Goal: Task Accomplishment & Management: Use online tool/utility

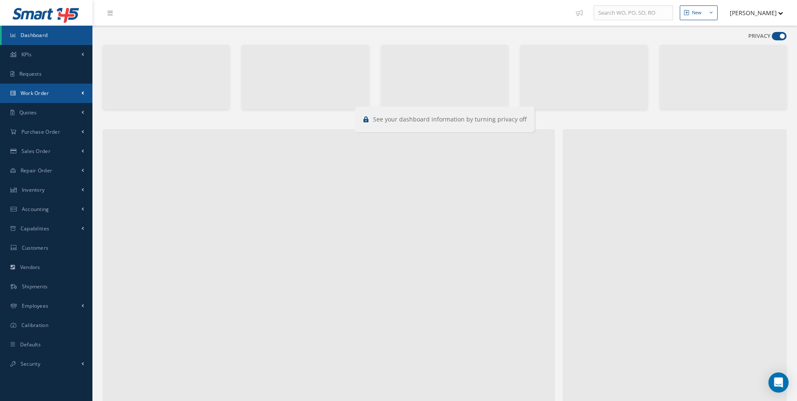
click at [39, 88] on link "Work Order" at bounding box center [46, 93] width 92 height 19
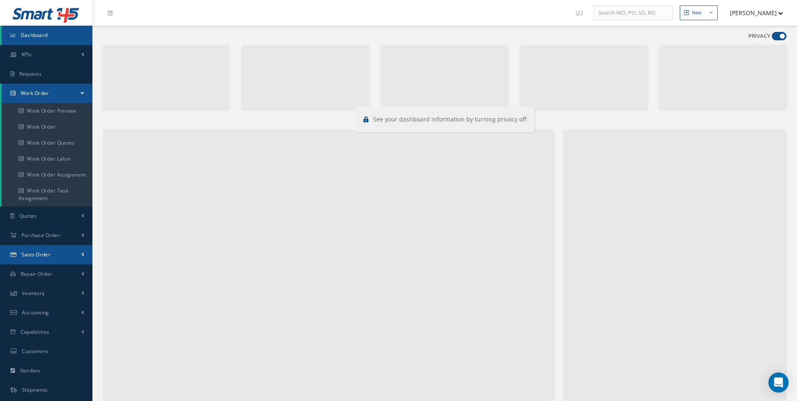
click at [58, 250] on link "Sales Order" at bounding box center [46, 254] width 92 height 19
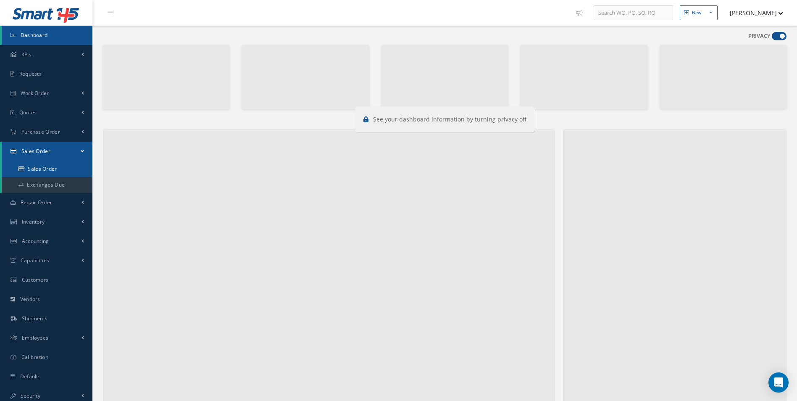
click at [70, 172] on link "Sales Order" at bounding box center [47, 169] width 91 height 16
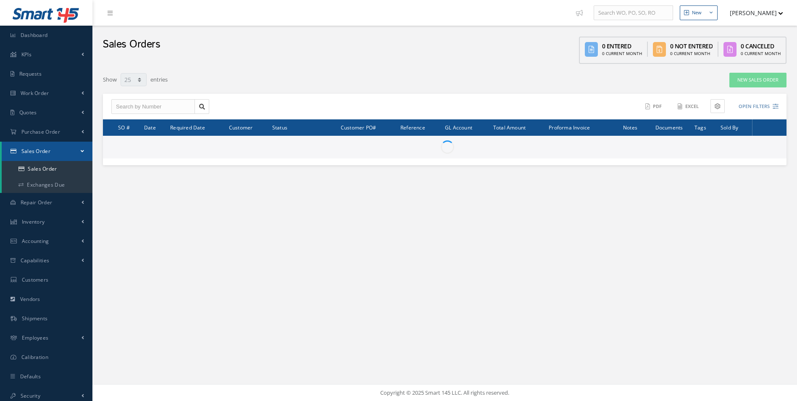
select select "25"
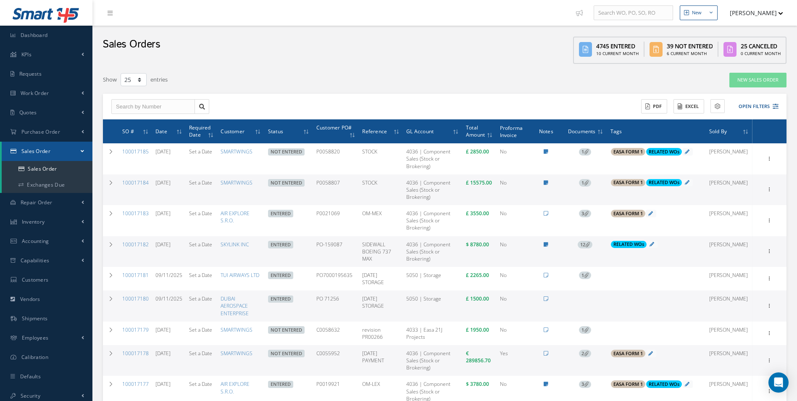
click at [592, 245] on span "12" at bounding box center [585, 245] width 15 height 8
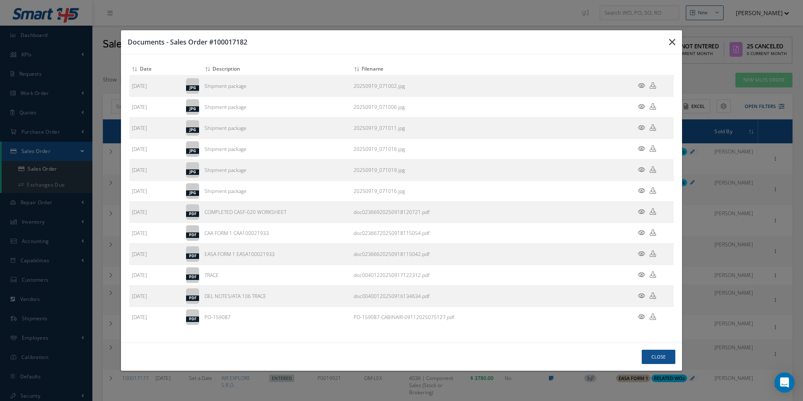
click at [664, 39] on button "button" at bounding box center [673, 42] width 20 height 24
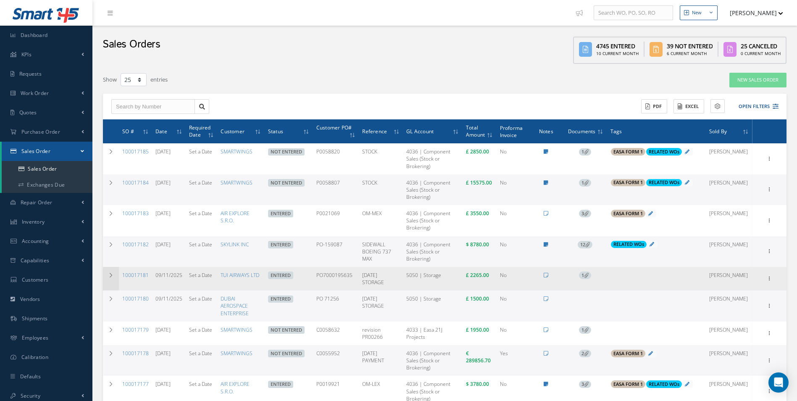
click at [108, 273] on icon at bounding box center [111, 275] width 6 height 5
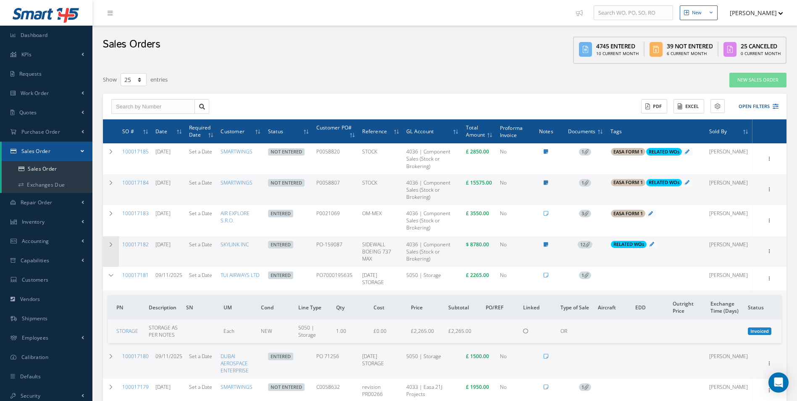
click at [105, 250] on td at bounding box center [111, 251] width 16 height 31
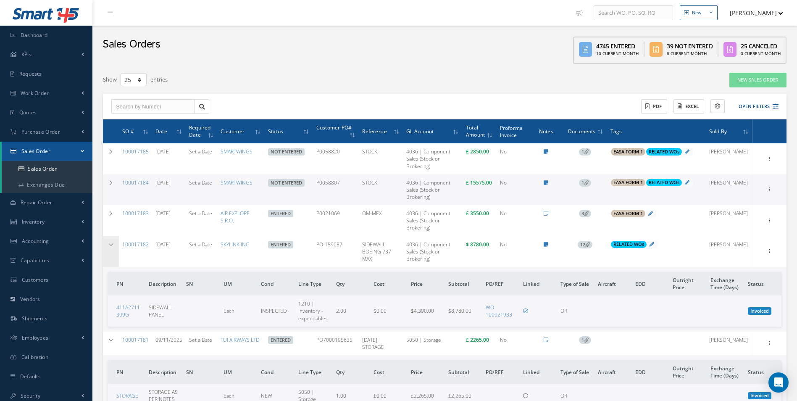
click at [105, 250] on td at bounding box center [111, 251] width 16 height 31
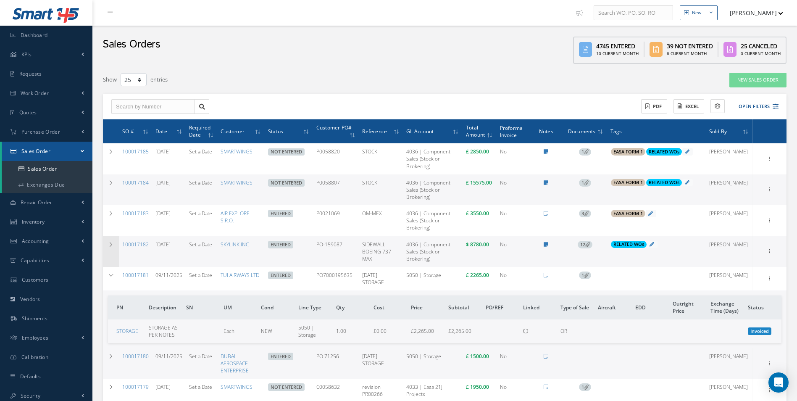
click at [105, 250] on td at bounding box center [111, 251] width 16 height 31
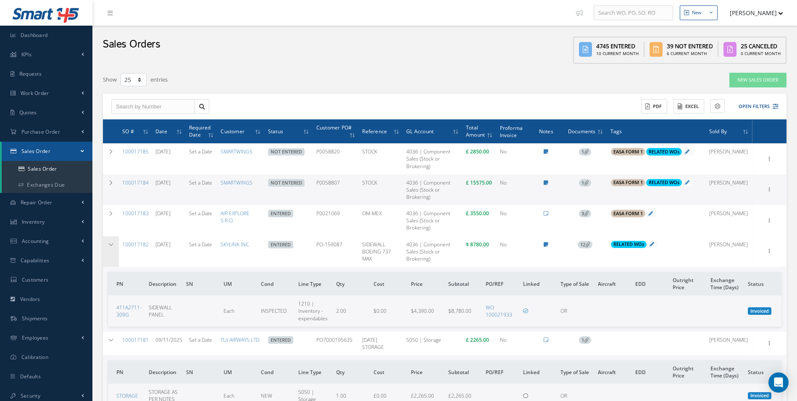
click at [105, 250] on td at bounding box center [111, 251] width 16 height 31
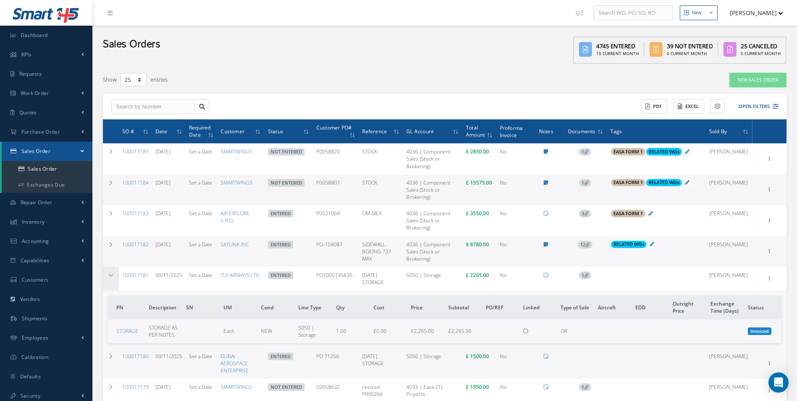
click at [109, 277] on td at bounding box center [111, 279] width 16 height 24
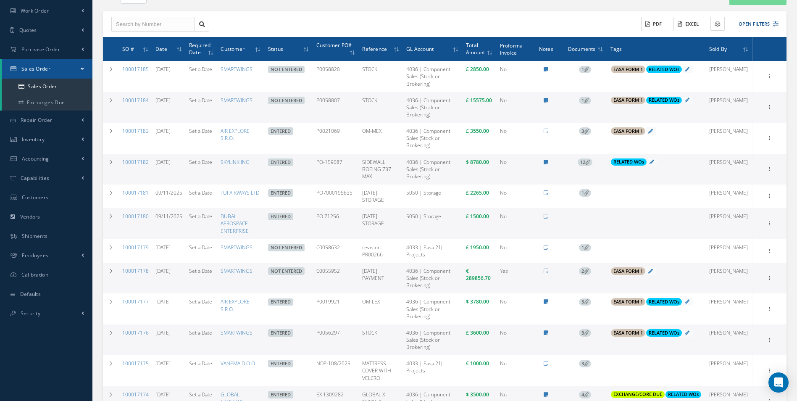
scroll to position [42, 0]
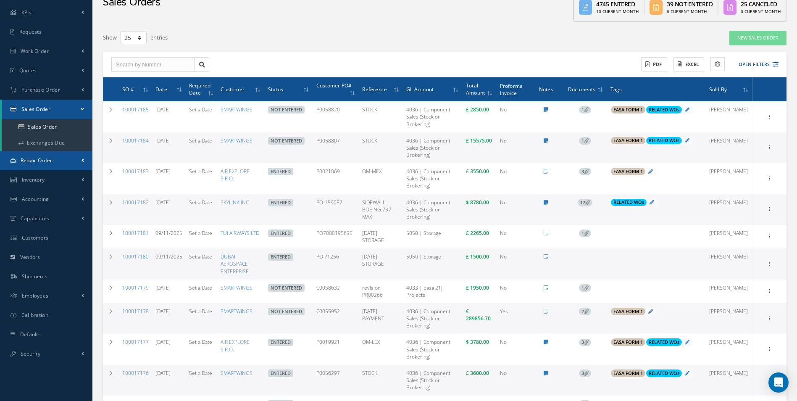
click at [69, 162] on link "Repair Order" at bounding box center [46, 160] width 92 height 19
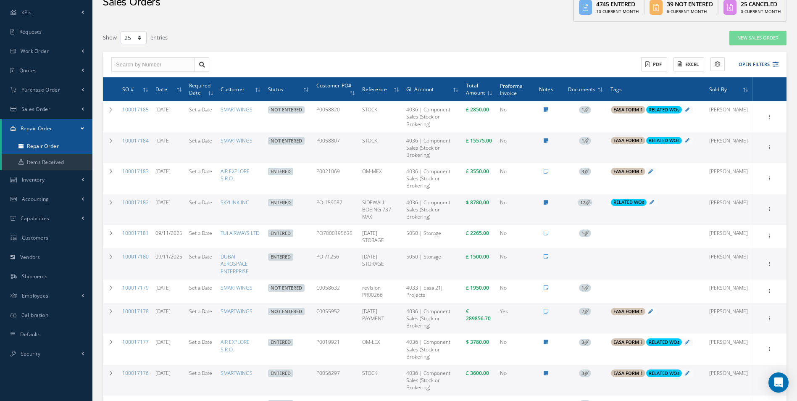
click at [76, 147] on link "Repair Order" at bounding box center [47, 146] width 91 height 16
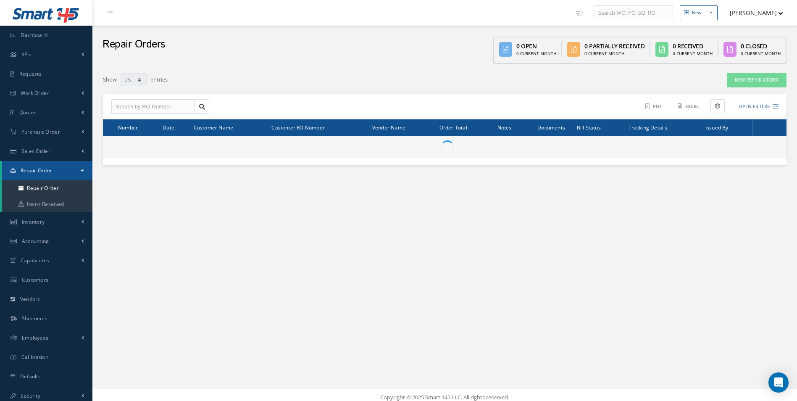
select select "25"
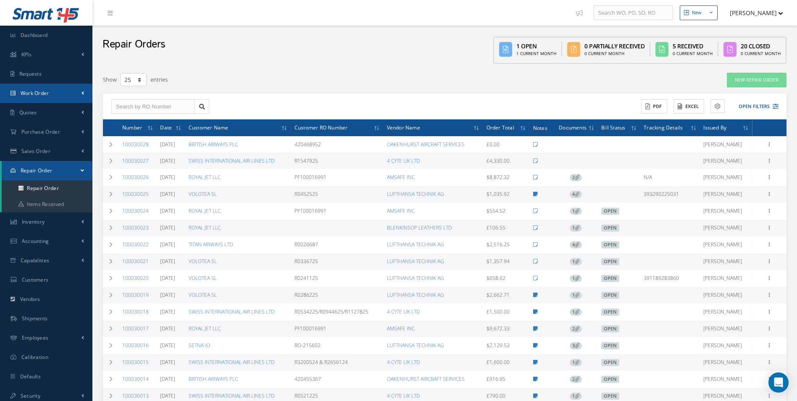
click at [71, 99] on link "Work Order" at bounding box center [46, 93] width 92 height 19
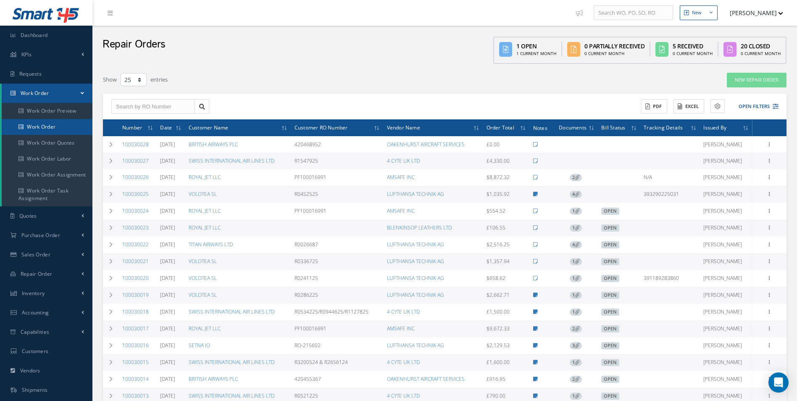
click at [65, 120] on link "Work Order" at bounding box center [47, 127] width 91 height 16
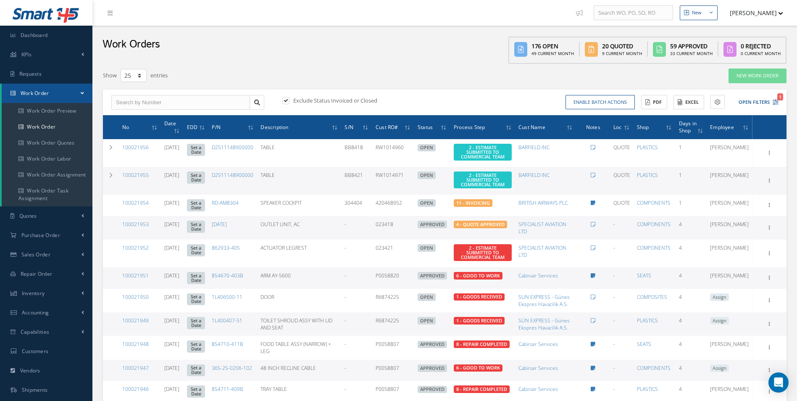
select select "25"
click at [49, 244] on link "Purchase Order" at bounding box center [46, 235] width 92 height 19
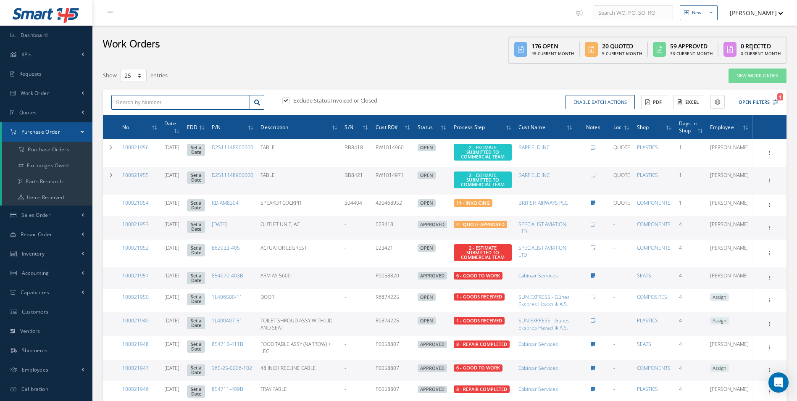
click at [170, 97] on input "text" at bounding box center [180, 102] width 139 height 15
click at [170, 103] on input "text" at bounding box center [180, 102] width 139 height 15
click at [249, 100] on input "100021789" at bounding box center [180, 102] width 139 height 15
type input "100021789"
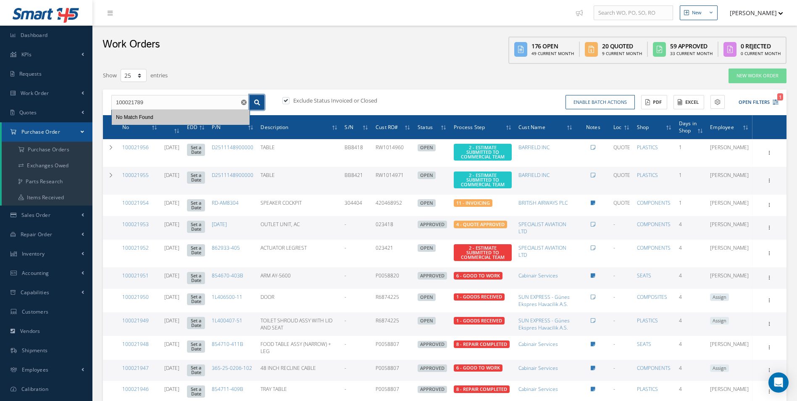
click at [259, 103] on icon at bounding box center [257, 103] width 6 height 6
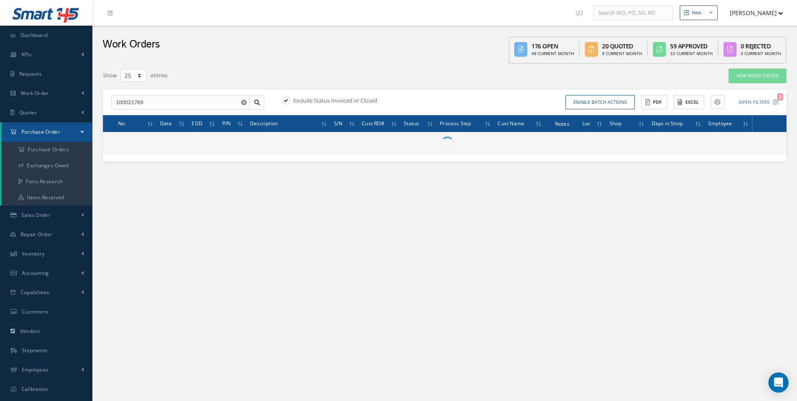
click at [297, 99] on label "Exclude Status Invoiced or Closed" at bounding box center [334, 101] width 86 height 8
click at [288, 99] on input "checkbox" at bounding box center [284, 100] width 5 height 5
checkbox input "false"
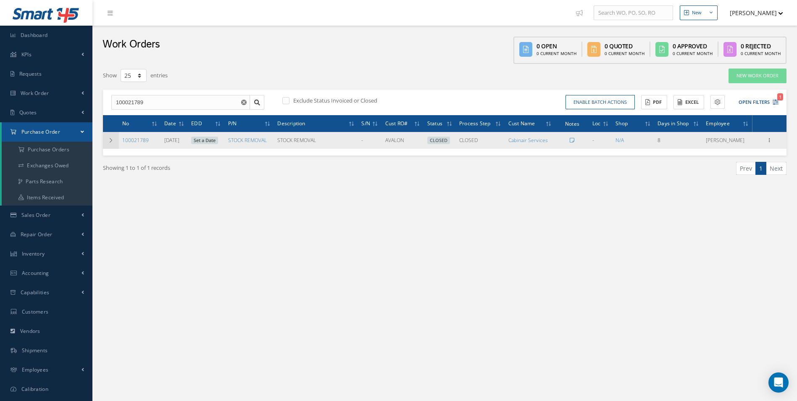
click at [111, 139] on icon at bounding box center [111, 140] width 6 height 5
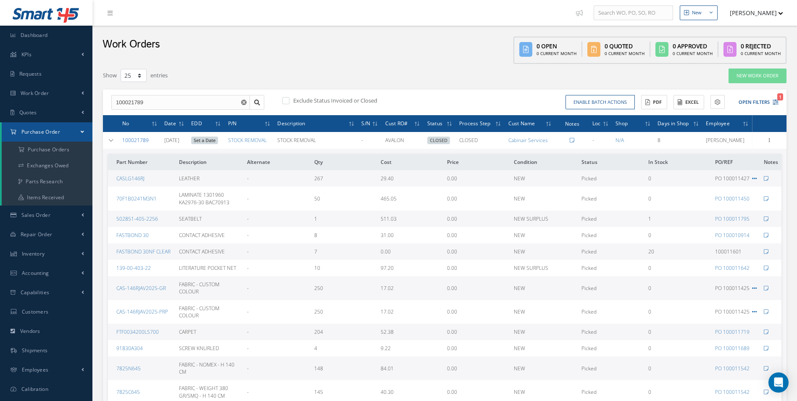
click at [139, 138] on link "100021789" at bounding box center [135, 140] width 26 height 7
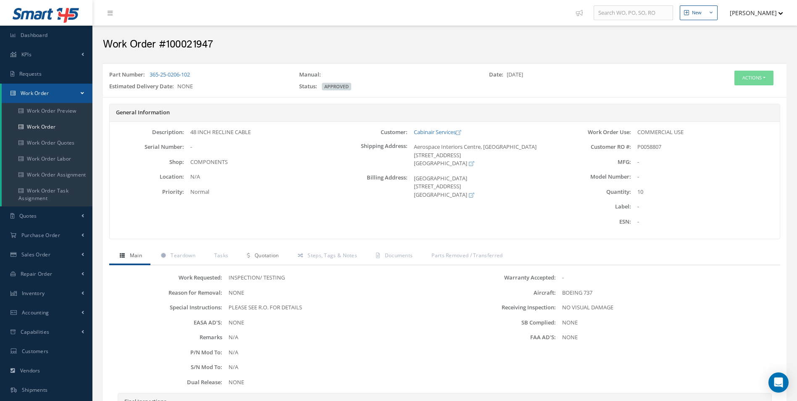
click at [251, 257] on link "Quotation" at bounding box center [262, 256] width 50 height 18
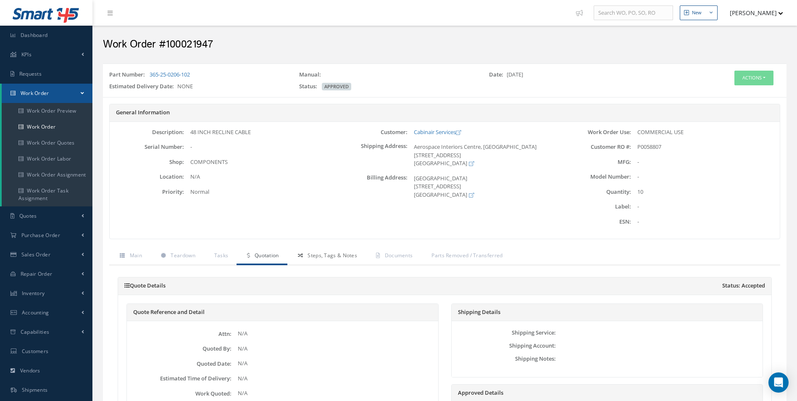
drag, startPoint x: 323, startPoint y: 244, endPoint x: 325, endPoint y: 251, distance: 7.6
click at [323, 245] on div "General Information Description: 48 INCH RECLINE CABLE Serial Number: - Shop: L…" at bounding box center [445, 176] width 684 height 144
drag, startPoint x: 327, startPoint y: 254, endPoint x: 331, endPoint y: 253, distance: 4.3
click at [327, 254] on span "Steps, Tags & Notes" at bounding box center [333, 255] width 50 height 7
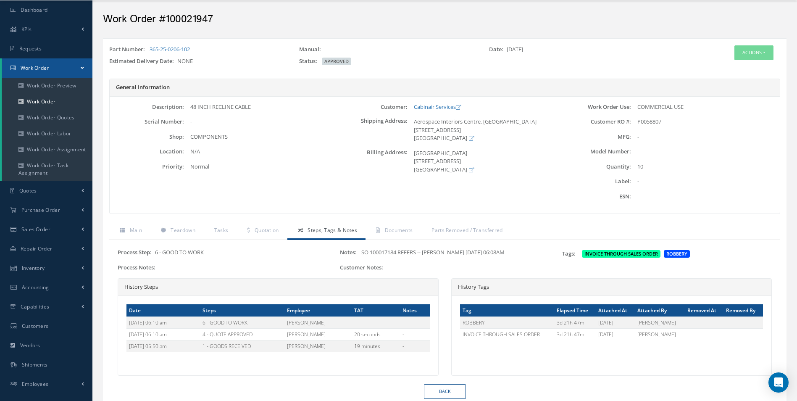
scroll to position [20, 0]
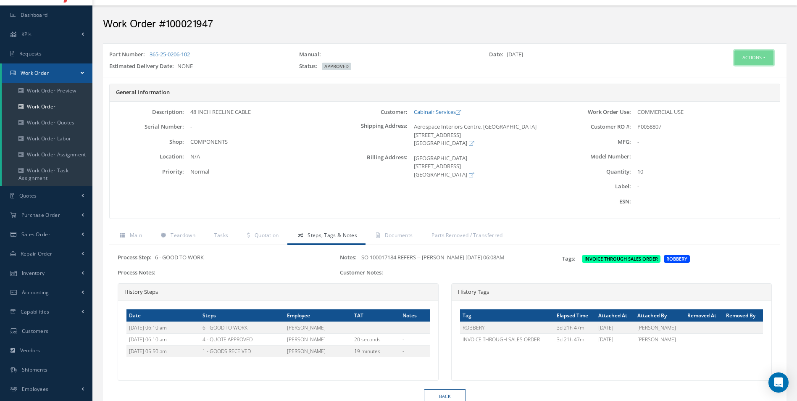
click at [746, 56] on button "Actions" at bounding box center [753, 57] width 39 height 15
click at [736, 74] on link "Edit" at bounding box center [741, 73] width 67 height 11
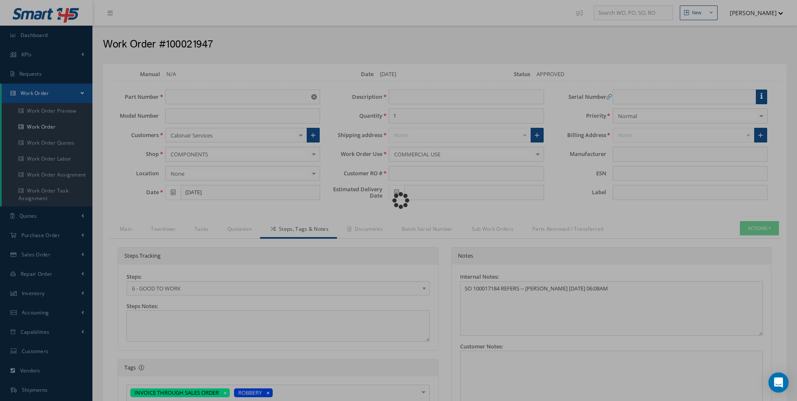
type input "365-25-0206-102"
type input "[DATE]"
type input "48 INCH RECLINE CABLE"
type input "10"
type input "P0058807"
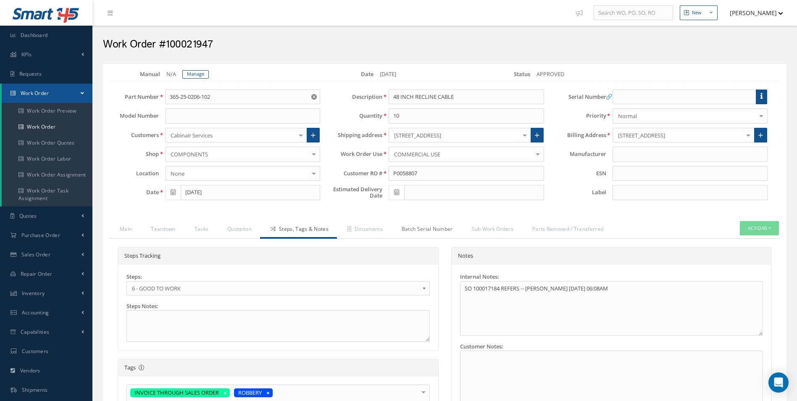
click at [402, 231] on link "Batch Serial Number" at bounding box center [426, 230] width 70 height 18
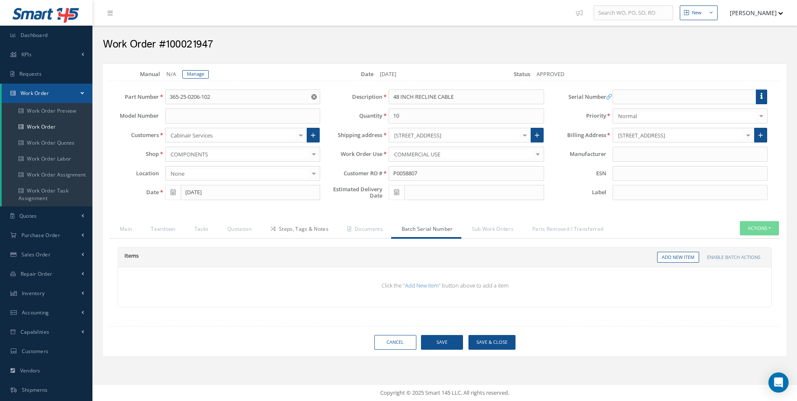
click at [298, 235] on link "Steps, Tags & Notes" at bounding box center [298, 230] width 77 height 18
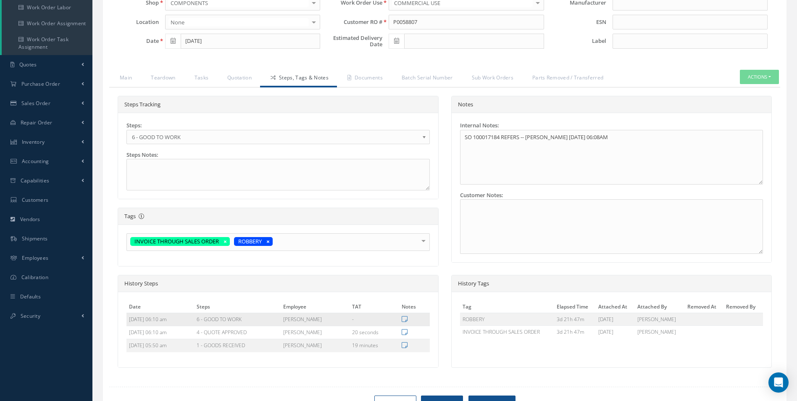
scroll to position [194, 0]
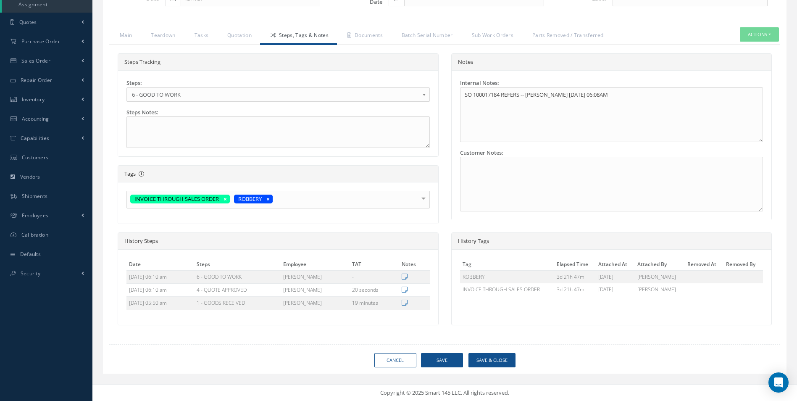
click at [323, 205] on div "INVOICE THROUGH SALES ORDER ROBBERY" at bounding box center [277, 200] width 303 height 18
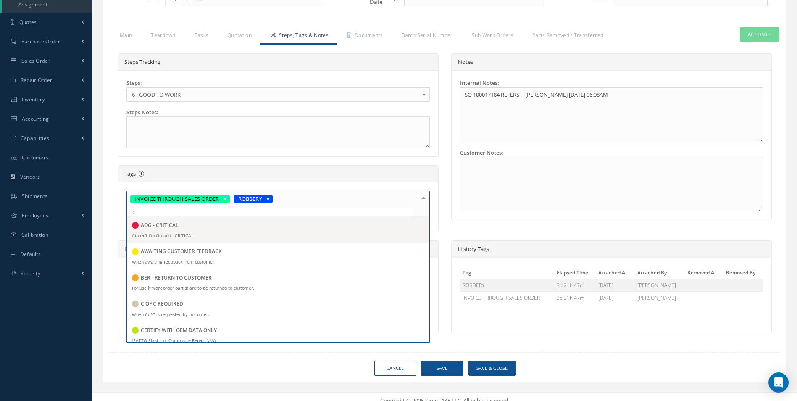
type input "ca"
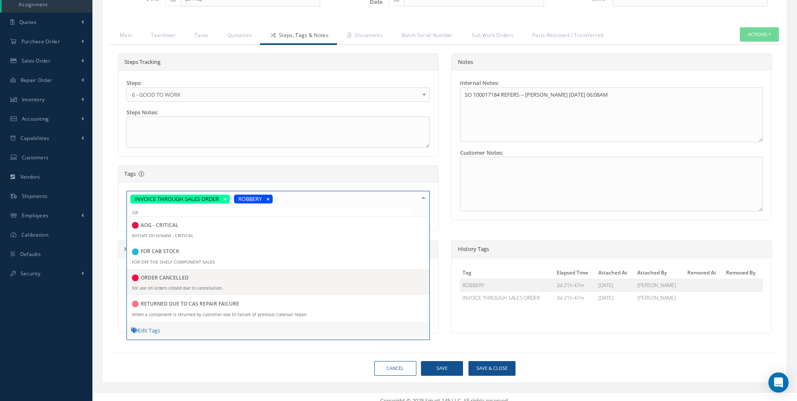
click at [239, 285] on span "ORDER CANCELLED For use on orders closed due to cancellation." at bounding box center [278, 282] width 303 height 26
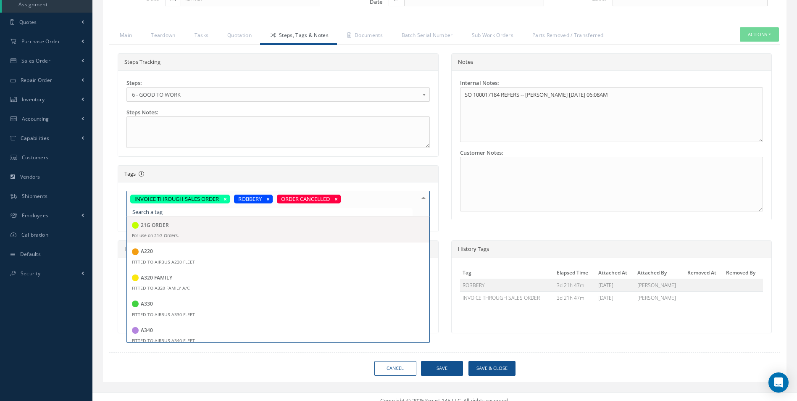
click at [432, 173] on div "Tags Tags make categorizing and grouping items together easier, and thereby, he…" at bounding box center [278, 174] width 320 height 17
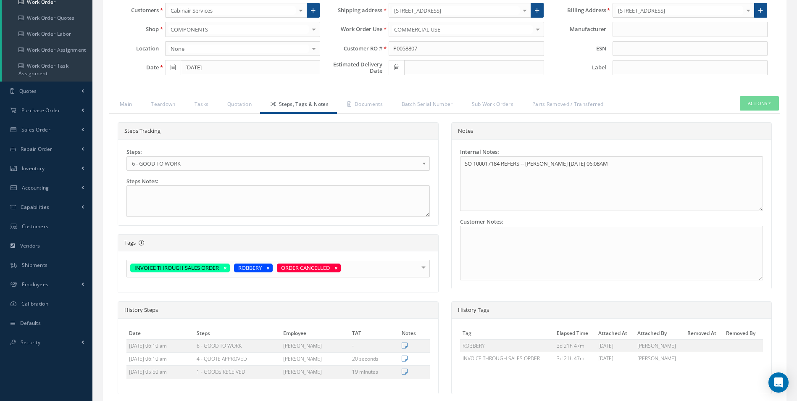
scroll to position [124, 0]
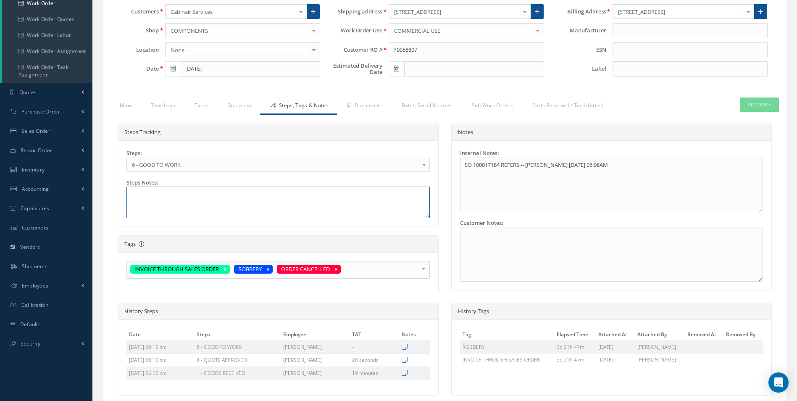
click at [356, 208] on textarea at bounding box center [277, 203] width 303 height 32
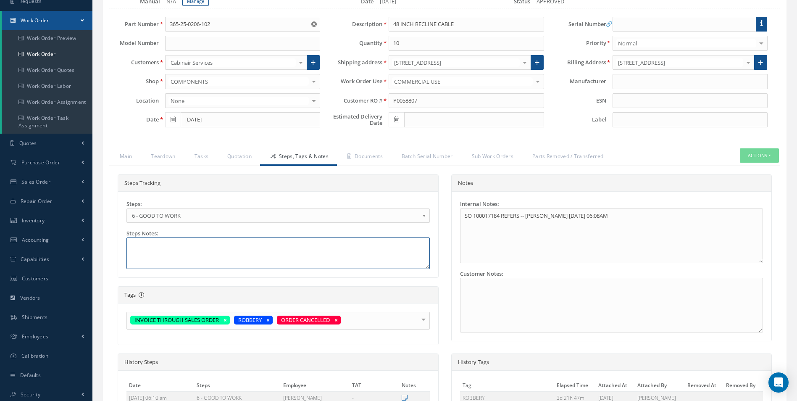
scroll to position [68, 0]
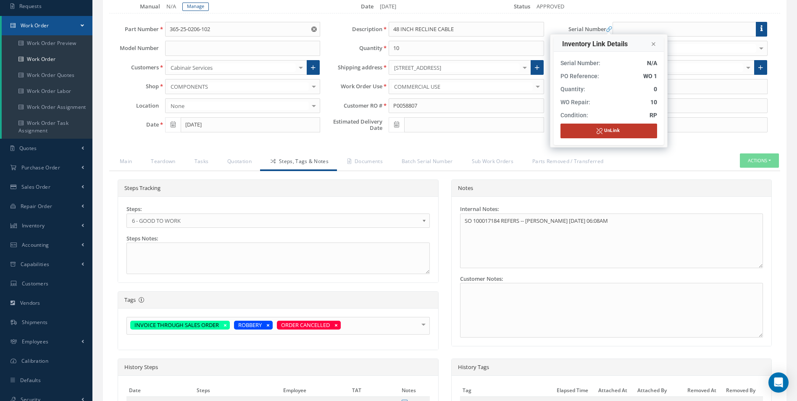
click at [606, 134] on button "UnLink" at bounding box center [608, 131] width 97 height 15
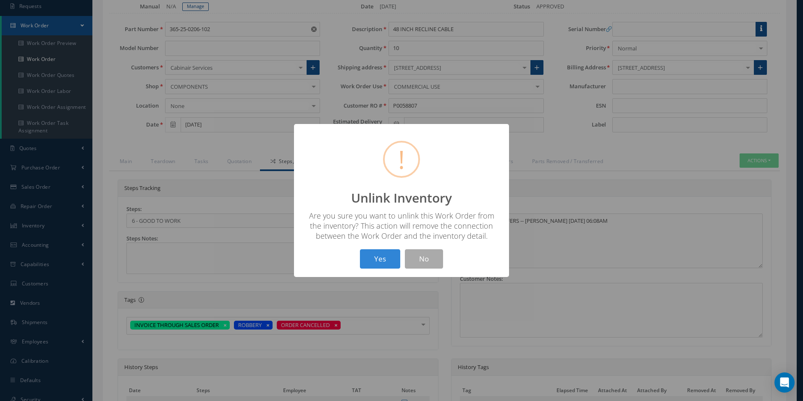
click at [585, 184] on div "? ! i Unlink Inventory × Are you sure you want to unlink this Work Order from t…" at bounding box center [401, 200] width 803 height 401
click at [429, 263] on button "No" at bounding box center [424, 259] width 38 height 20
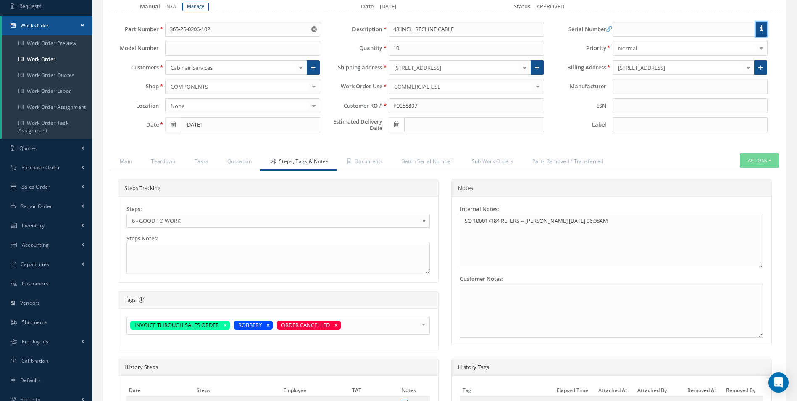
click at [761, 29] on icon at bounding box center [761, 28] width 2 height 6
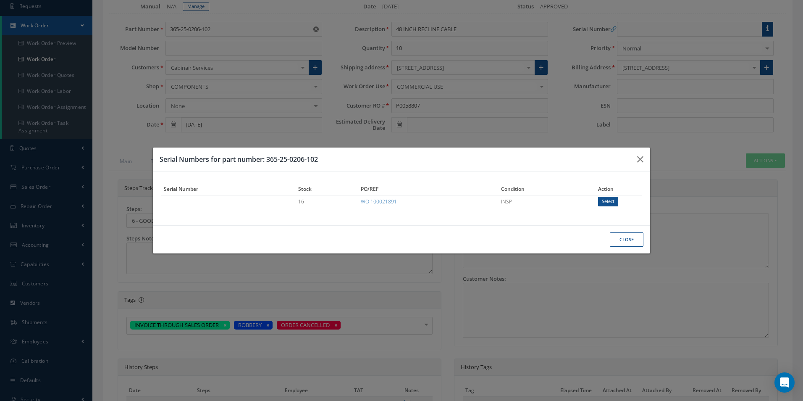
click at [620, 242] on button "Close" at bounding box center [627, 239] width 34 height 15
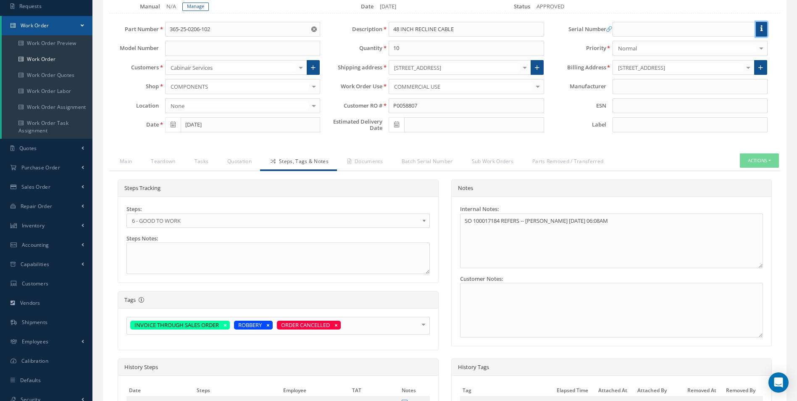
click at [763, 30] on icon at bounding box center [761, 28] width 2 height 6
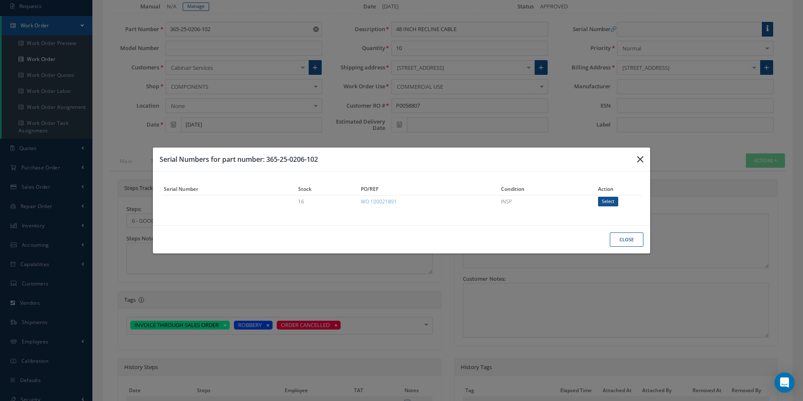
click at [639, 151] on button "button" at bounding box center [641, 159] width 20 height 24
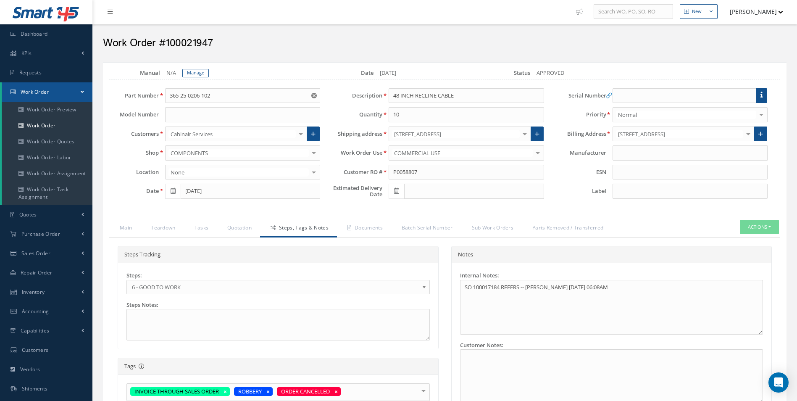
scroll to position [0, 0]
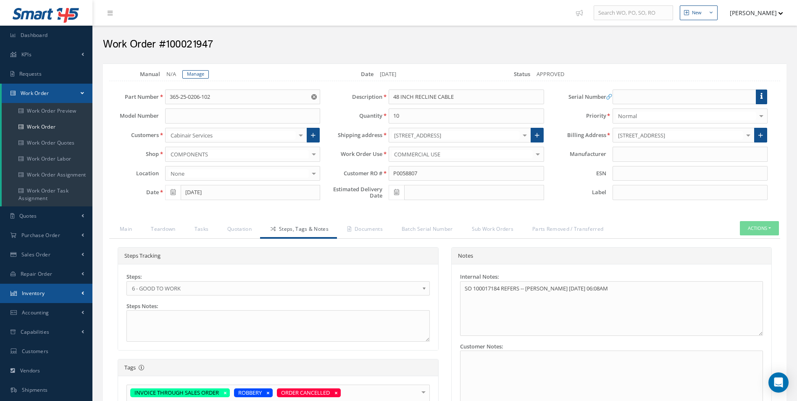
click at [66, 289] on link "Inventory" at bounding box center [46, 293] width 92 height 19
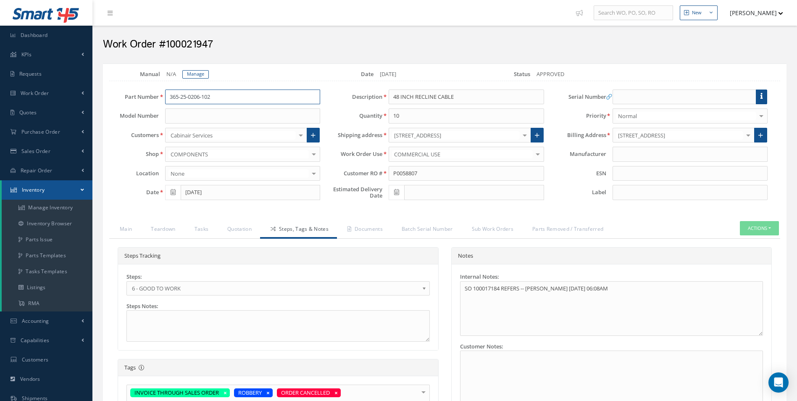
drag, startPoint x: 225, startPoint y: 94, endPoint x: 120, endPoint y: 95, distance: 104.6
click at [121, 95] on div "Part Number 365-25-0206-102" at bounding box center [215, 96] width 224 height 15
click at [756, 229] on button "Actions" at bounding box center [759, 228] width 39 height 15
click at [761, 103] on link at bounding box center [761, 96] width 11 height 15
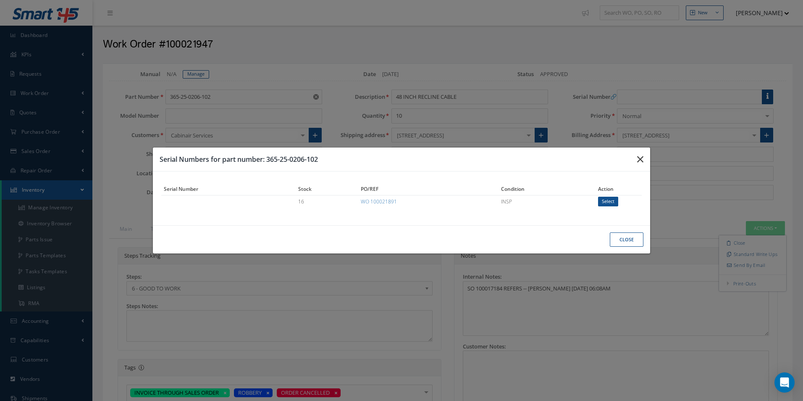
click at [639, 159] on icon "button" at bounding box center [640, 159] width 6 height 10
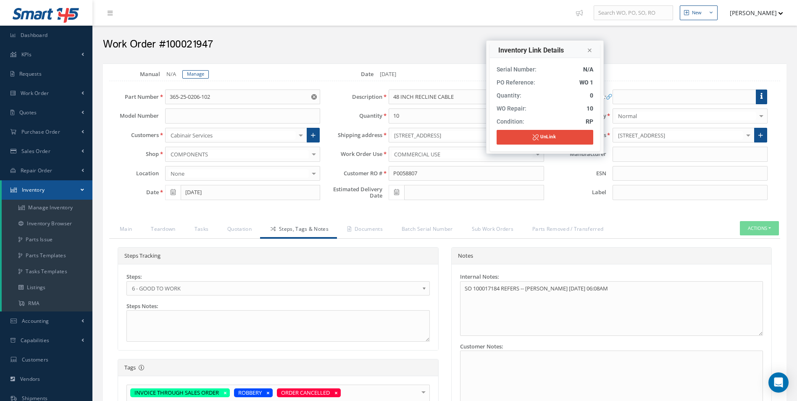
click at [606, 99] on icon at bounding box center [608, 96] width 5 height 5
click at [599, 98] on div "Serial Number: N/A PO Reference: WO 1 Quantity: 0 WO Repair: 10 UnLink" at bounding box center [545, 104] width 110 height 93
click at [558, 139] on button "UnLink" at bounding box center [545, 137] width 97 height 15
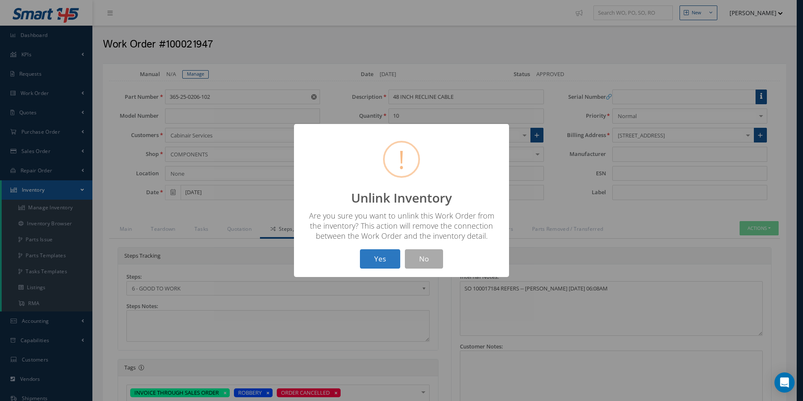
click at [391, 268] on button "Yes" at bounding box center [380, 259] width 40 height 20
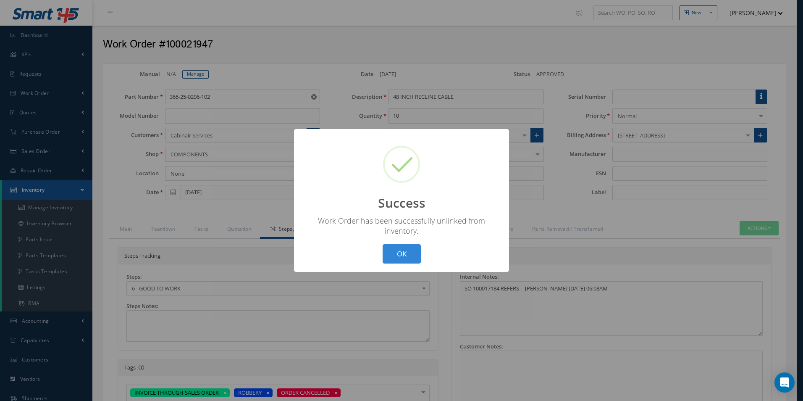
click at [415, 255] on button "OK" at bounding box center [402, 254] width 38 height 20
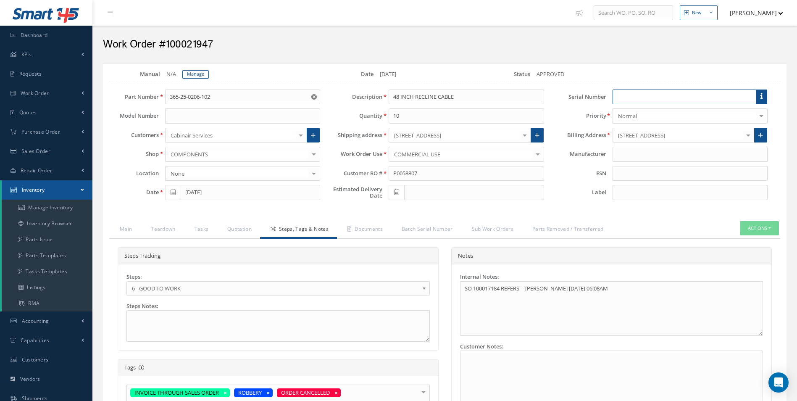
drag, startPoint x: 673, startPoint y: 93, endPoint x: 753, endPoint y: 92, distance: 80.3
click at [689, 90] on input "text" at bounding box center [685, 96] width 144 height 15
click at [760, 91] on link at bounding box center [761, 96] width 11 height 15
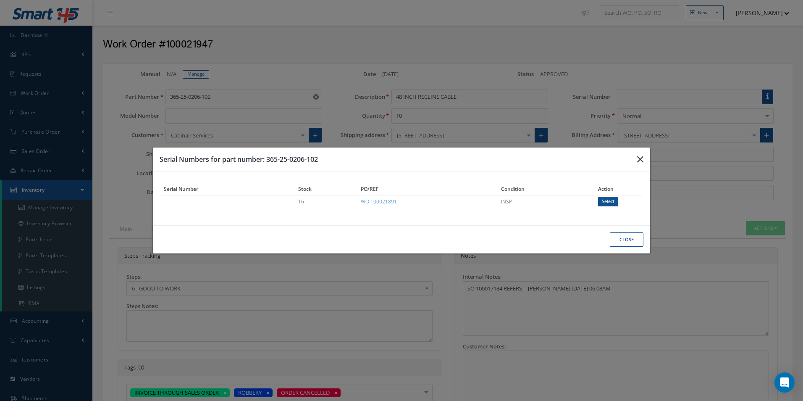
click at [638, 150] on button "button" at bounding box center [641, 159] width 20 height 24
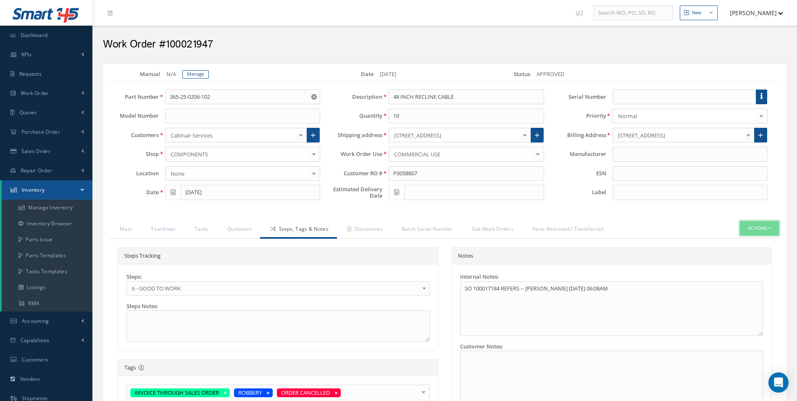
click at [760, 226] on button "Actions" at bounding box center [759, 228] width 39 height 15
click at [732, 242] on link "Close" at bounding box center [746, 242] width 67 height 11
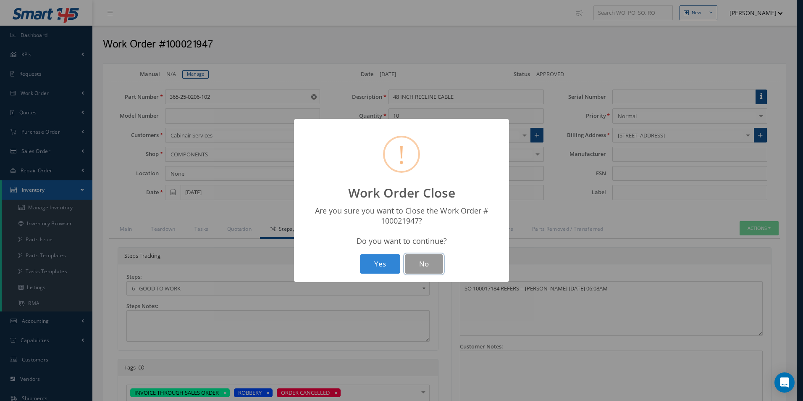
click at [420, 270] on button "No" at bounding box center [424, 264] width 38 height 20
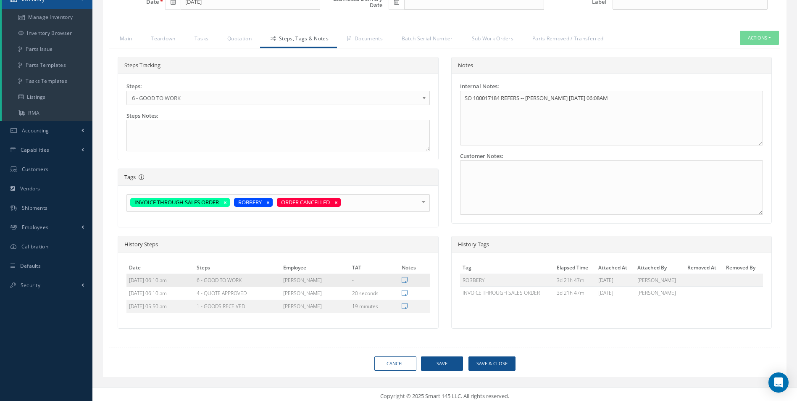
scroll to position [194, 0]
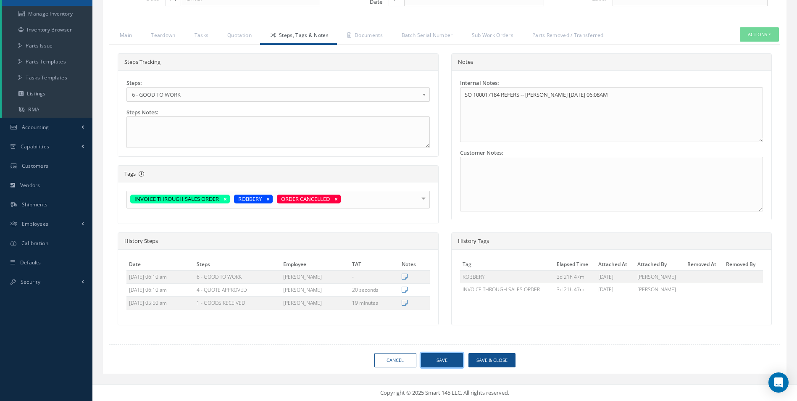
click at [442, 366] on button "Save" at bounding box center [442, 360] width 42 height 15
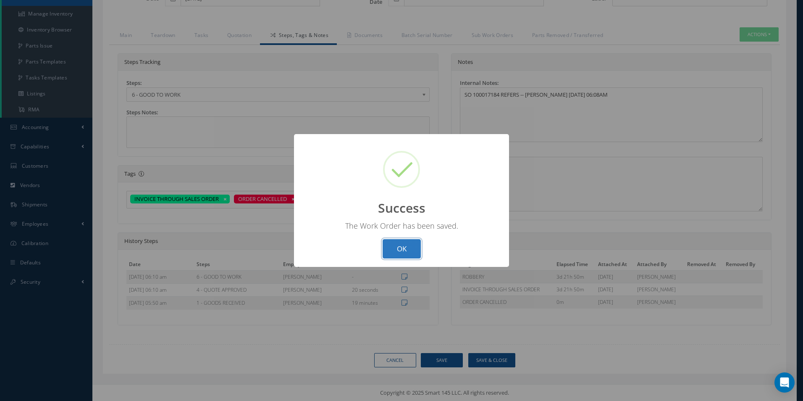
click at [405, 255] on button "OK" at bounding box center [402, 249] width 38 height 20
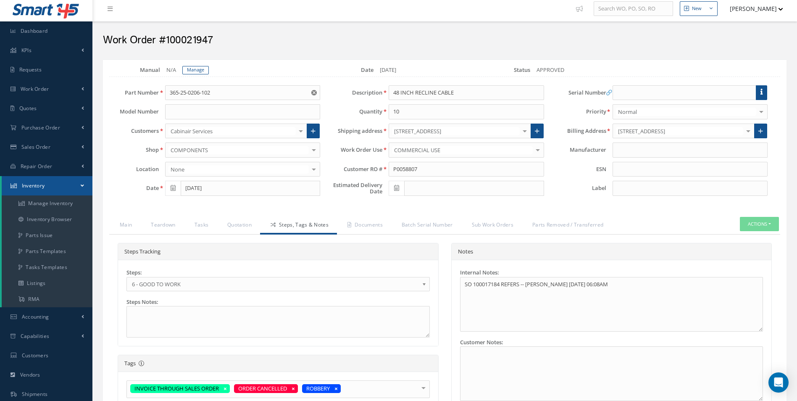
scroll to position [0, 0]
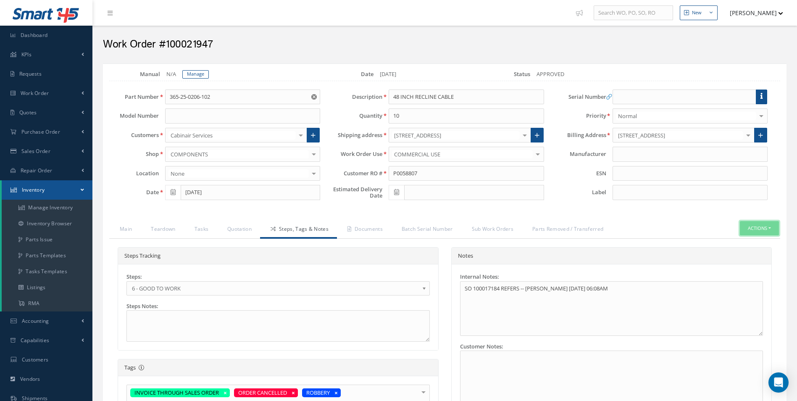
click at [757, 223] on button "Actions" at bounding box center [759, 228] width 39 height 15
click at [743, 245] on link "Close" at bounding box center [746, 242] width 67 height 11
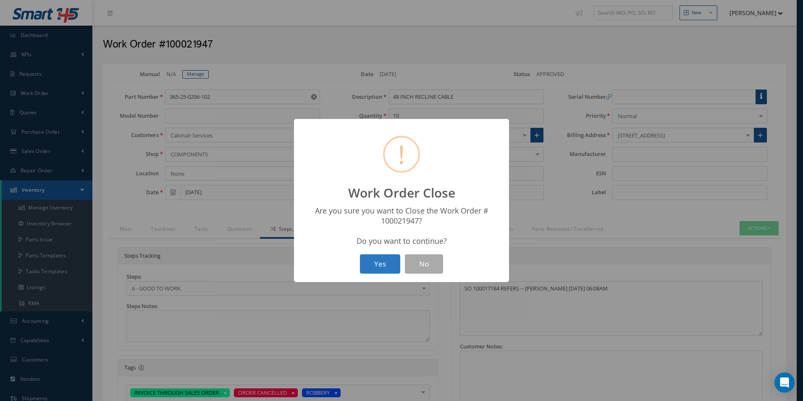
click at [374, 269] on button "Yes" at bounding box center [380, 264] width 40 height 20
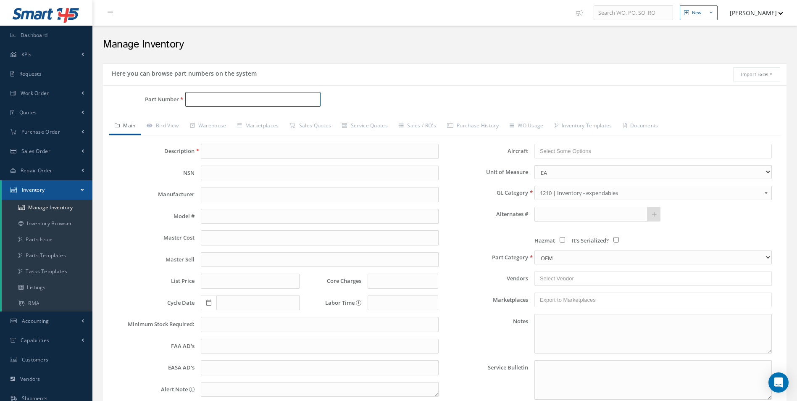
click at [225, 103] on input "Part Number" at bounding box center [253, 99] width 136 height 15
drag, startPoint x: 232, startPoint y: 105, endPoint x: 123, endPoint y: 92, distance: 110.1
click at [125, 92] on div "Part Number 100021947" at bounding box center [217, 99] width 228 height 15
paste input "365-25-0206-102"
type input "365-25-0206-102"
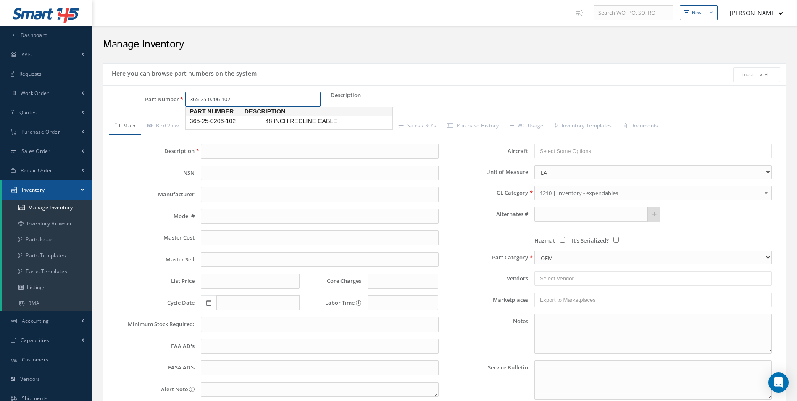
click at [244, 114] on span "Part Number" at bounding box center [215, 111] width 59 height 9
click at [242, 123] on span "365-25-0206-102" at bounding box center [226, 121] width 76 height 9
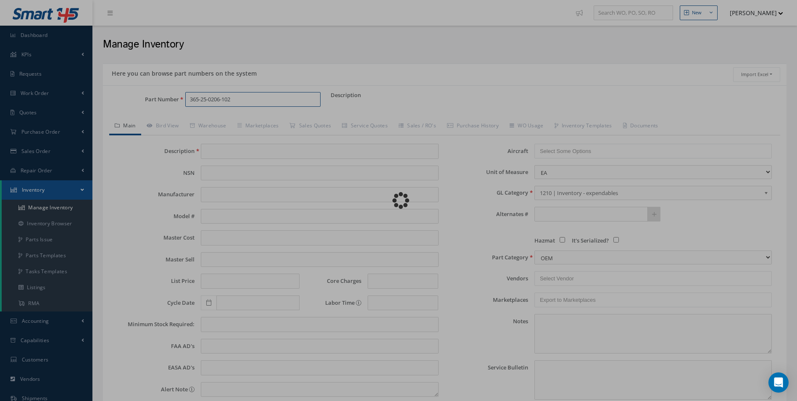
type input "48 INCH RECLINE CABLE"
type input "0.00"
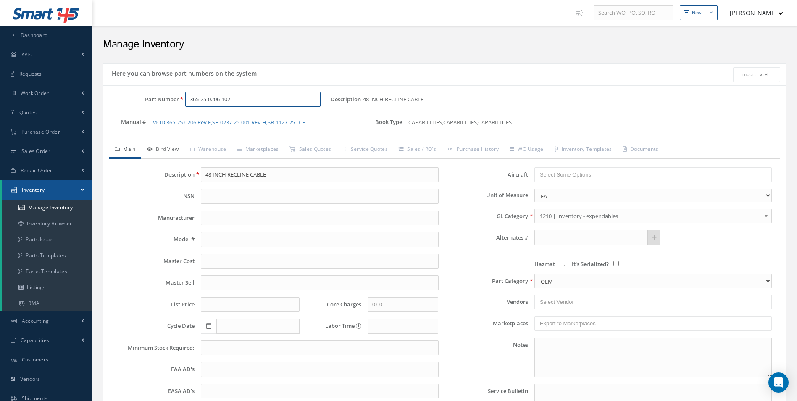
type input "365-25-0206-102"
click at [176, 156] on link "Bird View" at bounding box center [162, 150] width 43 height 18
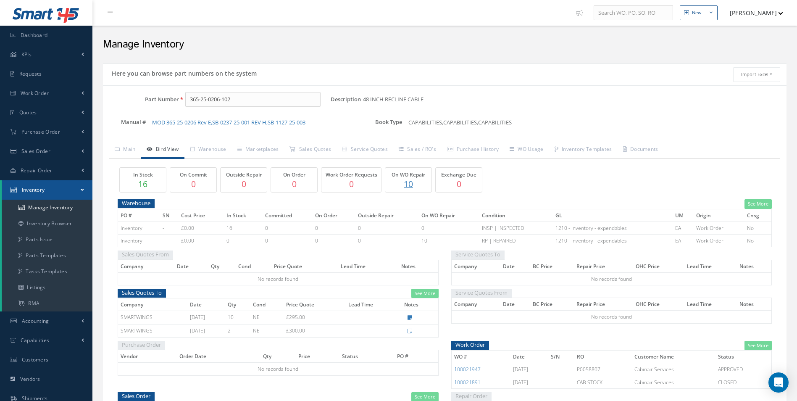
click at [408, 188] on p "10" at bounding box center [408, 184] width 42 height 12
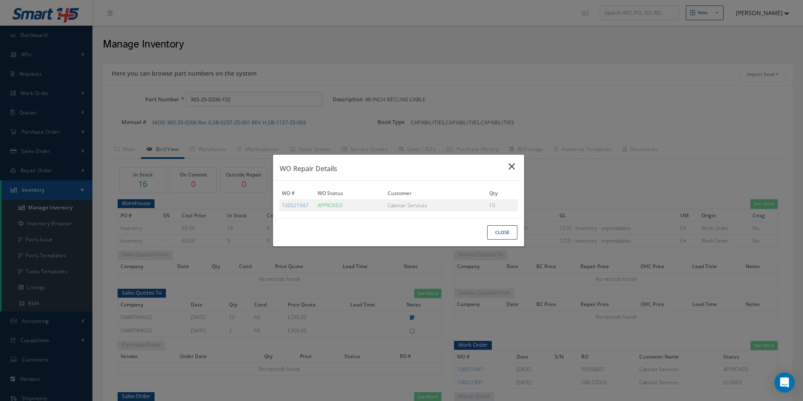
click at [515, 163] on icon "Close" at bounding box center [513, 166] width 9 height 10
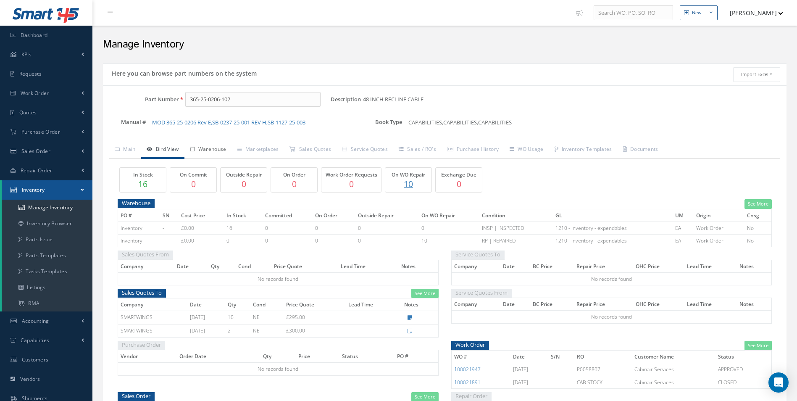
click at [210, 146] on link "Warehouse" at bounding box center [207, 150] width 47 height 18
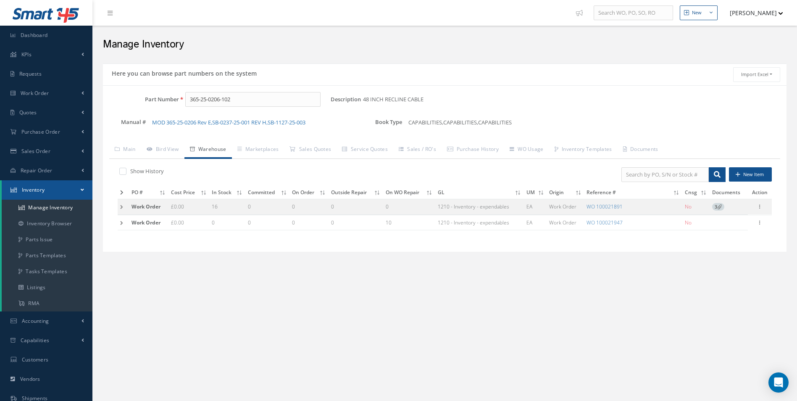
click at [118, 223] on td at bounding box center [123, 223] width 11 height 16
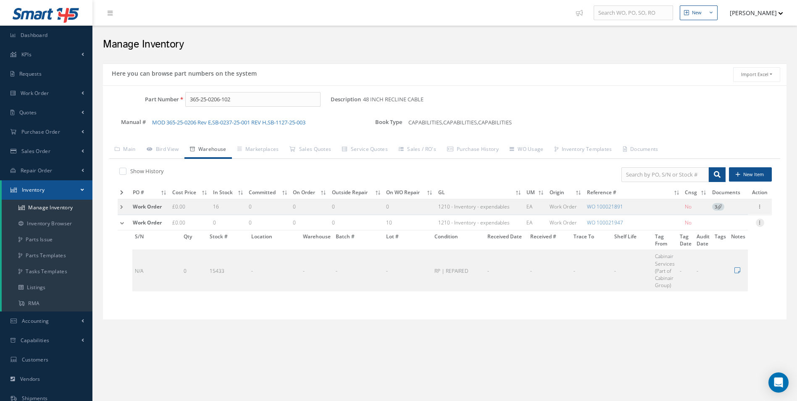
click at [758, 221] on icon at bounding box center [760, 221] width 8 height 7
click at [704, 225] on link "Edit" at bounding box center [721, 228] width 66 height 11
type input "0.00"
type input "100021947"
type input "365-25-0206-102"
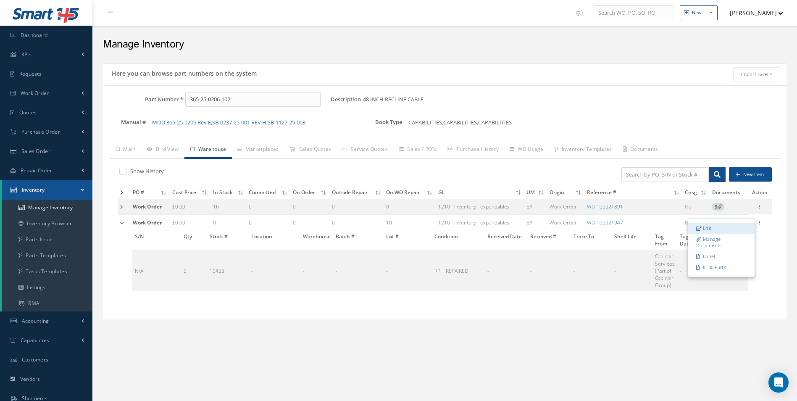
checkbox input "false"
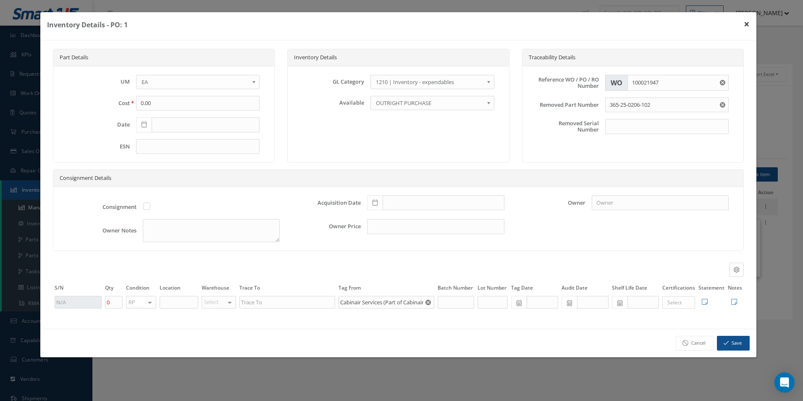
click at [753, 16] on button "×" at bounding box center [746, 24] width 19 height 24
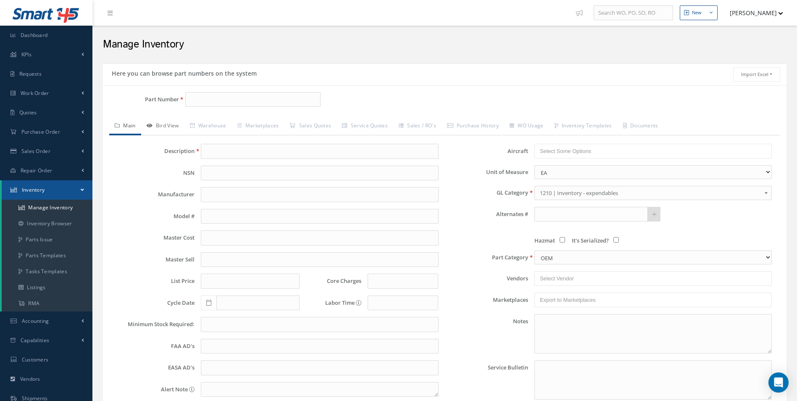
click at [165, 134] on link "Bird View" at bounding box center [162, 127] width 43 height 18
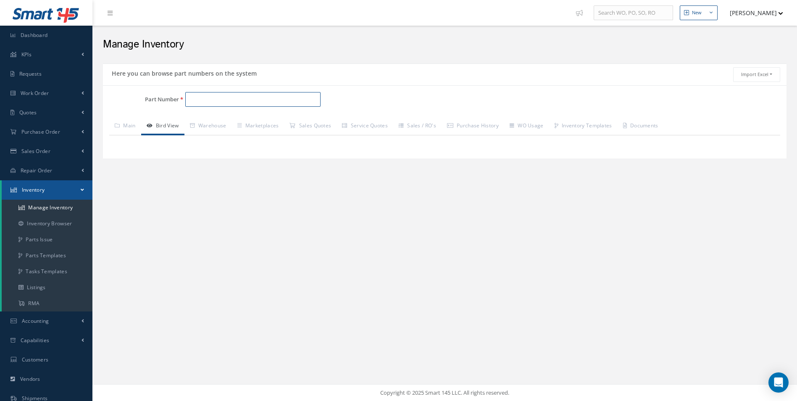
click at [202, 93] on input "Part Number" at bounding box center [253, 99] width 136 height 15
paste input "365-25-0206-102"
click at [216, 119] on span "365-25-0206-102" at bounding box center [226, 121] width 76 height 9
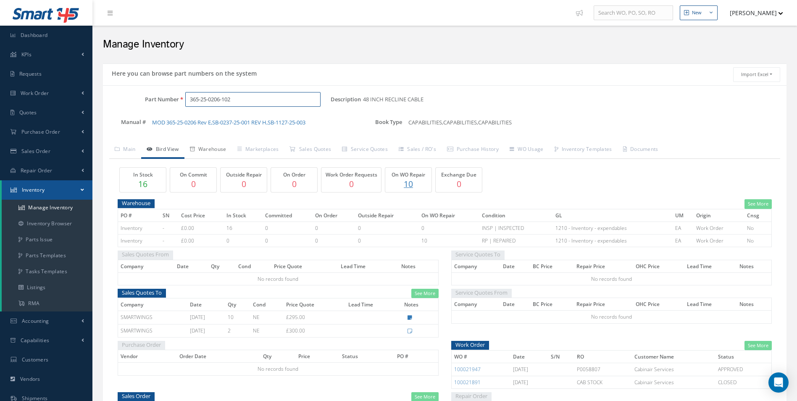
type input "365-25-0206-102"
click at [210, 146] on link "Warehouse" at bounding box center [207, 150] width 47 height 18
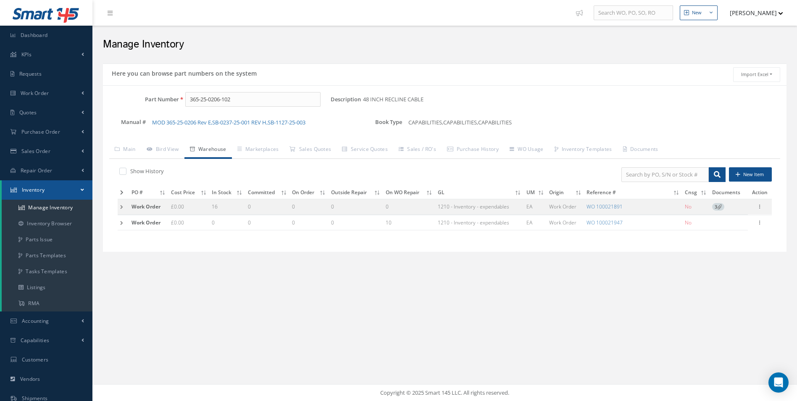
click at [123, 222] on td at bounding box center [123, 223] width 11 height 16
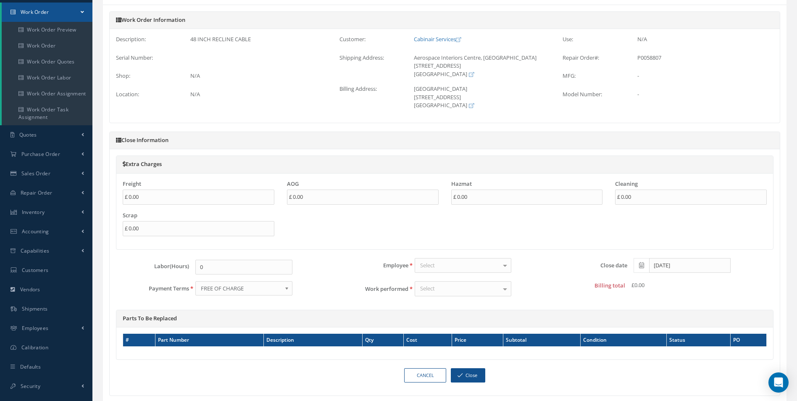
scroll to position [84, 0]
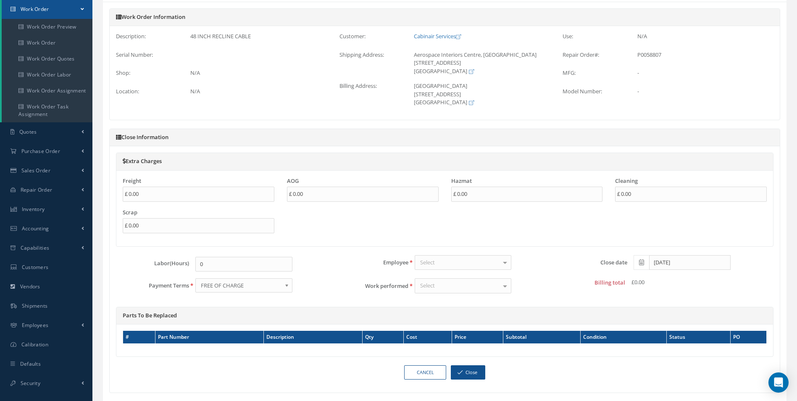
click at [442, 255] on div "Select" at bounding box center [463, 262] width 97 height 15
type input "gi"
click at [469, 293] on span "[PERSON_NAME]" at bounding box center [463, 291] width 96 height 14
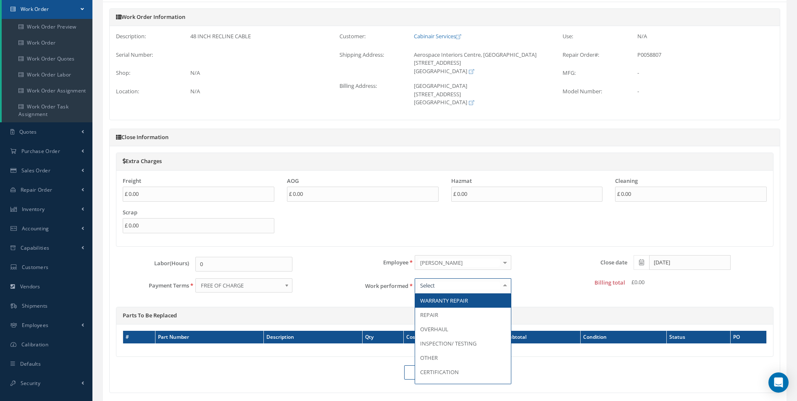
click at [461, 285] on div at bounding box center [463, 285] width 97 height 15
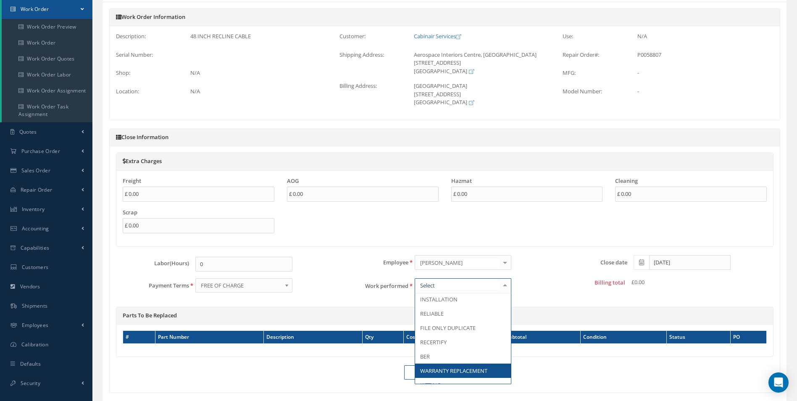
scroll to position [167, 0]
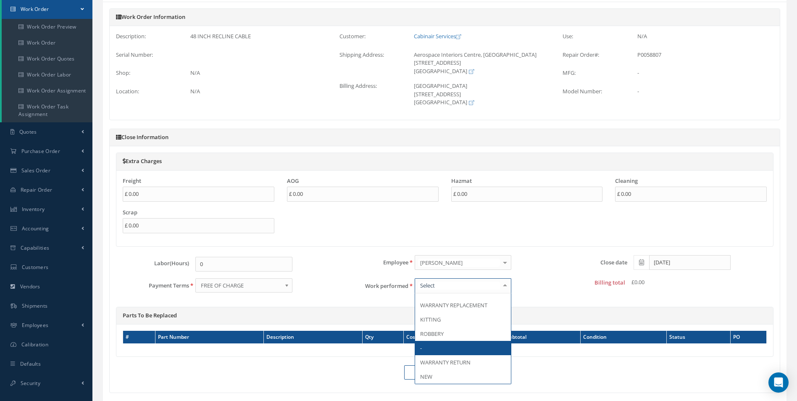
click at [455, 353] on span "-" at bounding box center [463, 348] width 96 height 14
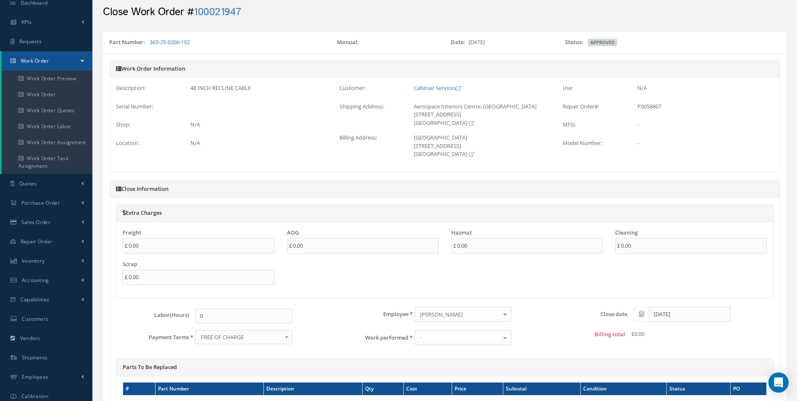
scroll to position [28, 0]
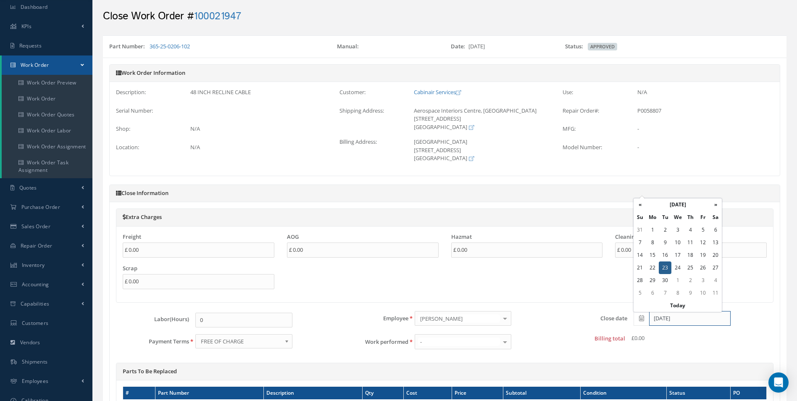
click at [653, 321] on input "[DATE]" at bounding box center [690, 318] width 82 height 15
click at [706, 253] on td "19" at bounding box center [703, 255] width 13 height 13
type input "[DATE]"
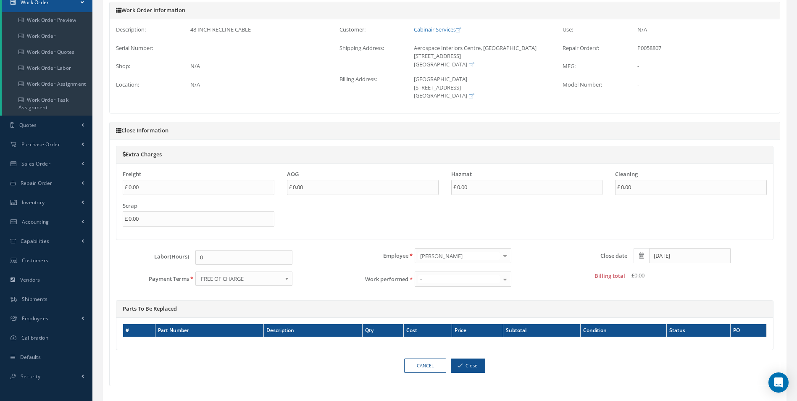
scroll to position [118, 0]
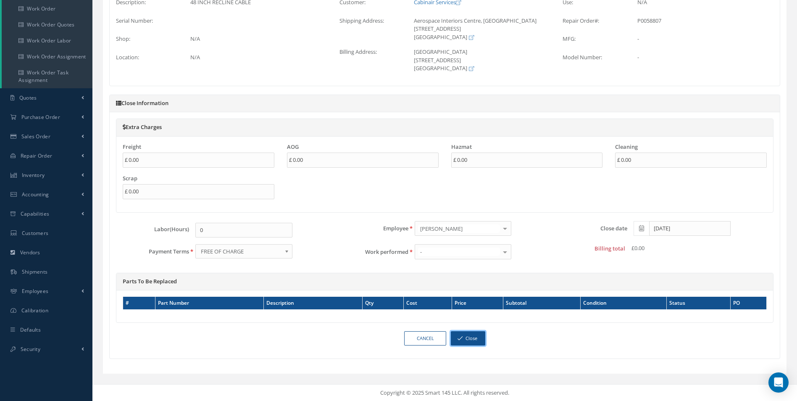
click at [457, 342] on button "Close" at bounding box center [468, 338] width 34 height 15
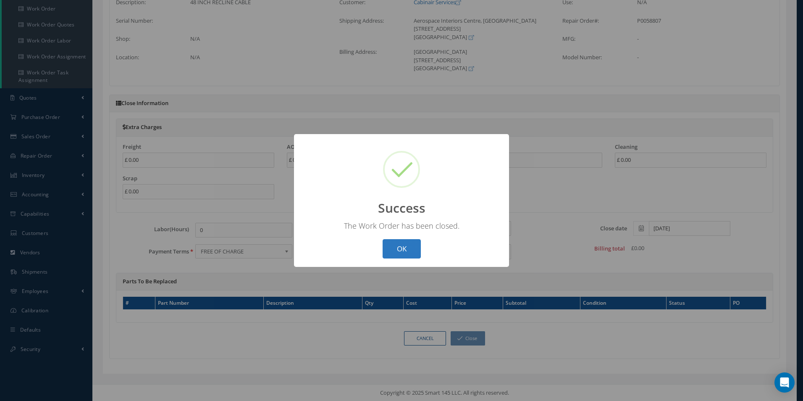
click at [393, 248] on button "OK" at bounding box center [402, 249] width 38 height 20
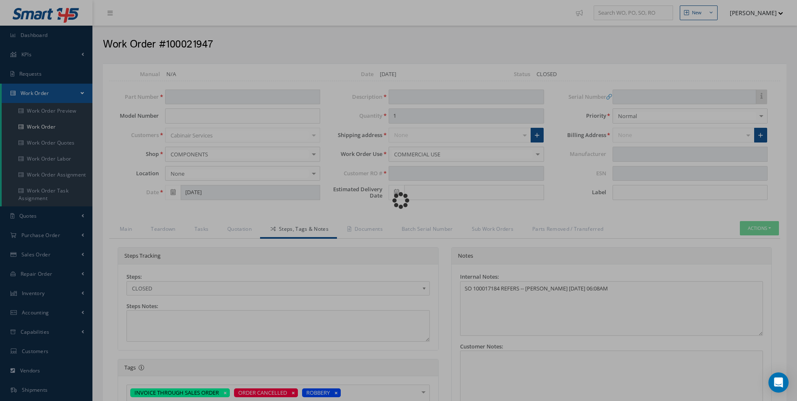
type input "365-25-0206-102"
type input "[DATE]"
type input "48 INCH RECLINE CABLE"
type input "10"
type input "P0058807"
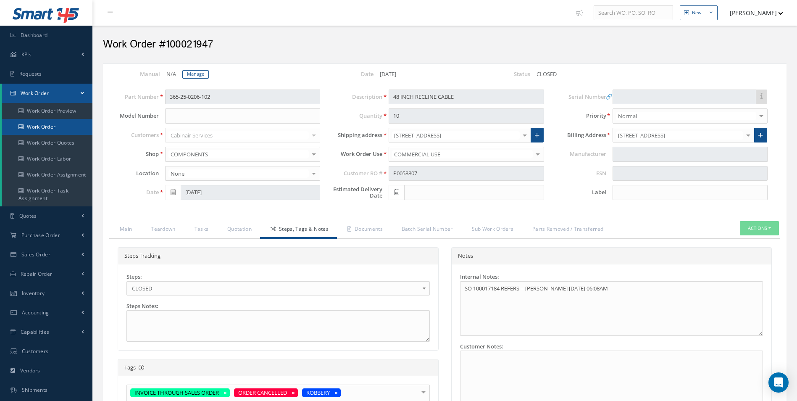
click at [34, 127] on link "Work Order" at bounding box center [47, 127] width 91 height 16
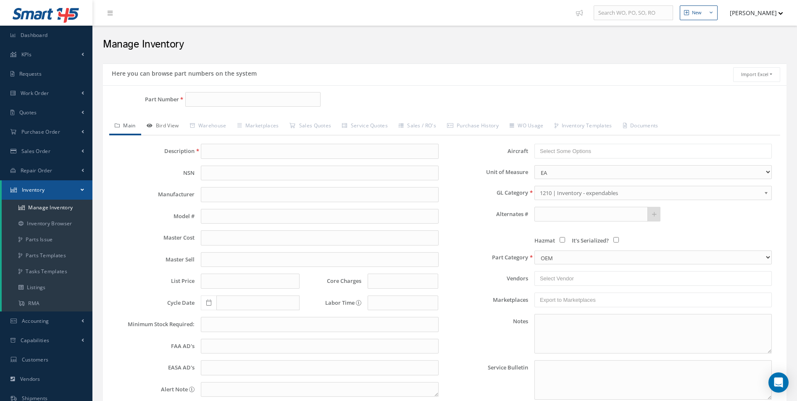
click at [171, 123] on link "Bird View" at bounding box center [162, 127] width 43 height 18
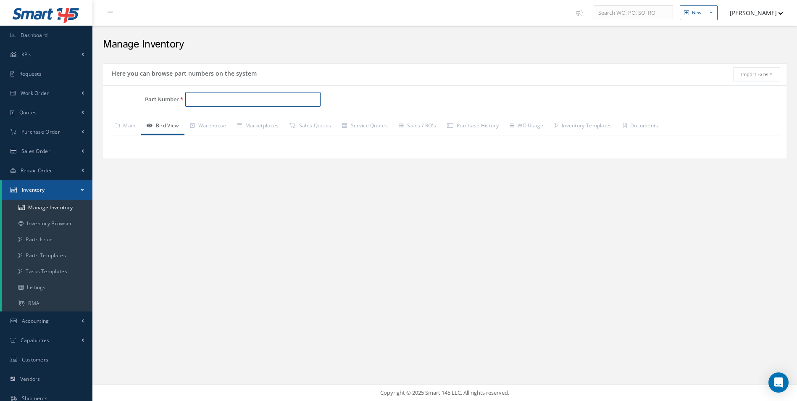
click at [192, 98] on input "Part Number" at bounding box center [253, 99] width 136 height 15
paste input "365-25-0206-102"
type input "365-25-0206-102"
click at [207, 116] on span "Part Number" at bounding box center [215, 111] width 59 height 9
click at [206, 123] on span "365-25-0206-102" at bounding box center [226, 121] width 76 height 9
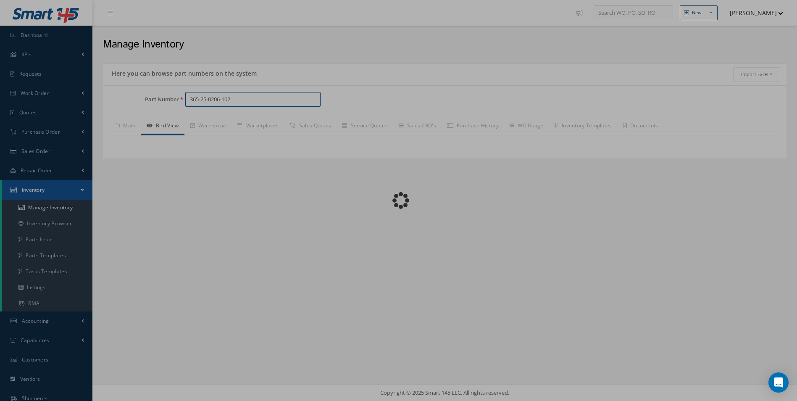
type input "365-25-0206-102"
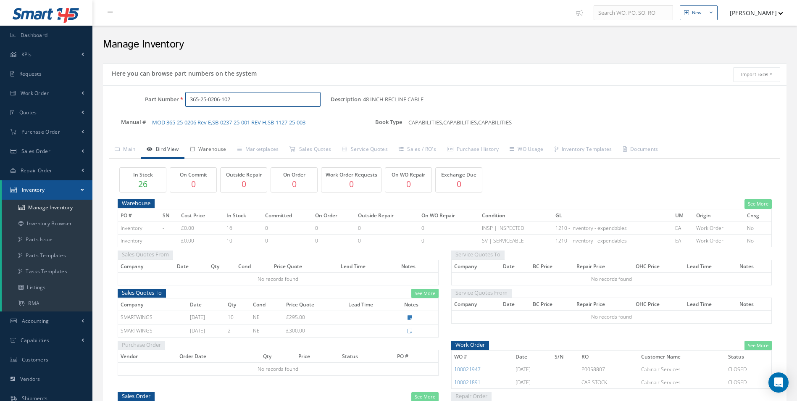
type input "365-25-0206-102"
click at [200, 148] on link "Warehouse" at bounding box center [207, 150] width 47 height 18
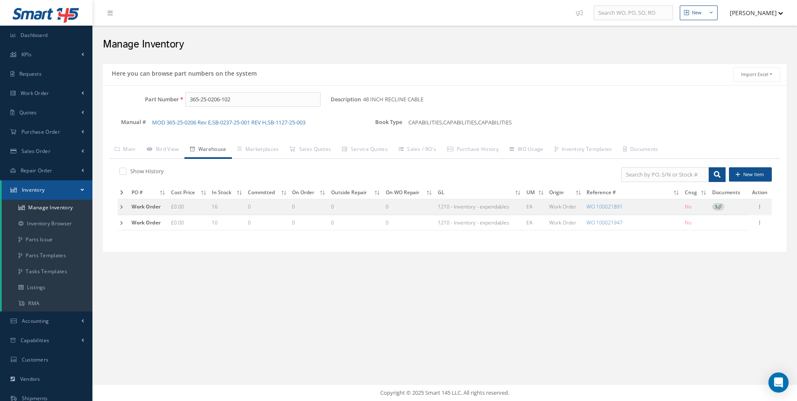
click at [752, 225] on td "Edit Manage Documents Label 8130 Parts" at bounding box center [760, 223] width 24 height 16
click at [757, 224] on icon at bounding box center [760, 221] width 8 height 7
click at [742, 230] on link "Edit" at bounding box center [721, 228] width 66 height 11
type input "0.00"
type input "[DATE]"
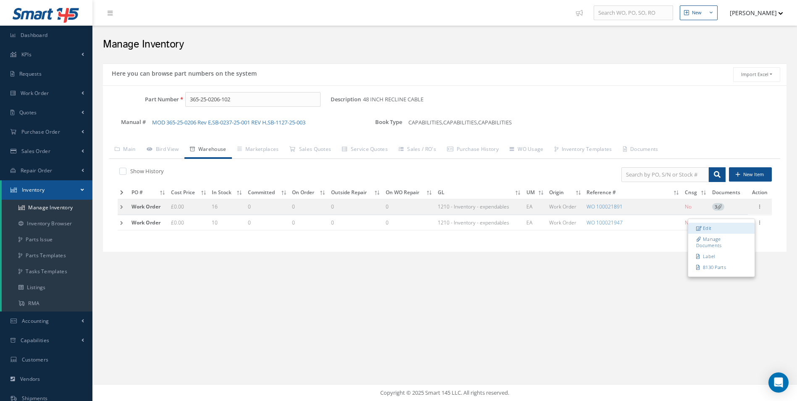
type input "100021947"
checkbox input "false"
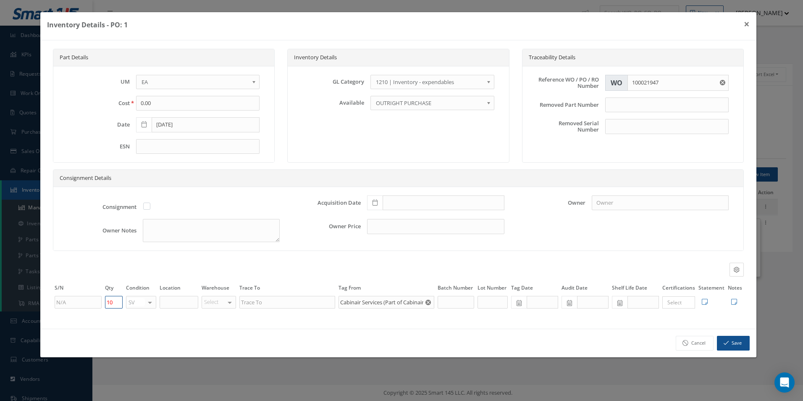
click at [116, 306] on input "10" at bounding box center [114, 302] width 18 height 13
type input "0"
click at [730, 300] on link at bounding box center [732, 302] width 9 height 7
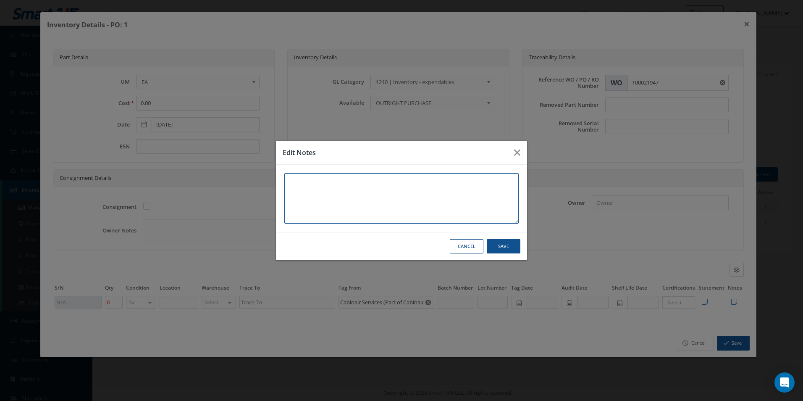
click at [402, 210] on textarea at bounding box center [401, 198] width 234 height 50
type textarea "1"
type textarea "10"
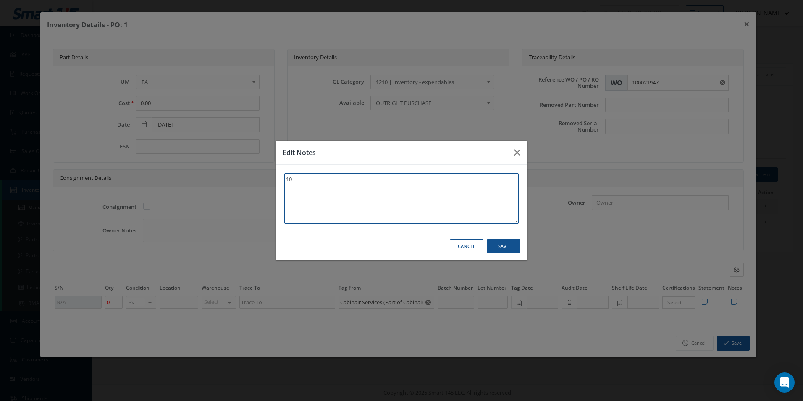
type textarea "10 -"
type textarea "10 - C"
type textarea "10 - Ca"
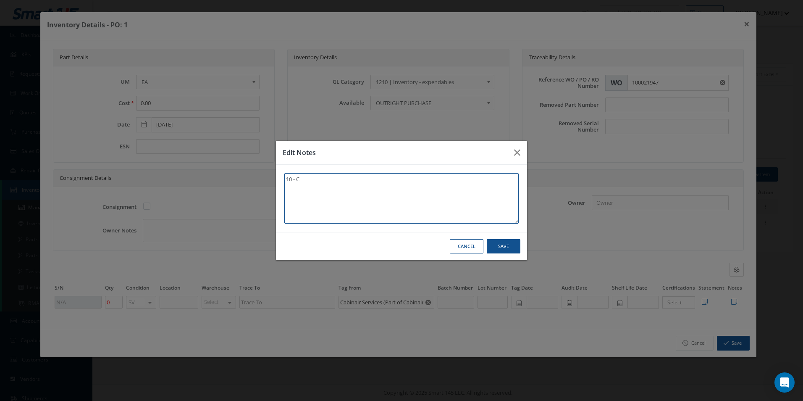
type textarea "10 - Ca"
type textarea "10 - Can"
type textarea "10 - Canc"
type textarea "10 - Cance"
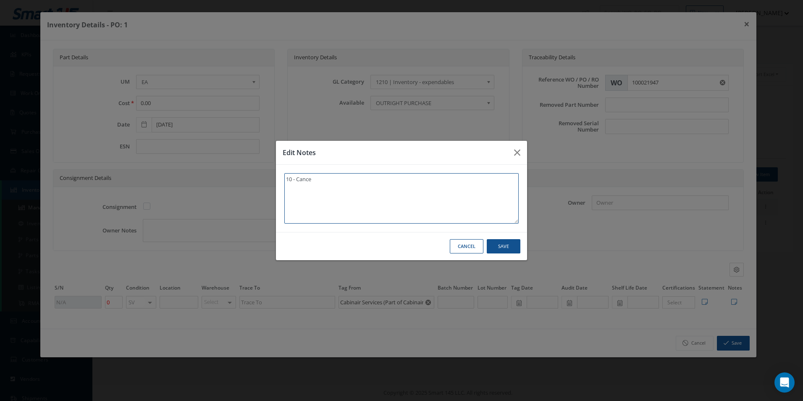
type textarea "10 - Cancel"
type textarea "10 - Cancell"
type textarea "10 - Cancelle"
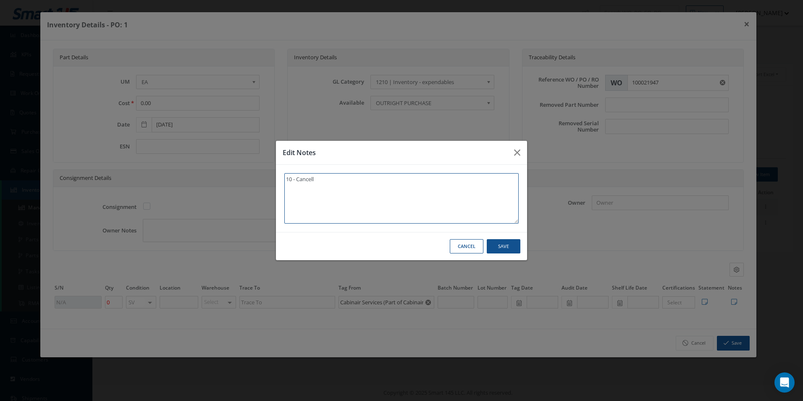
type textarea "10 - Cancelle"
type textarea "10 - Cancelled"
type textarea "10 - Cancelled P"
type textarea "10 - Cancelled Pr"
type textarea "10 - Cancelled Pro"
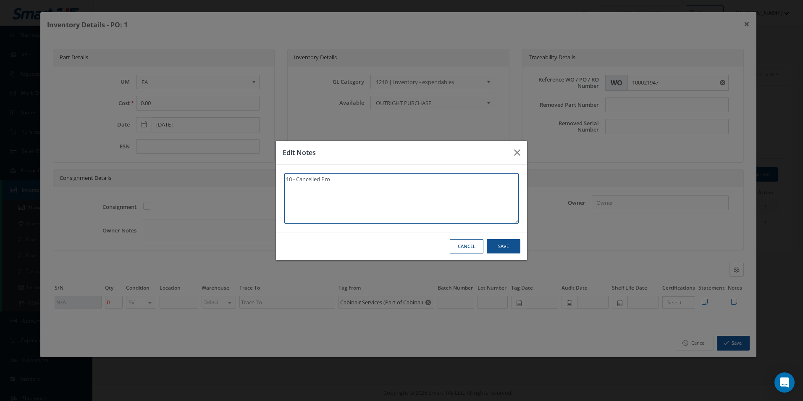
type textarea "10 - Cancelled Prod"
type textarea "10 - Cancelled Produ"
type textarea "10 - Cancelled Produc"
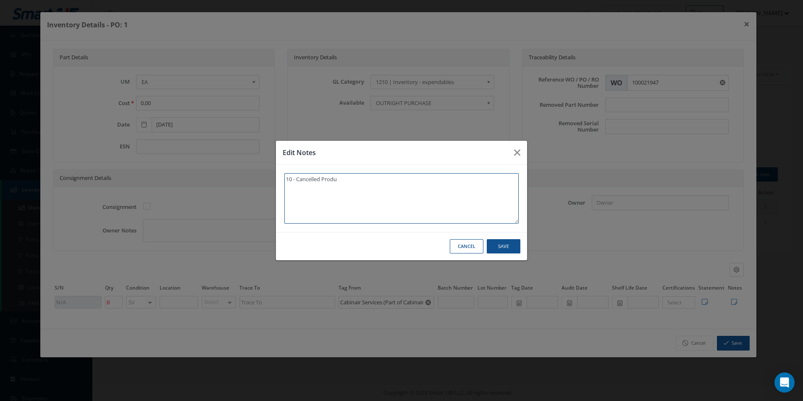
type textarea "10 - Cancelled Produc"
type textarea "10 - Cancelled Product"
type textarea "10 - Cancelled Producti"
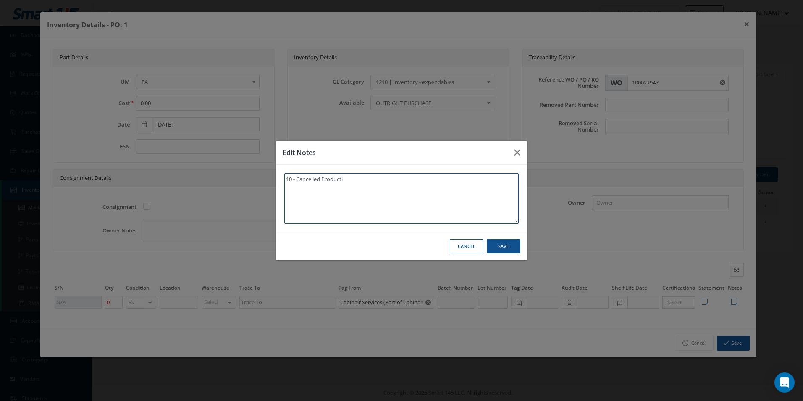
type textarea "10 - Cancelled Productio"
type textarea "10 - Cancelled Production"
click at [284, 176] on div "10 - Cancelled Production" at bounding box center [401, 198] width 251 height 67
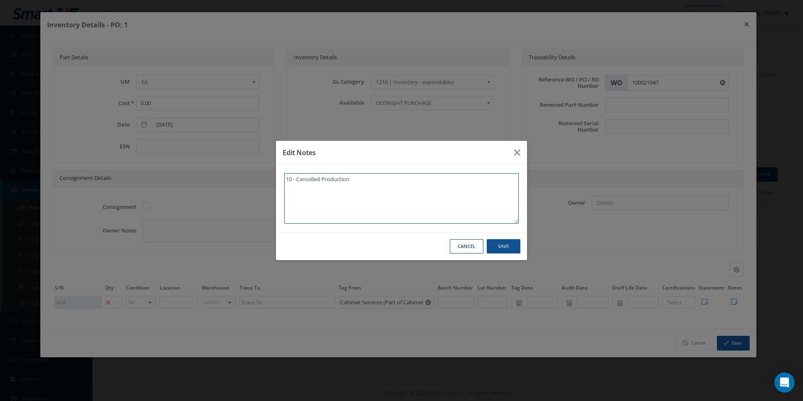
click at [285, 177] on textarea "10 - Cancelled Production" at bounding box center [401, 198] width 234 height 50
click at [286, 177] on textarea "10 - Cancelled Production" at bounding box center [401, 198] width 234 height 50
click at [502, 244] on button "Save" at bounding box center [504, 246] width 34 height 15
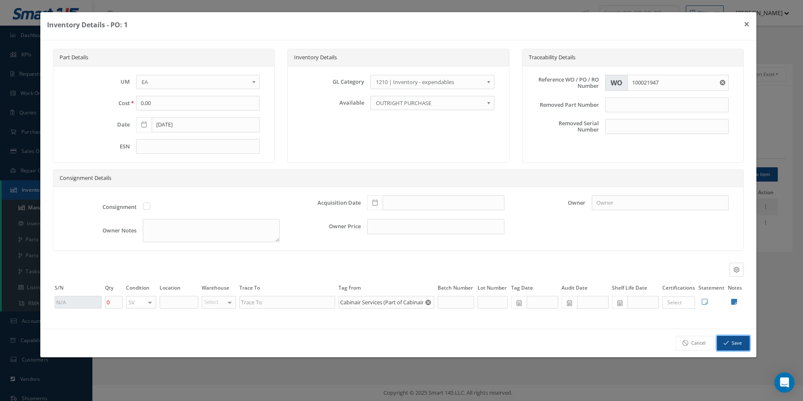
click at [746, 341] on button "Save" at bounding box center [733, 343] width 33 height 15
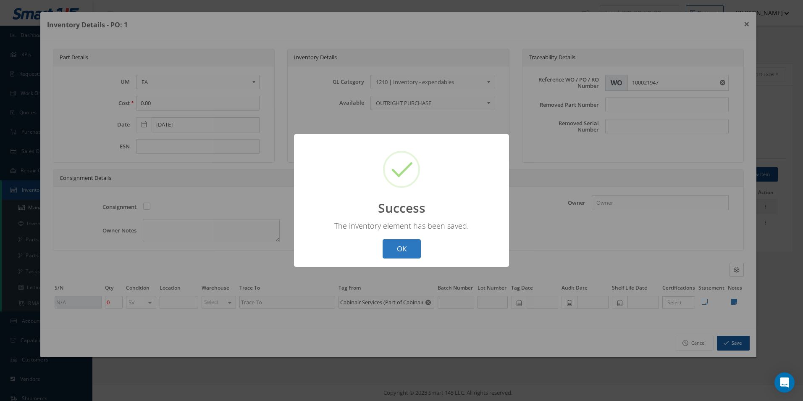
click at [385, 252] on button "OK" at bounding box center [402, 249] width 38 height 20
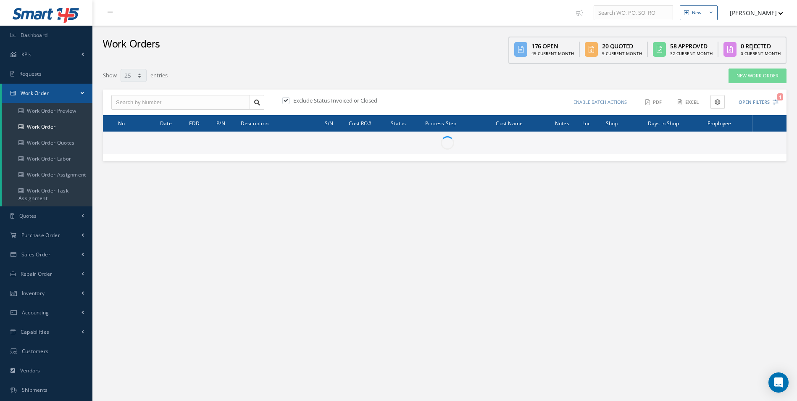
select select "25"
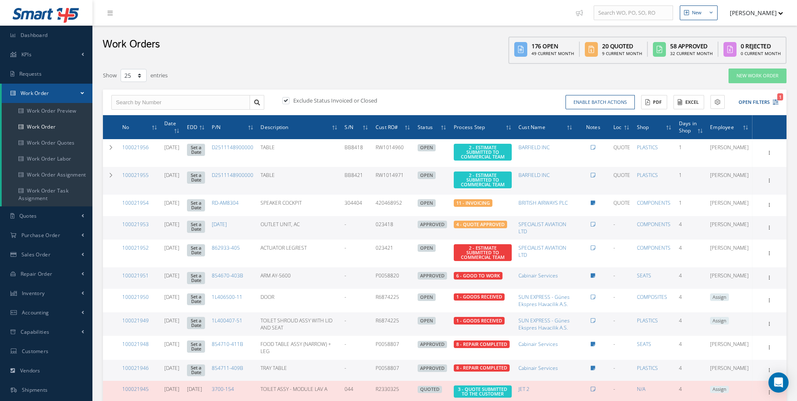
drag, startPoint x: 237, startPoint y: 95, endPoint x: 228, endPoint y: 104, distance: 13.1
click at [237, 95] on input "text" at bounding box center [180, 102] width 139 height 15
click at [766, 11] on button "[PERSON_NAME]" at bounding box center [752, 13] width 61 height 16
click at [174, 108] on input "text" at bounding box center [180, 102] width 139 height 15
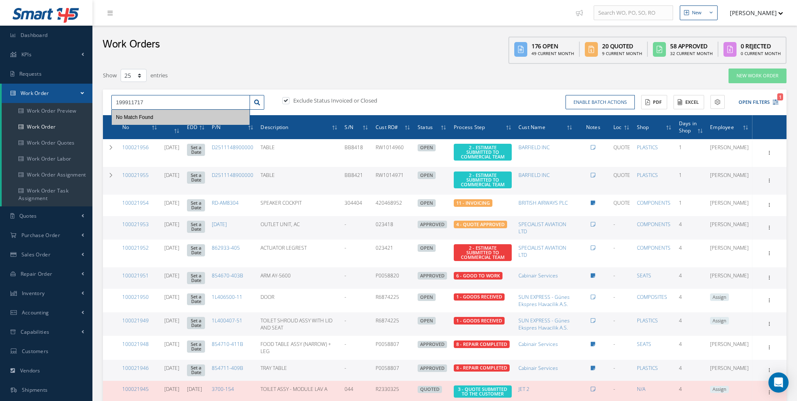
click at [121, 100] on input "199911717" at bounding box center [180, 102] width 139 height 15
click at [158, 102] on input "199911717" at bounding box center [180, 102] width 139 height 15
click at [124, 99] on input "199911717" at bounding box center [180, 102] width 139 height 15
click at [128, 104] on input "199911717" at bounding box center [180, 102] width 139 height 15
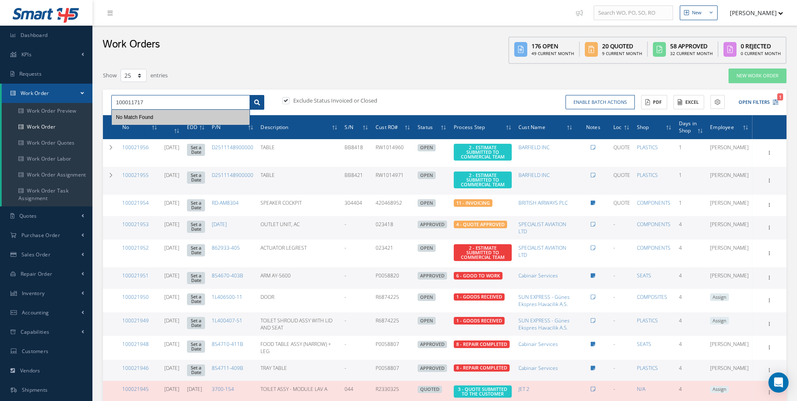
type input "100011717"
click at [253, 101] on link at bounding box center [257, 102] width 15 height 15
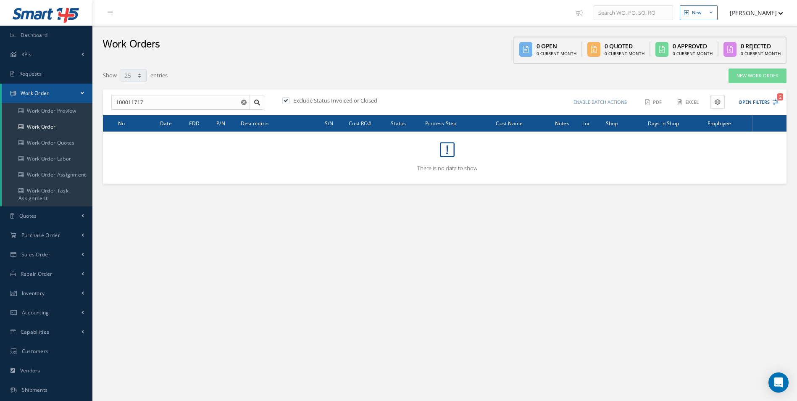
click at [297, 100] on label "Exclude Status Invoiced or Closed" at bounding box center [334, 101] width 86 height 8
click at [288, 100] on input "checkbox" at bounding box center [284, 100] width 5 height 5
checkbox input "false"
click at [153, 107] on input "100011717" at bounding box center [180, 102] width 139 height 15
drag, startPoint x: 165, startPoint y: 100, endPoint x: -11, endPoint y: 109, distance: 175.8
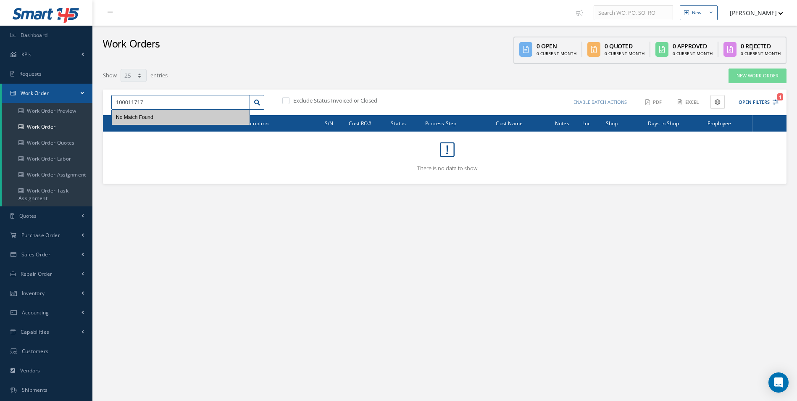
click at [0, 109] on html "Smart 145 Dashboard KPIs Work Order Accounting Requests Work Order Work Order P…" at bounding box center [398, 200] width 797 height 401
type input "100021789"
click at [163, 117] on div "100021789" at bounding box center [180, 117] width 129 height 8
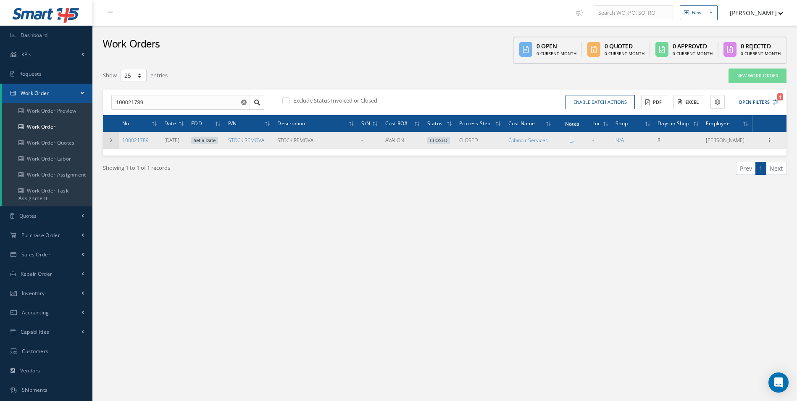
click at [116, 148] on td at bounding box center [111, 140] width 16 height 17
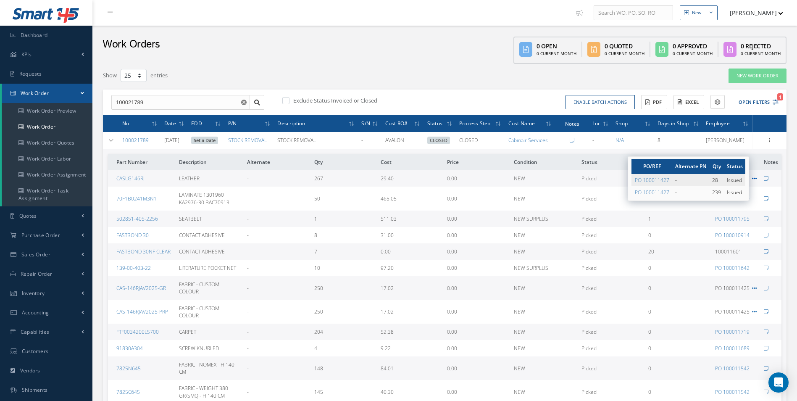
click at [753, 178] on icon at bounding box center [754, 178] width 5 height 5
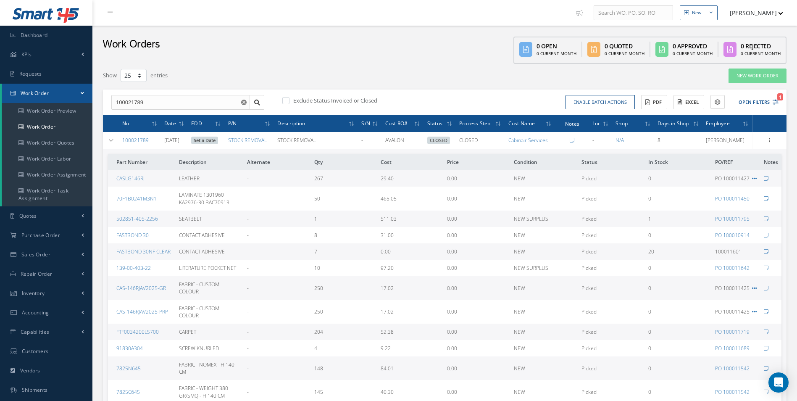
click at [749, 184] on td "PO 100011427" at bounding box center [736, 178] width 49 height 16
click at [750, 175] on span "PO 100011427" at bounding box center [736, 178] width 42 height 7
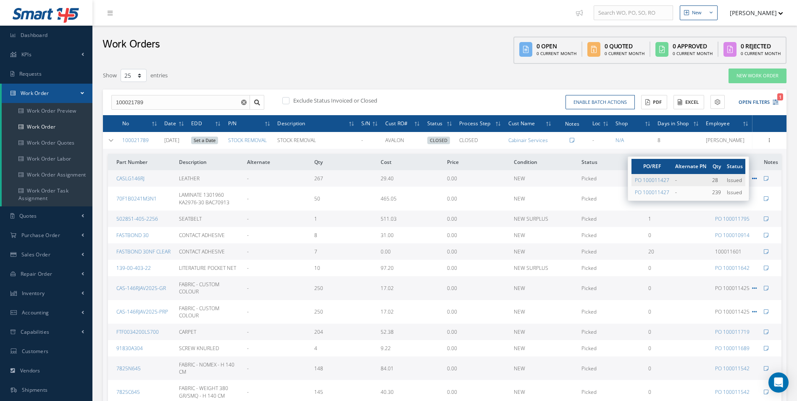
click at [753, 178] on icon at bounding box center [754, 178] width 5 height 5
click at [752, 178] on icon at bounding box center [754, 178] width 5 height 5
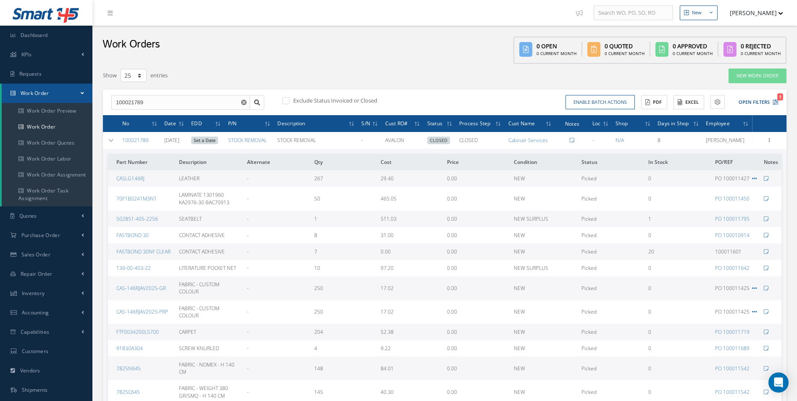
click at [752, 174] on td "PO 100011427" at bounding box center [736, 178] width 49 height 16
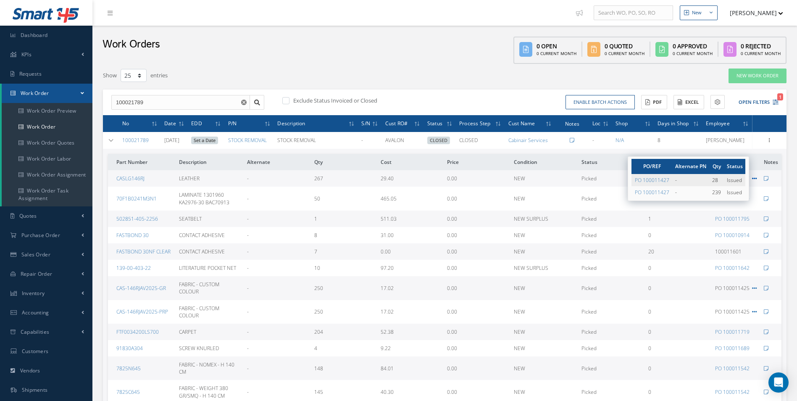
click at [756, 179] on icon at bounding box center [754, 178] width 5 height 5
click at [737, 164] on th "Status" at bounding box center [734, 166] width 22 height 15
drag, startPoint x: 737, startPoint y: 164, endPoint x: 711, endPoint y: 166, distance: 25.7
click at [711, 166] on tr "PO/REF Alternate PN Qty Status" at bounding box center [688, 166] width 114 height 15
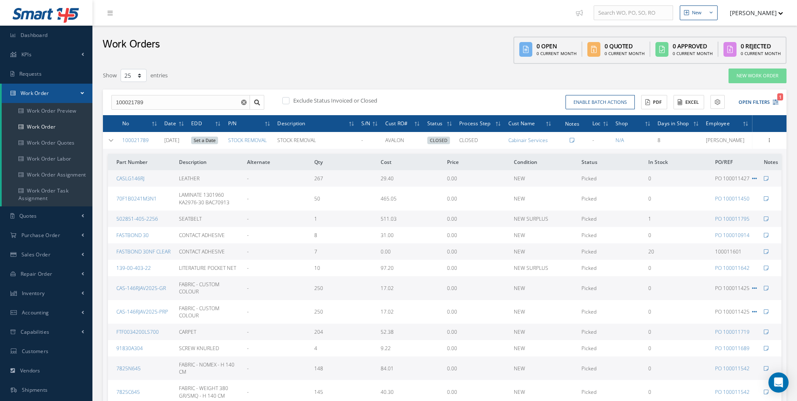
click at [557, 176] on td "NEW" at bounding box center [544, 178] width 68 height 16
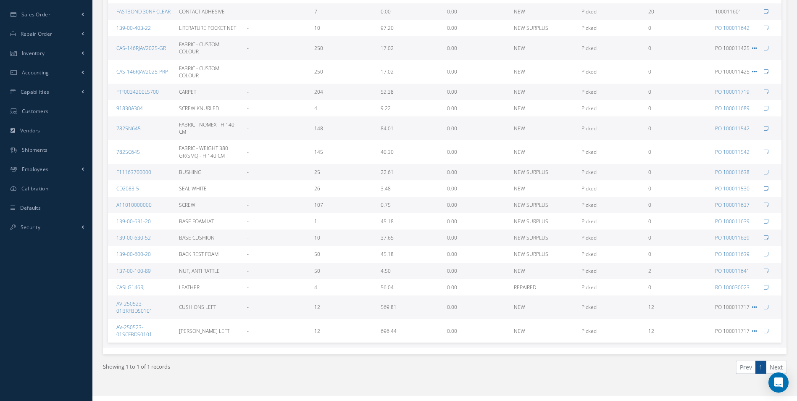
scroll to position [251, 0]
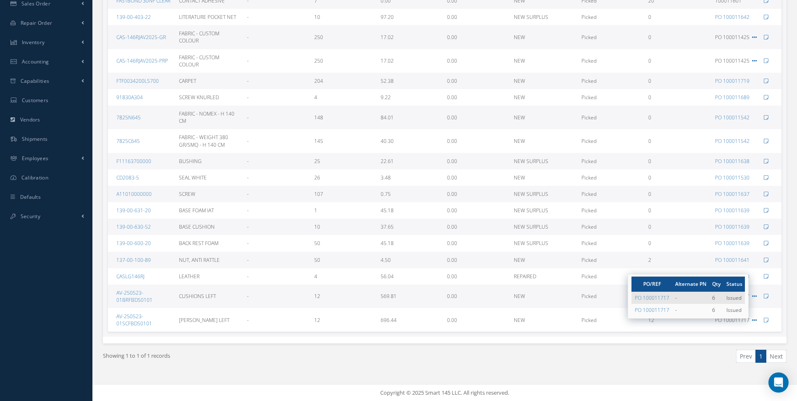
click at [717, 298] on td "6" at bounding box center [716, 298] width 14 height 12
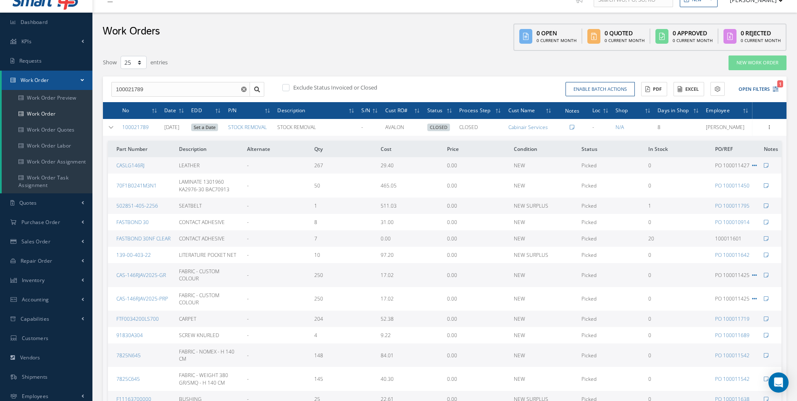
scroll to position [13, 0]
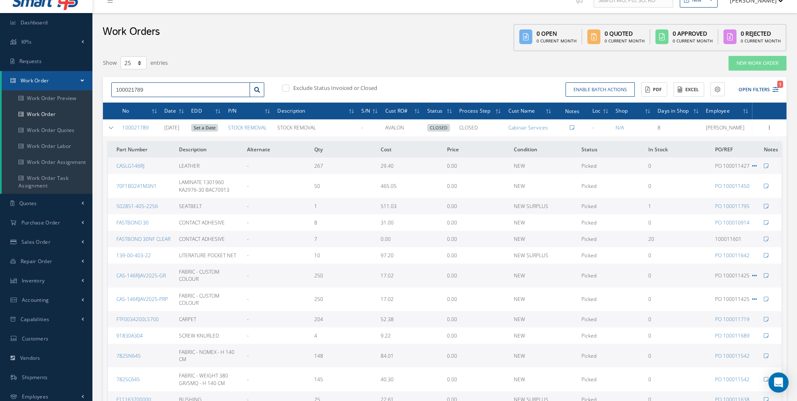
drag, startPoint x: 122, startPoint y: 125, endPoint x: 166, endPoint y: 89, distance: 57.0
click at [166, 89] on input "100021789" at bounding box center [180, 89] width 139 height 15
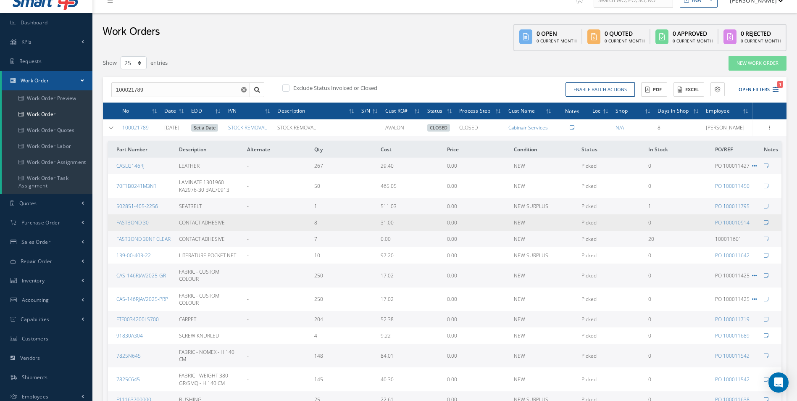
click at [235, 217] on td "CONTACT ADHESIVE" at bounding box center [210, 222] width 68 height 16
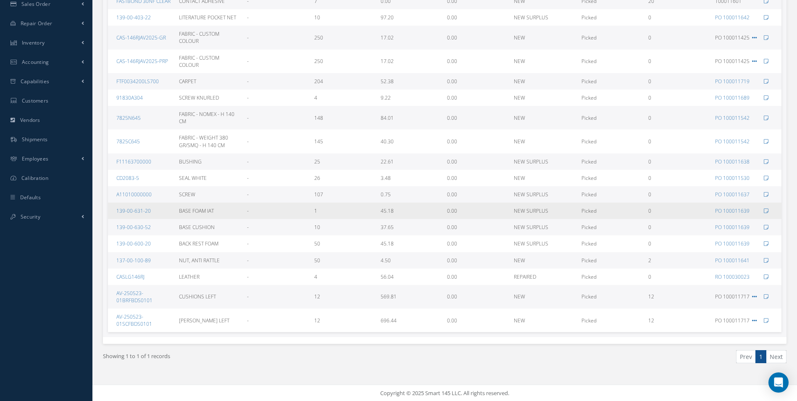
scroll to position [251, 0]
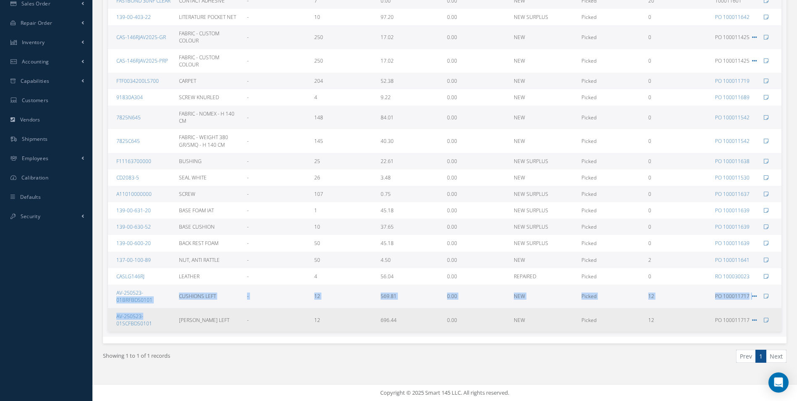
drag, startPoint x: 110, startPoint y: 305, endPoint x: 162, endPoint y: 310, distance: 51.9
click at [162, 310] on tbody "CASLG146RJ LEATHER - 267 29.40 0.00 NEW Picked 0 PO 100011427 70F1B0241M3N1 LAM…" at bounding box center [444, 125] width 673 height 412
click at [162, 310] on td "AV-250523-01SCFBDS0101" at bounding box center [142, 320] width 68 height 24
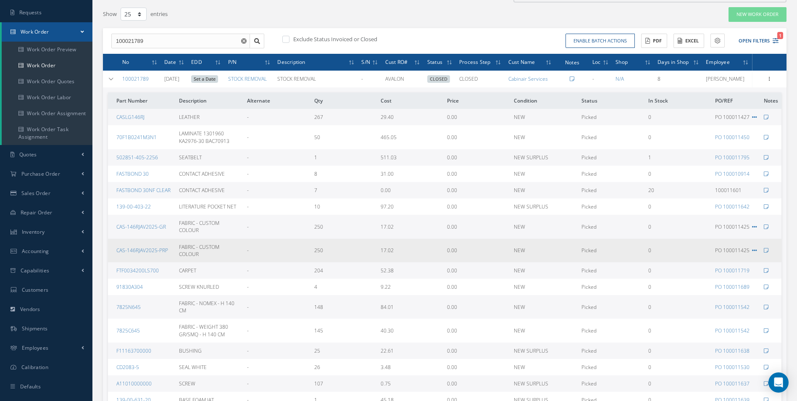
scroll to position [55, 0]
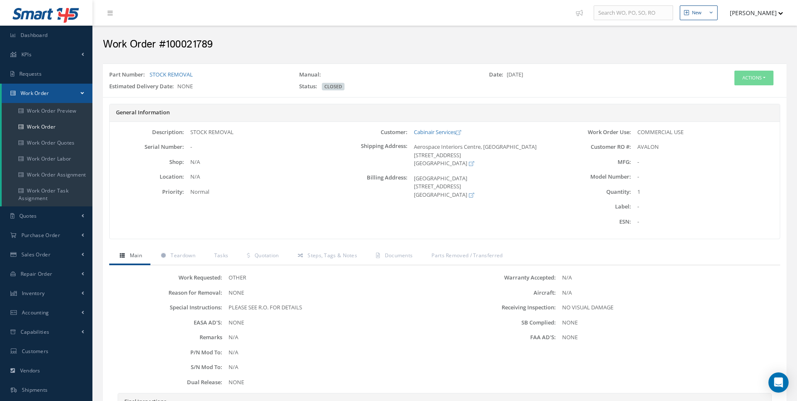
click at [293, 244] on div "General Information Description: STOCK REMOVAL Serial Number: - Shop: Location:…" at bounding box center [445, 176] width 684 height 144
drag, startPoint x: 316, startPoint y: 250, endPoint x: 329, endPoint y: 252, distance: 13.5
click at [318, 251] on link "Steps, Tags & Notes" at bounding box center [326, 256] width 78 height 18
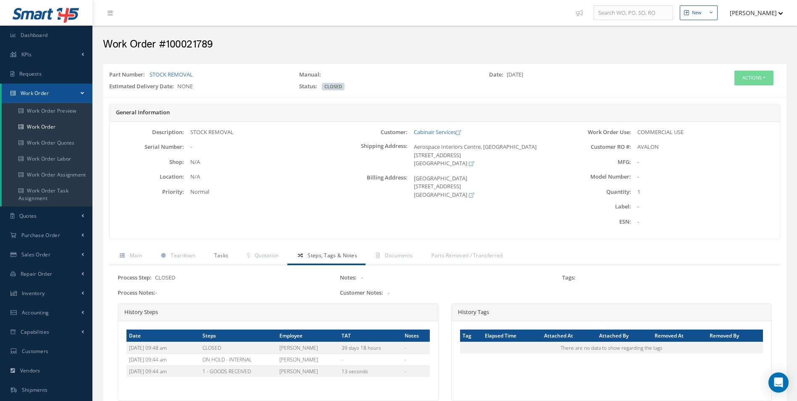
click at [207, 257] on link "Tasks" at bounding box center [220, 256] width 33 height 18
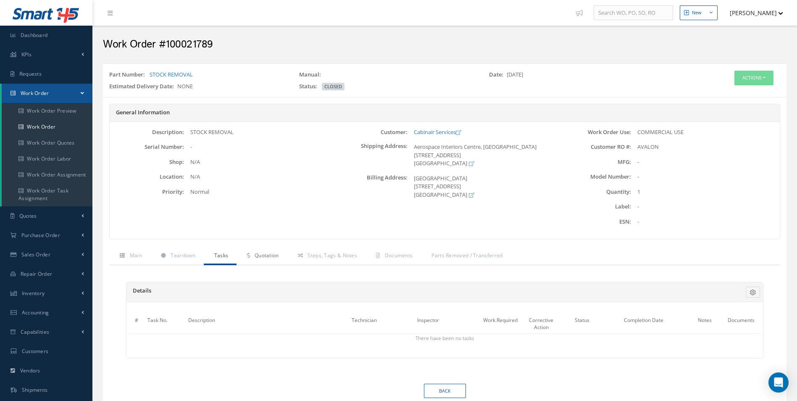
click at [286, 255] on link "Quotation" at bounding box center [262, 256] width 50 height 18
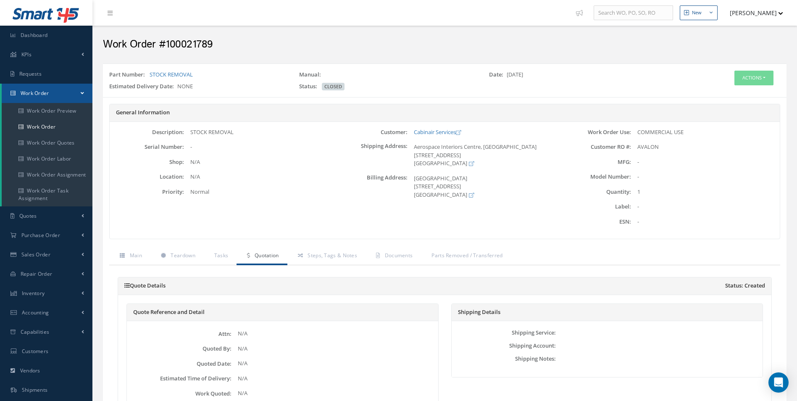
click at [325, 246] on div "General Information Description: STOCK REMOVAL Serial Number: - Shop: Location:…" at bounding box center [445, 176] width 684 height 144
click at [313, 250] on link "Steps, Tags & Notes" at bounding box center [326, 256] width 78 height 18
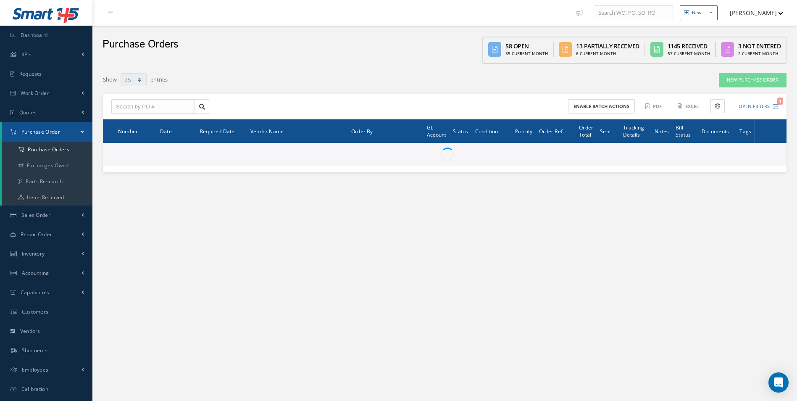
select select "25"
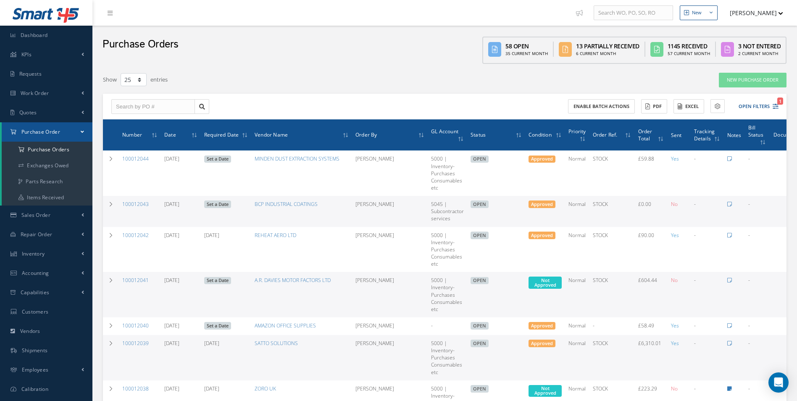
click at [159, 116] on div "Enable batch actions ACTIONS Receive Payments Select Customer Cabinair Services…" at bounding box center [445, 107] width 684 height 26
click at [168, 103] on input "text" at bounding box center [153, 106] width 84 height 15
type input "100011717"
click at [135, 123] on span "100011717" at bounding box center [128, 121] width 25 height 6
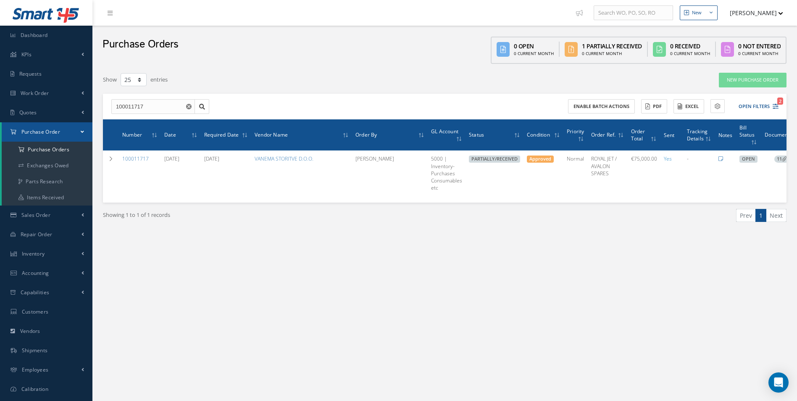
drag, startPoint x: 369, startPoint y: 210, endPoint x: 450, endPoint y: 208, distance: 81.5
click at [450, 208] on div "Filters PO # 100011717 Vendor Name Open Partially/Received Received Canceled Ed…" at bounding box center [445, 157] width 684 height 171
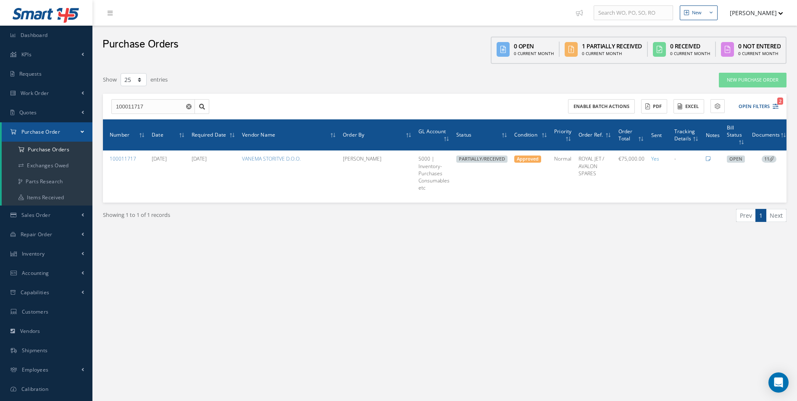
drag, startPoint x: 453, startPoint y: 212, endPoint x: 333, endPoint y: 216, distance: 120.2
click at [342, 213] on div "Showing 1 to 1 of 1 records Prev 1 Next" at bounding box center [445, 223] width 696 height 41
click at [316, 224] on div "Showing 1 to 1 of 1 records" at bounding box center [271, 219] width 348 height 20
drag, startPoint x: 300, startPoint y: 211, endPoint x: 291, endPoint y: 210, distance: 9.7
click at [291, 210] on div "Showing 1 to 1 of 1 records Prev 1 Next" at bounding box center [445, 223] width 696 height 41
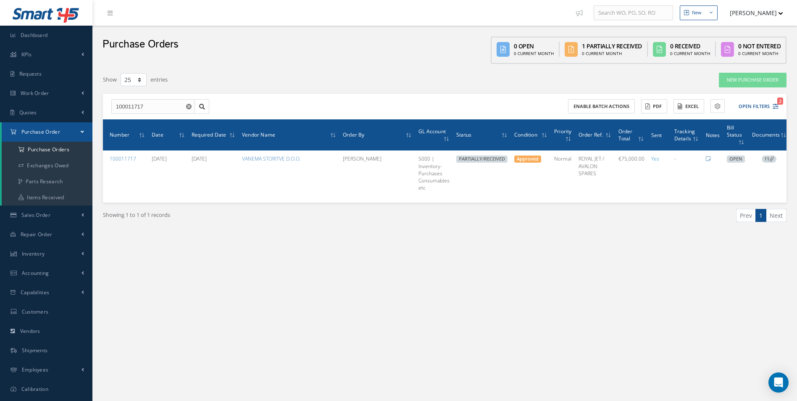
scroll to position [0, 0]
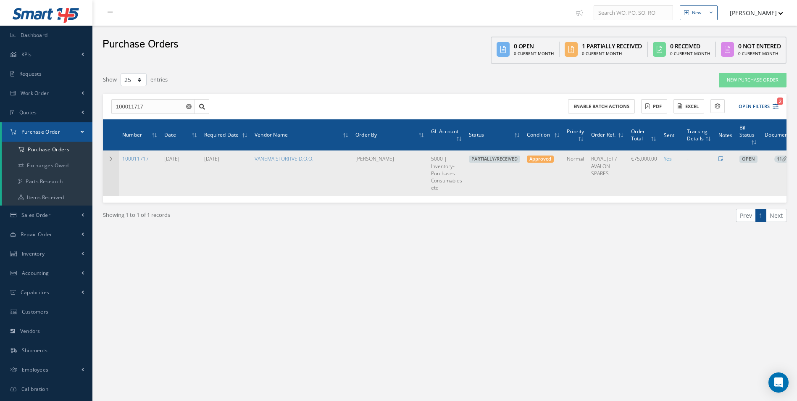
click at [118, 157] on td at bounding box center [111, 172] width 16 height 45
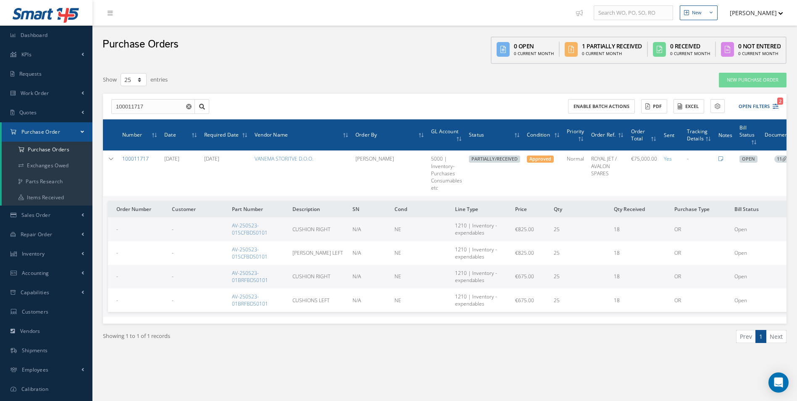
click at [125, 160] on link "100011717" at bounding box center [135, 158] width 26 height 7
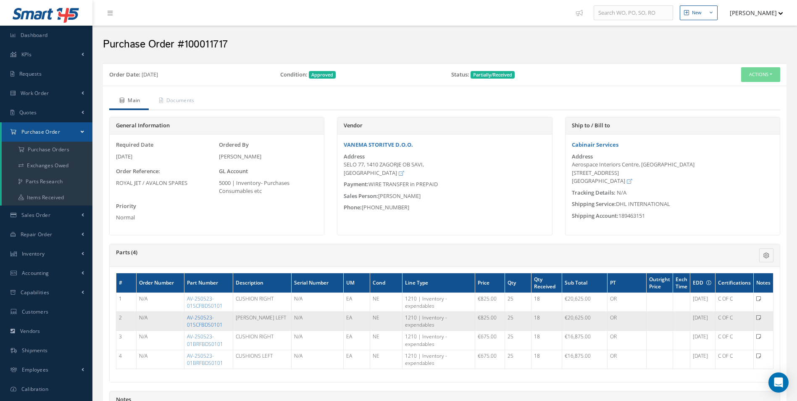
click at [208, 319] on link "AV-250523-01SCFBDS0101" at bounding box center [205, 321] width 36 height 14
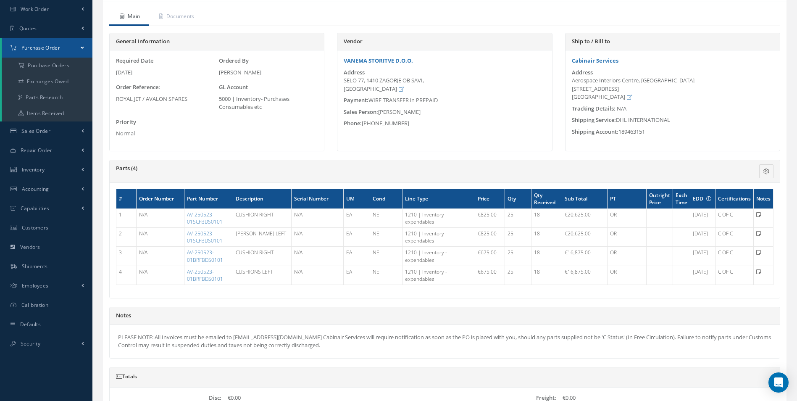
scroll to position [98, 0]
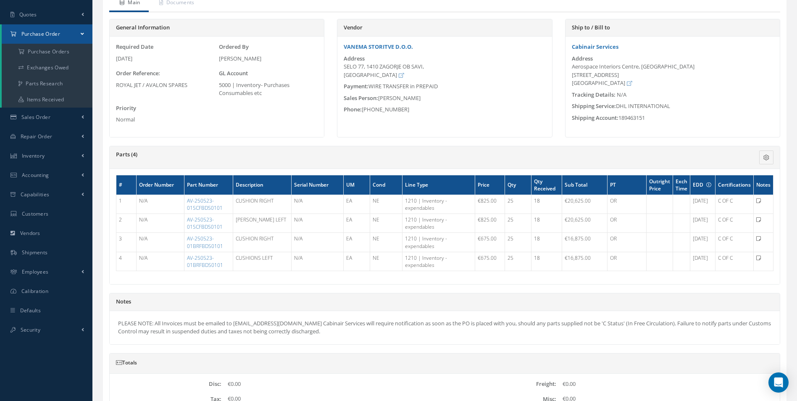
drag, startPoint x: 202, startPoint y: 220, endPoint x: 305, endPoint y: 187, distance: 108.6
click at [305, 187] on th "Serial Number" at bounding box center [318, 185] width 52 height 20
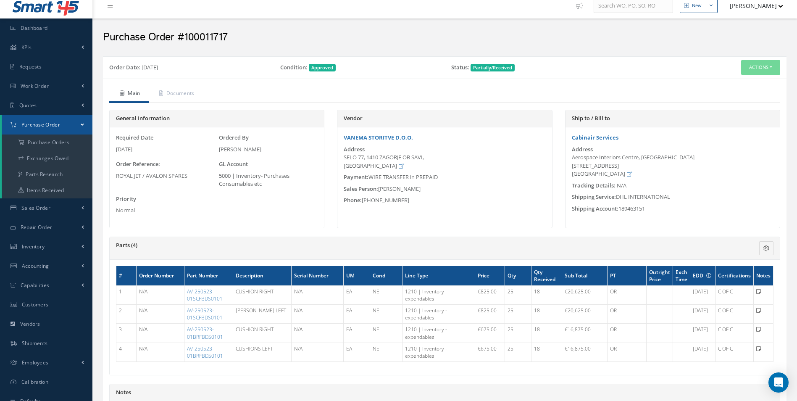
scroll to position [0, 0]
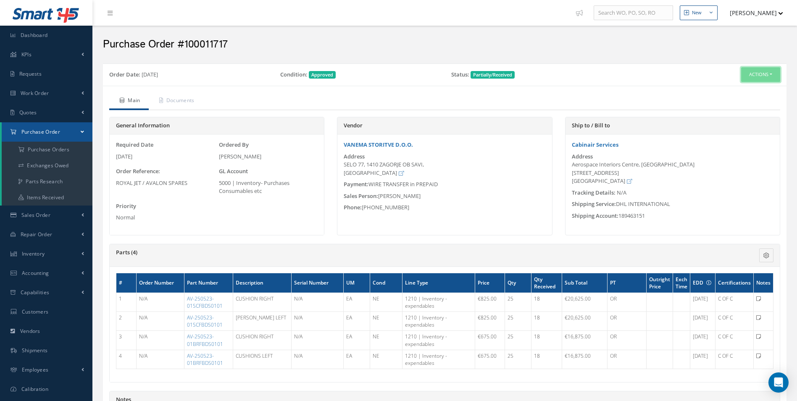
click at [763, 74] on button "Actions" at bounding box center [760, 74] width 39 height 15
click at [739, 103] on link "Edit" at bounding box center [746, 101] width 67 height 11
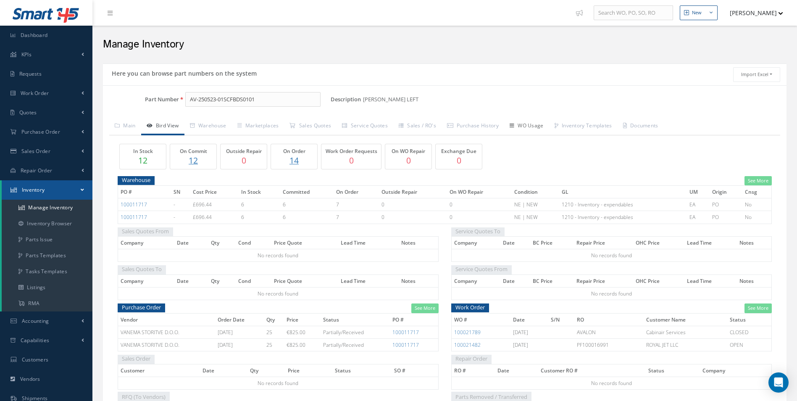
click at [534, 127] on link "WO Usage" at bounding box center [526, 127] width 45 height 18
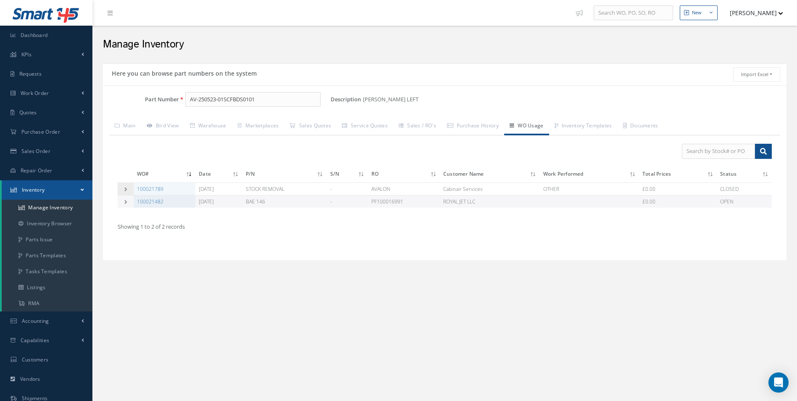
click at [119, 187] on td at bounding box center [126, 188] width 16 height 13
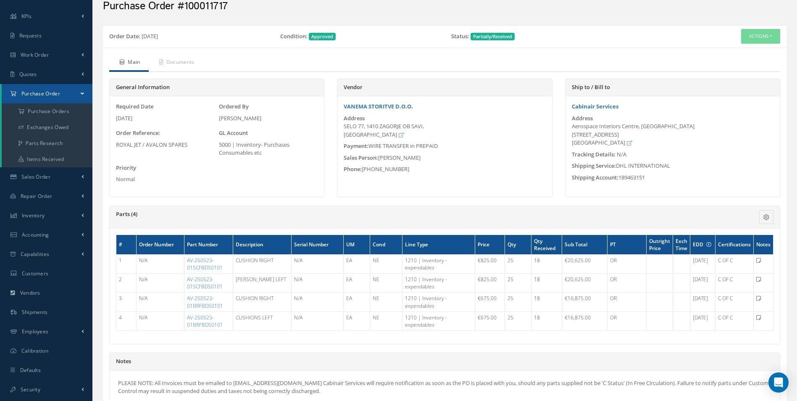
scroll to position [42, 0]
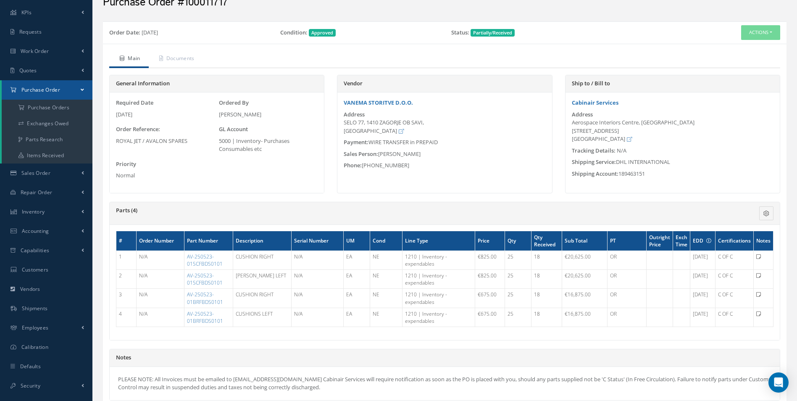
click at [202, 9] on h2 "Purchase Order #100011717" at bounding box center [445, 2] width 684 height 13
click at [201, 8] on h2 "Purchase Order #100011717" at bounding box center [445, 2] width 684 height 13
drag, startPoint x: 201, startPoint y: 8, endPoint x: 173, endPoint y: 19, distance: 30.4
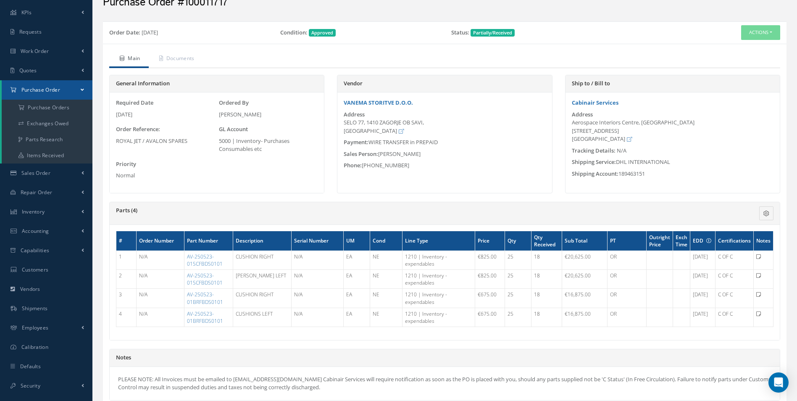
click at [171, 18] on div "Order Date: 06/12/2025 Condition: Approved Status: Partially/Received Actions R…" at bounding box center [445, 283] width 692 height 533
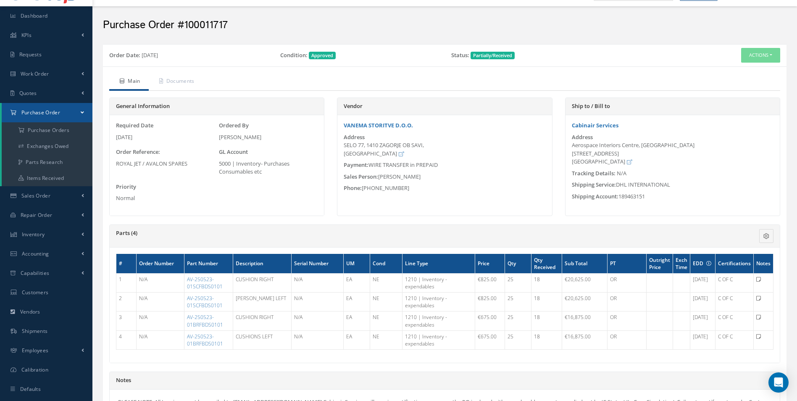
scroll to position [0, 0]
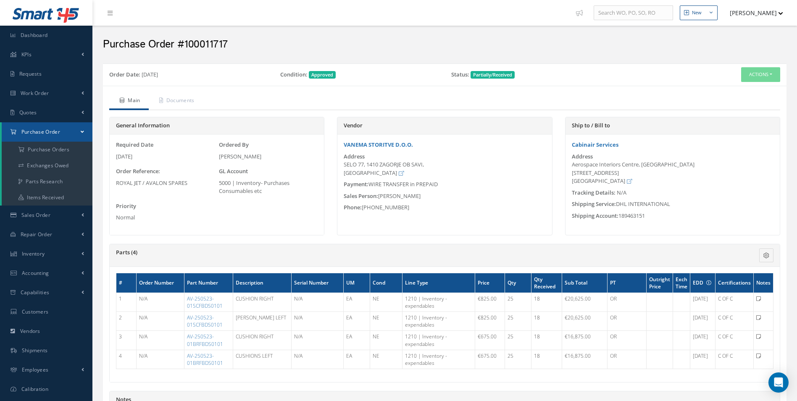
click at [210, 50] on h2 "Purchase Order #100011717" at bounding box center [445, 44] width 684 height 13
copy h2 "100011717"
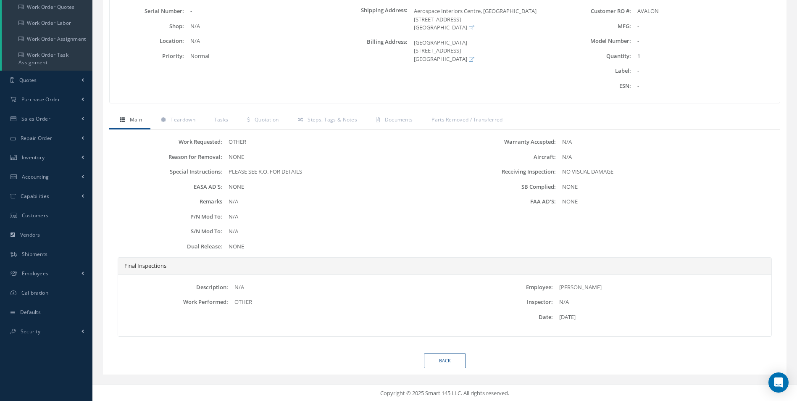
scroll to position [137, 0]
click at [282, 121] on link "Quotation" at bounding box center [262, 120] width 50 height 18
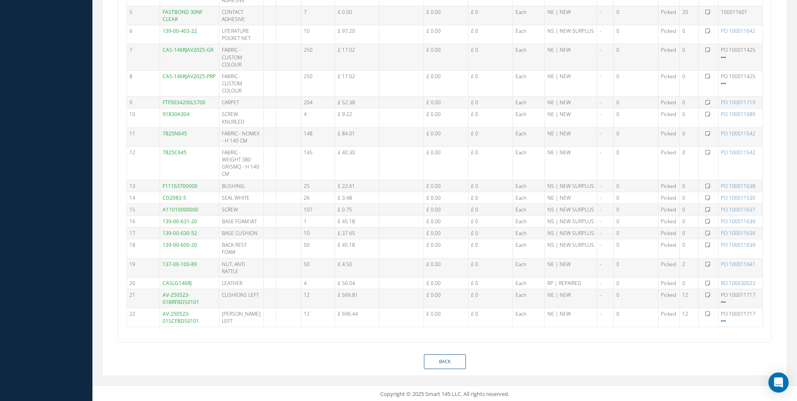
scroll to position [685, 0]
click at [721, 320] on span "PO 100011717 PO/REF Alternate PN Qty Status PO 100011717 - 6 Issued PO 10001171…" at bounding box center [739, 315] width 36 height 14
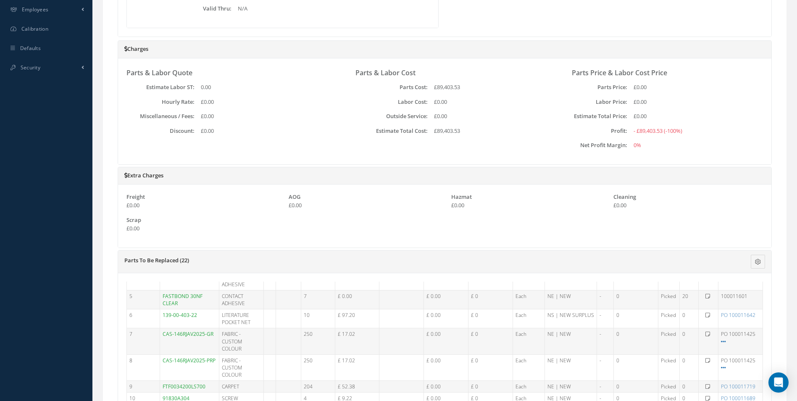
scroll to position [0, 0]
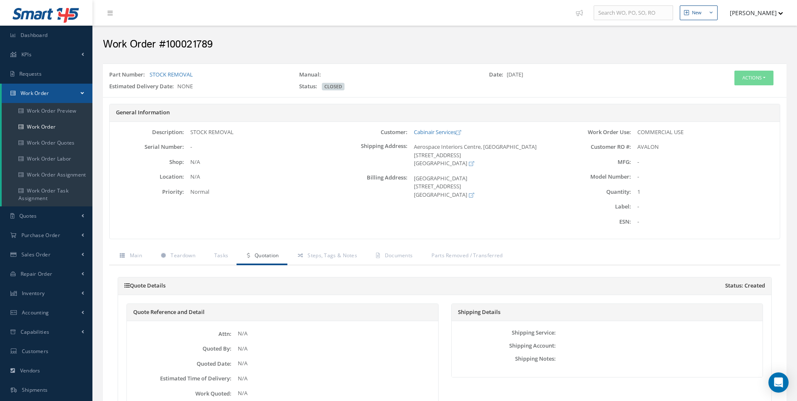
click at [758, 87] on div "Actions Edit Reverse Send By Email Print-Outs Receiving Inspection Scrap Certif…" at bounding box center [730, 82] width 114 height 23
click at [760, 82] on button "Actions" at bounding box center [753, 78] width 39 height 15
click at [754, 89] on link "Edit" at bounding box center [741, 93] width 67 height 11
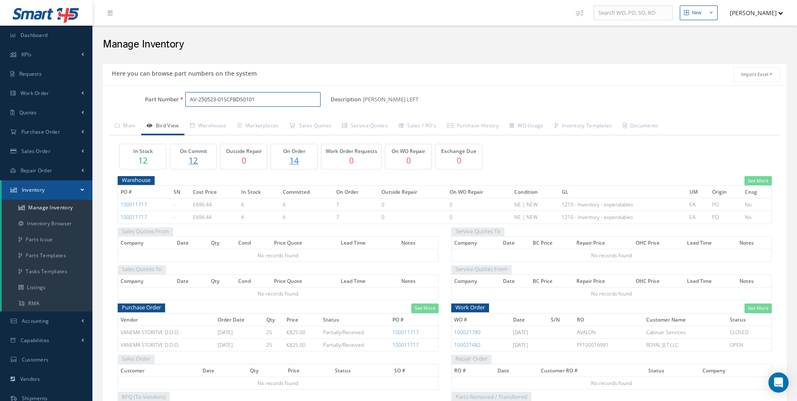
drag, startPoint x: 260, startPoint y: 102, endPoint x: 113, endPoint y: 116, distance: 147.7
click at [113, 116] on div "Part Number AV-250523-01SCFBDS0101 Description CUSHION LEFT Alternates Based on…" at bounding box center [445, 290] width 684 height 396
paste input "STOCK REMOVAL"
click at [251, 122] on span "STOCK REMOVAL" at bounding box center [226, 121] width 76 height 9
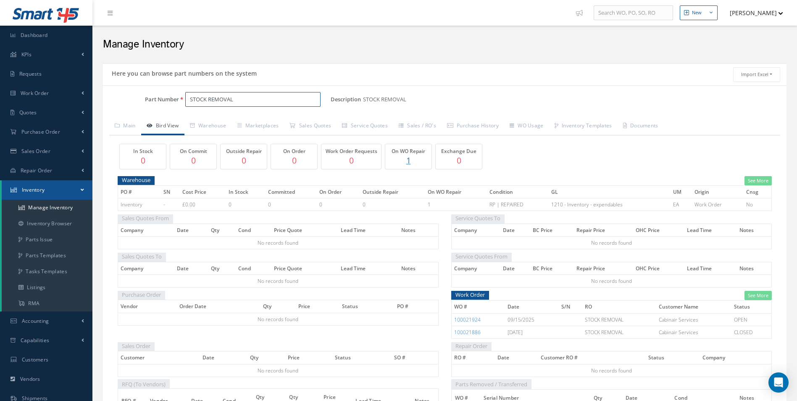
type input "STOCK REMOVAL"
click at [406, 159] on p "1" at bounding box center [408, 160] width 42 height 12
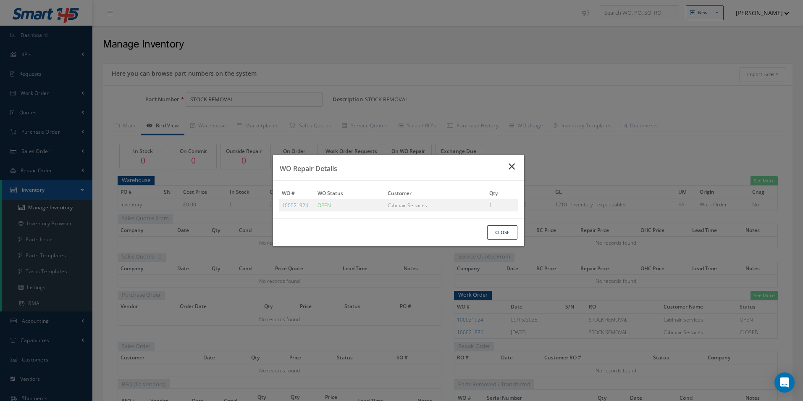
click at [510, 165] on icon "Close" at bounding box center [513, 166] width 9 height 10
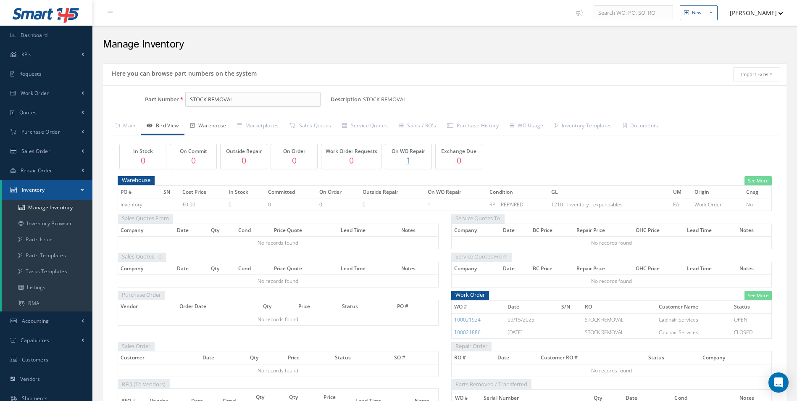
click at [213, 135] on link "Warehouse" at bounding box center [207, 127] width 47 height 18
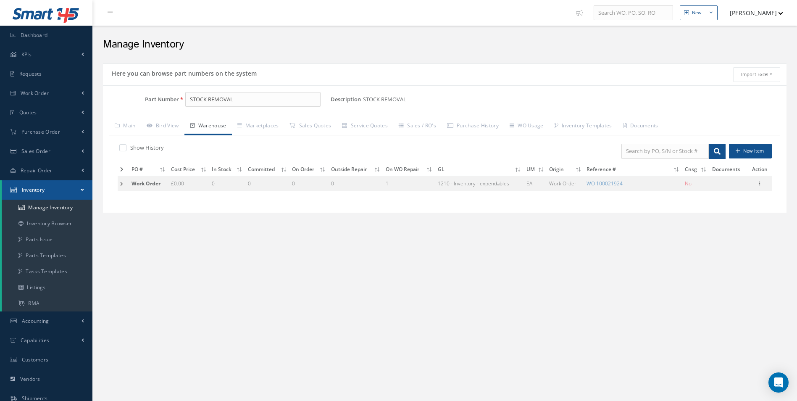
click at [129, 142] on div "Show History New Item PO # Cost Price In Stock Committed On Order Outside Repai…" at bounding box center [444, 170] width 671 height 71
click at [134, 149] on label "Show History" at bounding box center [146, 148] width 36 height 8
click at [125, 149] on input "checkbox" at bounding box center [121, 148] width 5 height 5
checkbox input "true"
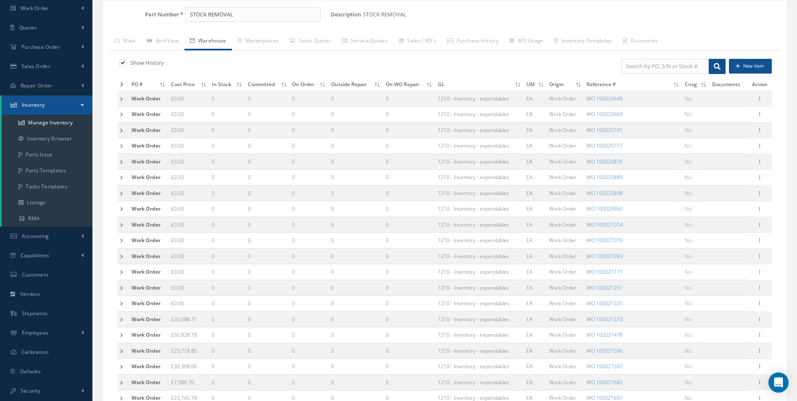
scroll to position [98, 0]
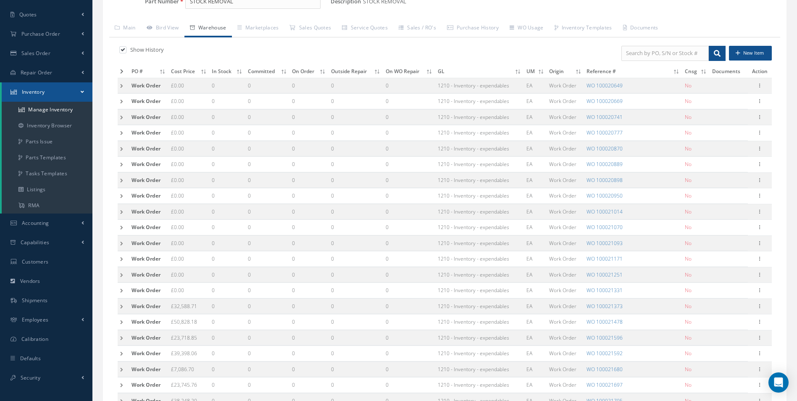
click at [601, 74] on th "Reference #" at bounding box center [633, 71] width 98 height 13
click at [124, 150] on td at bounding box center [123, 149] width 11 height 16
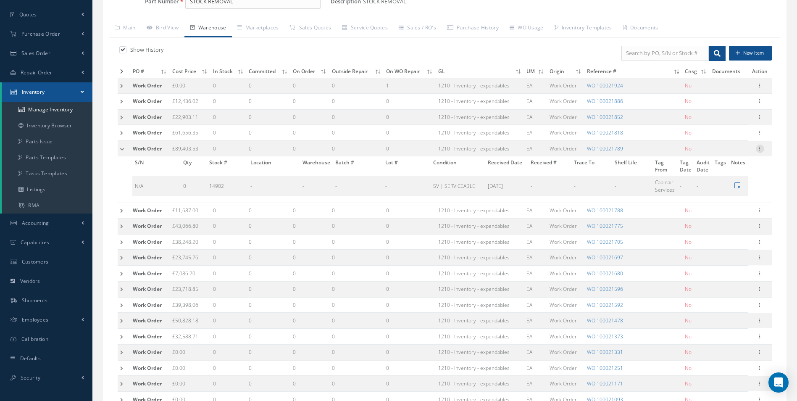
click at [759, 149] on icon at bounding box center [760, 148] width 8 height 7
drag, startPoint x: 742, startPoint y: 157, endPoint x: 734, endPoint y: 158, distance: 8.0
click at [741, 157] on link "Edit" at bounding box center [721, 154] width 66 height 11
type input "89403.53"
type input "[DATE]"
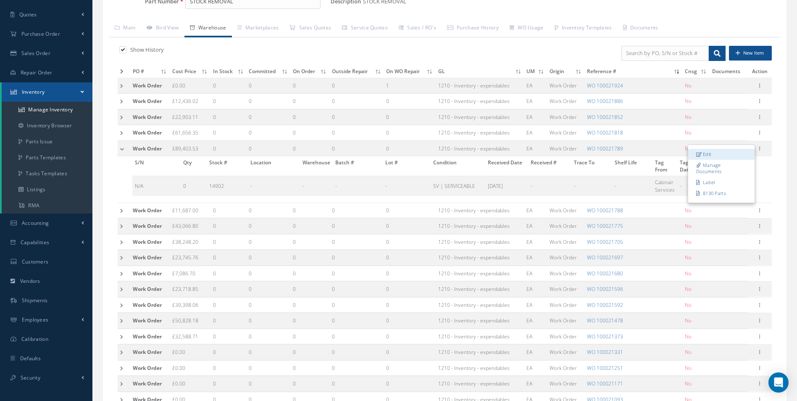
type input "100021789"
checkbox input "false"
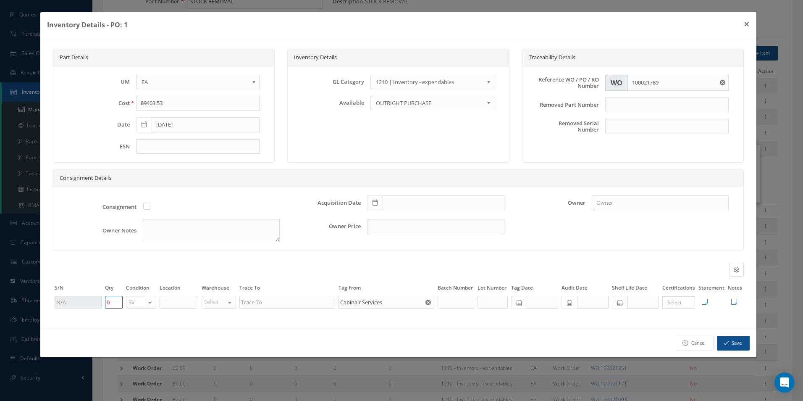
click at [78, 303] on tr "0 SV OH SV RP AR NE FN NS RE FP BER N/A INSP BC AI MD RF SCR TS USE TL SP NU AS…" at bounding box center [398, 302] width 691 height 14
type input "1"
drag, startPoint x: 716, startPoint y: 340, endPoint x: 722, endPoint y: 340, distance: 6.3
click at [722, 340] on div "Cancel Save" at bounding box center [398, 343] width 716 height 29
click at [722, 340] on button "Save" at bounding box center [733, 343] width 33 height 15
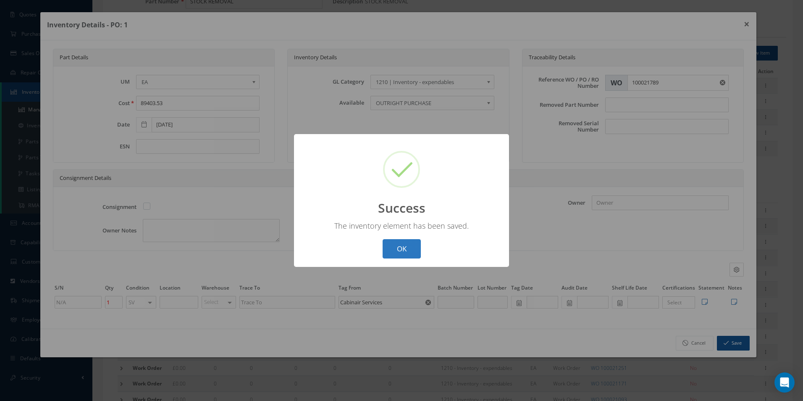
click at [386, 258] on button "OK" at bounding box center [402, 249] width 38 height 20
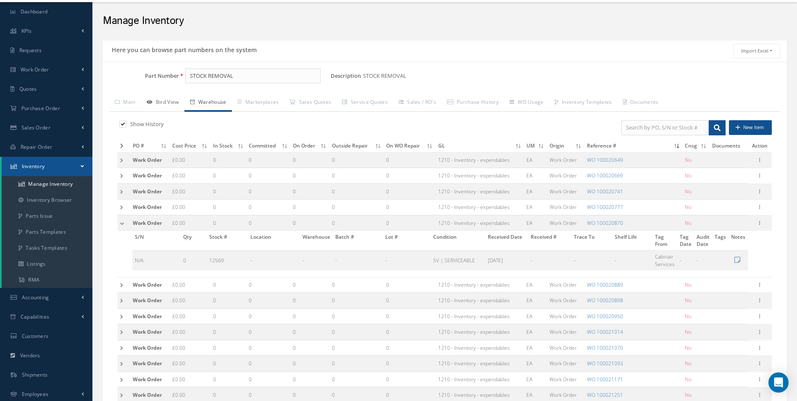
scroll to position [0, 0]
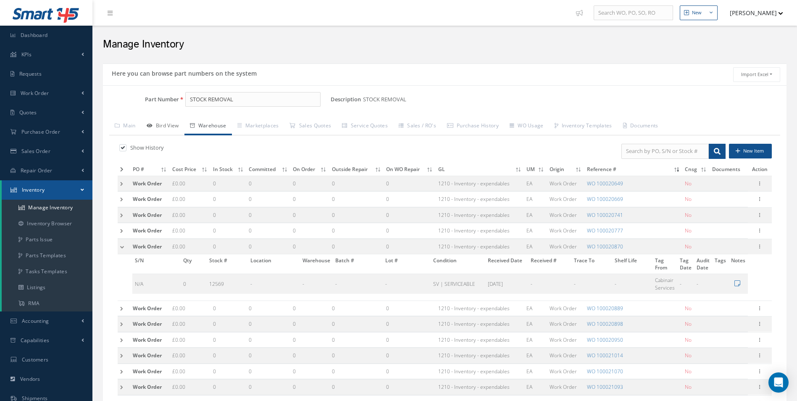
click at [168, 129] on link "Bird View" at bounding box center [162, 127] width 43 height 18
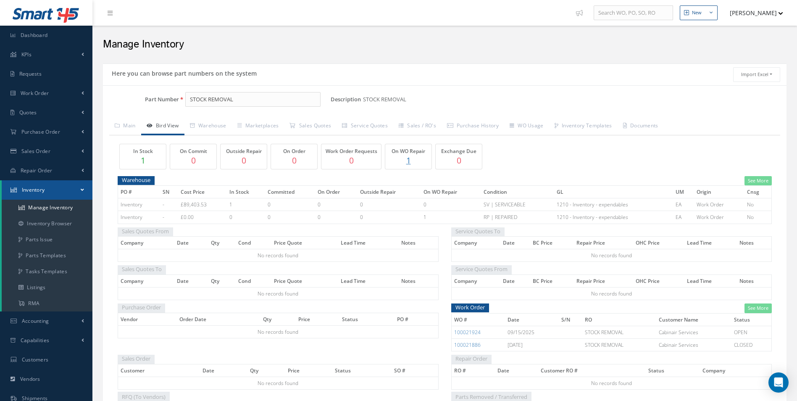
click at [133, 203] on span "Inventory" at bounding box center [132, 204] width 22 height 7
click at [204, 121] on link "Warehouse" at bounding box center [207, 127] width 47 height 18
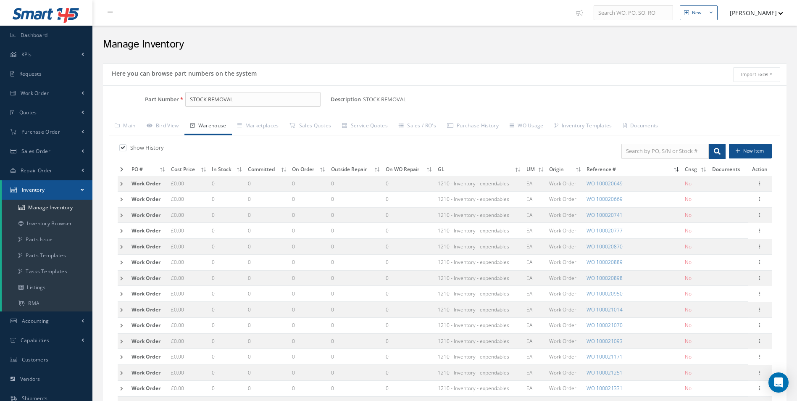
click at [126, 150] on label at bounding box center [127, 148] width 2 height 8
click at [123, 150] on input "checkbox" at bounding box center [121, 148] width 5 height 5
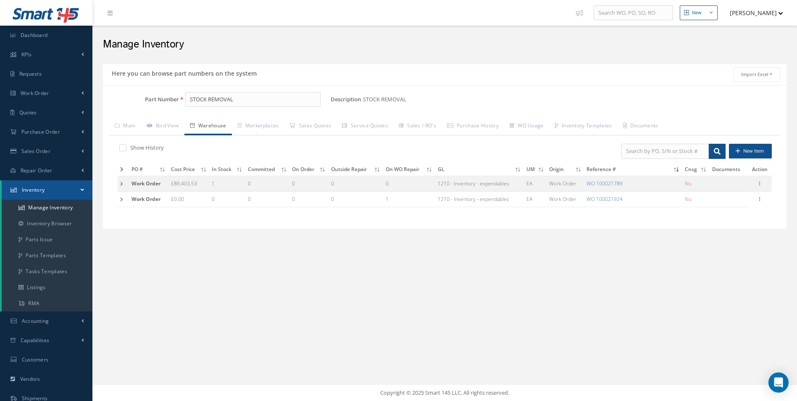
click at [118, 187] on td at bounding box center [123, 184] width 11 height 16
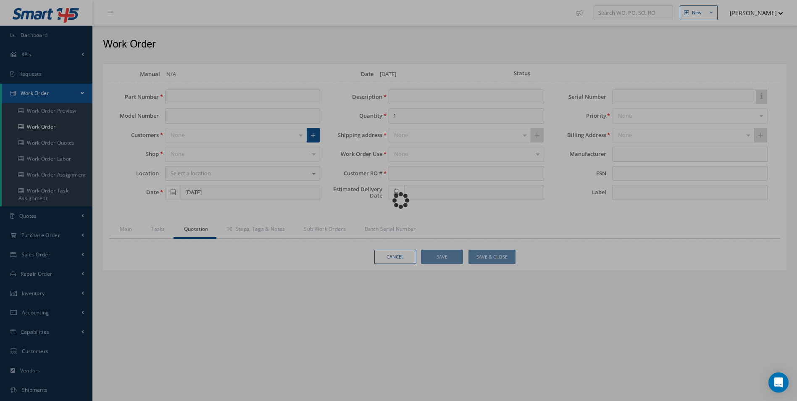
type input "STOCK REMOVAL"
type input "[DATE]"
type input "STOCK REMOVAL"
type input "AVALON"
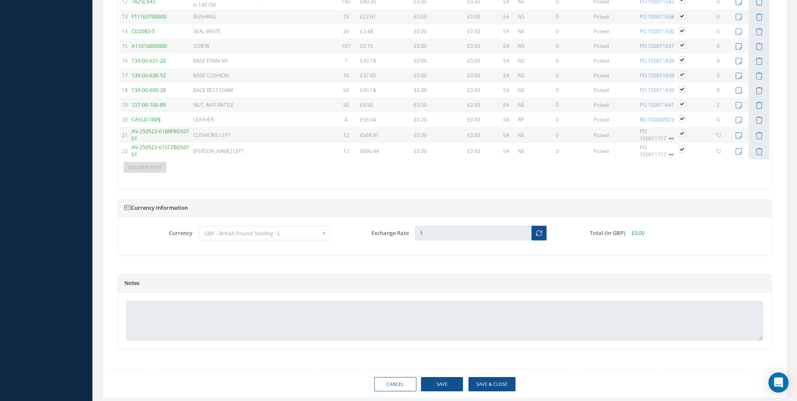
scroll to position [984, 0]
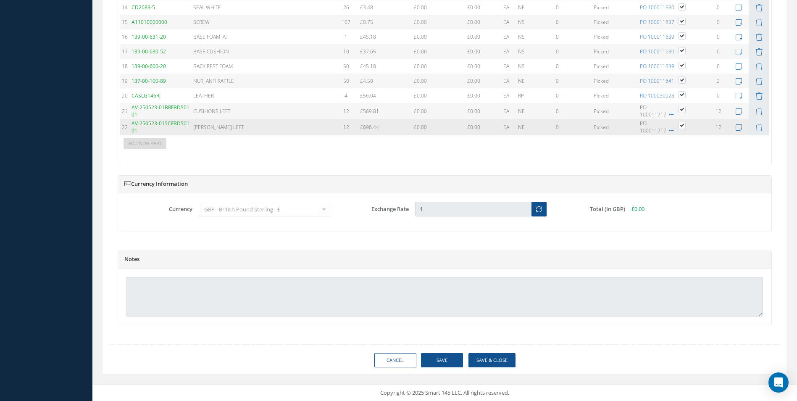
click at [713, 129] on td "12" at bounding box center [719, 127] width 22 height 16
click at [716, 129] on td "12" at bounding box center [719, 127] width 22 height 16
click at [636, 129] on td "Picked" at bounding box center [615, 127] width 46 height 16
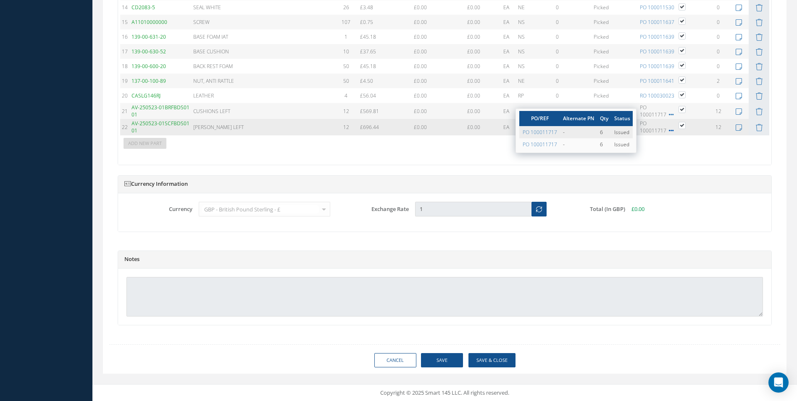
click at [669, 129] on icon at bounding box center [671, 130] width 5 height 5
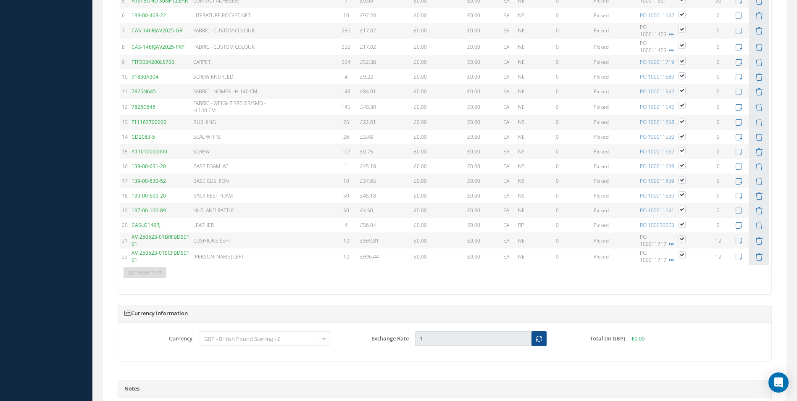
scroll to position [842, 0]
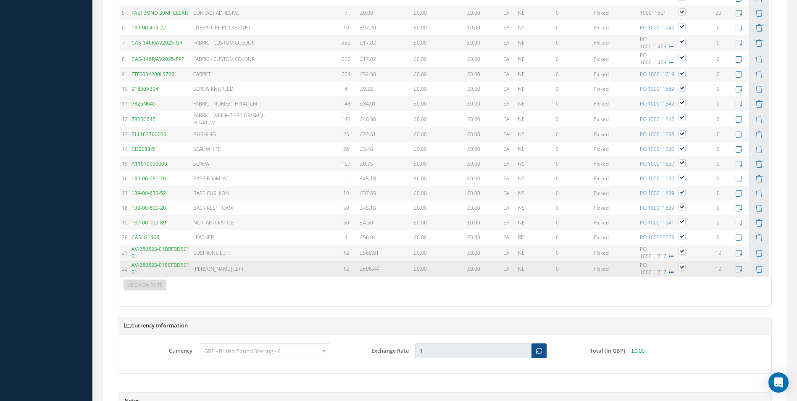
click at [642, 269] on span "PO 100011717" at bounding box center [657, 268] width 34 height 14
drag, startPoint x: 642, startPoint y: 269, endPoint x: 642, endPoint y: 273, distance: 4.2
click at [669, 273] on icon at bounding box center [671, 272] width 5 height 5
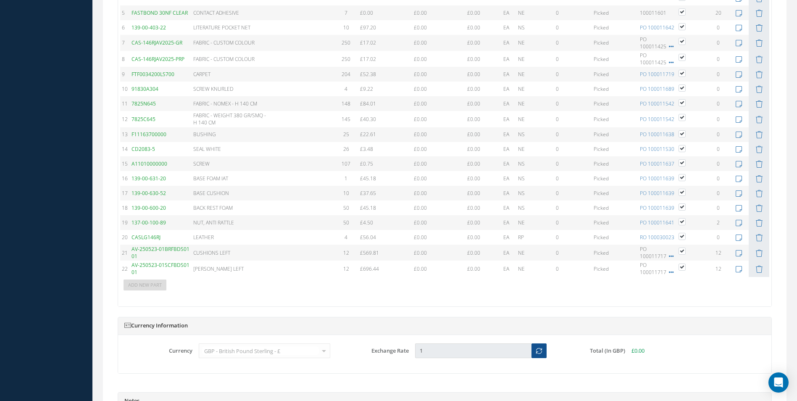
click at [686, 284] on td "Add New Part" at bounding box center [424, 284] width 609 height 15
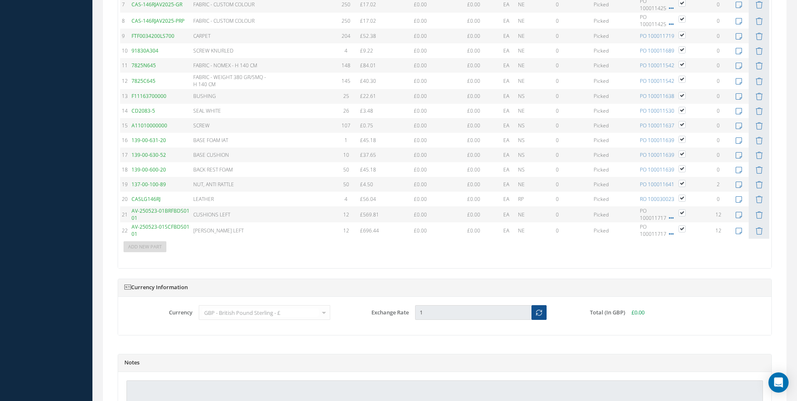
scroll to position [888, 0]
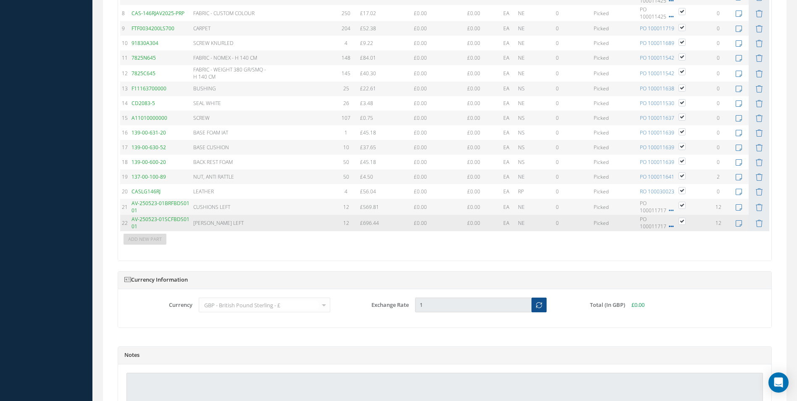
click at [669, 225] on icon at bounding box center [671, 226] width 5 height 5
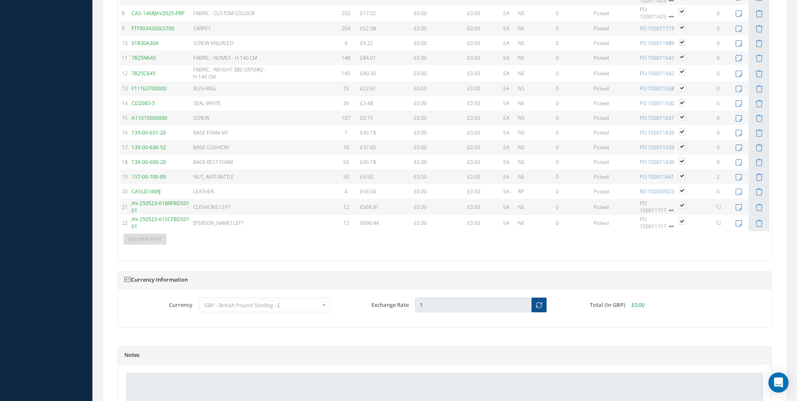
click at [676, 239] on td "Add New Part" at bounding box center [424, 238] width 609 height 15
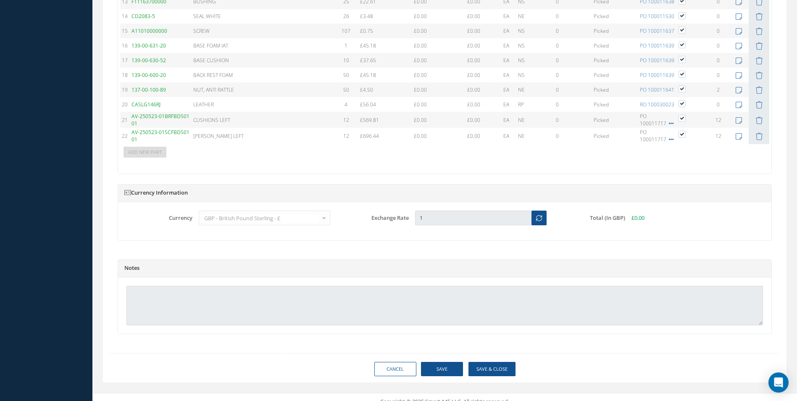
scroll to position [847, 0]
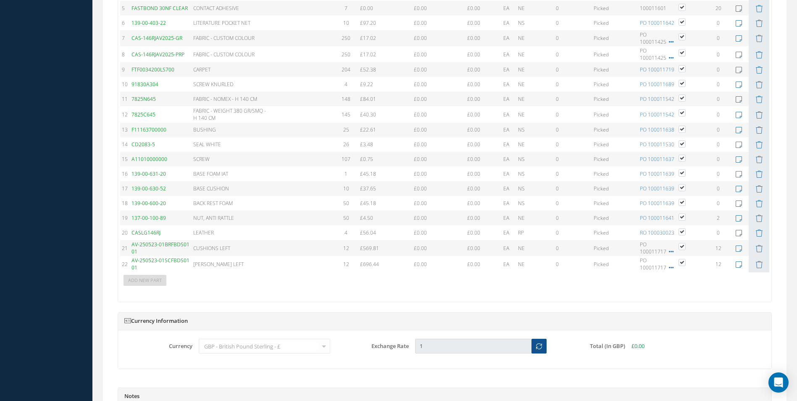
click at [737, 265] on icon at bounding box center [739, 264] width 6 height 7
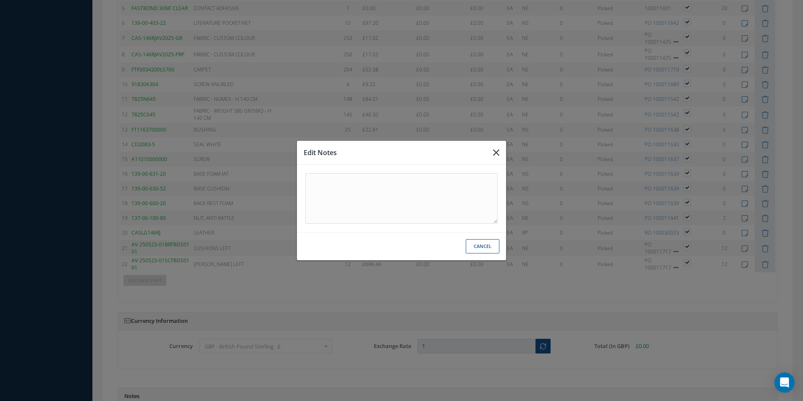
click at [506, 147] on button "button" at bounding box center [497, 153] width 20 height 24
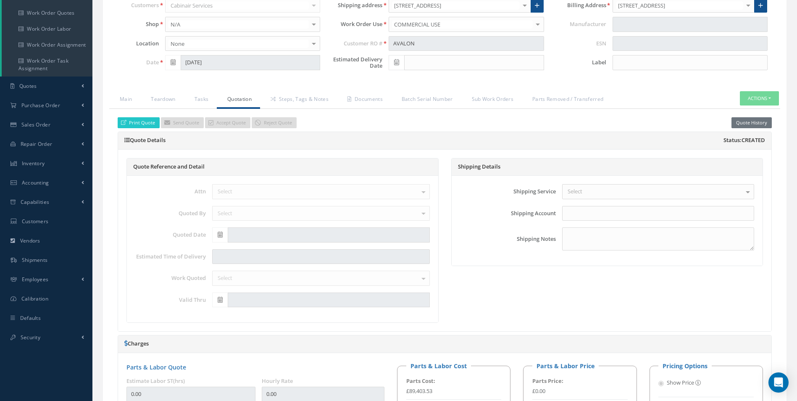
scroll to position [118, 0]
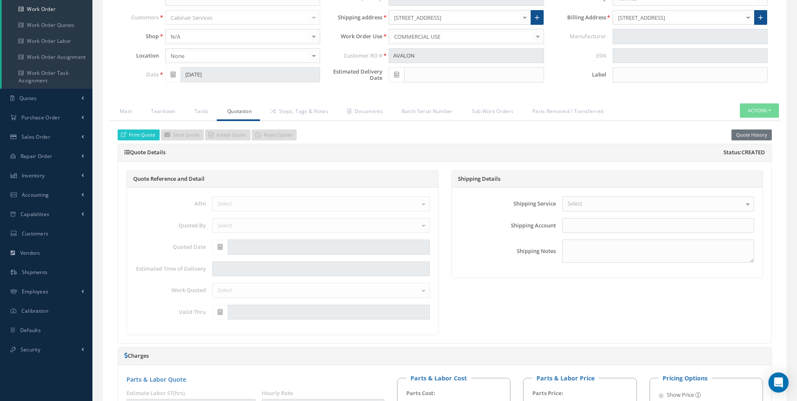
click at [770, 113] on button "Actions" at bounding box center [759, 110] width 39 height 15
click at [758, 130] on link "Reverse" at bounding box center [746, 125] width 67 height 11
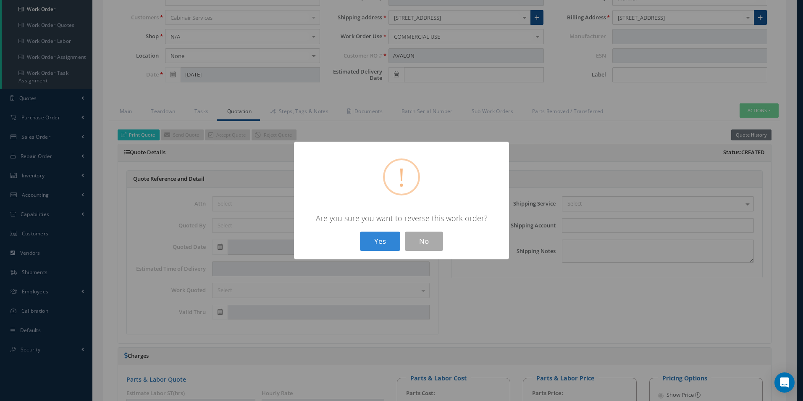
click at [367, 242] on button "Yes" at bounding box center [380, 241] width 40 height 20
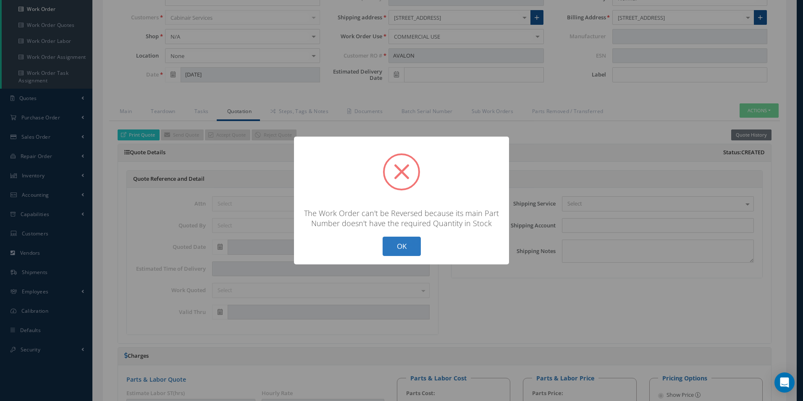
click at [399, 243] on button "OK" at bounding box center [402, 247] width 38 height 20
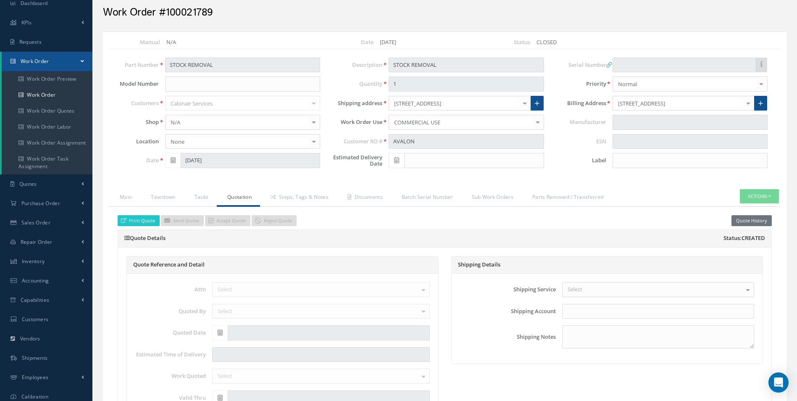
scroll to position [0, 0]
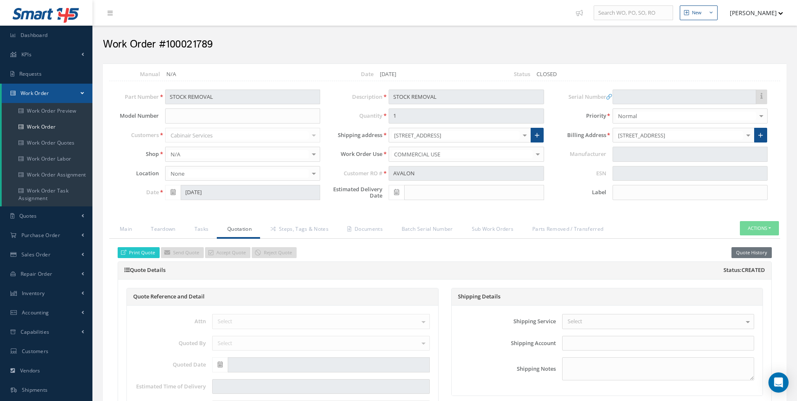
click at [204, 53] on div "Work Order #100021789" at bounding box center [445, 42] width 696 height 25
click at [766, 237] on ul "Main Teardown Tasks Quotation Steps, Tags & Notes Documents Batch Serial Number…" at bounding box center [444, 230] width 671 height 18
click at [764, 231] on button "Actions" at bounding box center [759, 228] width 39 height 15
click at [762, 237] on link "Reverse" at bounding box center [746, 242] width 67 height 11
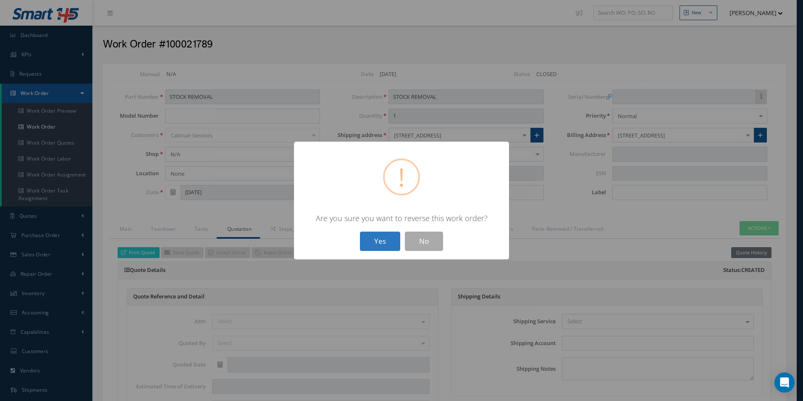
click at [387, 242] on button "Yes" at bounding box center [380, 241] width 40 height 20
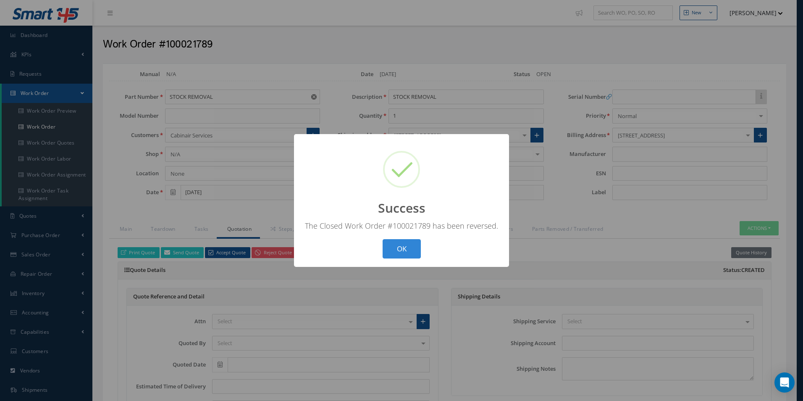
click at [381, 257] on div "OK Cancel" at bounding box center [401, 249] width 43 height 20
click at [390, 247] on button "OK" at bounding box center [402, 249] width 38 height 20
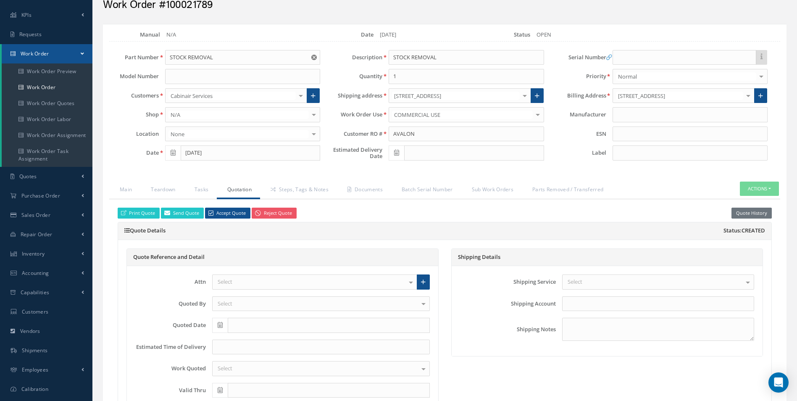
scroll to position [112, 0]
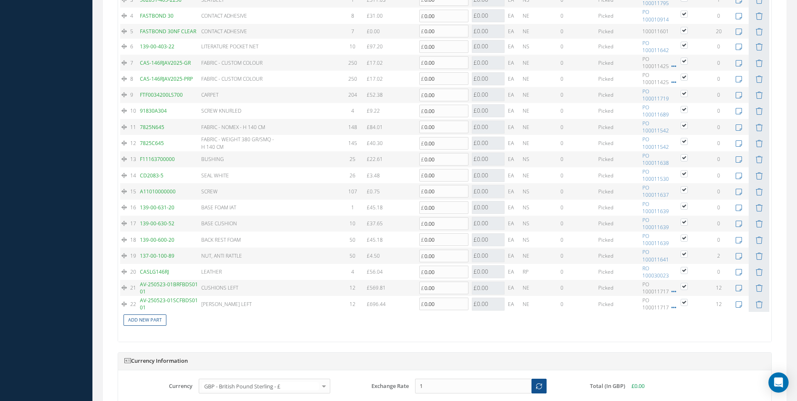
drag, startPoint x: 758, startPoint y: 286, endPoint x: 798, endPoint y: 282, distance: 40.5
click at [764, 286] on table "# Part Number Description SN Alternate PN Qty Cost Markup % Price Subtotal UM C…" at bounding box center [444, 133] width 649 height 387
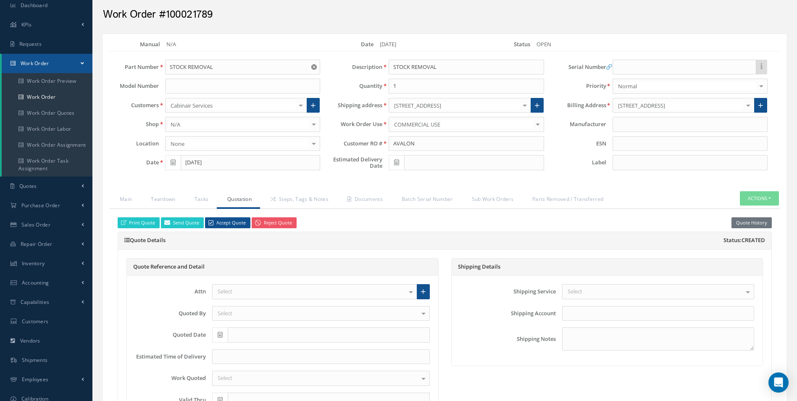
scroll to position [0, 0]
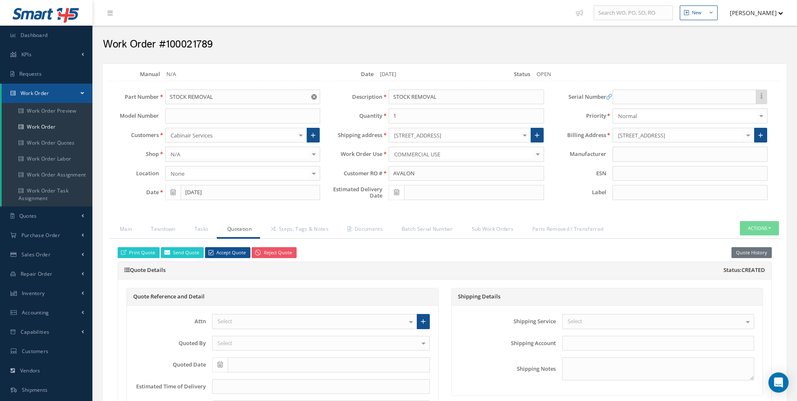
drag, startPoint x: 363, startPoint y: 258, endPoint x: 287, endPoint y: 264, distance: 76.3
click at [287, 264] on div "Quote Details Status: Created" at bounding box center [444, 271] width 653 height 18
drag, startPoint x: 792, startPoint y: 229, endPoint x: 774, endPoint y: 224, distance: 18.5
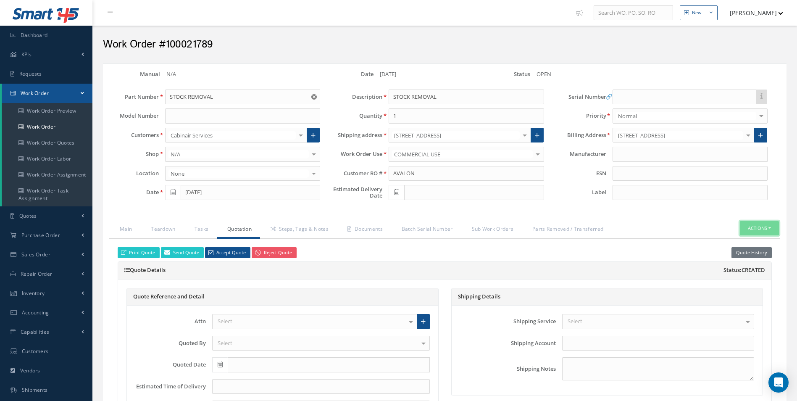
click at [774, 224] on button "Actions" at bounding box center [759, 228] width 39 height 15
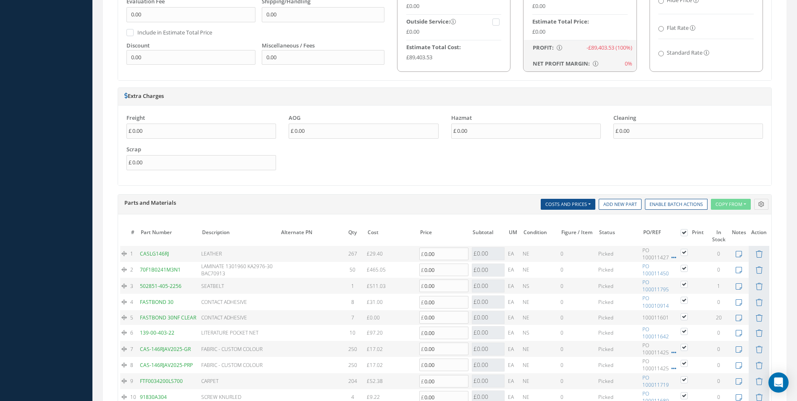
scroll to position [546, 0]
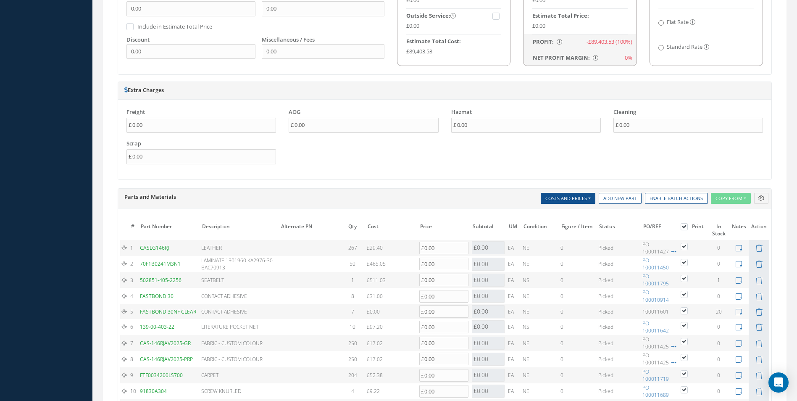
click at [543, 227] on td "Condition" at bounding box center [540, 229] width 38 height 19
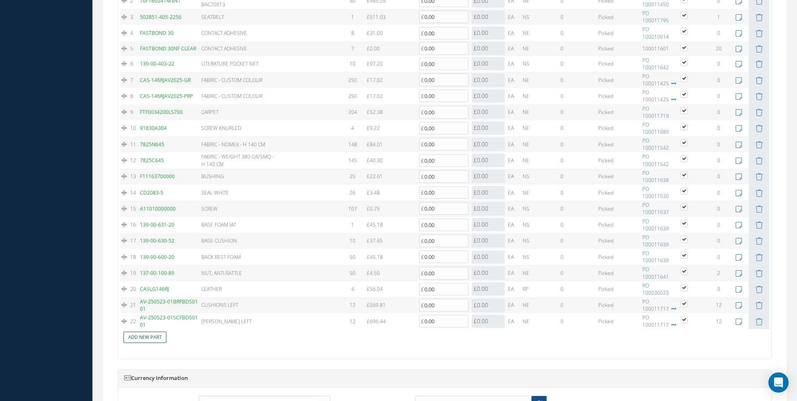
scroll to position [812, 0]
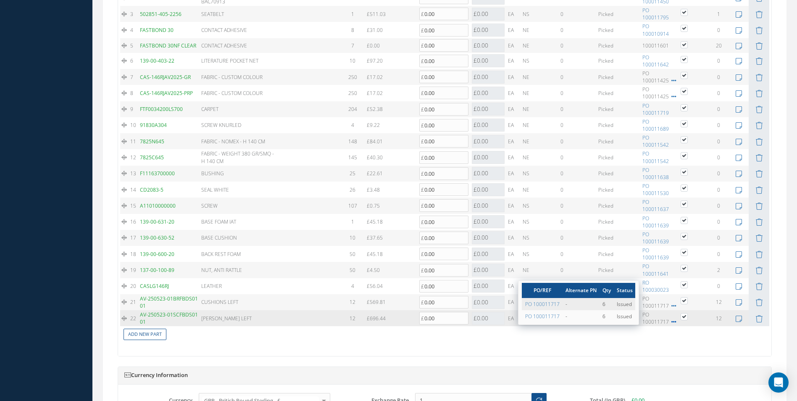
click at [671, 319] on icon at bounding box center [673, 321] width 5 height 5
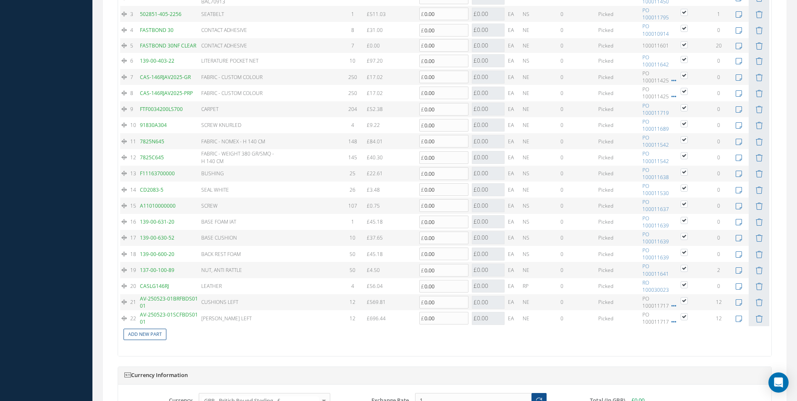
click at [758, 280] on table "# Part Number Description SN Alternate PN Qty Cost Markup % Price Subtotal UM C…" at bounding box center [444, 147] width 649 height 387
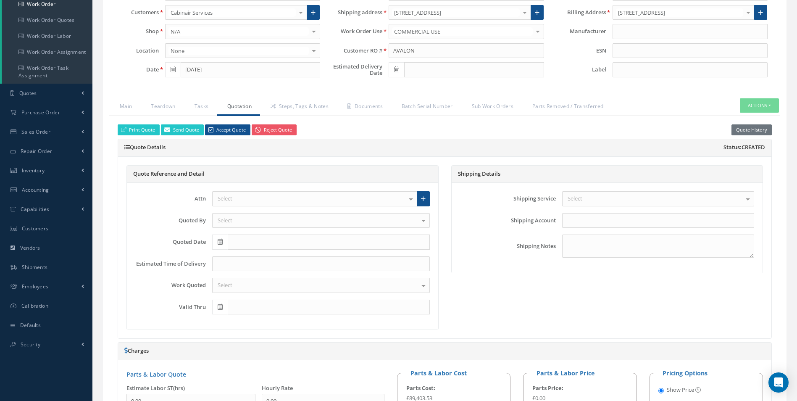
scroll to position [121, 0]
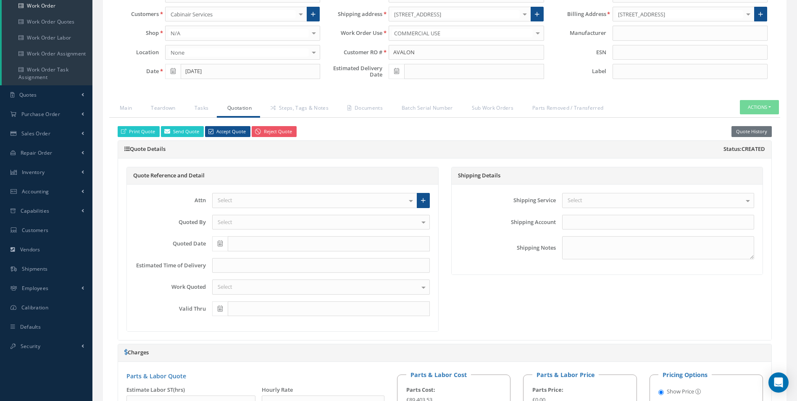
click at [298, 131] on div "Print Quote Send Quote Accept Quote Reject Quote Quote History" at bounding box center [444, 131] width 667 height 11
click at [43, 341] on link "Security" at bounding box center [46, 346] width 92 height 19
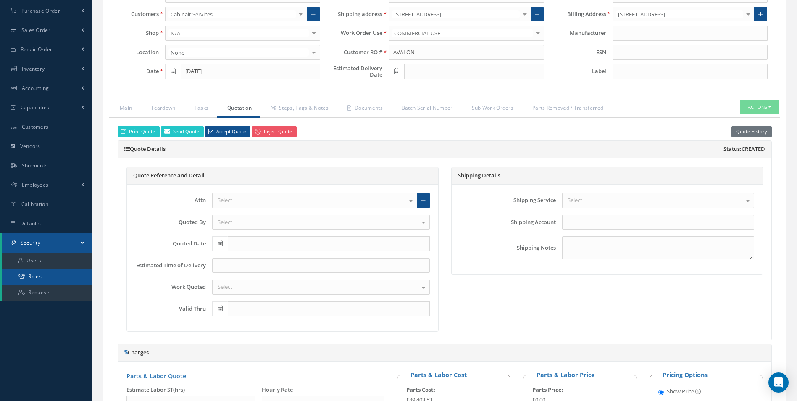
drag, startPoint x: 59, startPoint y: 260, endPoint x: 38, endPoint y: 278, distance: 27.4
click at [761, 104] on button "Actions" at bounding box center [759, 107] width 39 height 15
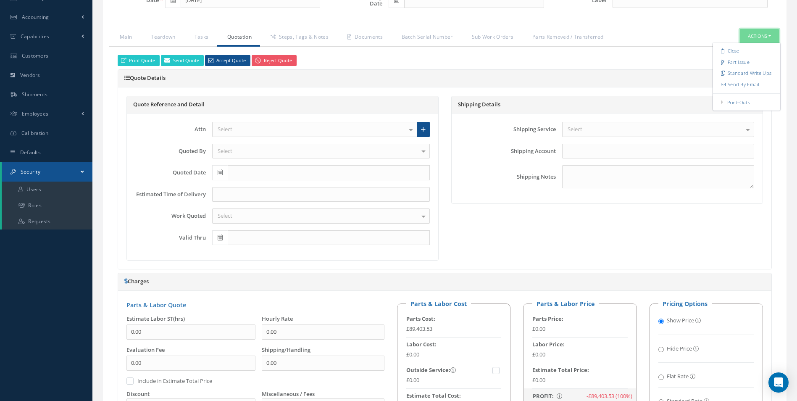
scroll to position [191, 0]
drag, startPoint x: 742, startPoint y: 66, endPoint x: 616, endPoint y: 63, distance: 126.9
click at [616, 63] on div "Print Quote Send Quote Accept Quote Reject Quote Quote History" at bounding box center [444, 61] width 667 height 11
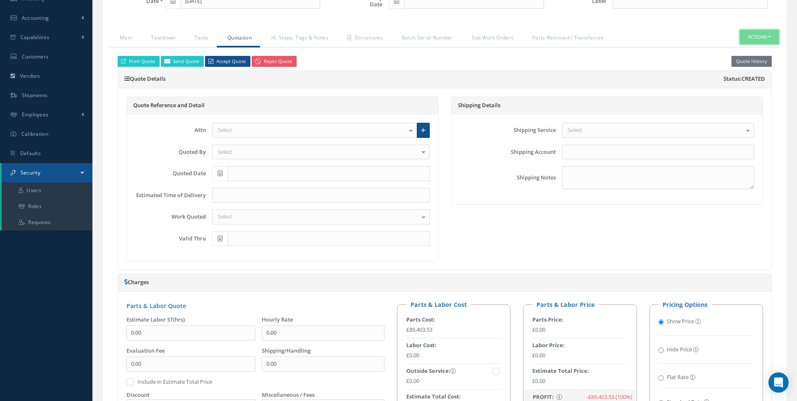
click at [751, 39] on button "Actions" at bounding box center [759, 37] width 39 height 15
click at [749, 61] on link "Part Issue" at bounding box center [746, 62] width 67 height 11
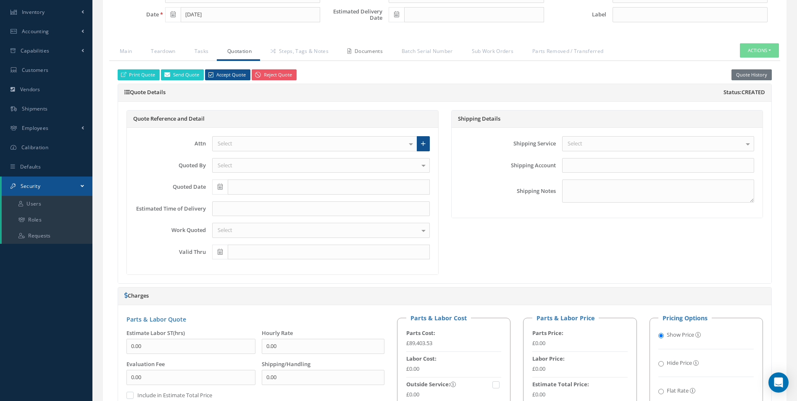
scroll to position [177, 0]
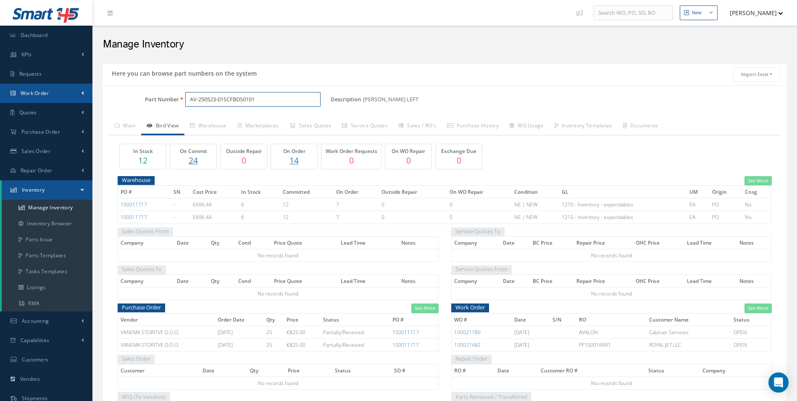
drag, startPoint x: 278, startPoint y: 95, endPoint x: 90, endPoint y: 93, distance: 187.8
click at [90, 93] on div "Smart 145 Dashboard KPIs Work Order Accounting Requests Work Order" at bounding box center [398, 261] width 797 height 522
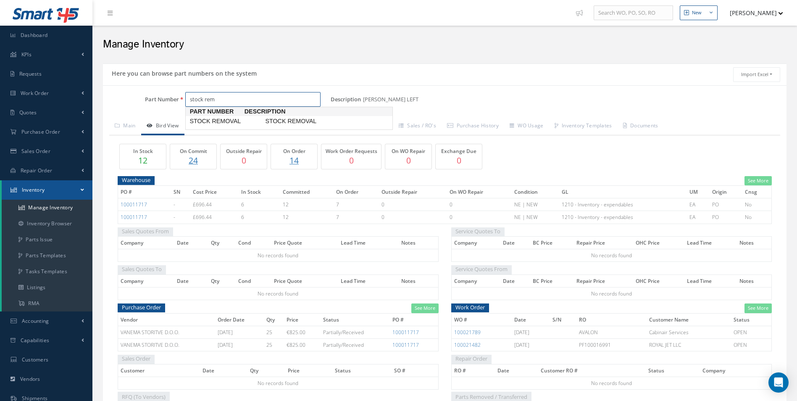
click at [250, 115] on span "Description" at bounding box center [308, 111] width 126 height 9
click at [248, 120] on span "STOCK REMOVAL" at bounding box center [226, 121] width 76 height 9
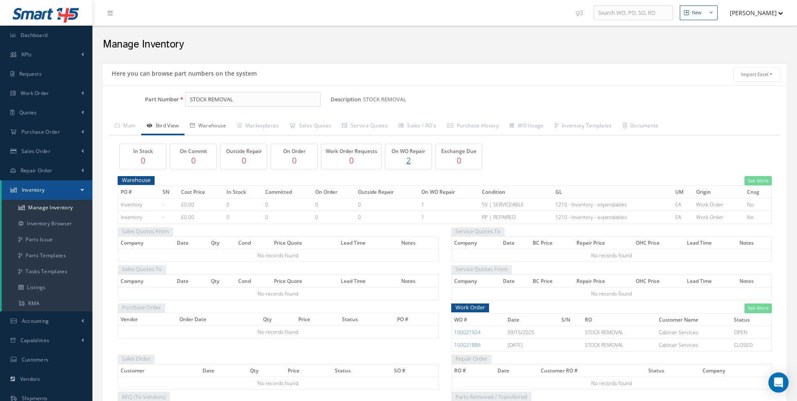
click at [207, 124] on link "Warehouse" at bounding box center [207, 127] width 47 height 18
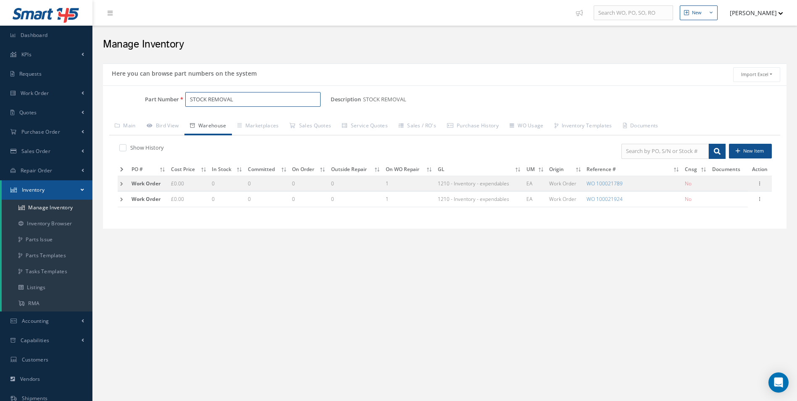
drag, startPoint x: 260, startPoint y: 96, endPoint x: 104, endPoint y: 130, distance: 159.5
click at [94, 129] on div "New New Work Order New Purchase Order New Customer Quote New Sales Order New Re…" at bounding box center [444, 242] width 705 height 485
paste input "AV-250523-01BRFBDS0101"
click at [270, 121] on span "CUSHIONS LEFT" at bounding box center [326, 121] width 126 height 9
type input "AV-250523-01BRFBDS0101"
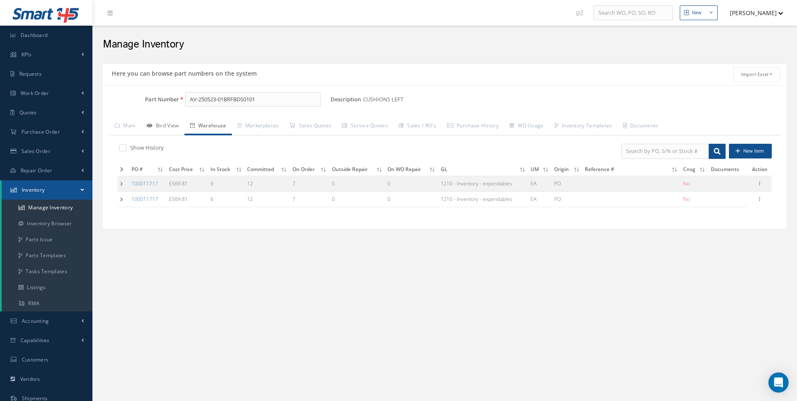
click at [160, 127] on link "Bird View" at bounding box center [162, 127] width 43 height 18
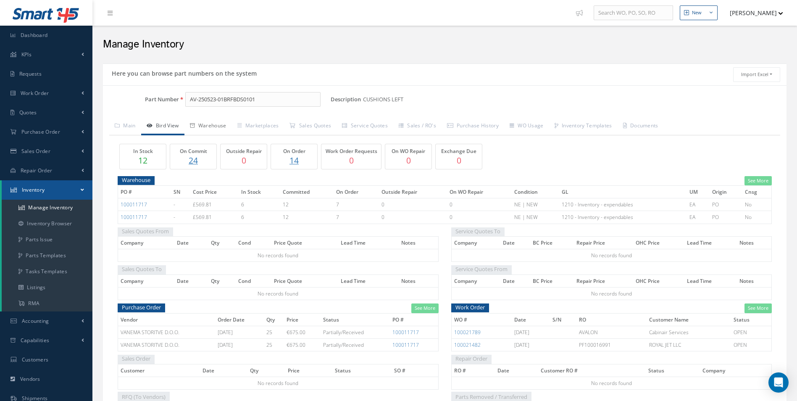
click at [212, 126] on link "Warehouse" at bounding box center [207, 127] width 47 height 18
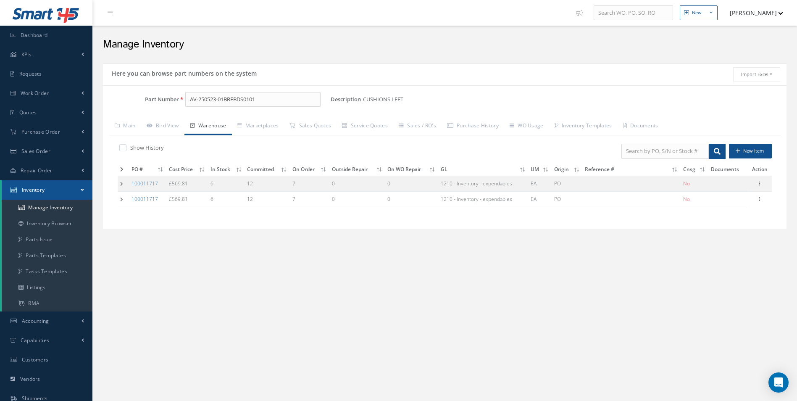
click at [123, 202] on td at bounding box center [123, 200] width 11 height 16
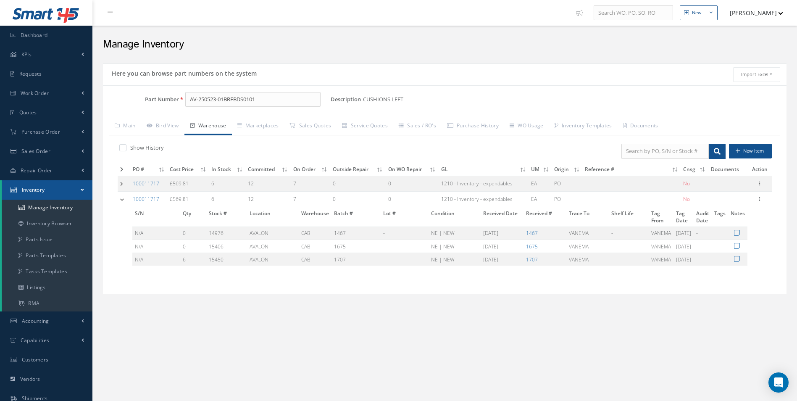
click at [129, 175] on td at bounding box center [124, 169] width 13 height 13
click at [129, 178] on td at bounding box center [124, 184] width 13 height 16
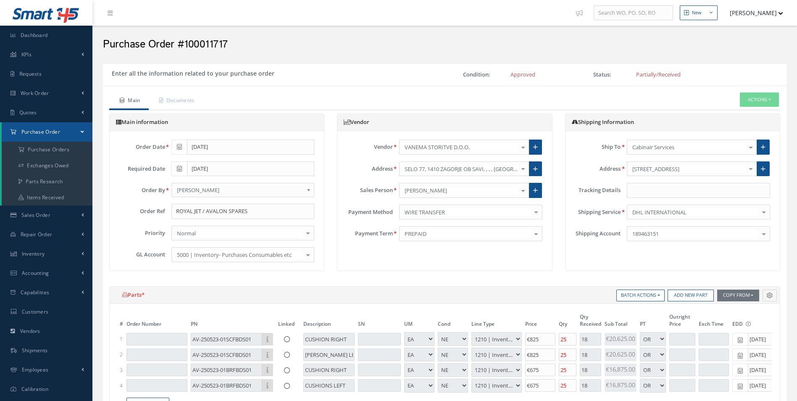
select select "1"
select select "5"
select select "7"
select select "1"
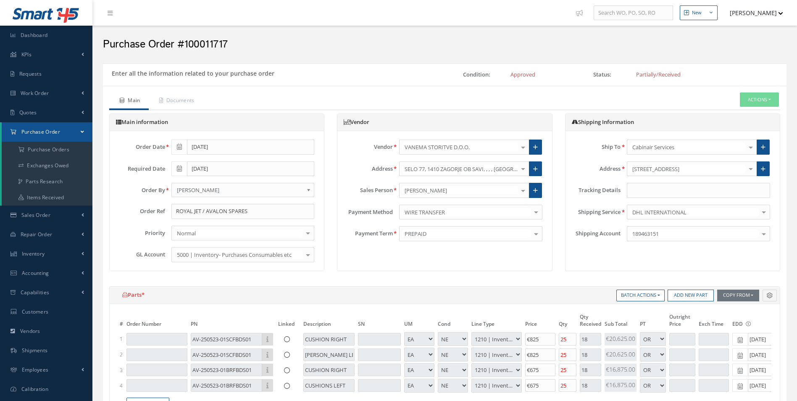
select select "5"
select select "7"
select select "1"
select select "5"
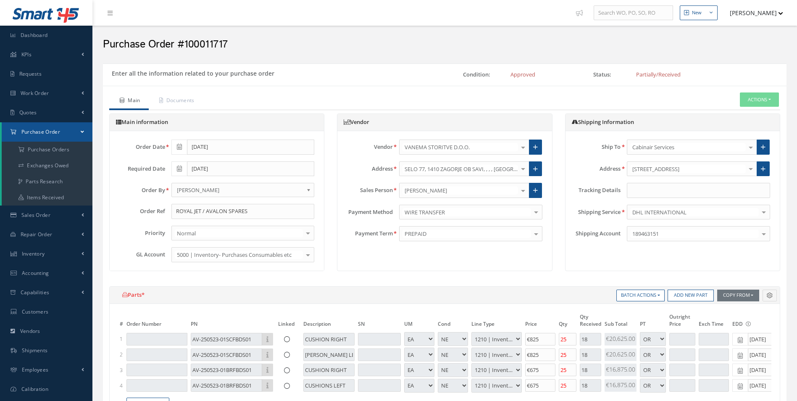
select select "7"
select select "1"
select select "5"
select select "7"
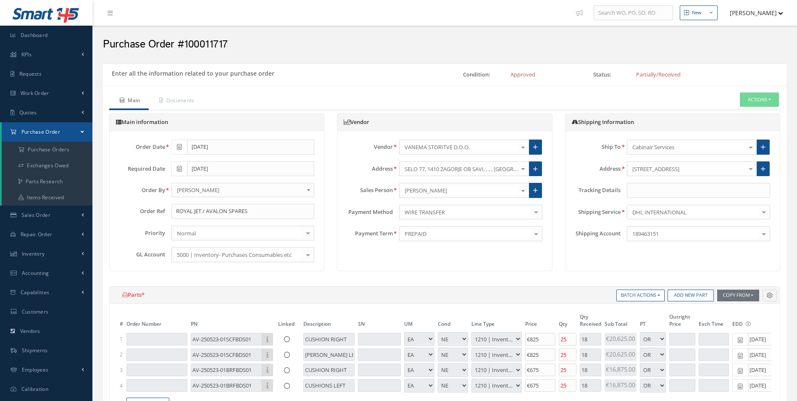
select select "1"
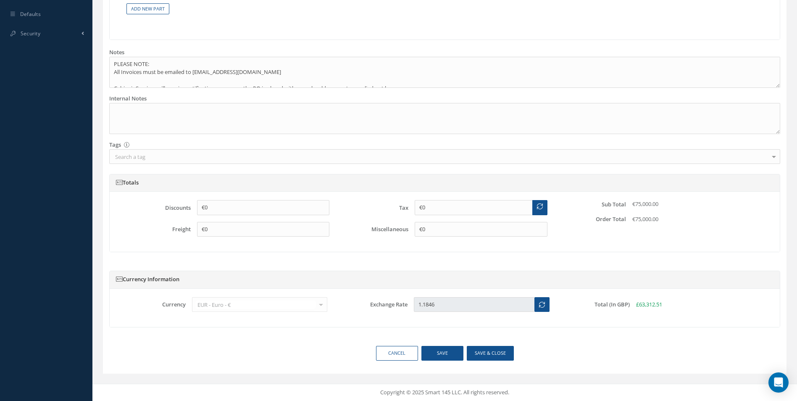
scroll to position [167, 0]
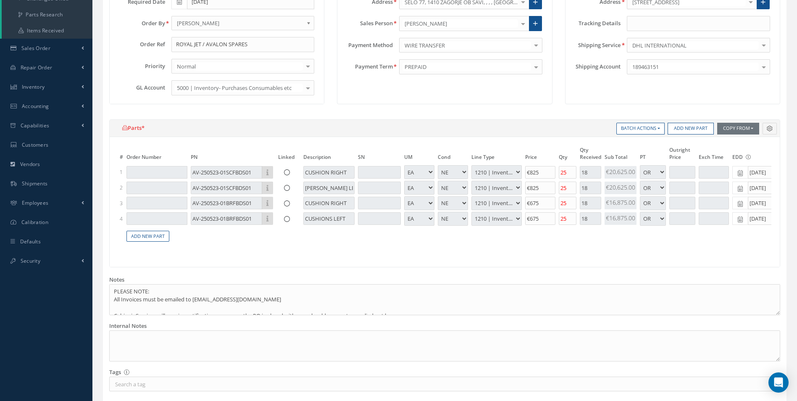
drag, startPoint x: 597, startPoint y: 248, endPoint x: 608, endPoint y: 253, distance: 12.6
click at [608, 252] on table "# Order Number PN Linked Description SN UM Cond Line Type Price Qty Qty Receive…" at bounding box center [444, 198] width 653 height 106
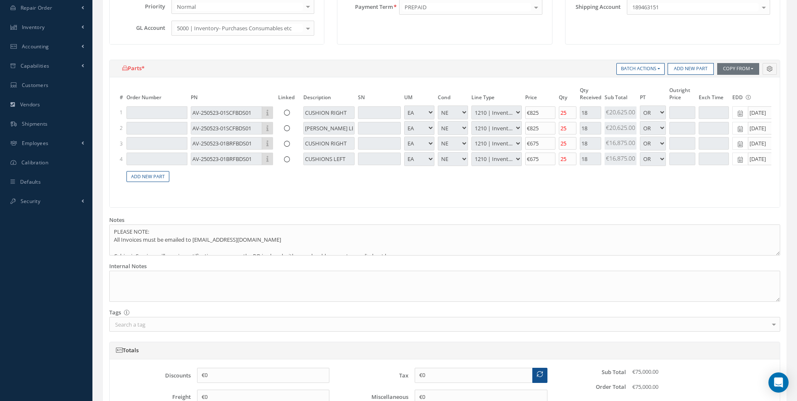
scroll to position [237, 0]
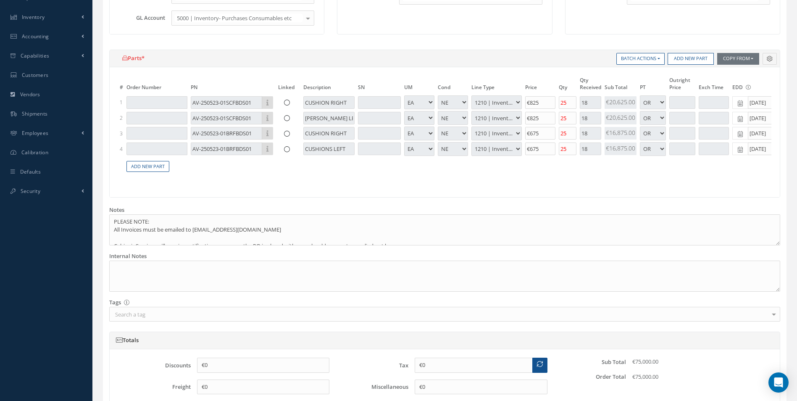
drag, startPoint x: 756, startPoint y: 158, endPoint x: 762, endPoint y: 158, distance: 6.3
click at [759, 159] on table "# Order Number PN Linked Description SN UM Cond Line Type Price Qty Qty Receive…" at bounding box center [444, 129] width 653 height 106
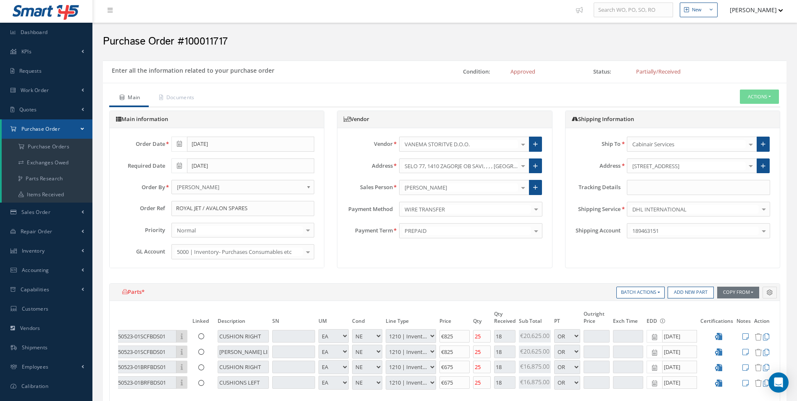
scroll to position [0, 0]
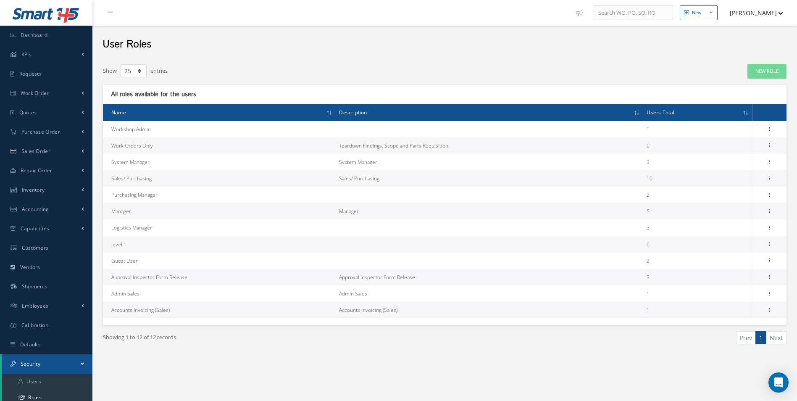
select select "25"
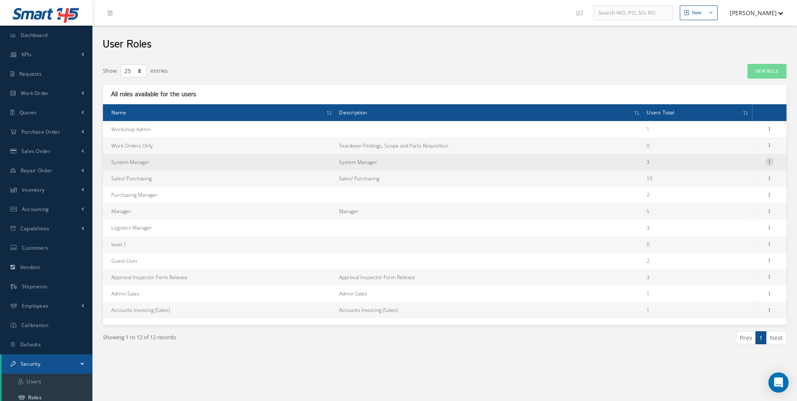
click at [772, 158] on icon at bounding box center [769, 161] width 8 height 7
click at [737, 179] on link "Permissions" at bounding box center [731, 178] width 66 height 11
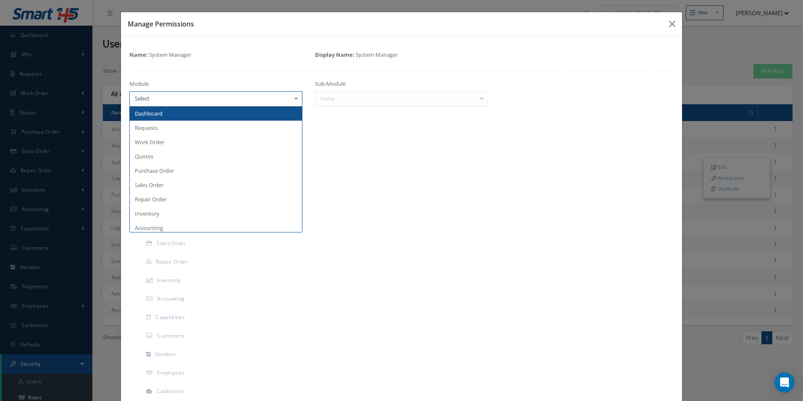
click at [195, 93] on div at bounding box center [215, 98] width 173 height 15
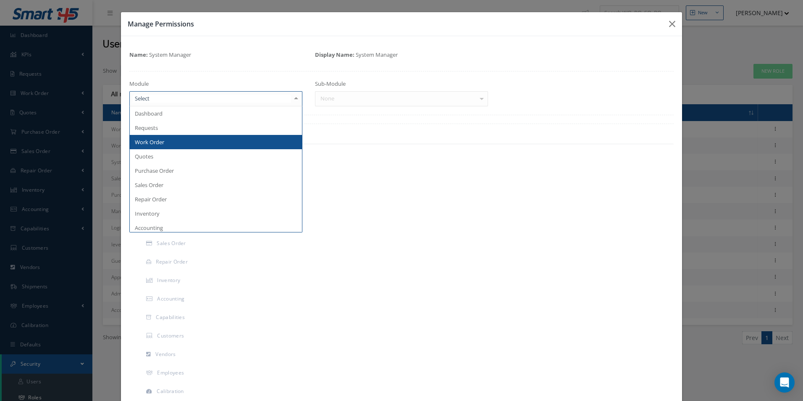
drag, startPoint x: 204, startPoint y: 150, endPoint x: 211, endPoint y: 146, distance: 8.1
click at [210, 146] on ul "Dashboard Requests Work Order Quotes Purchase Order Sales Order Repair Order In…" at bounding box center [216, 284] width 172 height 357
click at [214, 144] on span "Work Order" at bounding box center [216, 142] width 172 height 14
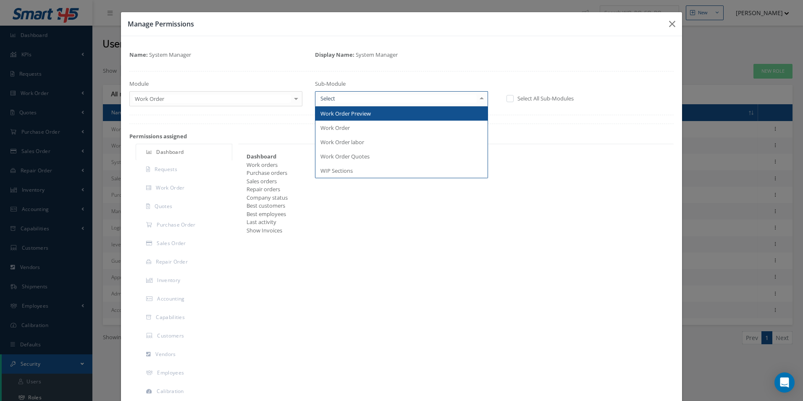
click at [382, 103] on div at bounding box center [401, 98] width 173 height 15
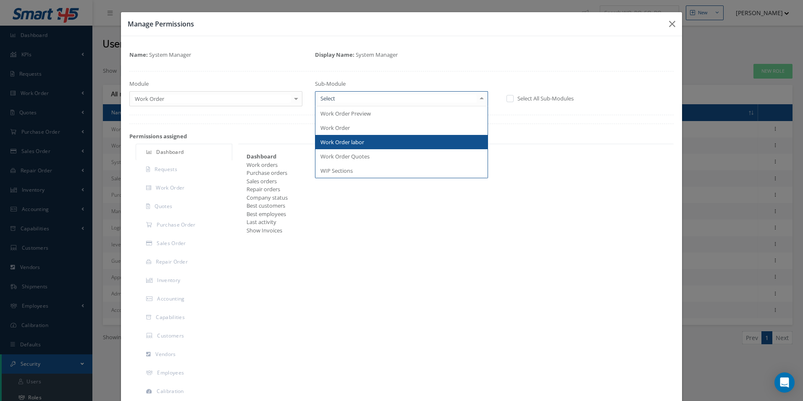
click at [369, 156] on span "Work Order Quotes" at bounding box center [402, 156] width 172 height 14
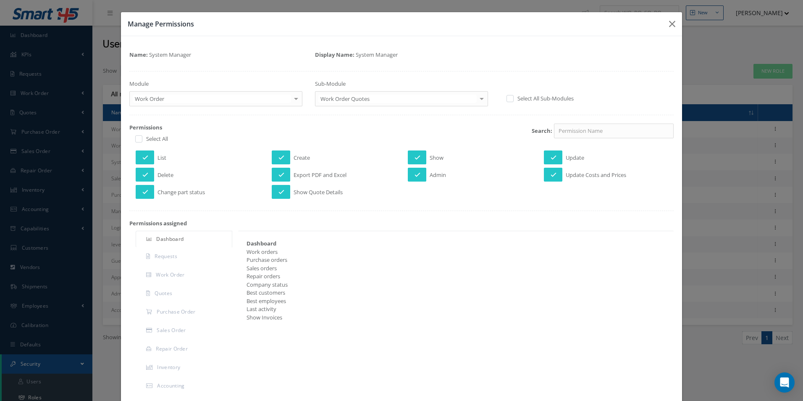
click at [361, 104] on div "Work Order Quotes" at bounding box center [401, 98] width 173 height 15
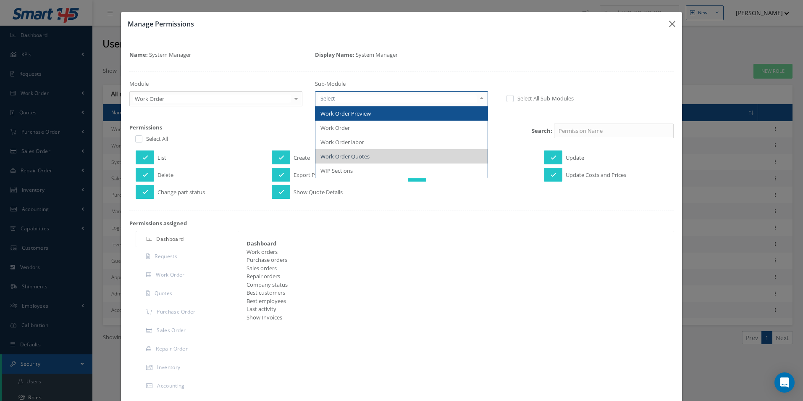
click at [357, 126] on span "Work Order" at bounding box center [402, 128] width 172 height 14
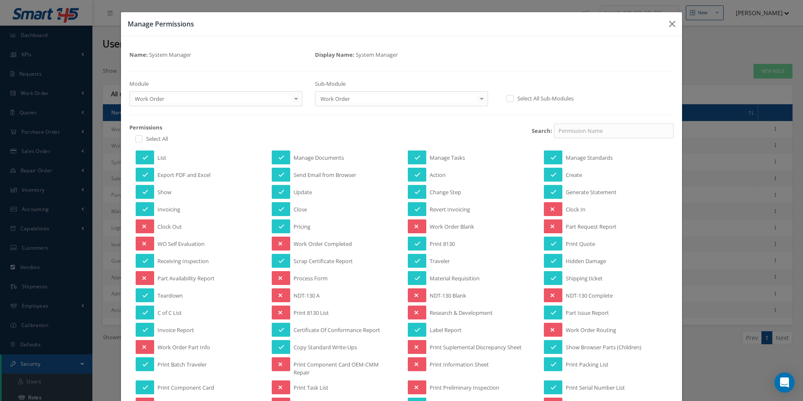
click at [389, 89] on div "Sub-Module Work Order Work Order Preview Work Order Work Order labor Work Order…" at bounding box center [402, 93] width 186 height 26
click at [390, 94] on div "Work Order" at bounding box center [401, 98] width 173 height 15
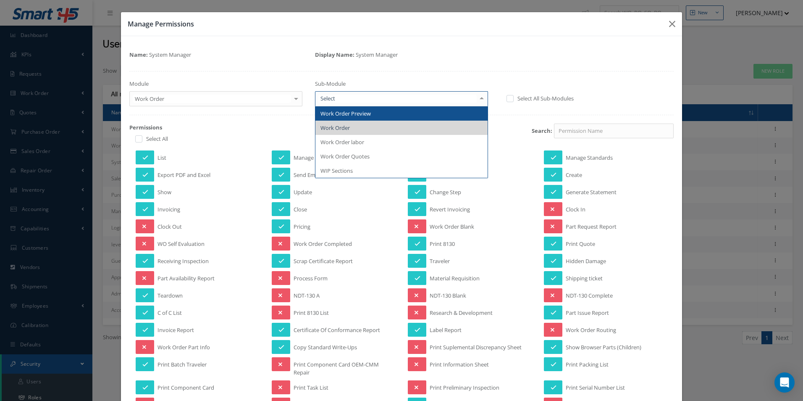
click at [392, 111] on span "Work Order Preview" at bounding box center [402, 113] width 172 height 14
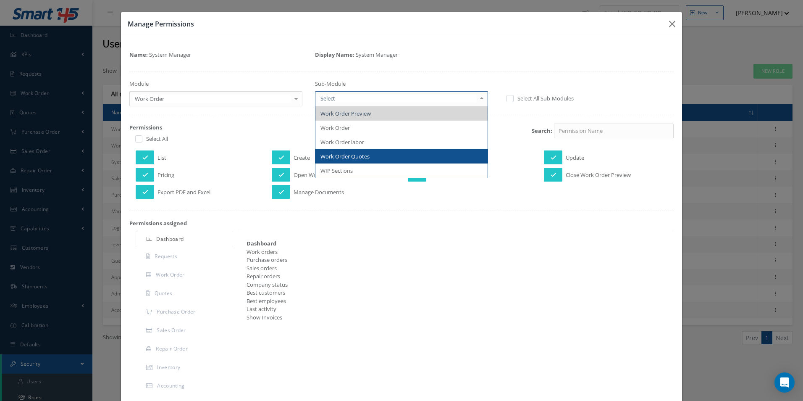
click at [372, 156] on span "Work Order Quotes" at bounding box center [402, 156] width 172 height 14
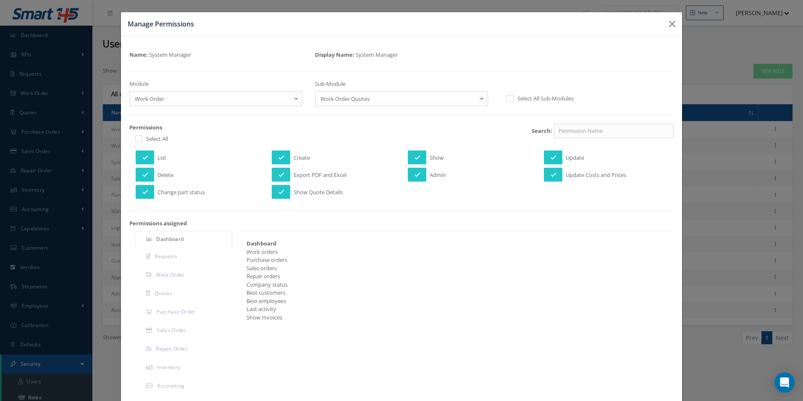
click at [431, 171] on span "Admin" at bounding box center [438, 176] width 16 height 11
drag, startPoint x: 417, startPoint y: 177, endPoint x: 412, endPoint y: 178, distance: 4.7
click at [414, 178] on button at bounding box center [417, 175] width 18 height 14
click at [415, 175] on icon at bounding box center [417, 175] width 4 height 6
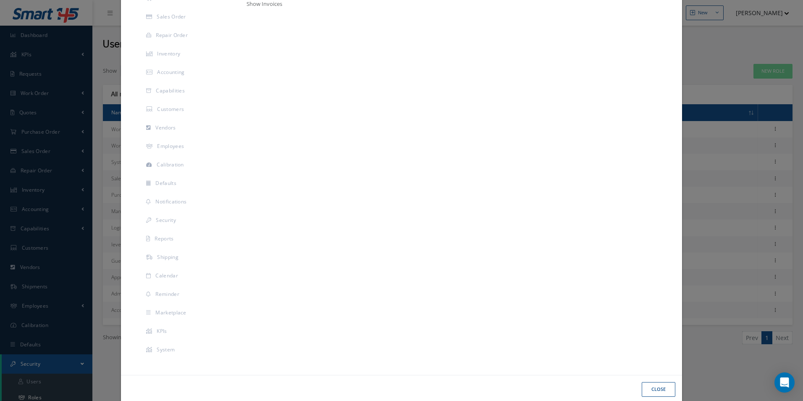
scroll to position [328, 0]
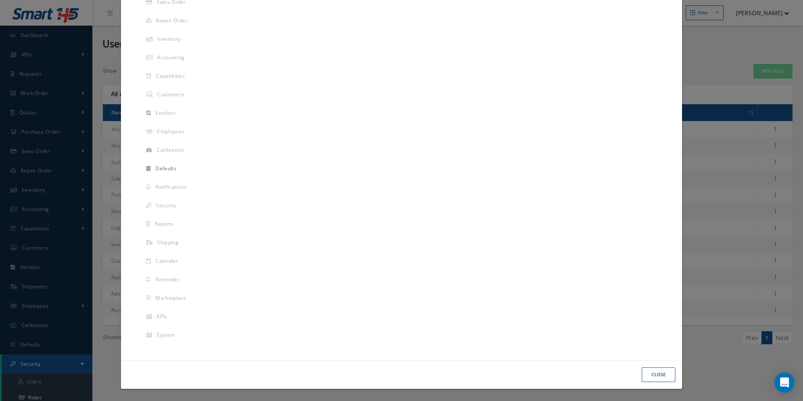
click at [160, 172] on link "Defaults" at bounding box center [184, 169] width 97 height 18
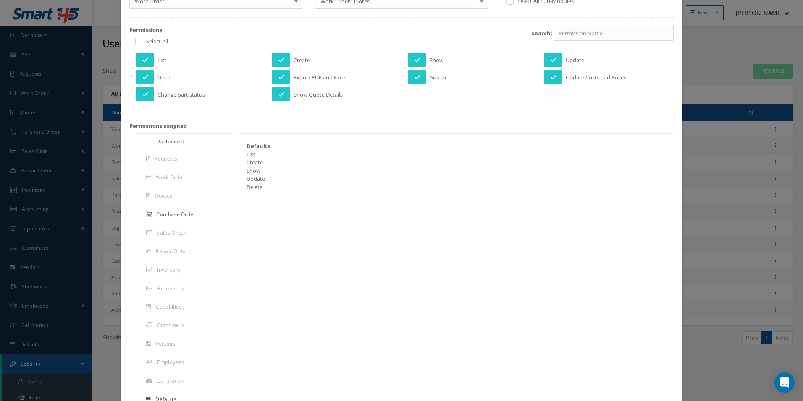
scroll to position [90, 0]
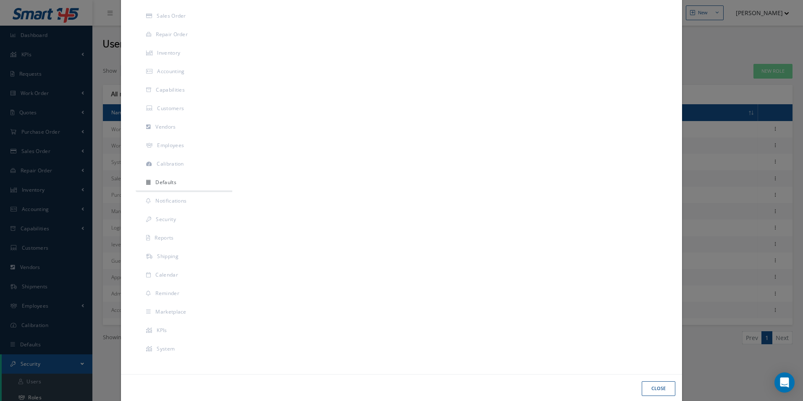
click at [382, 268] on div "Dashboard Requests Work Order Quotes Purchase Order Sales Order Repair Order In…" at bounding box center [401, 137] width 557 height 443
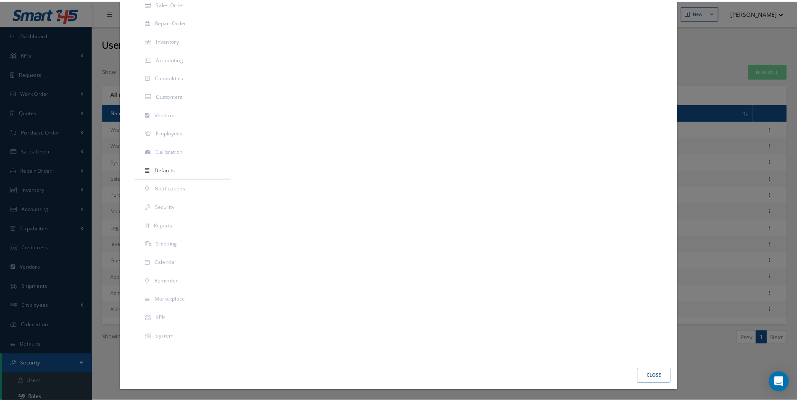
scroll to position [328, 0]
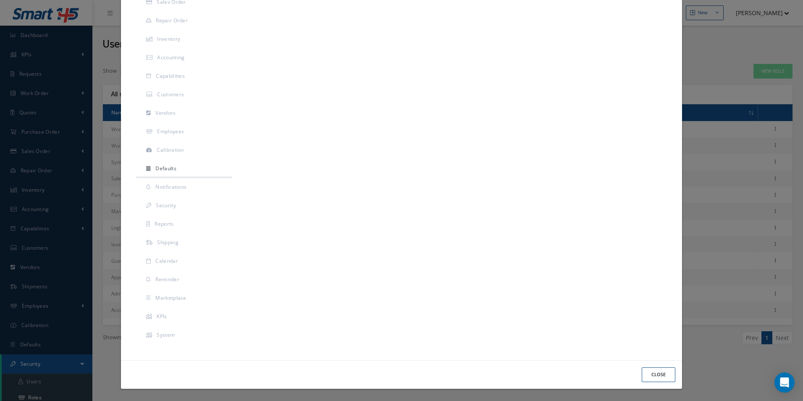
drag, startPoint x: 635, startPoint y: 374, endPoint x: 645, endPoint y: 372, distance: 10.2
click at [636, 374] on div "Close" at bounding box center [401, 374] width 561 height 29
click at [642, 373] on button "Close" at bounding box center [659, 374] width 34 height 15
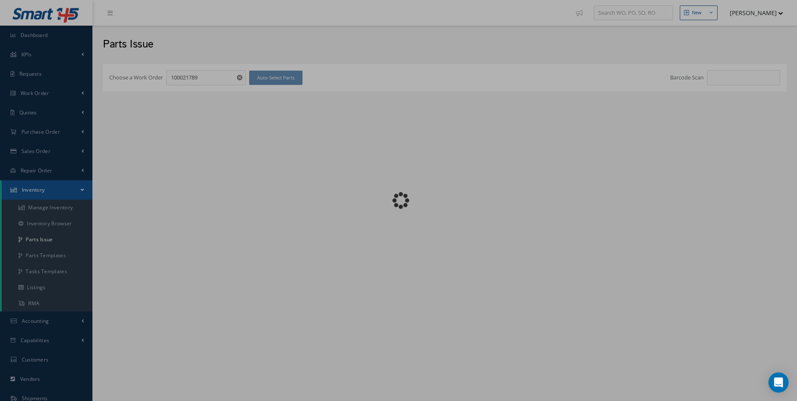
checkbox input "false"
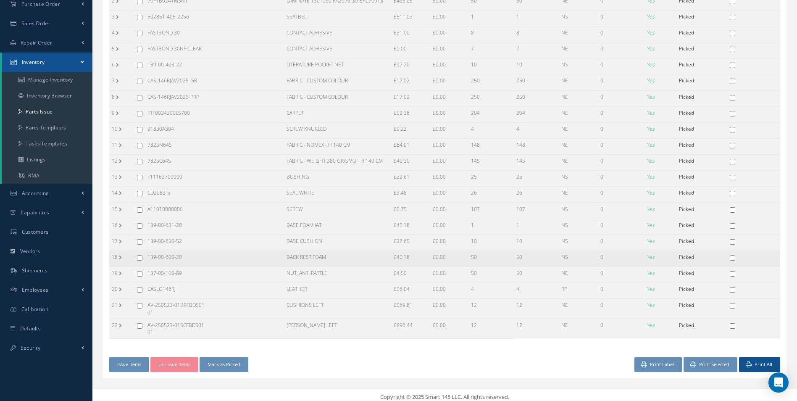
scroll to position [132, 0]
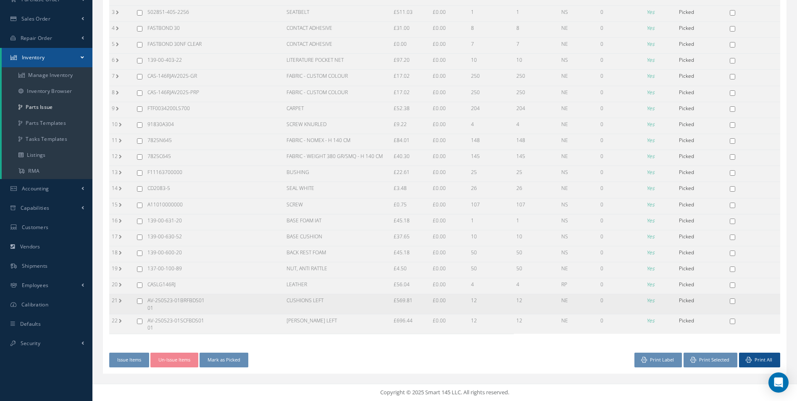
click at [153, 302] on td "AV-250523-01BRFBDS0101" at bounding box center [176, 304] width 63 height 20
click at [139, 301] on input "checkbox" at bounding box center [139, 300] width 5 height 5
checkbox input "true"
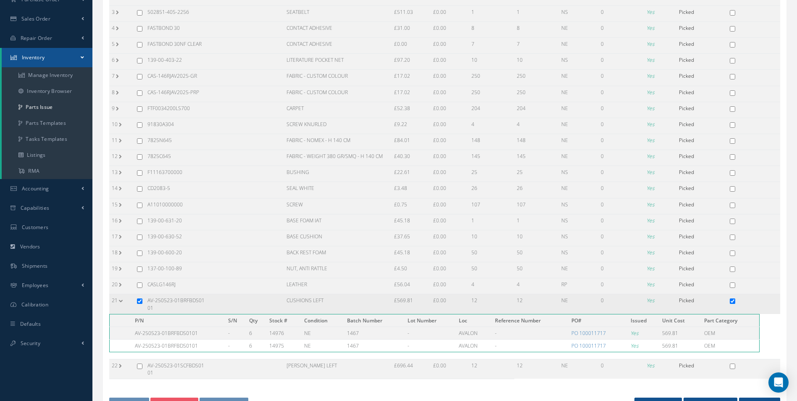
click at [732, 303] on input "checkbox" at bounding box center [732, 300] width 5 height 5
checkbox input "true"
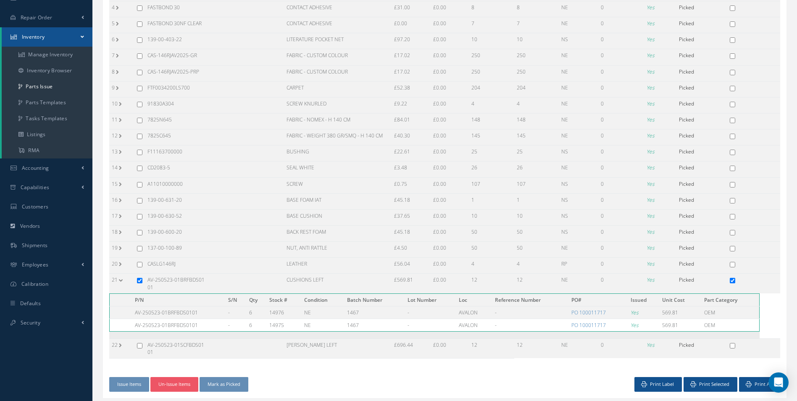
scroll to position [177, 0]
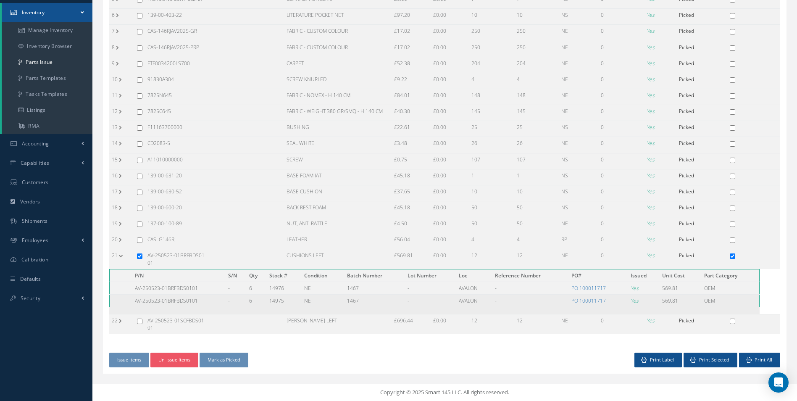
click at [159, 297] on td "AV-250523-01BRFBDS0101" at bounding box center [178, 301] width 93 height 13
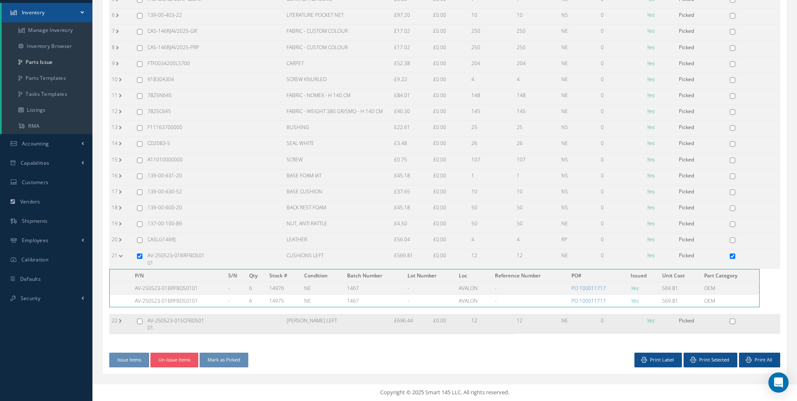
click at [136, 322] on td at bounding box center [139, 324] width 11 height 20
click at [140, 320] on input "checkbox" at bounding box center [139, 320] width 5 height 5
checkbox input "true"
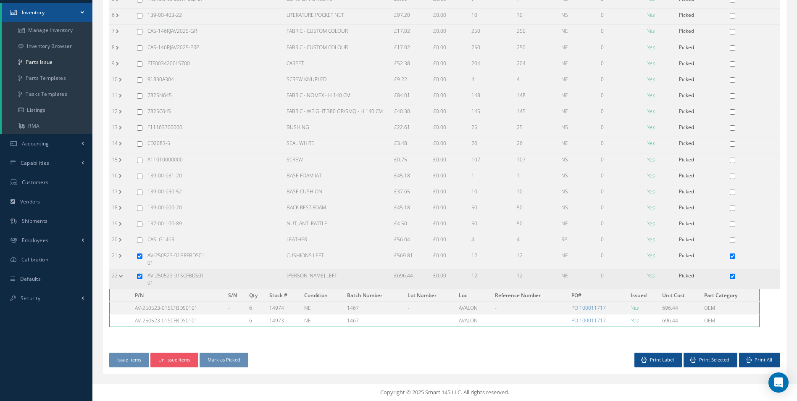
click at [139, 274] on input "checkbox" at bounding box center [139, 276] width 5 height 5
checkbox input "false"
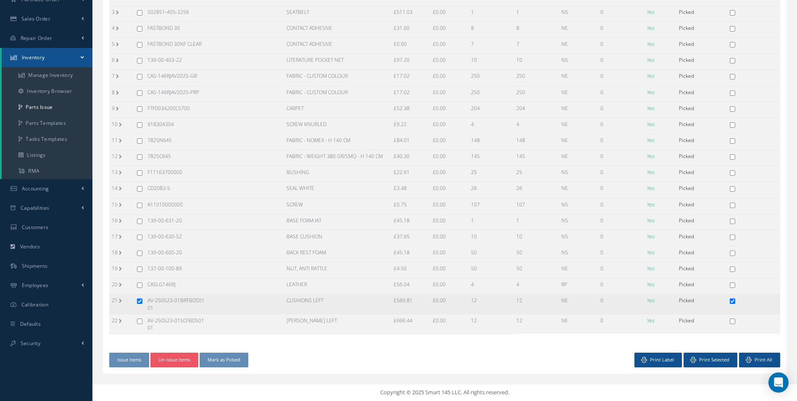
click at [144, 303] on td at bounding box center [139, 304] width 11 height 20
click at [141, 302] on input "checkbox" at bounding box center [139, 300] width 5 height 5
checkbox input "false"
click at [141, 302] on input "checkbox" at bounding box center [139, 300] width 5 height 5
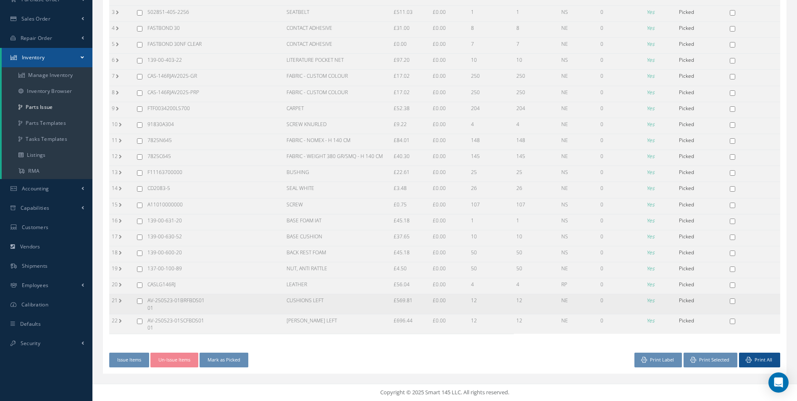
checkbox input "true"
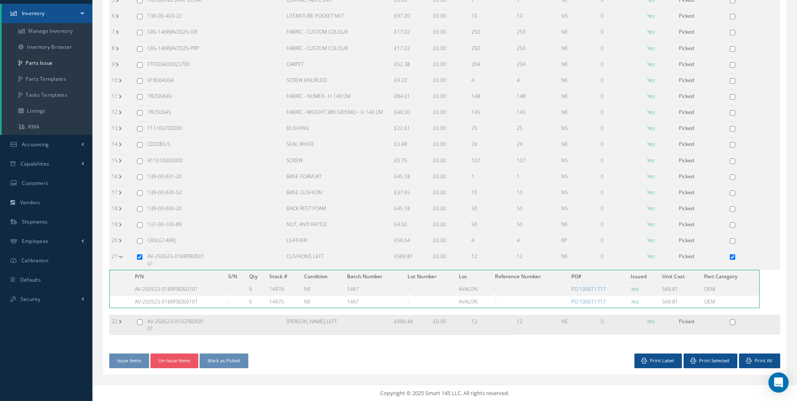
scroll to position [177, 0]
click at [129, 317] on td "22" at bounding box center [121, 324] width 25 height 20
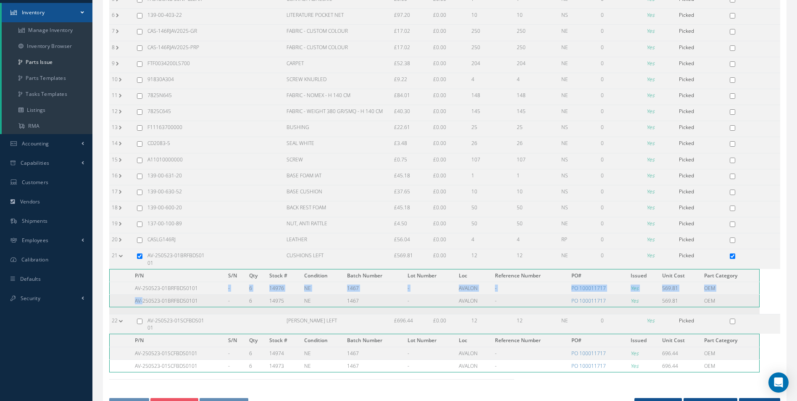
drag, startPoint x: 203, startPoint y: 284, endPoint x: 144, endPoint y: 295, distance: 60.6
click at [144, 295] on tbody "AV-250523-01BRFBDS0101 - 6 14976 NE 1467 - AVALON - PO 100011717 Yes 569.81 OEM…" at bounding box center [435, 293] width 650 height 25
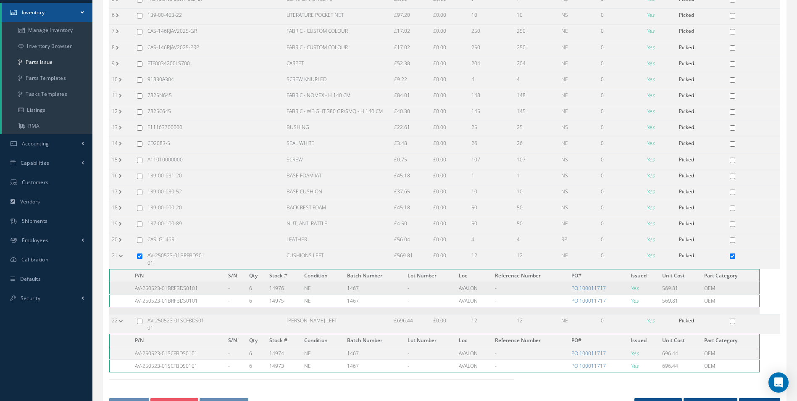
click at [132, 289] on td at bounding box center [129, 287] width 8 height 13
click at [187, 289] on td "AV-250523-01BRFBDS0101" at bounding box center [178, 287] width 93 height 13
click at [188, 290] on td "AV-250523-01BRFBDS0101" at bounding box center [178, 287] width 93 height 13
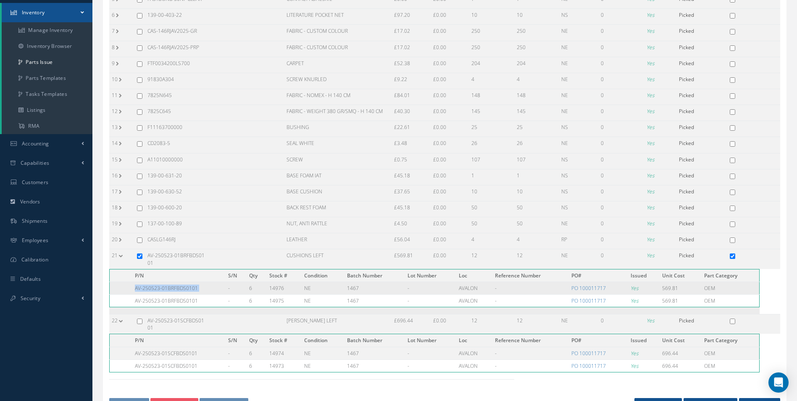
click at [188, 290] on td "AV-250523-01BRFBDS0101" at bounding box center [178, 287] width 93 height 13
copy tr "AV-250523-01BRFBDS0101"
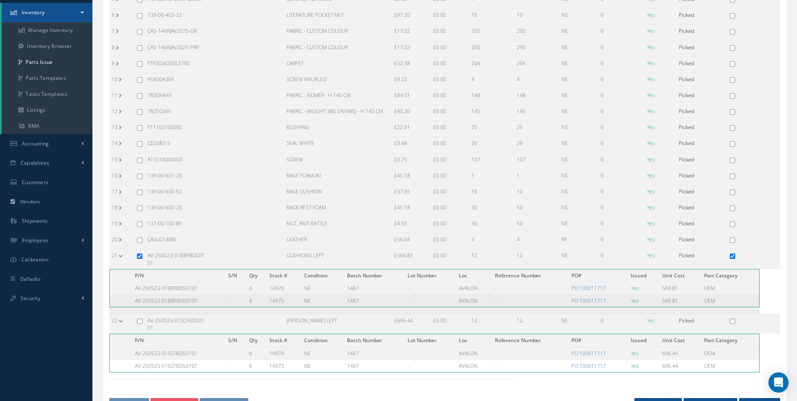
click at [205, 300] on td "AV-250523-01BRFBDS0101" at bounding box center [178, 301] width 93 height 13
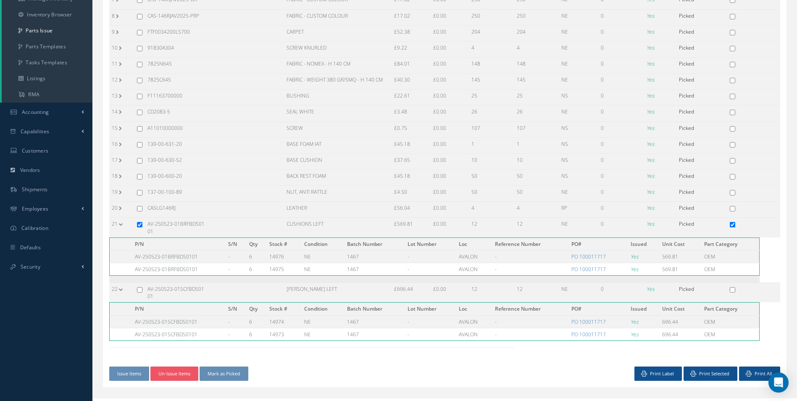
scroll to position [219, 0]
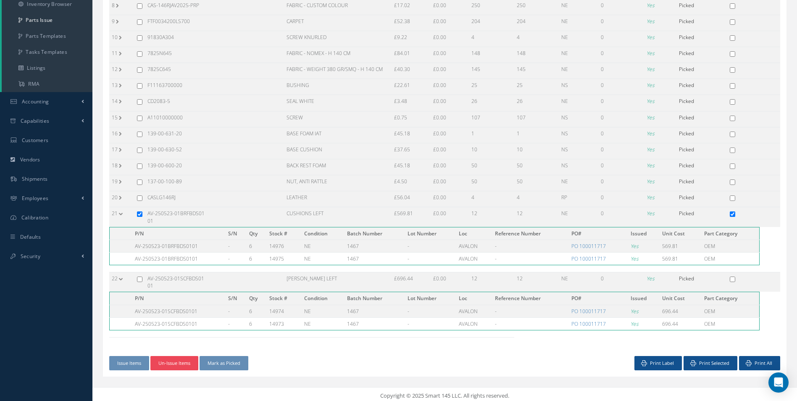
click at [169, 358] on button "Un-Issue Items" at bounding box center [174, 363] width 48 height 15
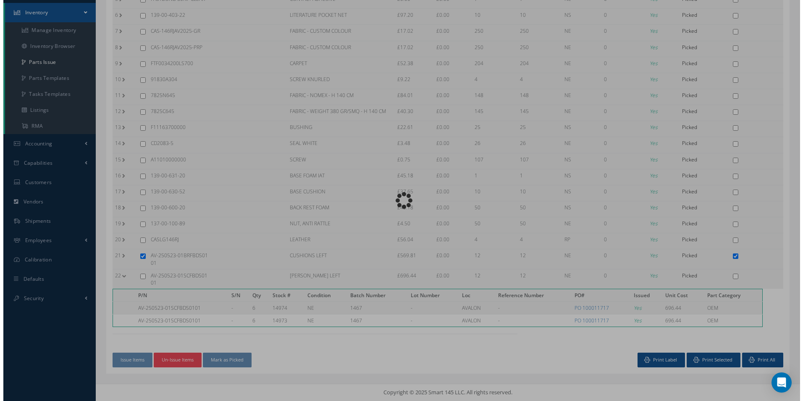
scroll to position [177, 0]
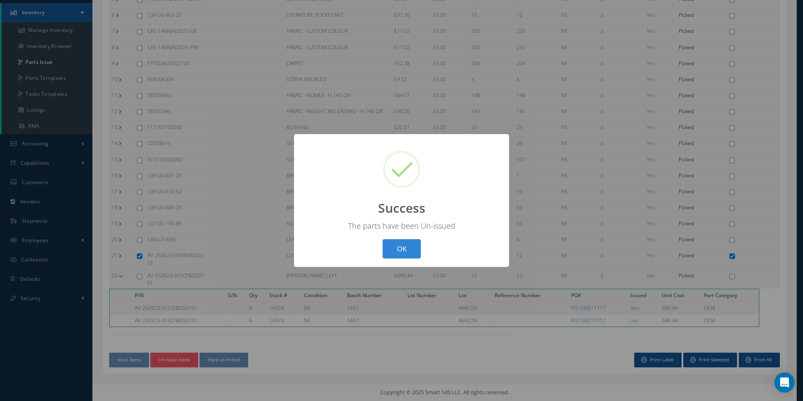
click at [406, 247] on button "OK" at bounding box center [402, 249] width 38 height 20
checkbox input "false"
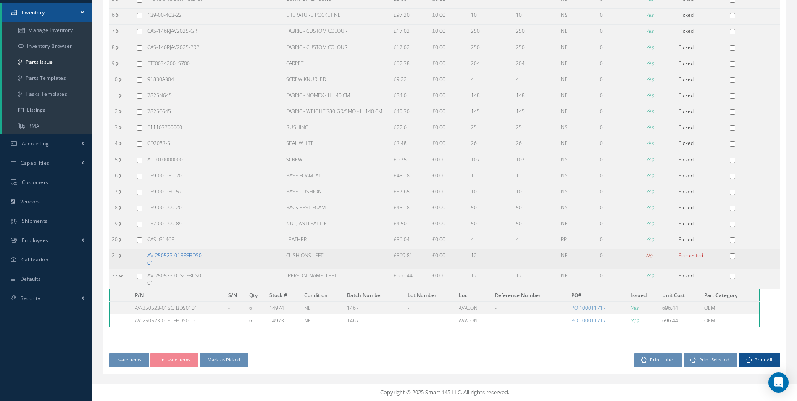
click at [164, 258] on link "AV-250523-01BRFBDS0101" at bounding box center [175, 259] width 57 height 14
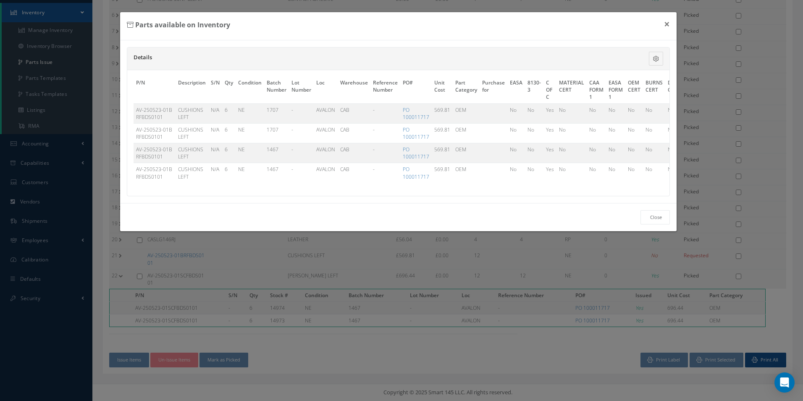
click at [324, 203] on div "Details Description S/N Qty Condition Batch Number Lot Number Loc Warehouse Ref…" at bounding box center [398, 121] width 557 height 163
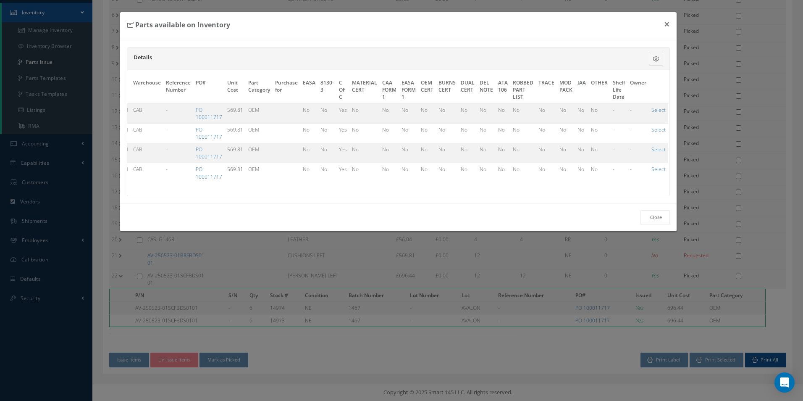
click at [657, 50] on div "Details Description S/N Qty Condition Batch Number Lot Number Loc Warehouse Ref…" at bounding box center [398, 58] width 543 height 23
click at [657, 56] on icon at bounding box center [656, 59] width 6 height 6
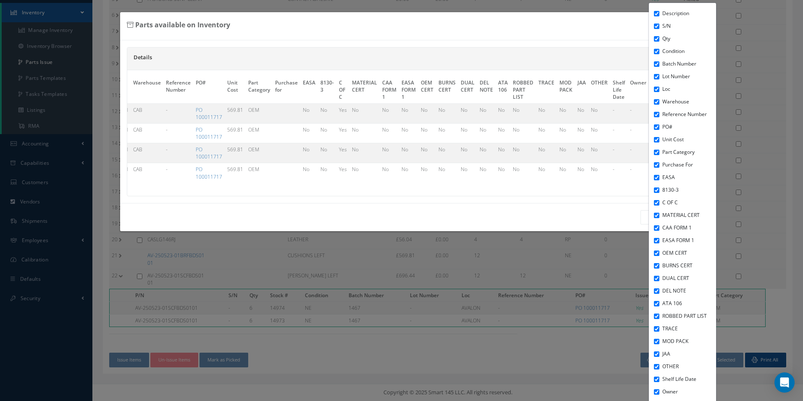
click at [654, 200] on input "C OF C" at bounding box center [656, 202] width 5 height 5
checkbox input "false"
click at [660, 191] on li "8130-3" at bounding box center [688, 190] width 56 height 13
click at [649, 184] on div "Description S/N Qty Condition Batch Number Lot Number Loc Warehouse Reference N…" at bounding box center [682, 209] width 67 height 412
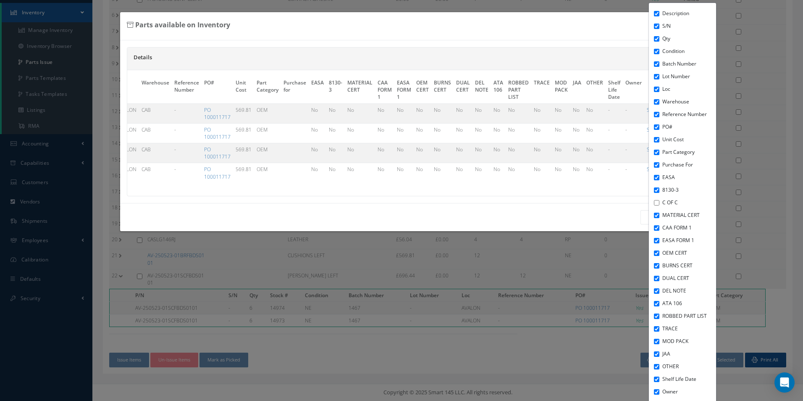
click at [654, 180] on input "EASA" at bounding box center [656, 177] width 5 height 5
checkbox input "false"
click at [651, 193] on div "Description S/N Qty Condition Batch Number Lot Number Loc Warehouse Reference N…" at bounding box center [682, 209] width 67 height 412
click at [654, 189] on input "8130-3" at bounding box center [656, 189] width 5 height 5
checkbox input "false"
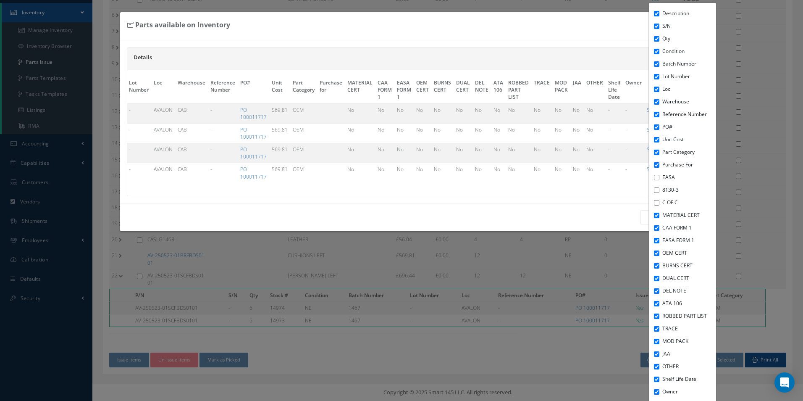
click at [654, 216] on input "MATERIAL CERT" at bounding box center [656, 215] width 5 height 5
checkbox input "false"
click at [654, 228] on input "CAA FORM 1" at bounding box center [656, 227] width 5 height 5
checkbox input "false"
drag, startPoint x: 650, startPoint y: 240, endPoint x: 650, endPoint y: 252, distance: 11.3
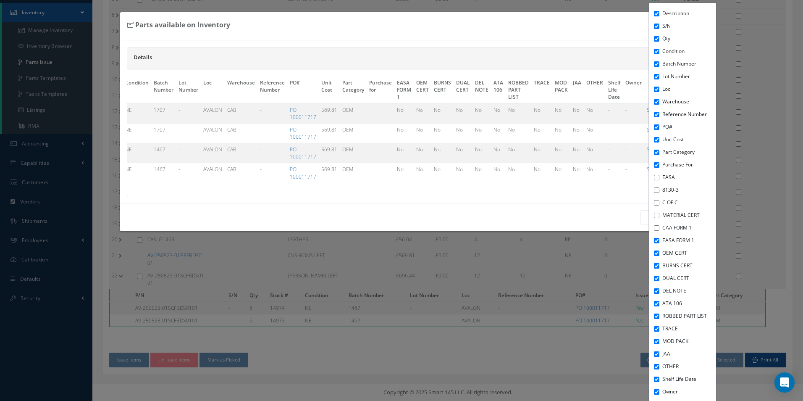
click at [654, 241] on input "EASA FORM 1" at bounding box center [656, 240] width 5 height 5
checkbox input "false"
click at [654, 255] on input "OEM CERT" at bounding box center [656, 252] width 5 height 5
checkbox input "false"
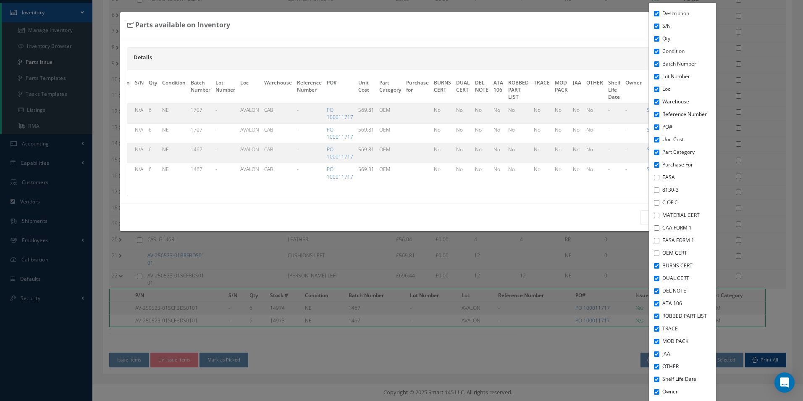
click at [649, 268] on div "Description S/N Qty Condition Batch Number Lot Number Loc Warehouse Reference N…" at bounding box center [682, 209] width 67 height 412
click at [652, 262] on div "Description S/N Qty Condition Batch Number Lot Number Loc Warehouse Reference N…" at bounding box center [682, 209] width 67 height 412
click at [654, 265] on input "BURNS CERT" at bounding box center [656, 265] width 5 height 5
checkbox input "false"
click at [654, 279] on input "DUAL CERT" at bounding box center [656, 278] width 5 height 5
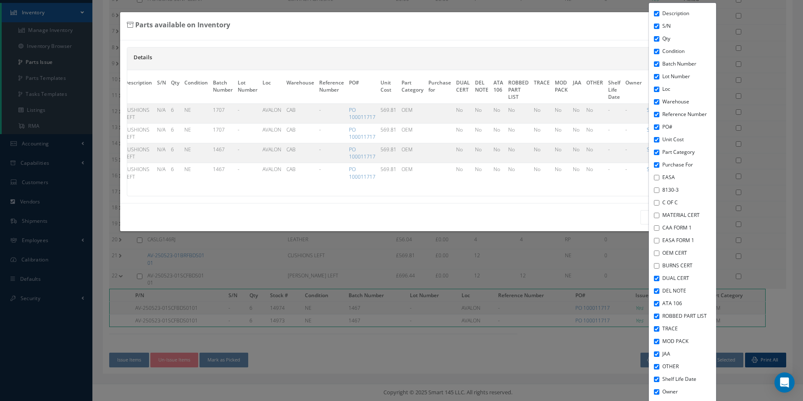
checkbox input "false"
click at [654, 290] on input "DEL NOTE" at bounding box center [656, 290] width 5 height 5
checkbox input "false"
click at [654, 305] on input "ATA 106" at bounding box center [656, 303] width 5 height 5
checkbox input "false"
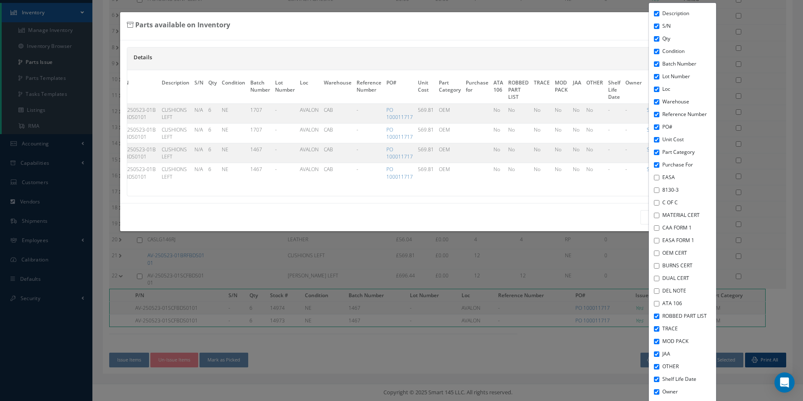
scroll to position [0, 4]
drag, startPoint x: 653, startPoint y: 314, endPoint x: 652, endPoint y: 321, distance: 6.7
click at [654, 316] on input "ROBBED PART LIST" at bounding box center [656, 315] width 5 height 5
checkbox input "false"
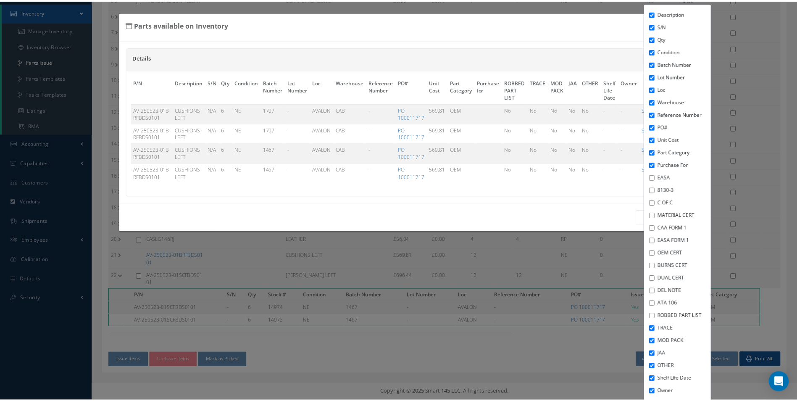
scroll to position [0, 0]
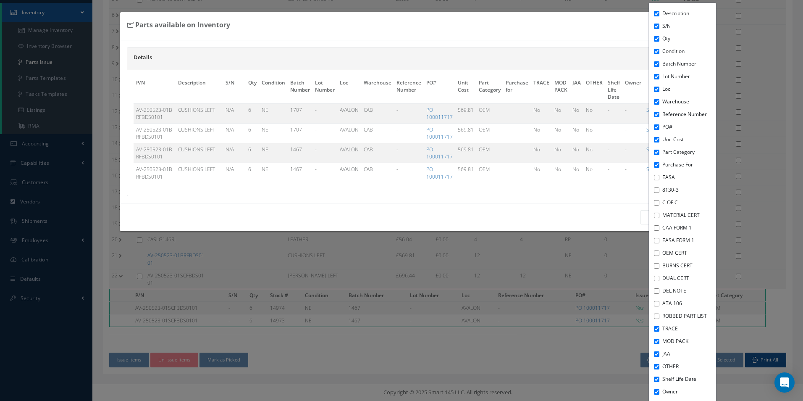
click at [654, 326] on input "TRACE" at bounding box center [656, 328] width 5 height 5
checkbox input "false"
click at [654, 339] on input "MOD PACK" at bounding box center [656, 341] width 5 height 5
checkbox input "false"
click at [654, 352] on input "JAA" at bounding box center [656, 353] width 5 height 5
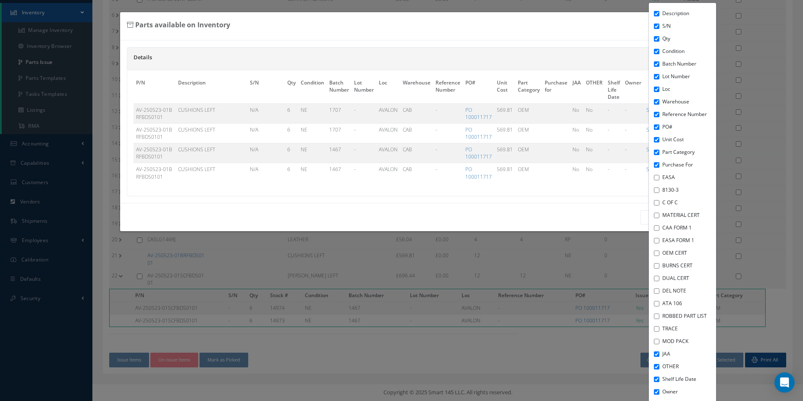
checkbox input "false"
click at [654, 366] on input "OTHER" at bounding box center [656, 366] width 5 height 5
checkbox input "false"
click at [423, 213] on div "Close" at bounding box center [398, 217] width 557 height 29
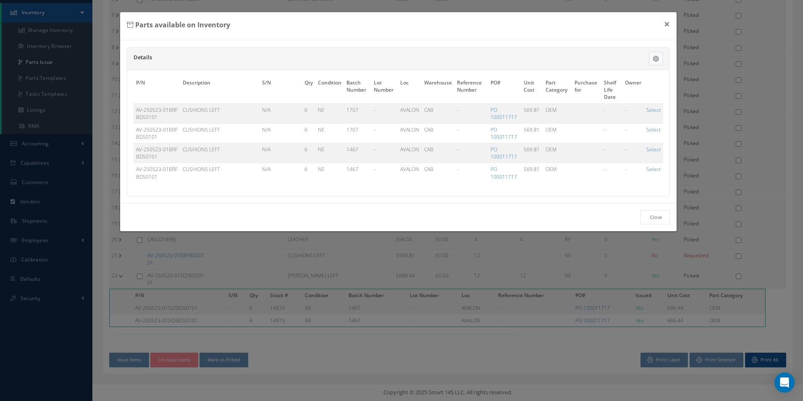
click at [658, 60] on icon at bounding box center [656, 59] width 6 height 6
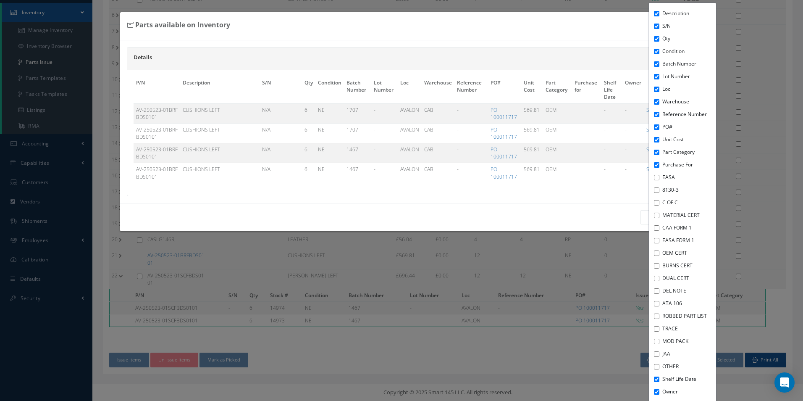
click at [363, 201] on div "Details Description S/N Qty Condition Batch Number Lot Number Loc Warehouse Ref…" at bounding box center [398, 121] width 557 height 163
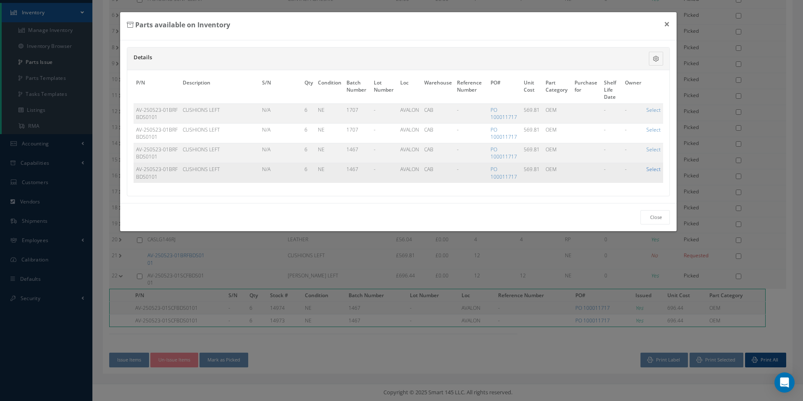
click at [652, 171] on link "Select" at bounding box center [654, 169] width 14 height 7
checkbox input "true"
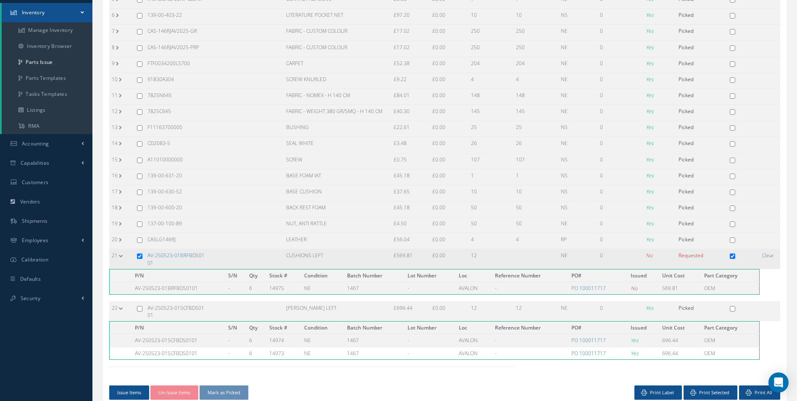
click at [138, 255] on input "checkbox" at bounding box center [139, 255] width 5 height 5
checkbox input "false"
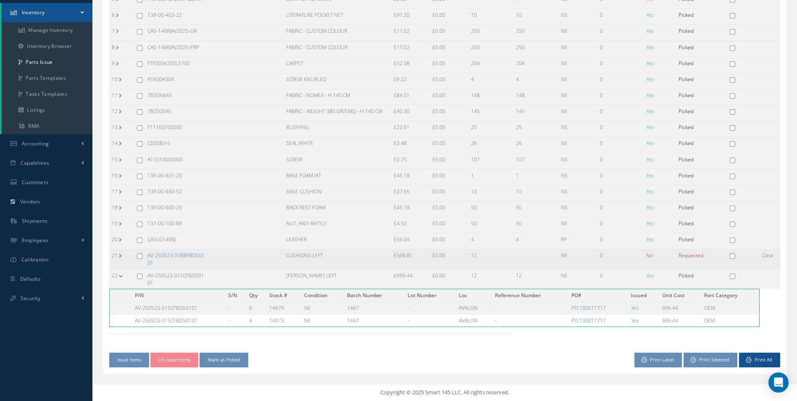
click at [144, 256] on td at bounding box center [139, 259] width 11 height 20
click at [142, 255] on input "checkbox" at bounding box center [139, 255] width 5 height 5
checkbox input "true"
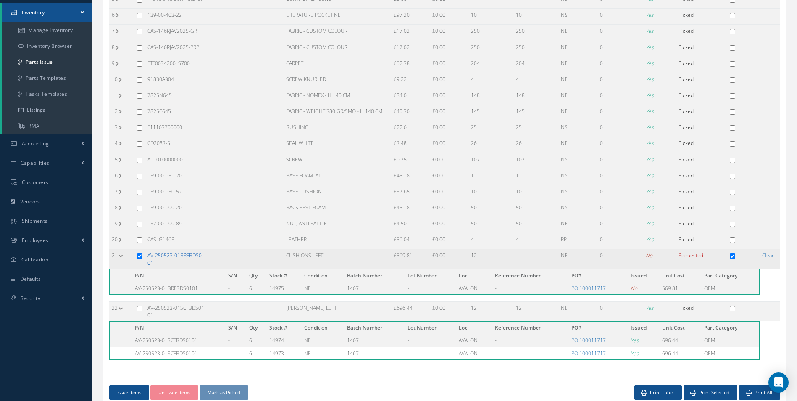
click at [158, 253] on link "AV-250523-01BRFBDS0101" at bounding box center [175, 259] width 57 height 14
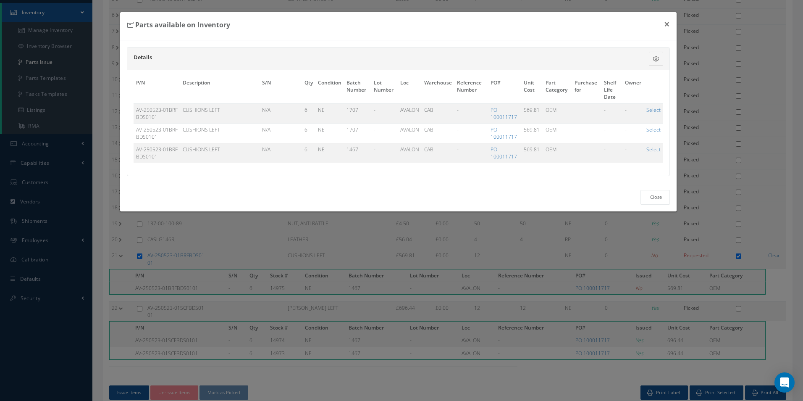
click at [737, 235] on div "Parts available on Inventory × Details Description S/N Qty Condition Batch Numb…" at bounding box center [401, 200] width 803 height 401
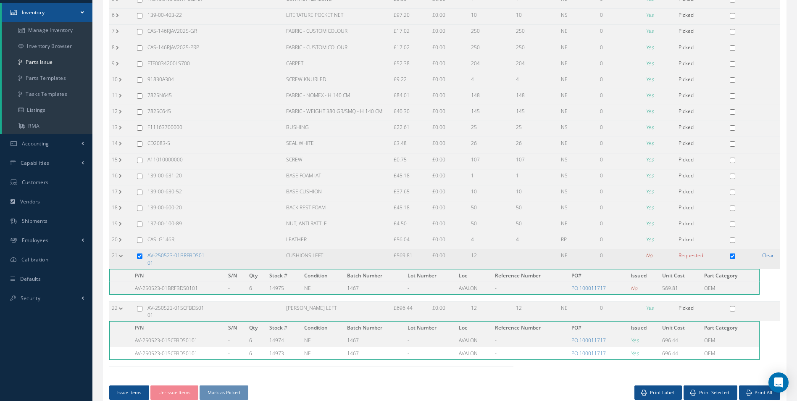
click at [771, 259] on link "Clear" at bounding box center [768, 255] width 12 height 7
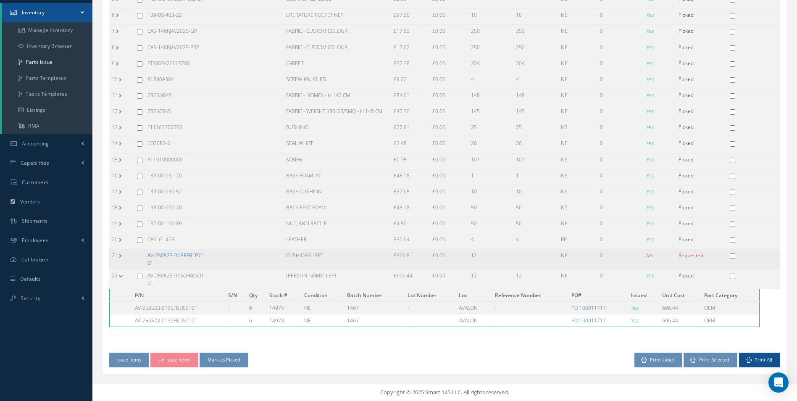
click at [175, 252] on link "AV-250523-01BRFBDS0101" at bounding box center [175, 259] width 57 height 14
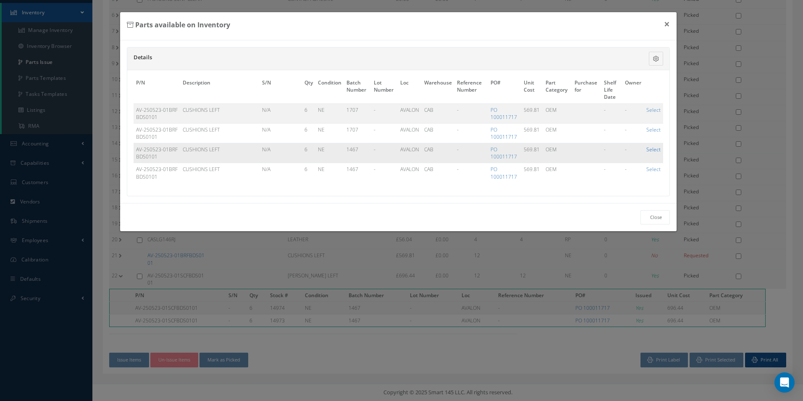
click at [658, 150] on link "Select" at bounding box center [654, 149] width 14 height 7
checkbox input "true"
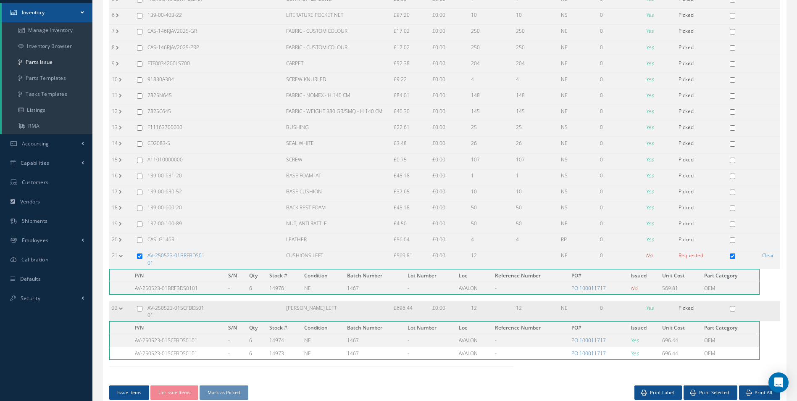
click at [168, 313] on td "AV-250523-01SCFBDS0101" at bounding box center [176, 312] width 63 height 20
click at [138, 254] on input "checkbox" at bounding box center [139, 255] width 5 height 5
checkbox input "false"
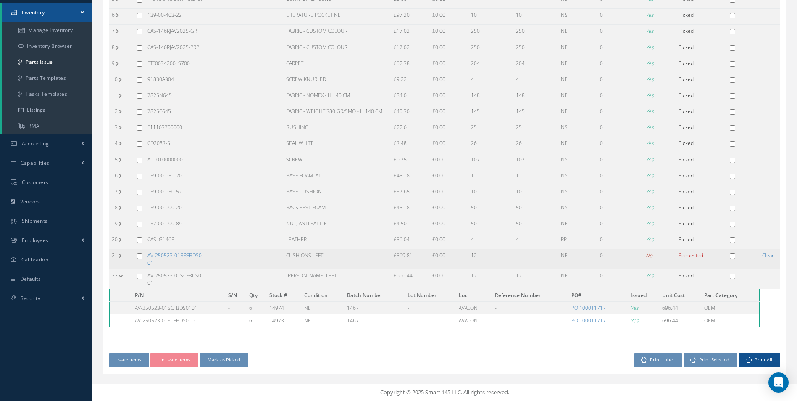
click at [139, 256] on input "checkbox" at bounding box center [139, 255] width 5 height 5
checkbox input "true"
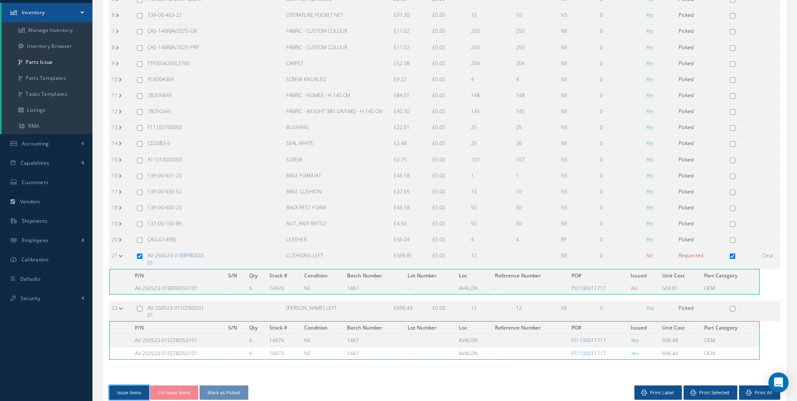
click at [128, 387] on button "Issue Items" at bounding box center [129, 392] width 40 height 15
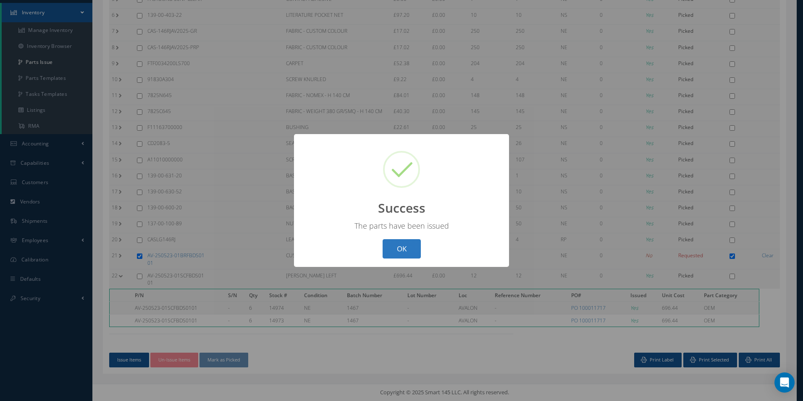
click at [390, 254] on button "OK" at bounding box center [402, 249] width 38 height 20
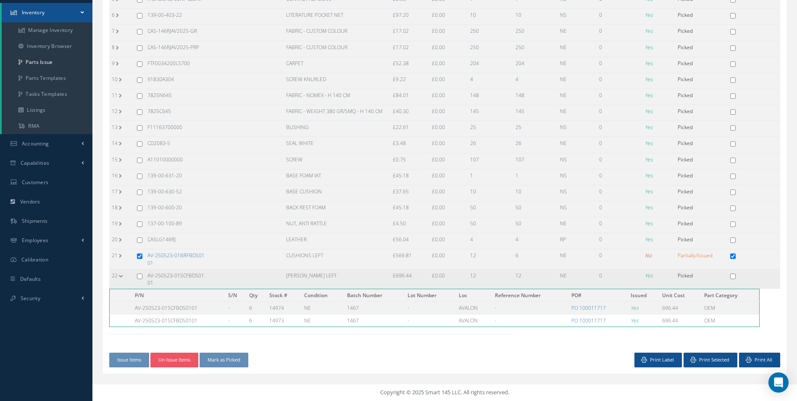
click at [143, 278] on td at bounding box center [139, 279] width 11 height 20
click at [142, 277] on input "checkbox" at bounding box center [139, 276] width 5 height 5
checkbox input "true"
click at [156, 273] on td "AV-250523-01SCFBDS0101" at bounding box center [176, 279] width 63 height 20
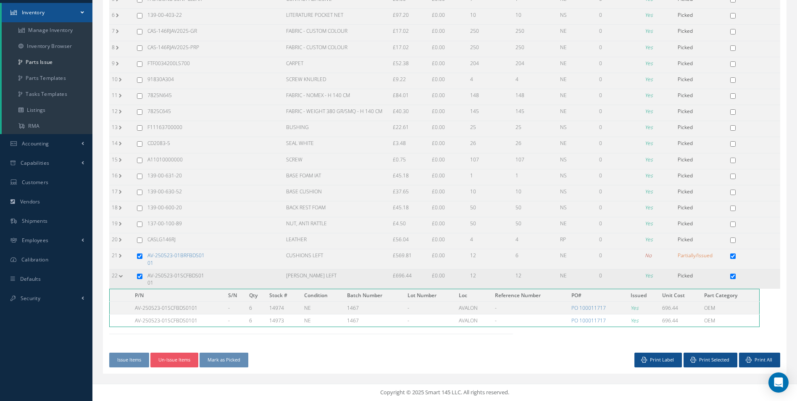
click at [140, 279] on td at bounding box center [139, 279] width 11 height 20
click at [145, 257] on td "AV-250523-01BRFBDS0101" at bounding box center [176, 259] width 63 height 20
click at [143, 256] on td at bounding box center [139, 259] width 11 height 20
click at [142, 255] on td at bounding box center [139, 259] width 11 height 20
click at [139, 256] on input "checkbox" at bounding box center [139, 255] width 5 height 5
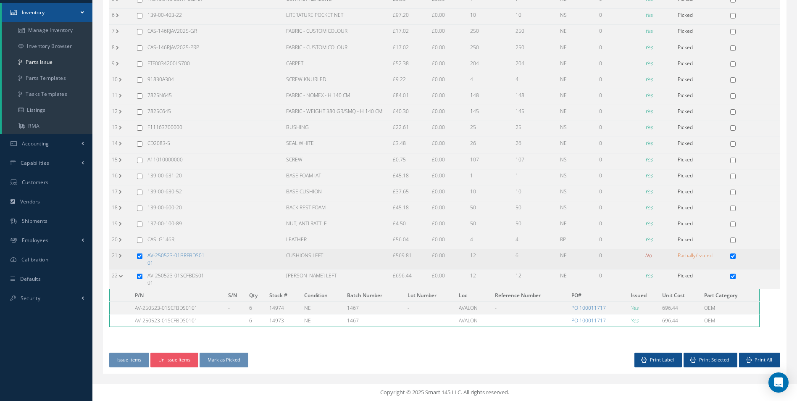
checkbox input "false"
click at [179, 360] on button "Un-Issue Items" at bounding box center [174, 359] width 48 height 15
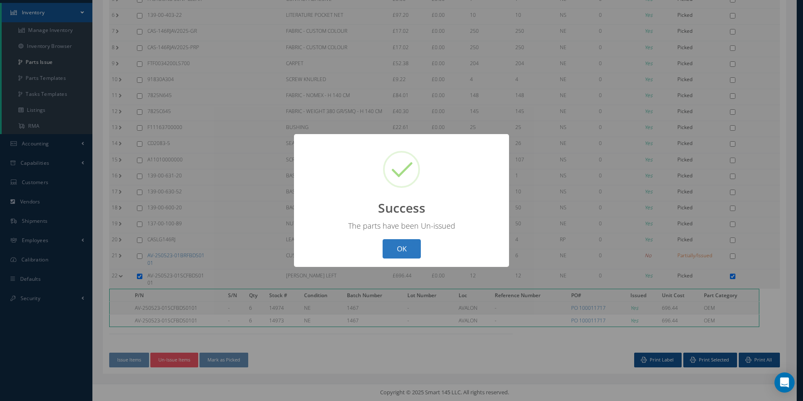
click at [398, 247] on button "OK" at bounding box center [402, 249] width 38 height 20
checkbox input "false"
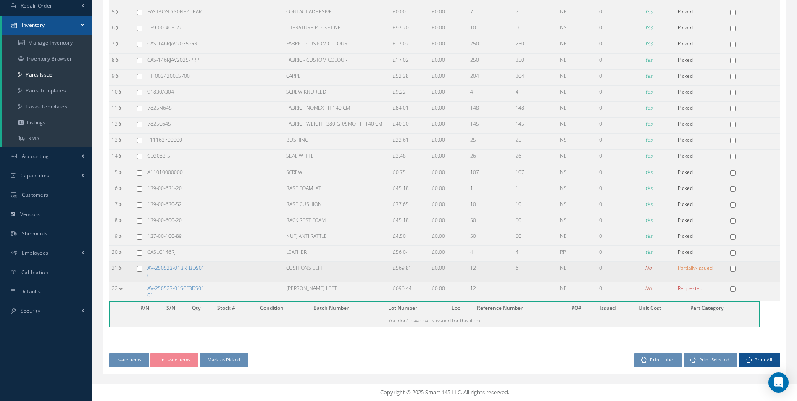
scroll to position [165, 0]
click at [158, 293] on td "AV-250523-01SCFBDS0101" at bounding box center [176, 291] width 63 height 20
click at [161, 289] on link "AV-250523-01SCFBDS0101" at bounding box center [175, 291] width 57 height 14
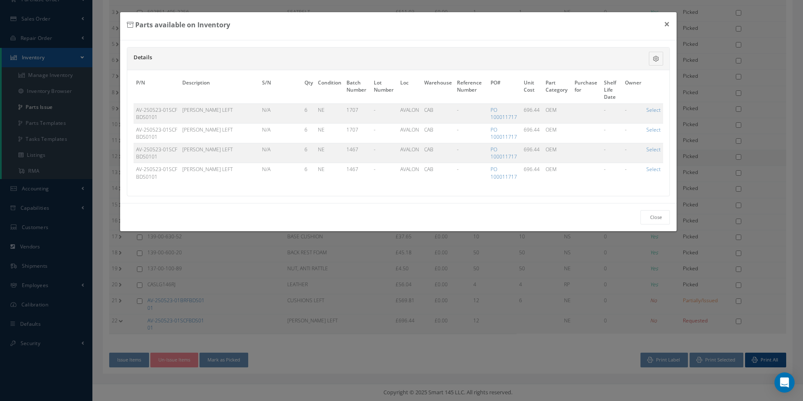
drag, startPoint x: 650, startPoint y: 151, endPoint x: 644, endPoint y: 154, distance: 6.4
click at [650, 151] on link "Select" at bounding box center [654, 149] width 14 height 7
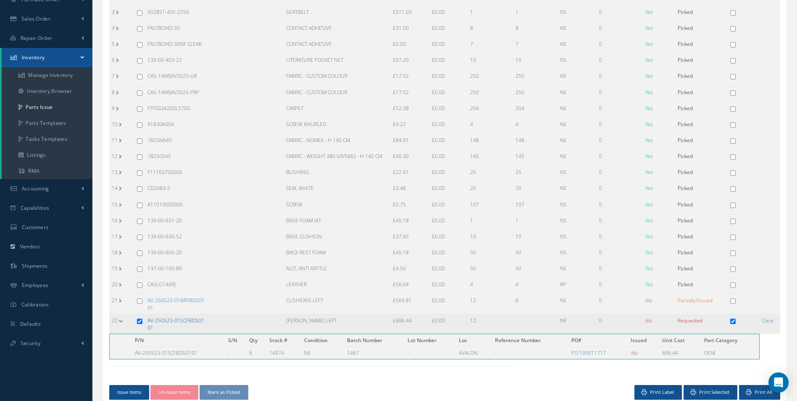
click at [168, 323] on link "AV-250523-01SCFBDS0101" at bounding box center [175, 324] width 57 height 14
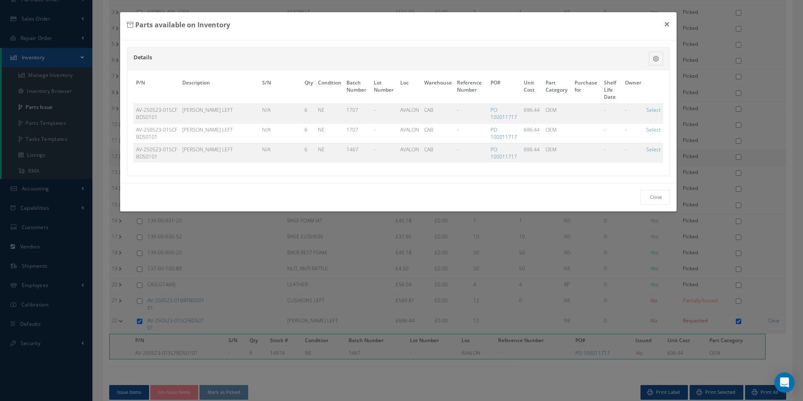
click at [652, 152] on link "Select" at bounding box center [654, 149] width 14 height 7
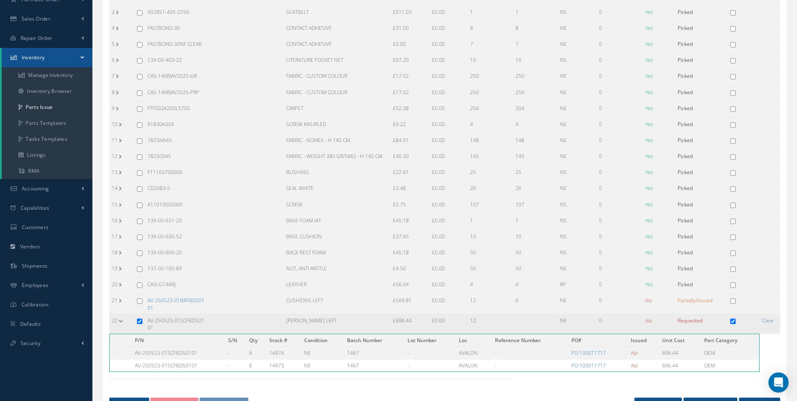
click at [150, 317] on td "AV-250523-01SCFBDS0101" at bounding box center [176, 324] width 63 height 20
click at [769, 321] on link "Clear" at bounding box center [768, 320] width 12 height 7
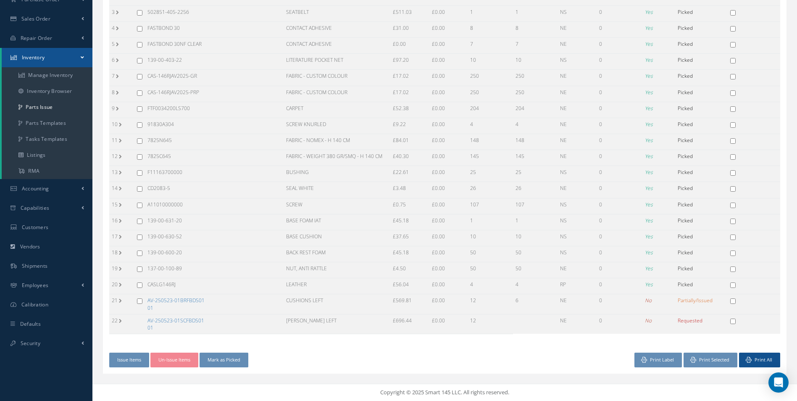
click at [152, 323] on link "AV-250523-01SCFBDS0101" at bounding box center [175, 324] width 57 height 14
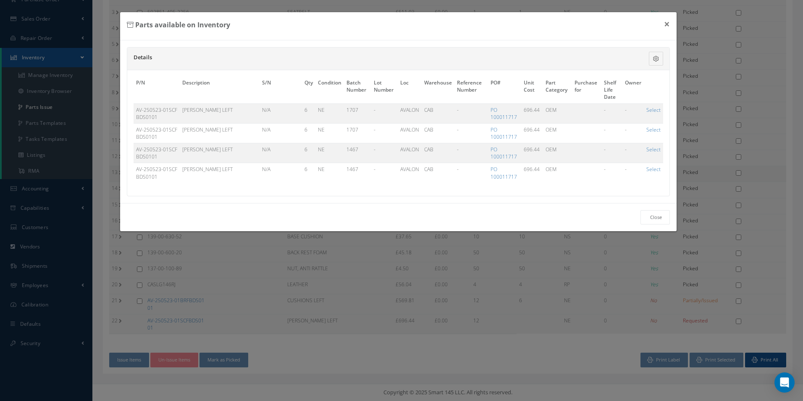
click at [652, 172] on link "Select" at bounding box center [654, 169] width 14 height 7
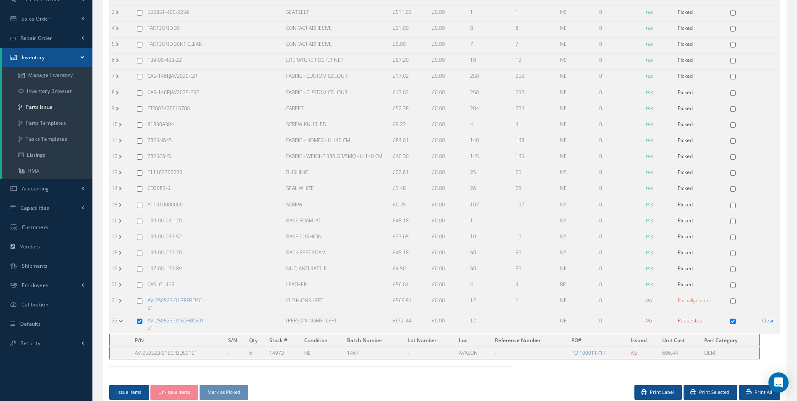
click at [764, 320] on link "Clear" at bounding box center [768, 320] width 12 height 7
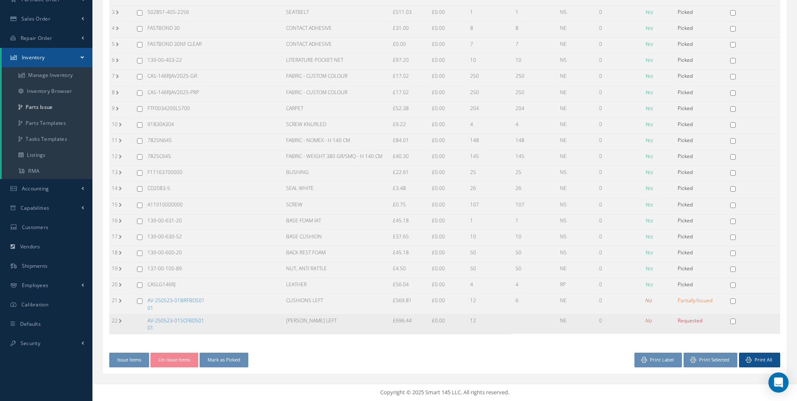
click at [177, 325] on td "AV-250523-01SCFBDS0101" at bounding box center [176, 324] width 63 height 20
click at [185, 318] on link "AV-250523-01SCFBDS0101" at bounding box center [175, 324] width 57 height 14
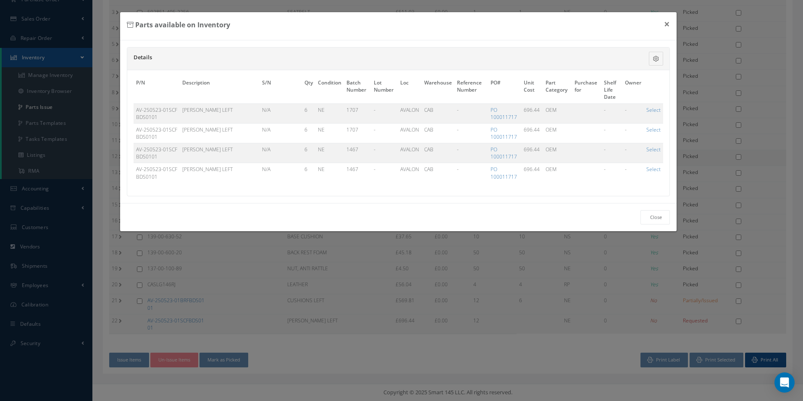
click at [647, 150] on link "Select" at bounding box center [654, 149] width 14 height 7
checkbox input "true"
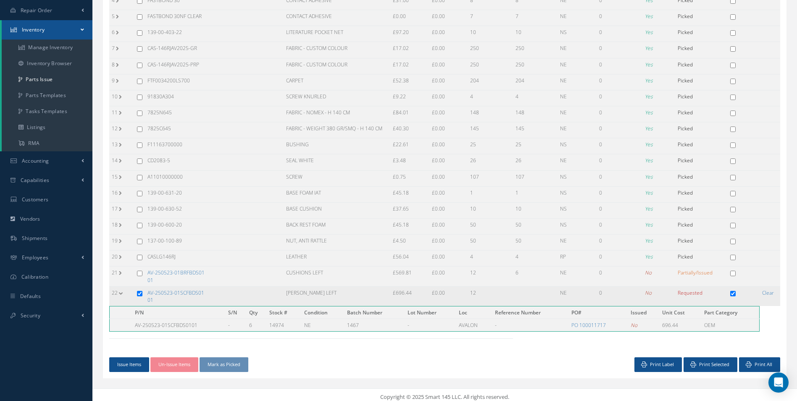
scroll to position [160, 0]
click at [116, 364] on button "Issue Items" at bounding box center [129, 364] width 40 height 15
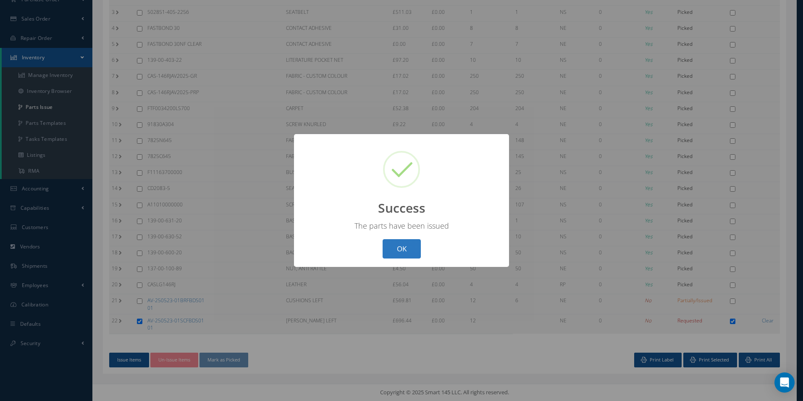
drag, startPoint x: 400, startPoint y: 252, endPoint x: 395, endPoint y: 253, distance: 4.9
click at [395, 253] on button "OK" at bounding box center [402, 249] width 38 height 20
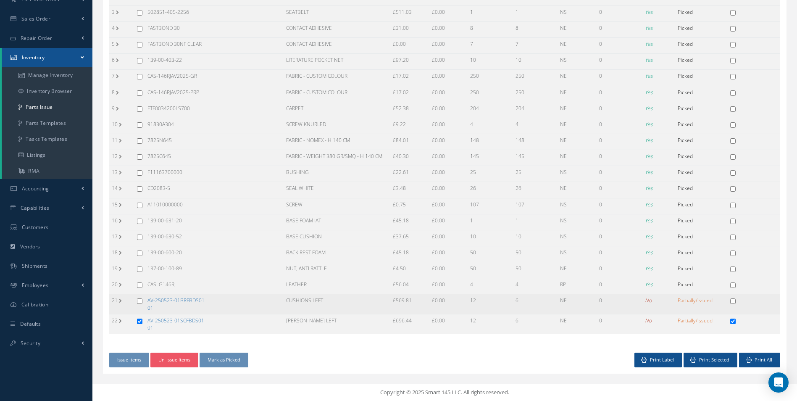
click at [130, 301] on td "21" at bounding box center [121, 304] width 25 height 20
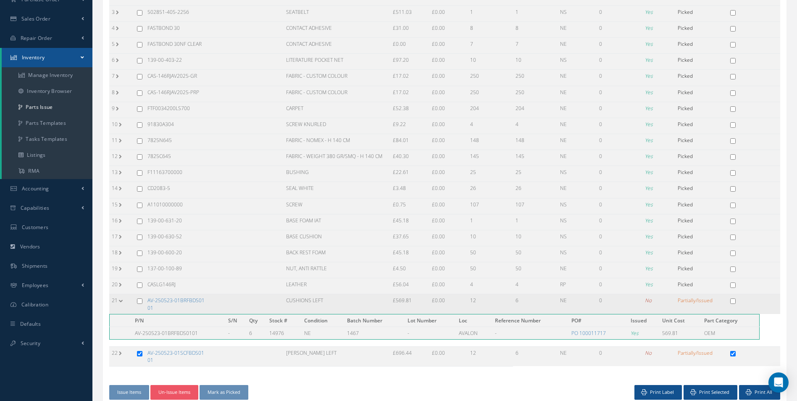
click at [138, 300] on input "checkbox" at bounding box center [139, 300] width 5 height 5
checkbox input "true"
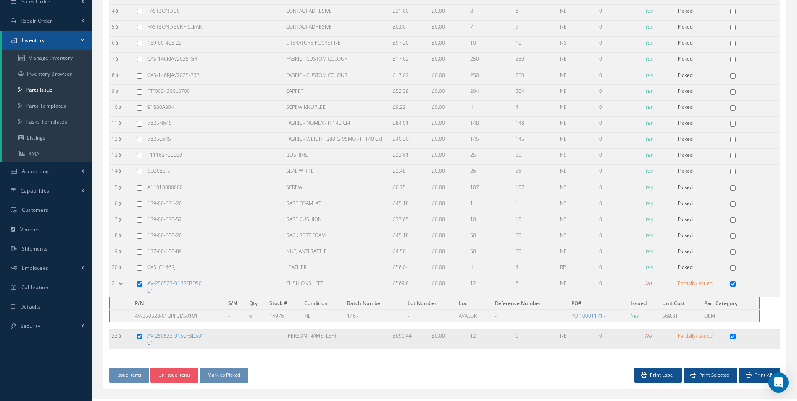
scroll to position [165, 0]
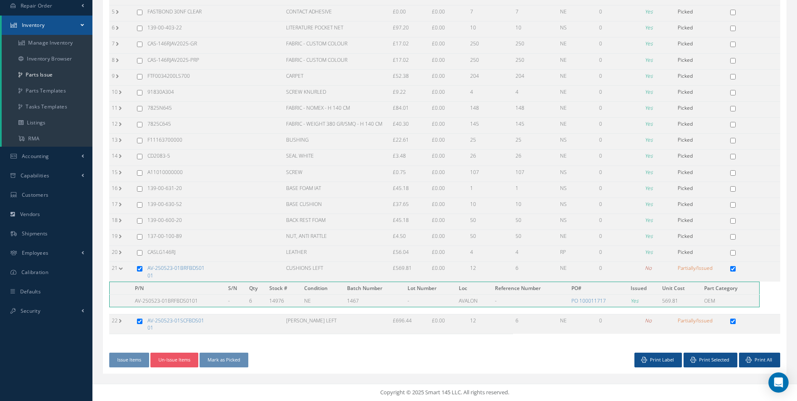
click at [401, 360] on div "Issue Items Un-Issue Items Mark as Picked" at bounding box center [274, 359] width 342 height 15
click at [134, 318] on td at bounding box center [139, 324] width 11 height 20
click at [136, 319] on td at bounding box center [139, 324] width 11 height 20
click at [136, 321] on td at bounding box center [139, 324] width 11 height 20
click at [139, 320] on input "checkbox" at bounding box center [139, 320] width 5 height 5
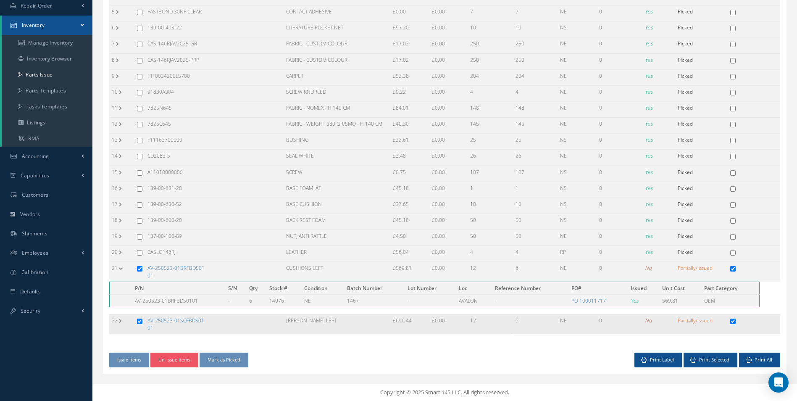
checkbox input "false"
click at [134, 272] on td at bounding box center [139, 272] width 11 height 20
click at [138, 269] on input "checkbox" at bounding box center [139, 268] width 5 height 5
checkbox input "false"
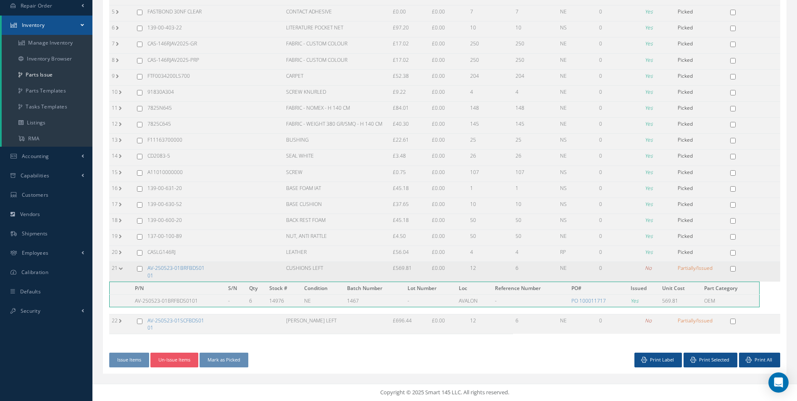
checkbox input "false"
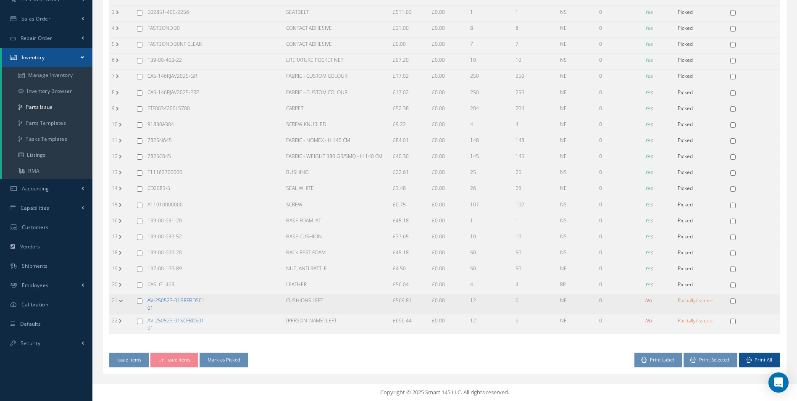
click at [174, 302] on link "AV-250523-01BRFBDS0101" at bounding box center [175, 304] width 57 height 14
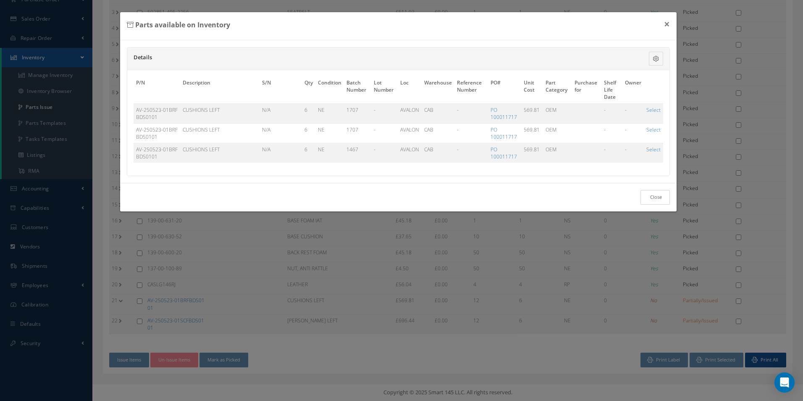
click at [658, 193] on link "Close" at bounding box center [655, 197] width 29 height 15
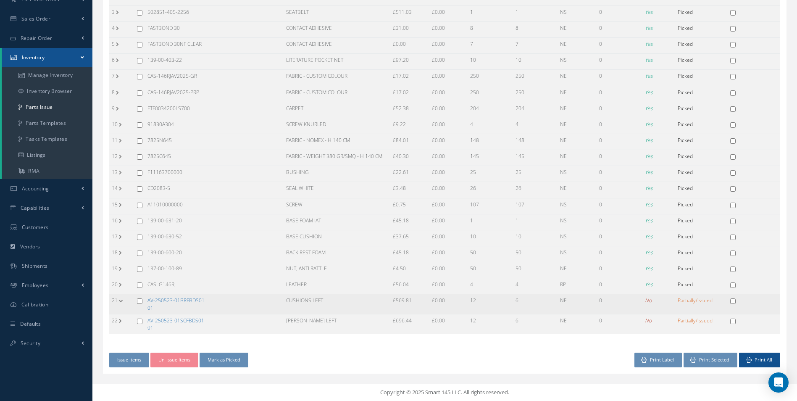
click at [139, 301] on input "checkbox" at bounding box center [139, 300] width 5 height 5
checkbox input "true"
click at [138, 321] on input "checkbox" at bounding box center [139, 320] width 5 height 5
checkbox input "true"
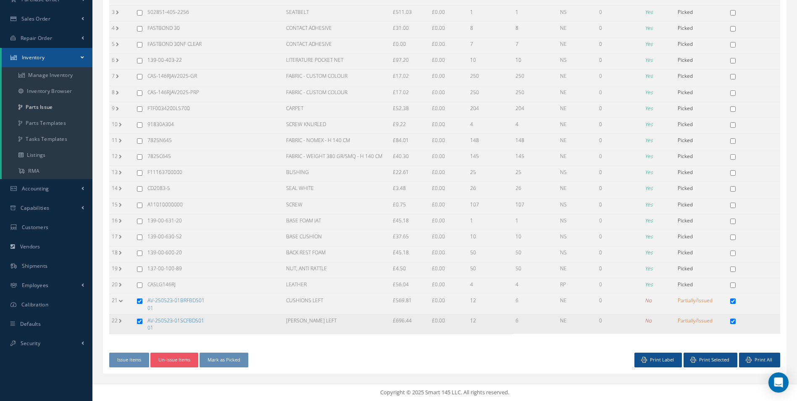
checkbox input "true"
click at [179, 365] on button "Un-Issue Items" at bounding box center [174, 359] width 48 height 15
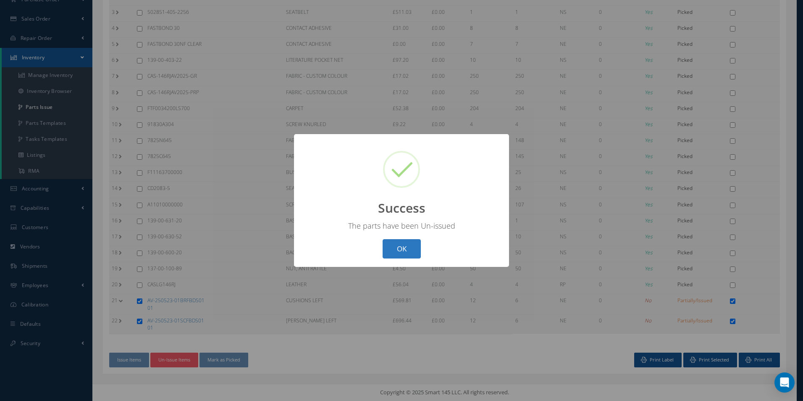
click at [407, 249] on button "OK" at bounding box center [402, 249] width 38 height 20
checkbox input "false"
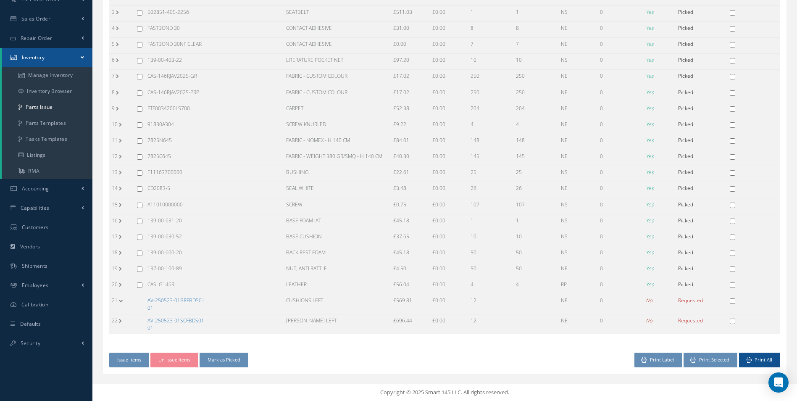
click at [184, 302] on link "AV-250523-01BRFBDS0101" at bounding box center [175, 304] width 57 height 14
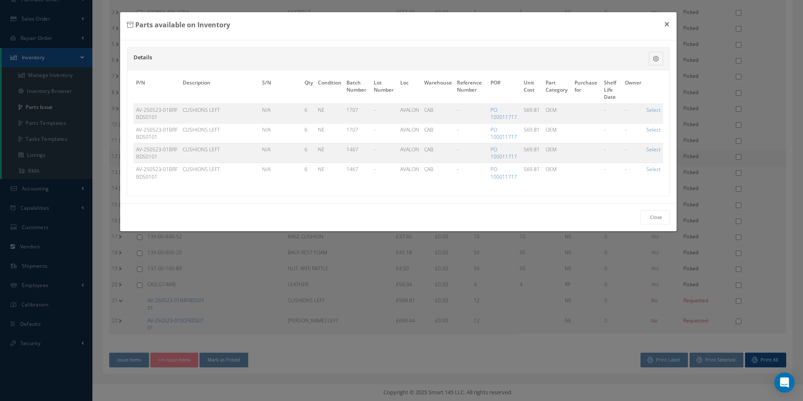
click at [652, 150] on link "Select" at bounding box center [654, 149] width 14 height 7
checkbox input "true"
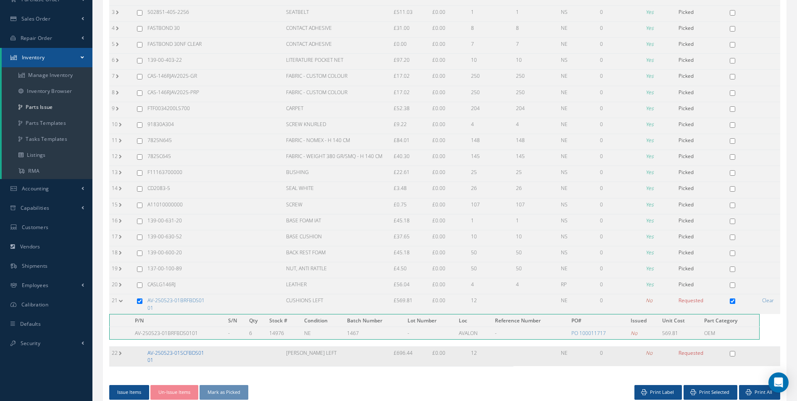
click at [182, 353] on link "AV-250523-01SCFBDS0101" at bounding box center [175, 356] width 57 height 14
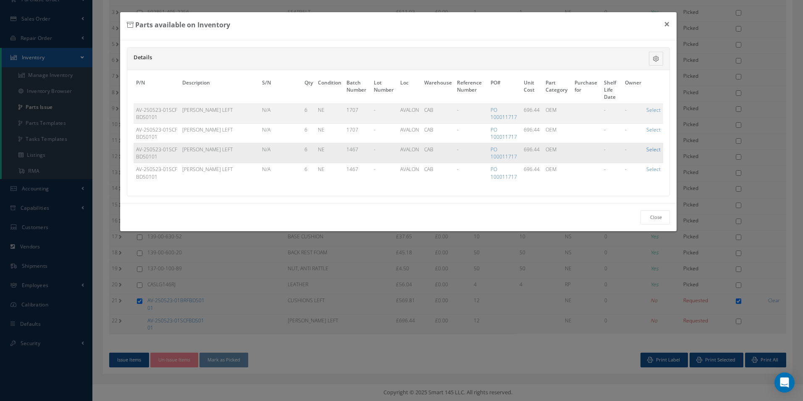
click at [652, 148] on link "Select" at bounding box center [654, 149] width 14 height 7
checkbox input "true"
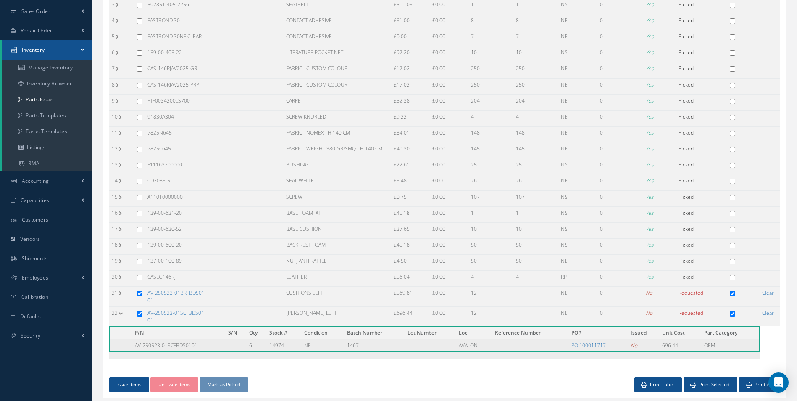
scroll to position [165, 0]
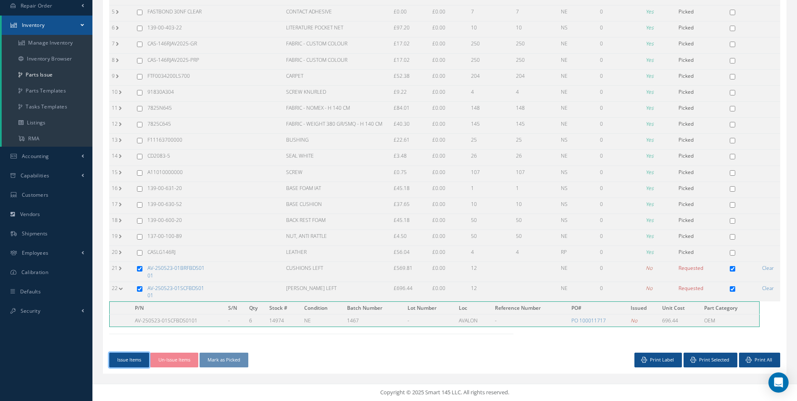
click at [128, 364] on button "Issue Items" at bounding box center [129, 359] width 40 height 15
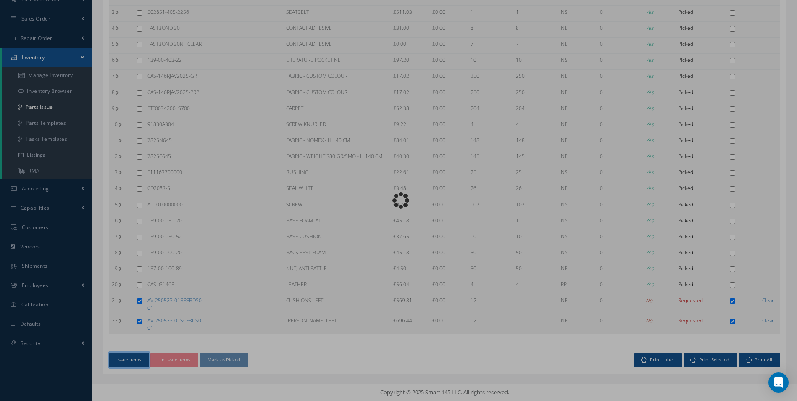
scroll to position [132, 0]
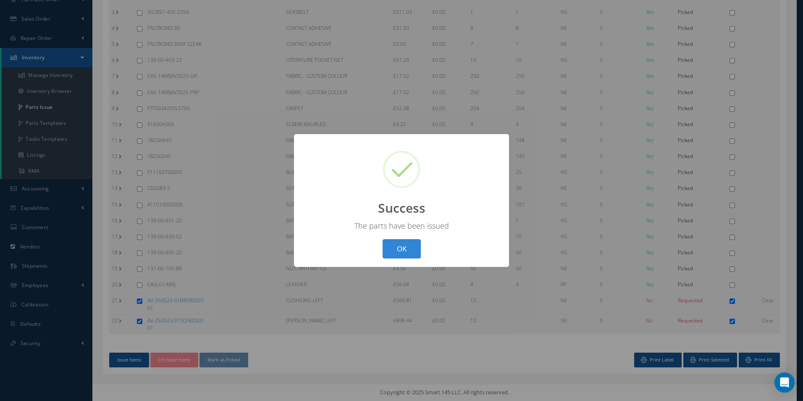
drag, startPoint x: 363, startPoint y: 260, endPoint x: 378, endPoint y: 251, distance: 17.5
click at [366, 260] on div "? ! i Success × The parts have been issued OK Cancel" at bounding box center [401, 200] width 215 height 133
click at [398, 252] on button "OK" at bounding box center [402, 249] width 38 height 20
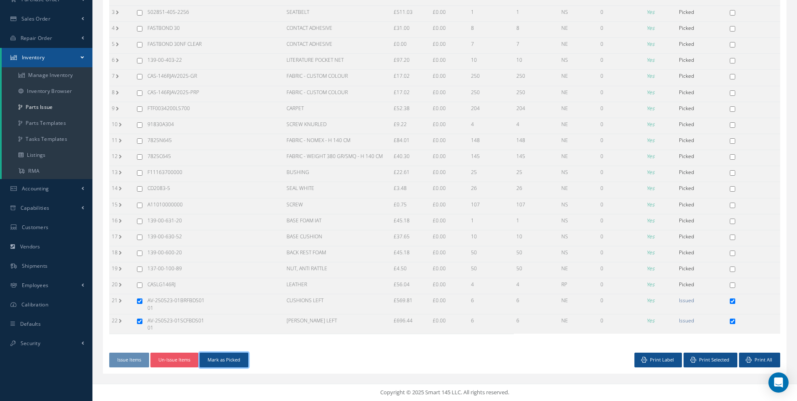
click at [228, 360] on button "Mark as Picked" at bounding box center [224, 359] width 49 height 15
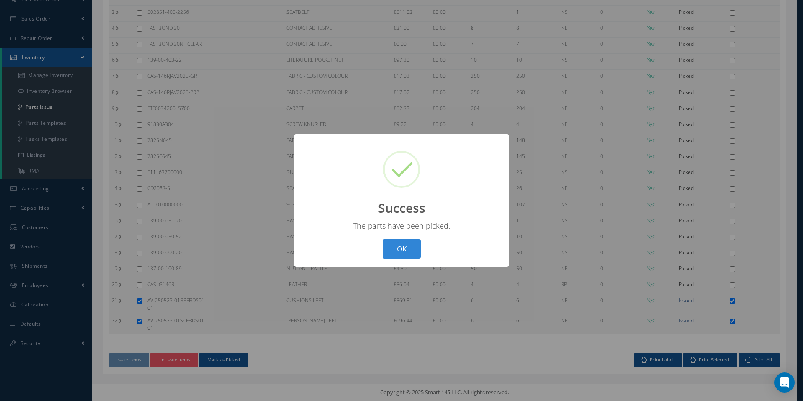
click at [397, 255] on button "OK" at bounding box center [402, 249] width 38 height 20
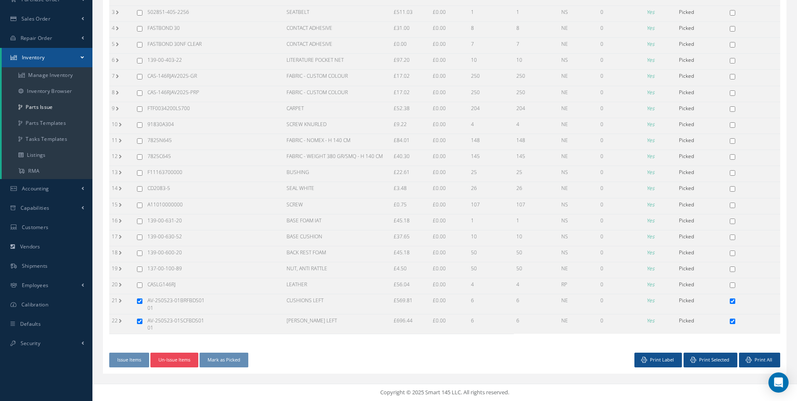
click at [170, 357] on button "Un-Issue Items" at bounding box center [174, 359] width 48 height 15
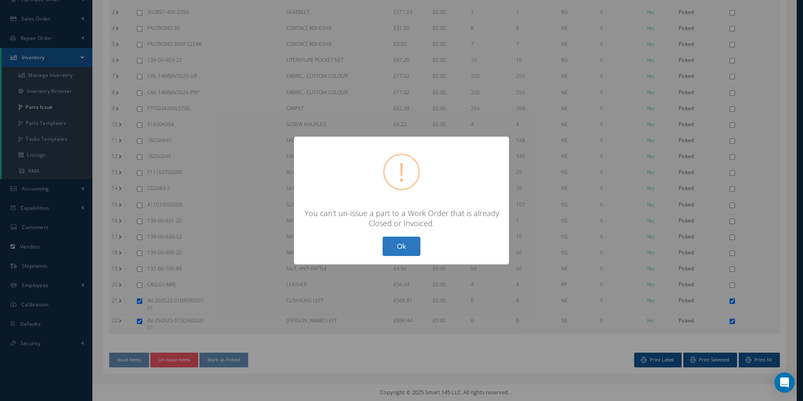
click at [395, 251] on button "Ok" at bounding box center [402, 247] width 38 height 20
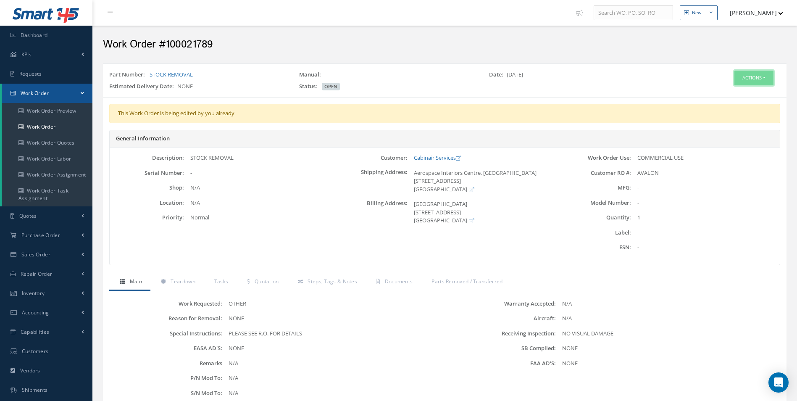
drag, startPoint x: 743, startPoint y: 75, endPoint x: 738, endPoint y: 85, distance: 11.3
click at [743, 75] on button "Actions" at bounding box center [753, 78] width 39 height 15
click at [736, 92] on link "Edit" at bounding box center [741, 93] width 67 height 11
click at [56, 126] on link "Work Order" at bounding box center [47, 127] width 91 height 16
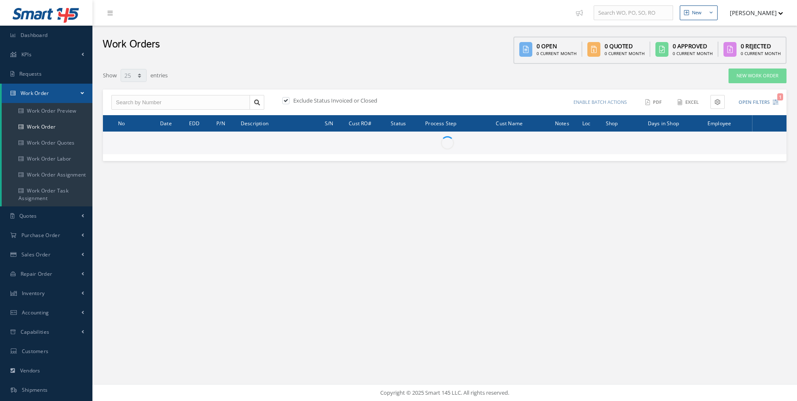
select select "25"
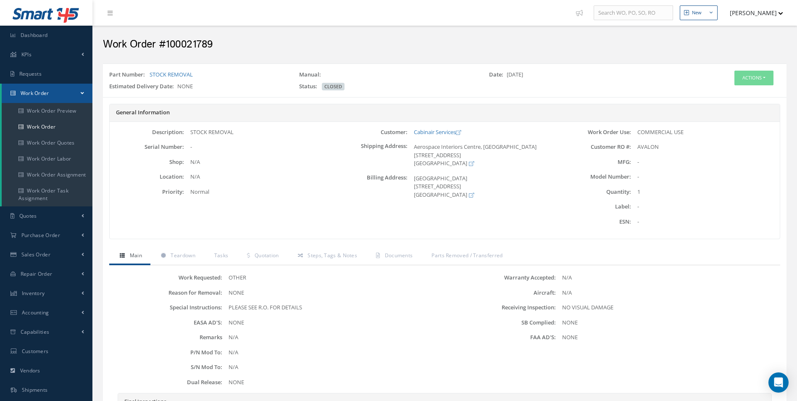
click at [758, 68] on div "Part Number: STOCK REMOVAL Manual: Date: [DATE] Estimated Delivery Date: NONE S…" at bounding box center [445, 80] width 684 height 34
click at [747, 84] on button "Actions" at bounding box center [753, 78] width 39 height 15
click at [741, 89] on div "Edit Reverse Send By Email Print-Outs Receiving Inspection Scrap Certificate Ma…" at bounding box center [741, 114] width 67 height 56
click at [741, 90] on div "Actions Edit Reverse Send By Email Print-Outs Receiving Inspection Scrap Certif…" at bounding box center [730, 82] width 114 height 23
click at [746, 85] on div "Actions Edit Reverse Send By Email Print-Outs Receiving Inspection Scrap Certif…" at bounding box center [730, 82] width 114 height 23
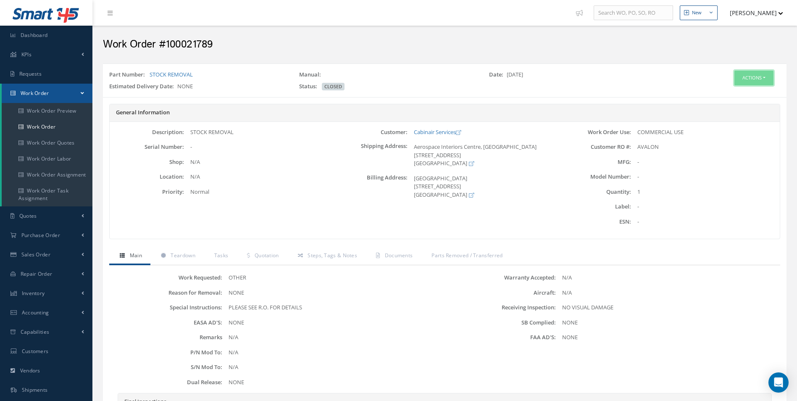
click at [747, 84] on button "Actions" at bounding box center [753, 78] width 39 height 15
click at [746, 92] on link "Edit" at bounding box center [741, 93] width 67 height 11
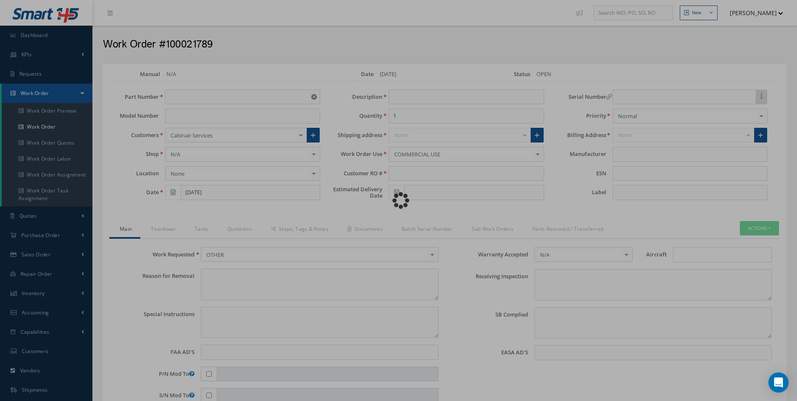
type input "STOCK REMOVAL"
type input "[DATE]"
type input "STOCK REMOVAL"
type input "AVALON"
type textarea "NONE"
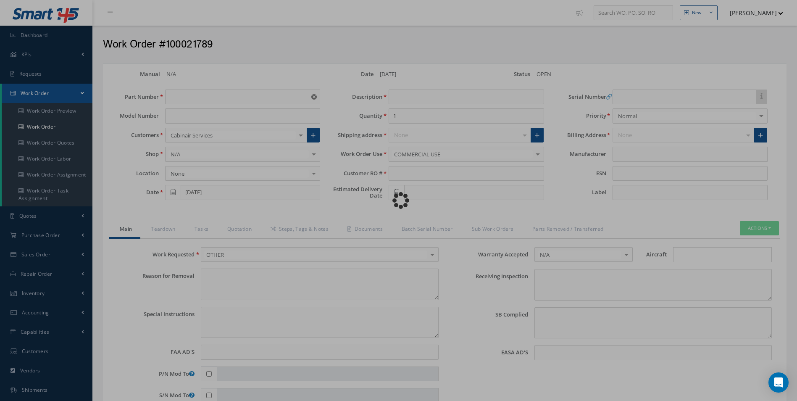
type textarea "PLEASE SEE R.O. FOR DETAILS"
type input "NONE"
type textarea "NO VISUAL DAMAGE"
type textarea "NONE"
type input "NONE"
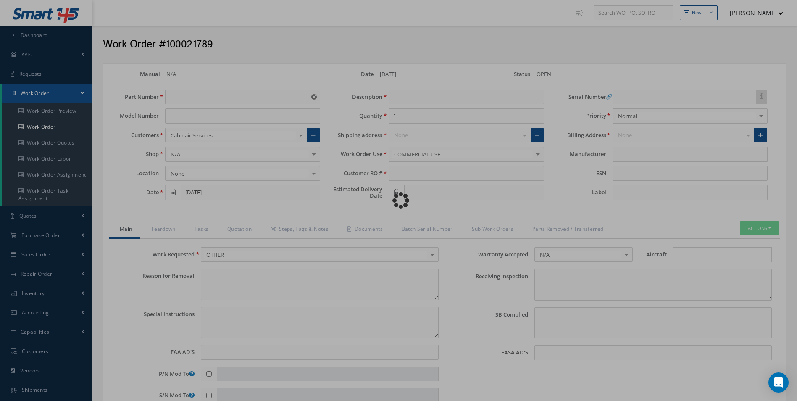
type input "[DATE]"
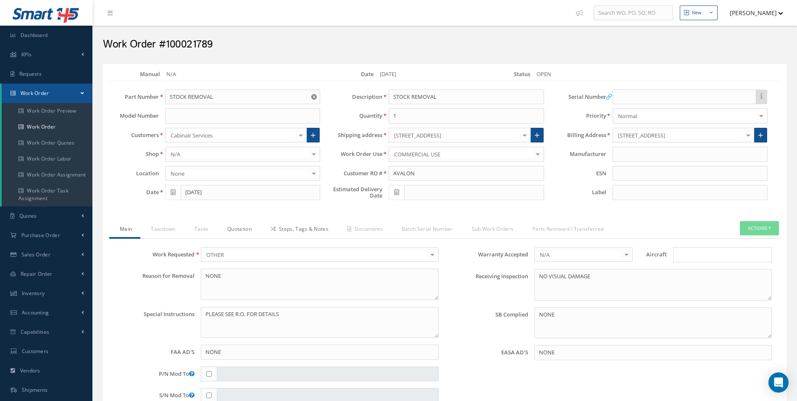
click at [251, 233] on link "Quotation" at bounding box center [238, 230] width 43 height 18
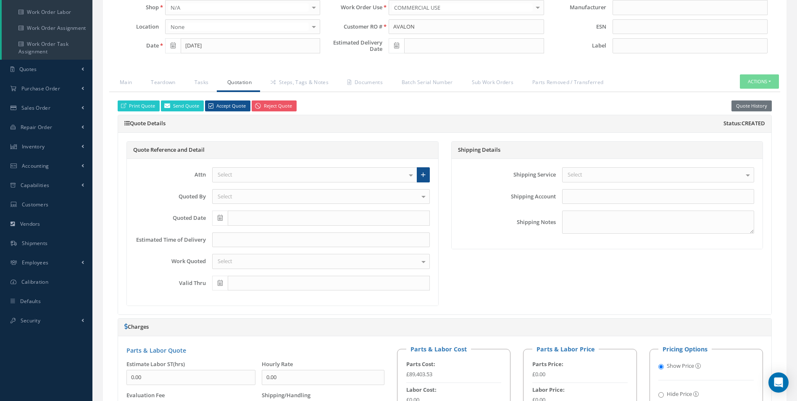
scroll to position [103, 0]
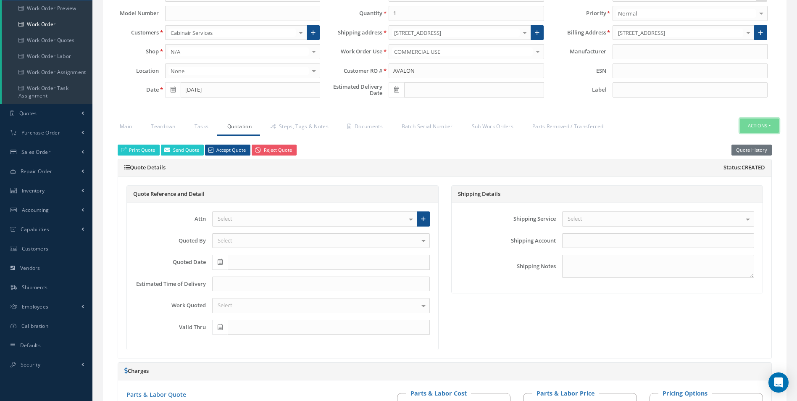
click at [768, 128] on button "Actions" at bounding box center [759, 125] width 39 height 15
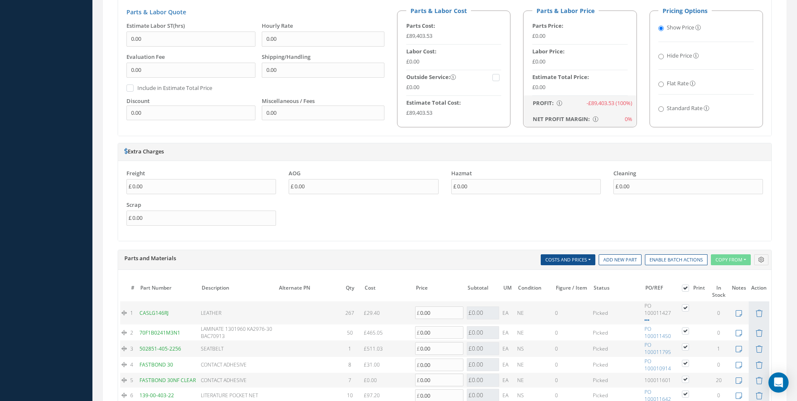
scroll to position [565, 0]
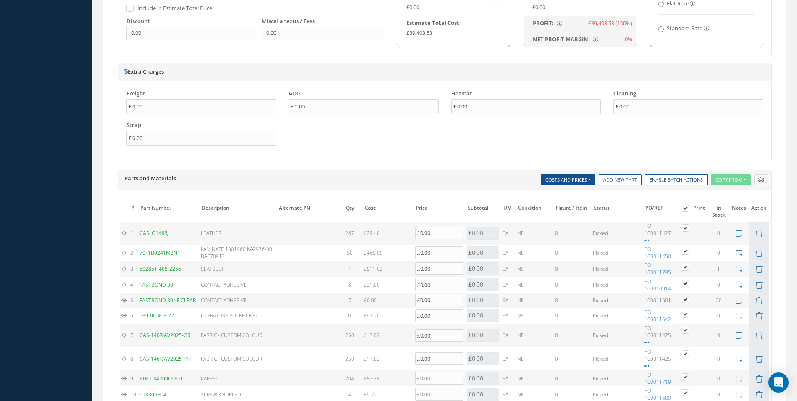
click at [763, 180] on button at bounding box center [761, 179] width 14 height 11
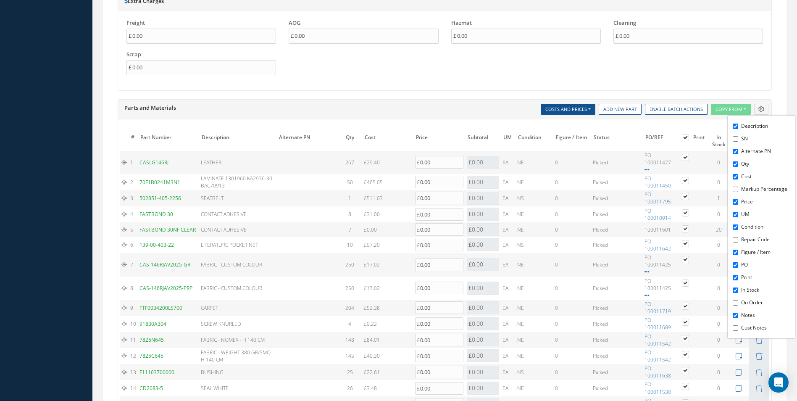
scroll to position [663, 0]
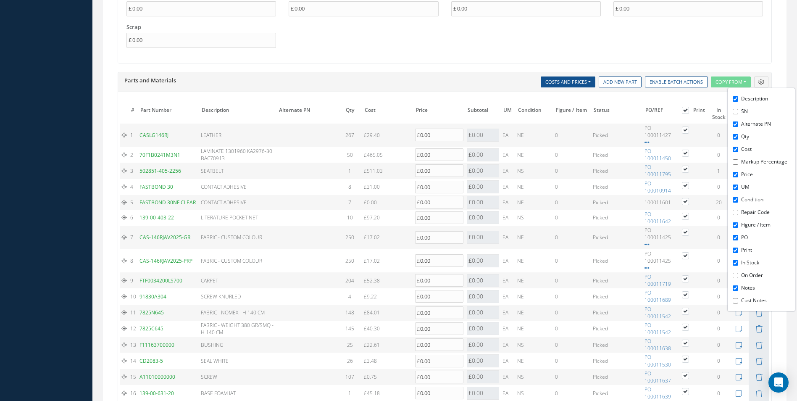
click at [394, 274] on td "£52.38 Cost References for: Main PN: FTF0034200LS700 Vendors Quotes Purchase Or…" at bounding box center [387, 280] width 51 height 16
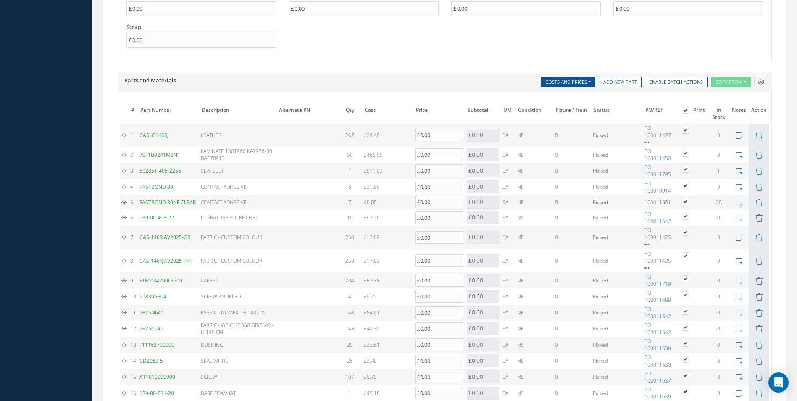
click at [367, 285] on td "£52.38 Cost References for: Main PN: FTF0034200LS700 Vendors Quotes Purchase Or…" at bounding box center [387, 280] width 51 height 16
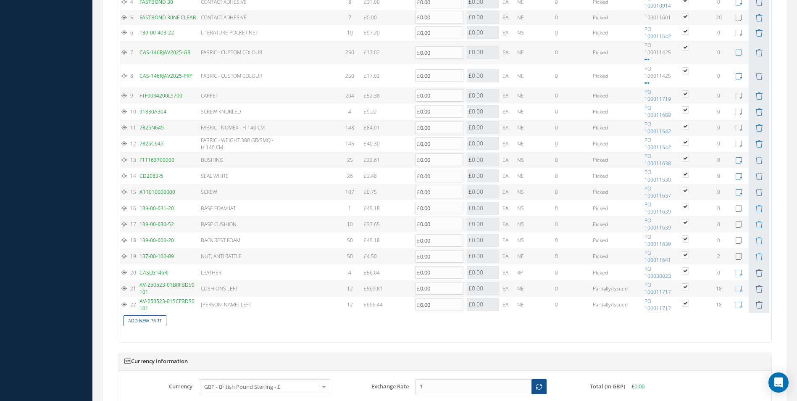
scroll to position [873, 0]
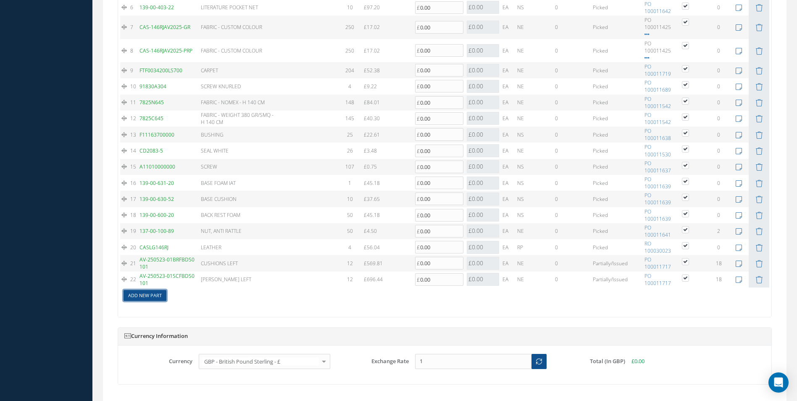
click at [158, 296] on link "Add New Part" at bounding box center [145, 295] width 43 height 11
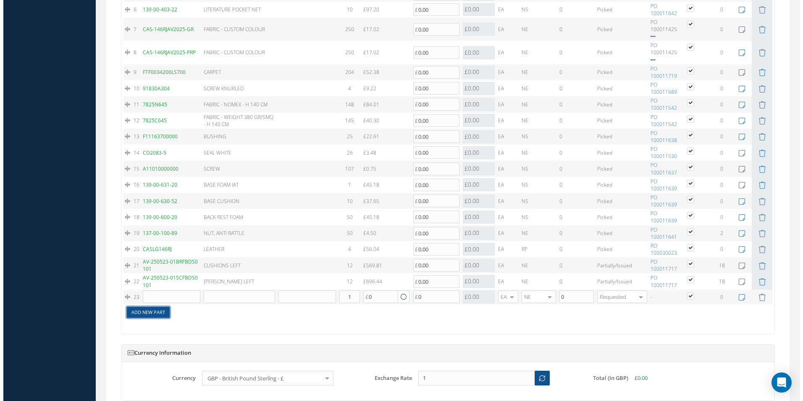
scroll to position [875, 0]
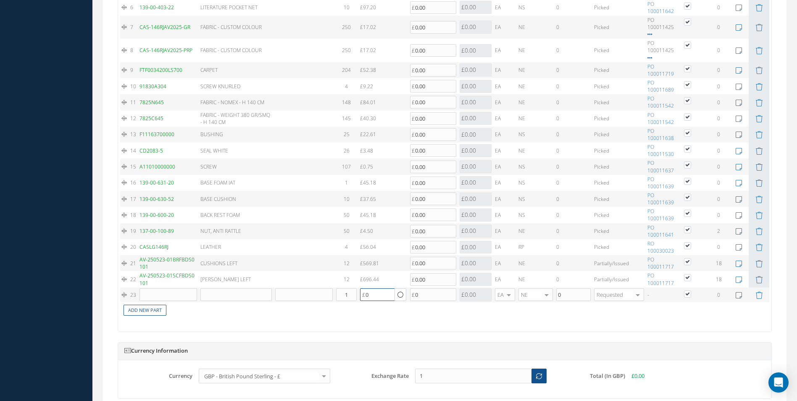
click at [380, 295] on input "0" at bounding box center [377, 294] width 35 height 13
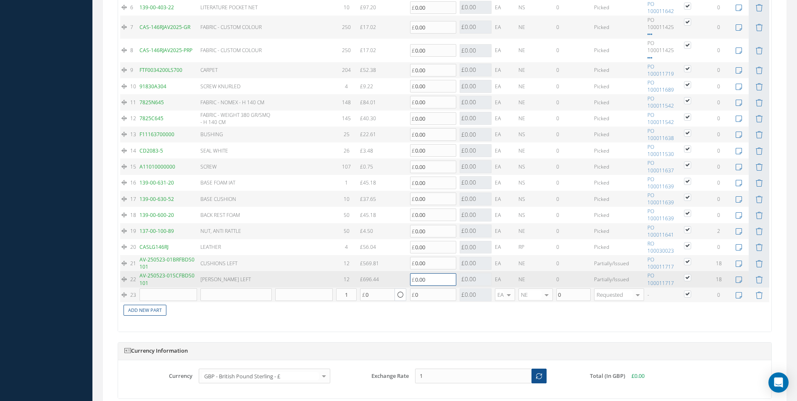
click at [417, 282] on input "0.00" at bounding box center [433, 279] width 47 height 13
drag, startPoint x: 372, startPoint y: 277, endPoint x: 366, endPoint y: 276, distance: 5.9
click at [370, 277] on div "£696.44" at bounding box center [383, 279] width 47 height 7
click at [366, 276] on div "£696.44" at bounding box center [383, 279] width 47 height 7
click at [342, 280] on td "12" at bounding box center [346, 279] width 24 height 16
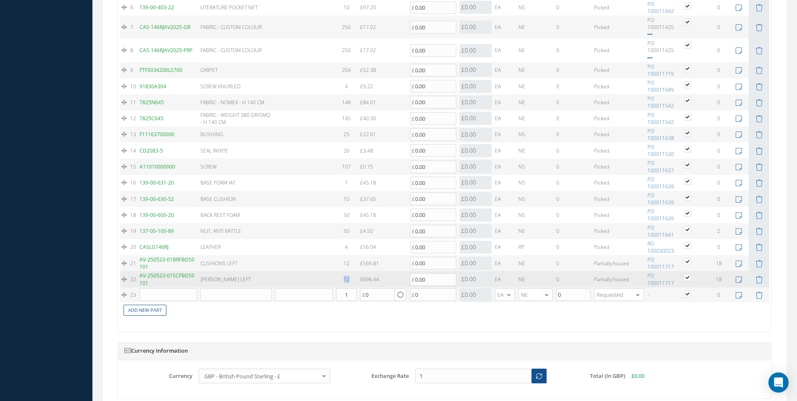
click at [342, 280] on td "12" at bounding box center [346, 279] width 24 height 16
drag, startPoint x: 342, startPoint y: 280, endPoint x: 349, endPoint y: 280, distance: 6.3
click at [349, 280] on span "12" at bounding box center [347, 279] width 6 height 7
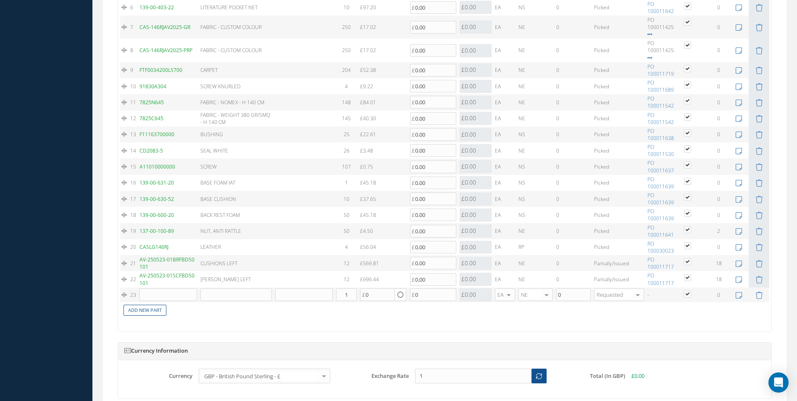
click at [753, 291] on td at bounding box center [759, 294] width 21 height 15
click at [755, 293] on icon at bounding box center [758, 295] width 7 height 7
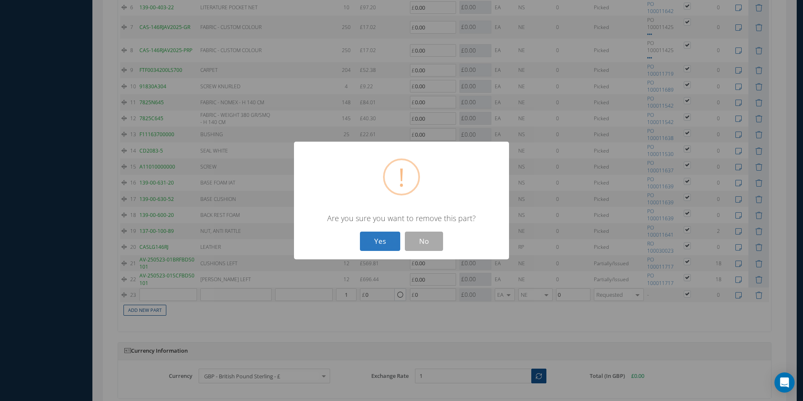
click at [386, 247] on button "Yes" at bounding box center [380, 241] width 40 height 20
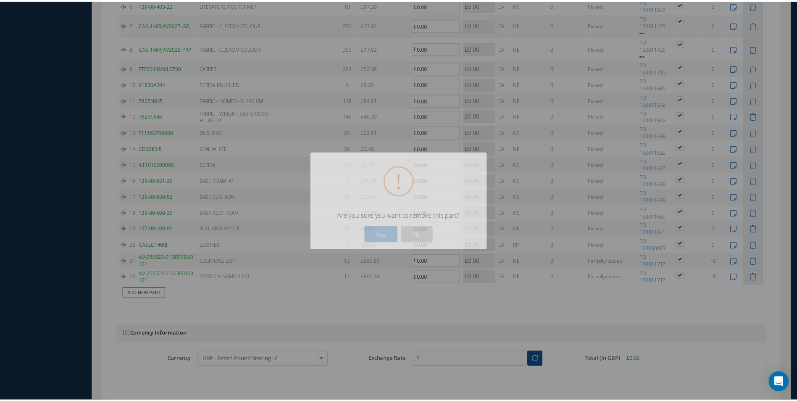
scroll to position [873, 0]
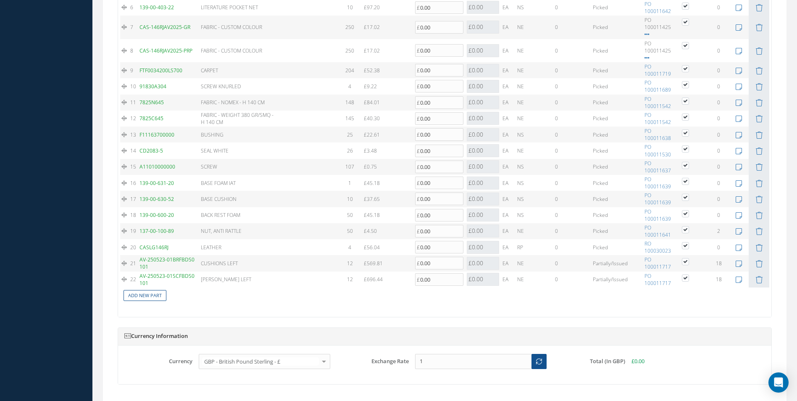
click at [758, 281] on table "# Part Number Description SN Alternate PN Qty Cost Markup % Price Subtotal UM C…" at bounding box center [444, 98] width 649 height 408
drag, startPoint x: 758, startPoint y: 281, endPoint x: 688, endPoint y: 293, distance: 70.7
click at [684, 299] on td "Add New Part" at bounding box center [414, 294] width 588 height 15
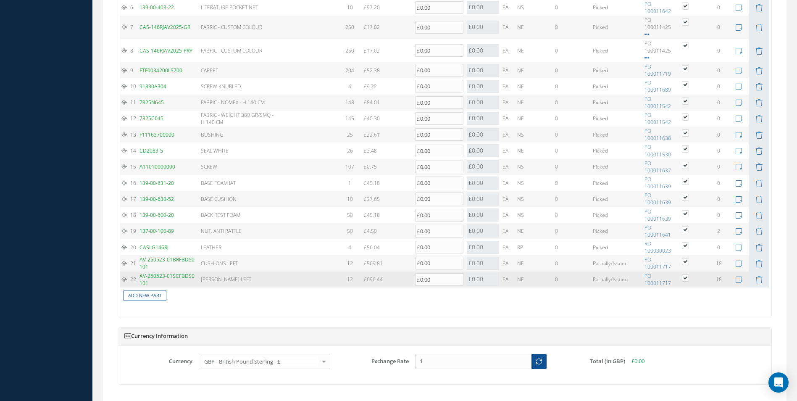
click at [689, 276] on label at bounding box center [690, 277] width 2 height 7
click at [688, 276] on input "checkbox" at bounding box center [685, 278] width 5 height 5
checkbox input "false"
click at [689, 276] on label at bounding box center [690, 277] width 2 height 7
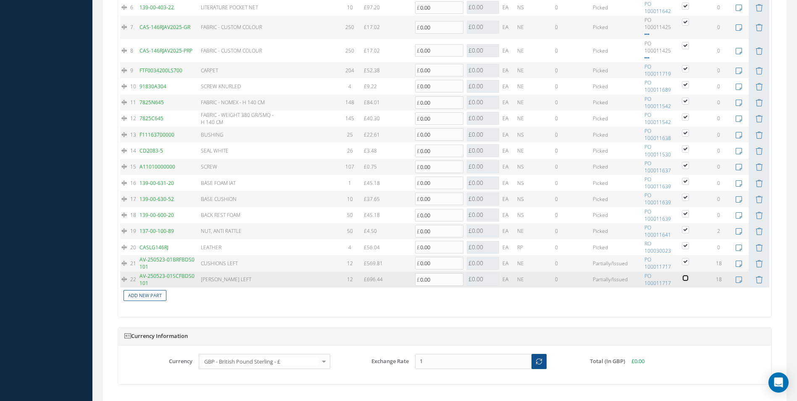
click at [688, 276] on input "checkbox" at bounding box center [685, 278] width 5 height 5
checkbox input "true"
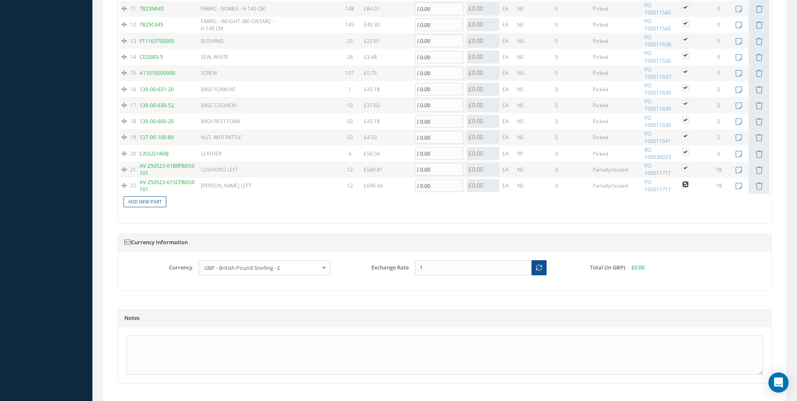
scroll to position [616, 0]
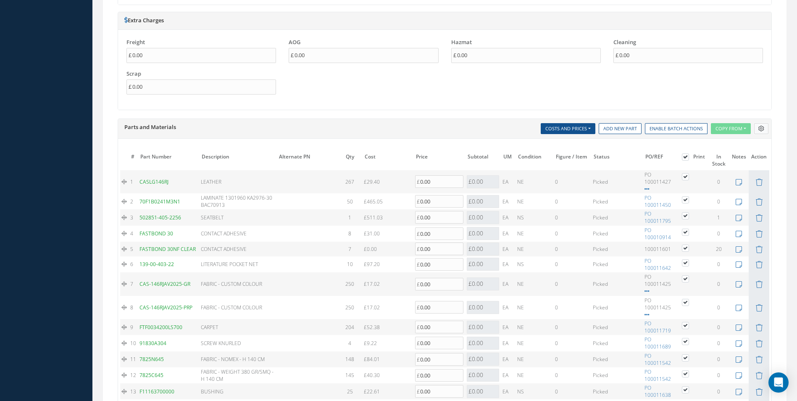
click at [758, 126] on icon at bounding box center [761, 129] width 6 height 6
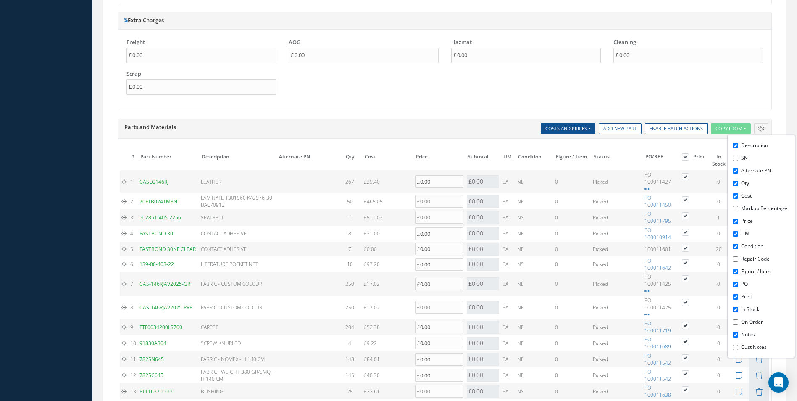
click at [737, 324] on input "On Order" at bounding box center [735, 321] width 5 height 5
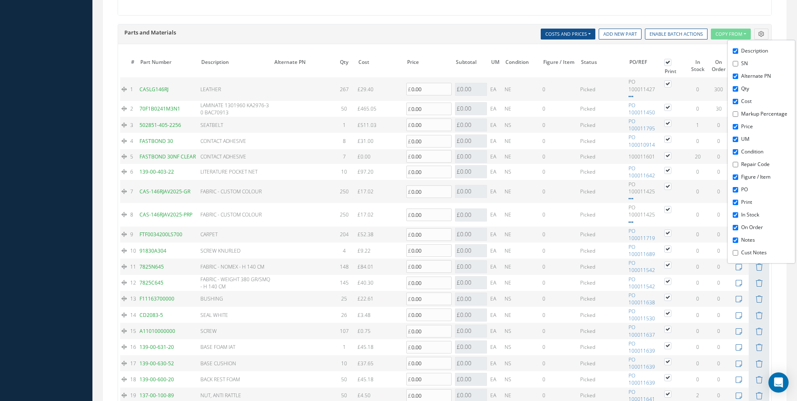
scroll to position [709, 0]
click at [750, 229] on label "On Order" at bounding box center [767, 229] width 52 height 8
click at [738, 229] on input "On Order" at bounding box center [735, 228] width 5 height 5
checkbox input "false"
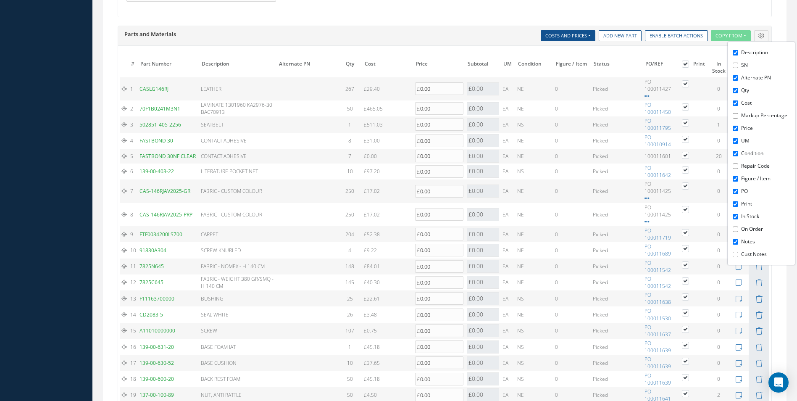
click at [277, 125] on td at bounding box center [306, 124] width 61 height 16
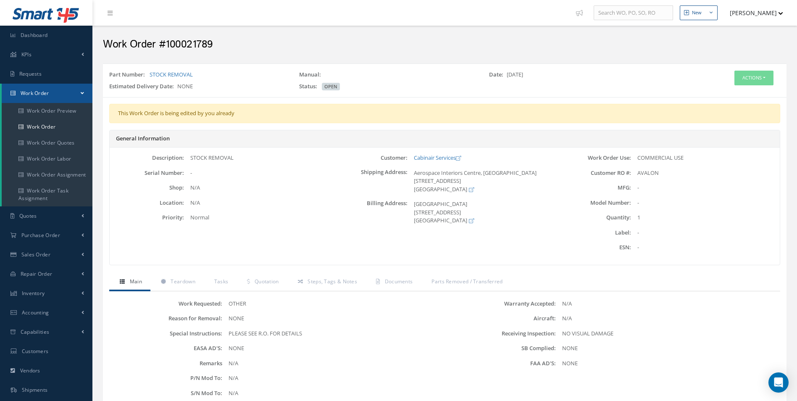
click at [276, 267] on div "This Work Order is being edited by you already General Information Description:…" at bounding box center [445, 189] width 684 height 170
click at [270, 276] on link "Quotation" at bounding box center [262, 283] width 50 height 18
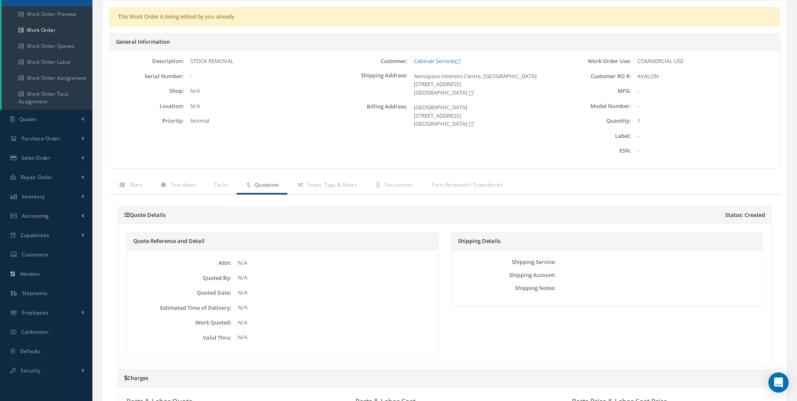
scroll to position [56, 0]
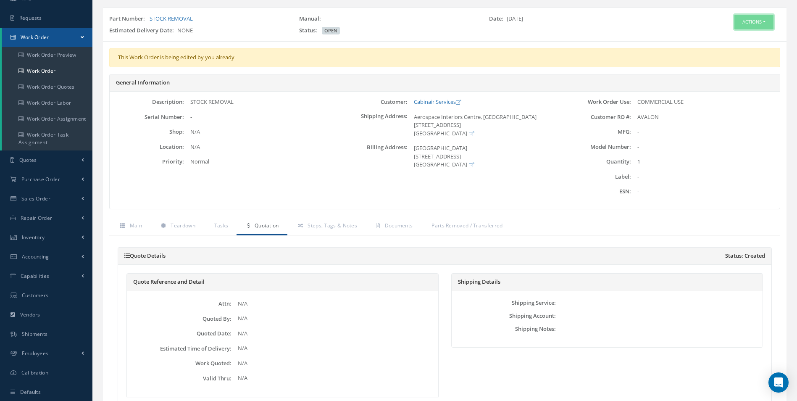
click at [735, 15] on button "Actions" at bounding box center [753, 22] width 39 height 15
click at [733, 39] on link "Edit" at bounding box center [741, 37] width 67 height 11
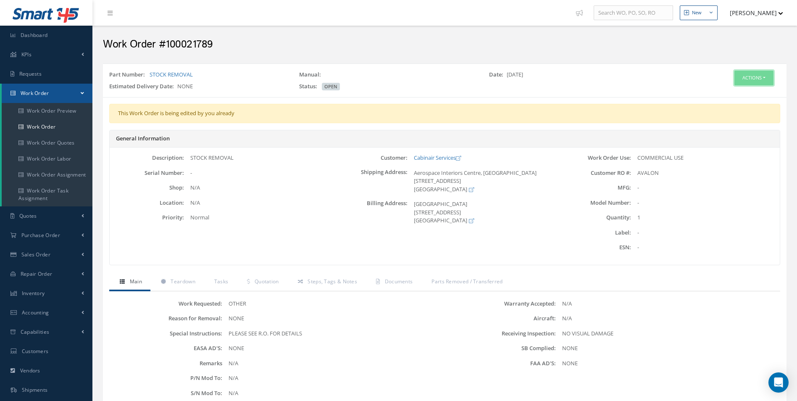
drag, startPoint x: 772, startPoint y: 78, endPoint x: 768, endPoint y: 82, distance: 6.0
click at [771, 79] on button "Actions" at bounding box center [753, 78] width 39 height 15
click at [720, 96] on link "Edit" at bounding box center [741, 93] width 67 height 11
click at [41, 129] on link "Work Order" at bounding box center [47, 127] width 91 height 16
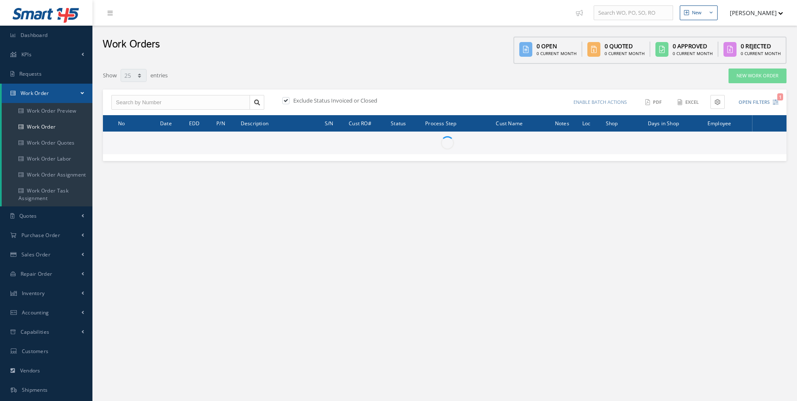
select select "25"
click at [180, 99] on input "text" at bounding box center [180, 102] width 139 height 15
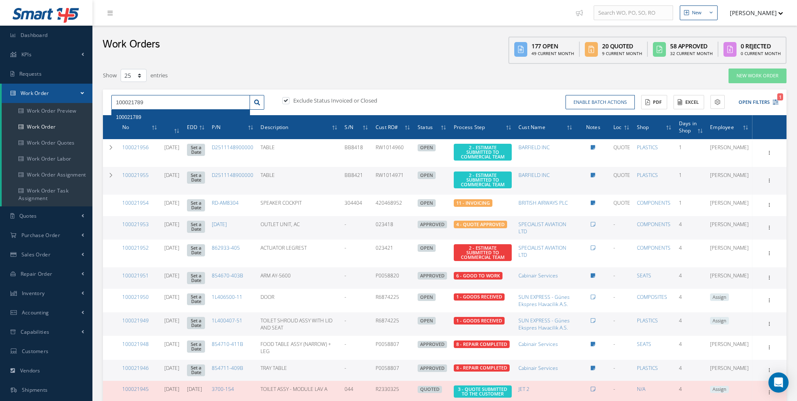
type input "100021789"
click at [165, 116] on div "100021789" at bounding box center [180, 117] width 129 height 8
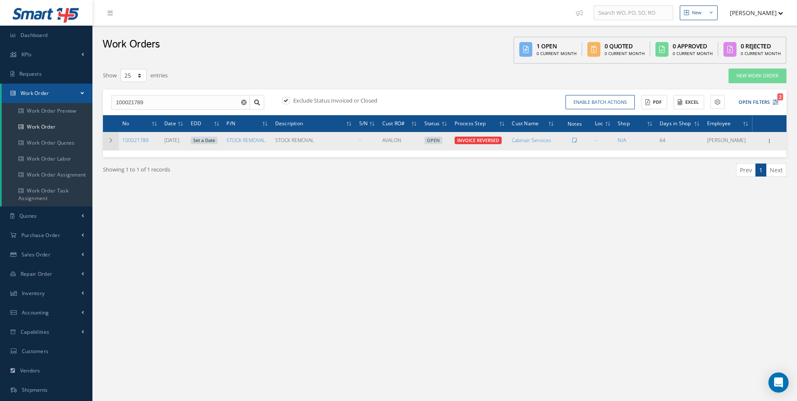
click at [109, 140] on icon at bounding box center [111, 140] width 6 height 5
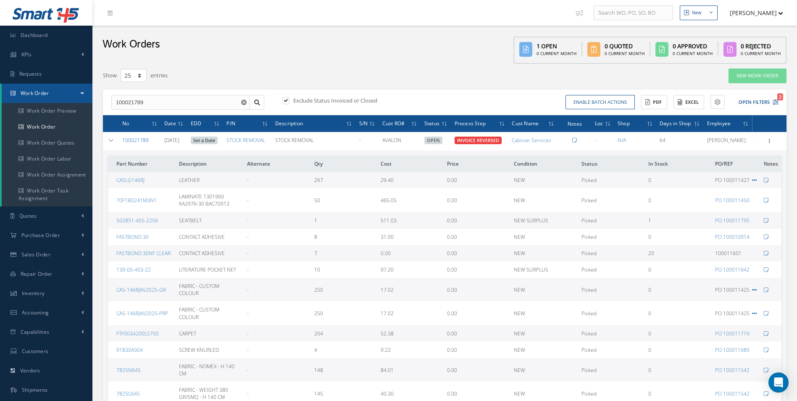
click at [126, 137] on link "100021789" at bounding box center [135, 140] width 26 height 7
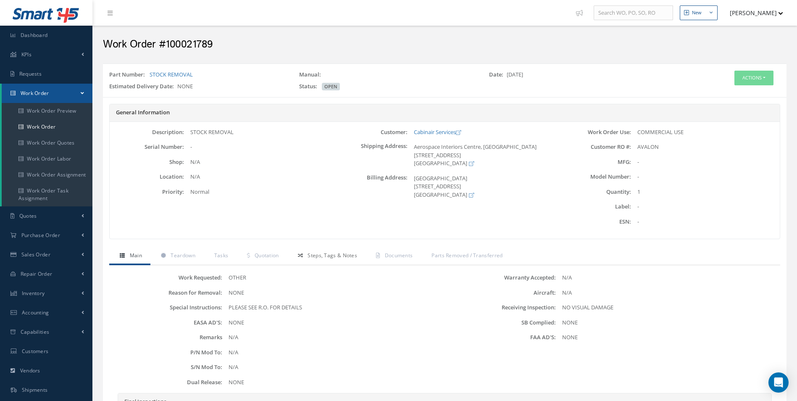
click at [292, 252] on link "Steps, Tags & Notes" at bounding box center [326, 256] width 78 height 18
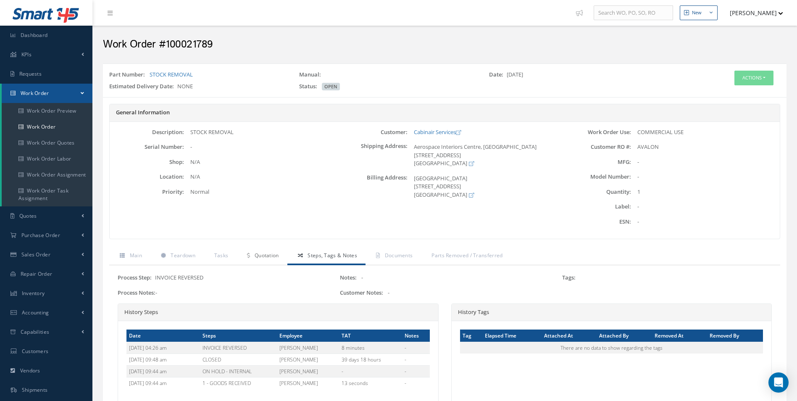
click at [266, 254] on span "Quotation" at bounding box center [267, 255] width 24 height 7
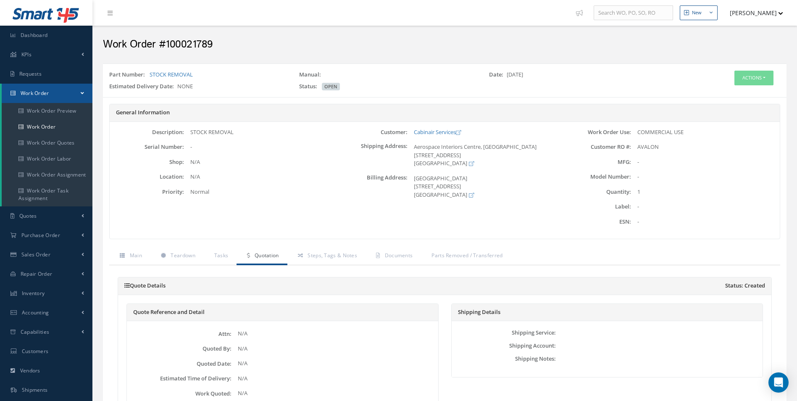
click at [747, 68] on div "Part Number: STOCK REMOVAL Manual: Date: [DATE] Estimated Delivery Date: NONE S…" at bounding box center [445, 80] width 684 height 34
click at [748, 79] on button "Actions" at bounding box center [753, 78] width 39 height 15
click at [735, 87] on div "Edit Close Part Issue Send By Email Print-Outs Receiving Inspection Scrap Certi…" at bounding box center [741, 119] width 67 height 67
drag, startPoint x: 744, startPoint y: 72, endPoint x: 739, endPoint y: 87, distance: 15.7
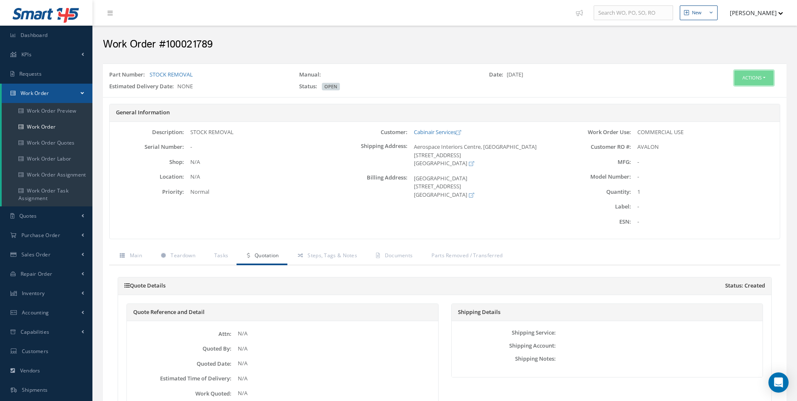
click at [744, 73] on button "Actions" at bounding box center [753, 78] width 39 height 15
click at [739, 89] on link "Edit" at bounding box center [741, 93] width 67 height 11
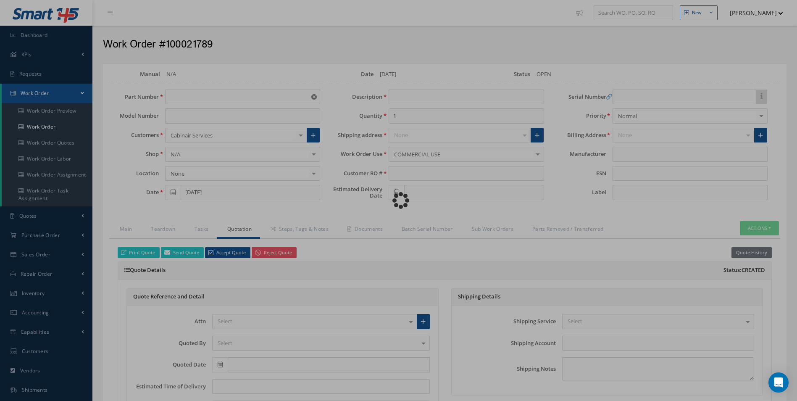
type input "STOCK REMOVAL"
type input "[DATE]"
type input "STOCK REMOVAL"
type input "AVALON"
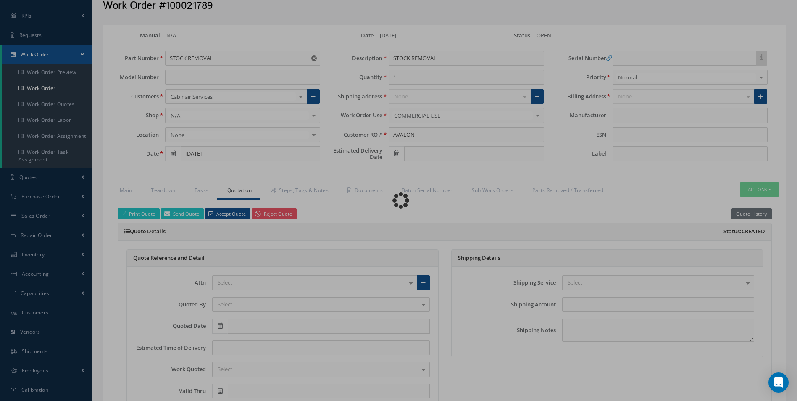
scroll to position [70, 0]
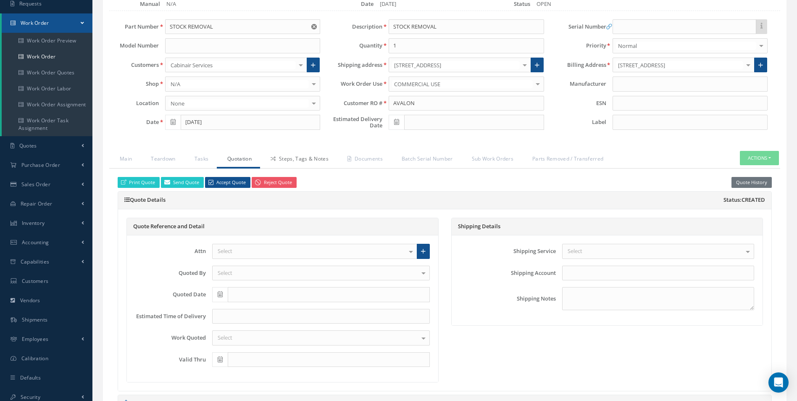
click at [302, 157] on link "Steps, Tags & Notes" at bounding box center [298, 160] width 77 height 18
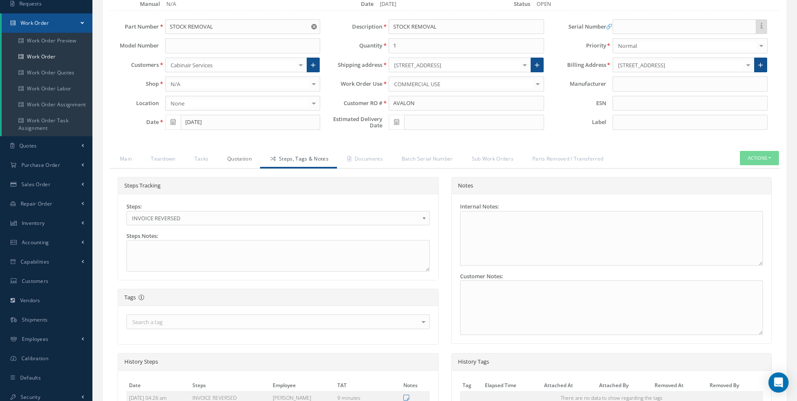
click at [258, 161] on link "Quotation" at bounding box center [238, 160] width 43 height 18
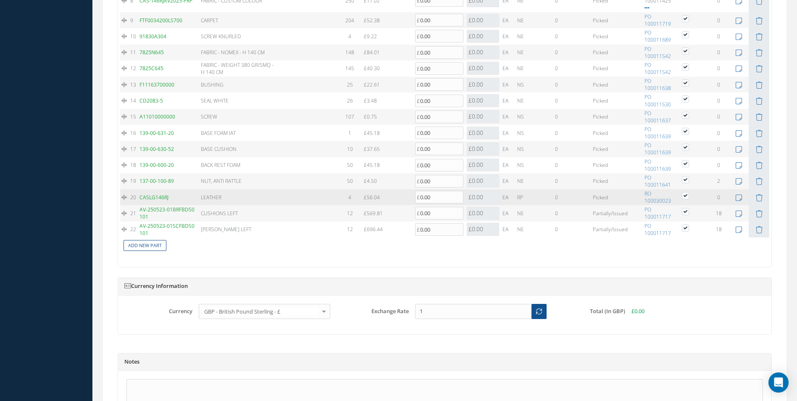
scroll to position [924, 0]
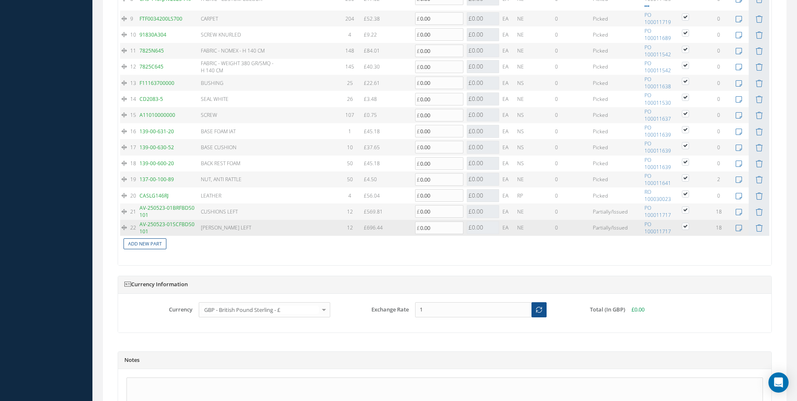
click at [355, 225] on td "12" at bounding box center [350, 228] width 24 height 16
click at [354, 225] on td "12" at bounding box center [350, 228] width 24 height 16
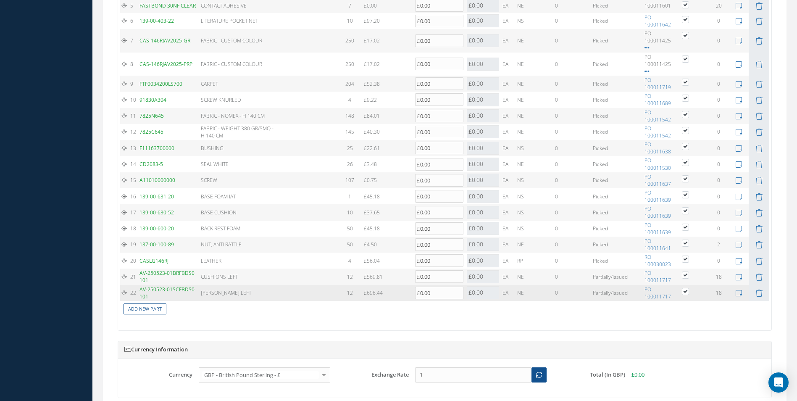
scroll to position [854, 0]
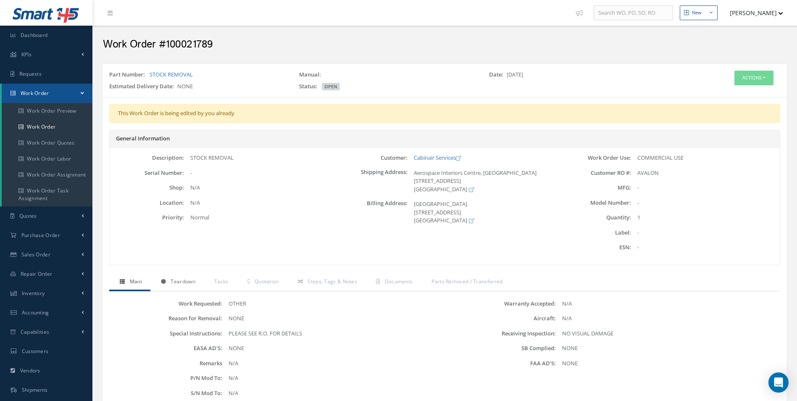
click at [182, 276] on link "Teardown" at bounding box center [176, 283] width 53 height 18
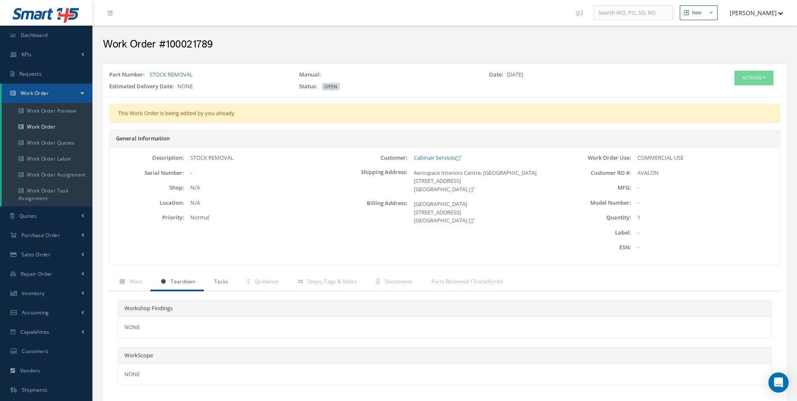
click at [211, 281] on link "Tasks" at bounding box center [220, 283] width 33 height 18
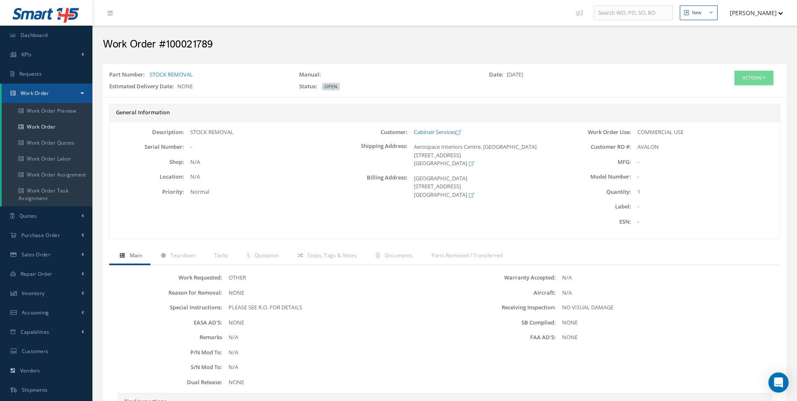
click at [747, 70] on div "Part Number: STOCK REMOVAL Manual: Date: [DATE] Estimated Delivery Date: NONE S…" at bounding box center [445, 80] width 684 height 26
click at [751, 76] on button "Actions" at bounding box center [753, 78] width 39 height 15
click at [742, 89] on link "Edit" at bounding box center [741, 93] width 67 height 11
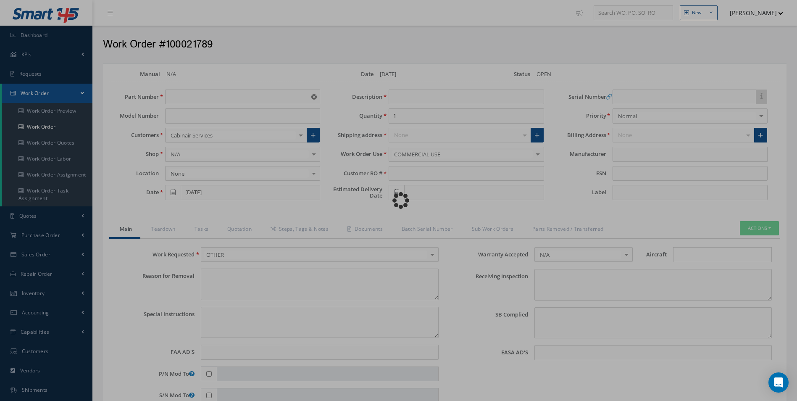
type input "STOCK REMOVAL"
type input "[DATE]"
type input "STOCK REMOVAL"
type input "AVALON"
type textarea "NONE"
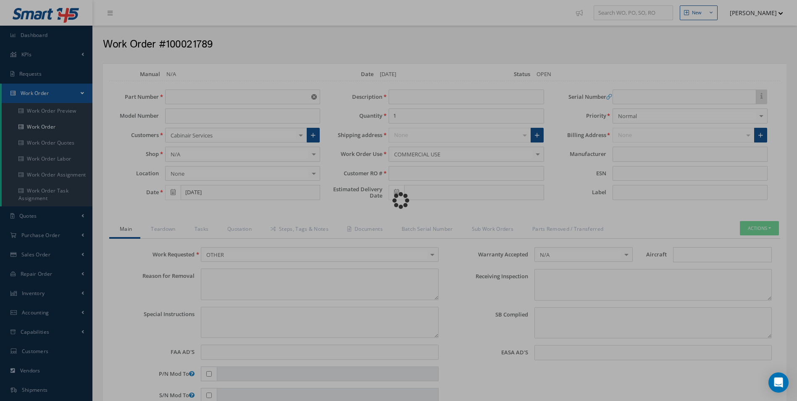
type textarea "PLEASE SEE R.O. FOR DETAILS"
type input "NONE"
type textarea "NO VISUAL DAMAGE"
type textarea "NONE"
type input "NONE"
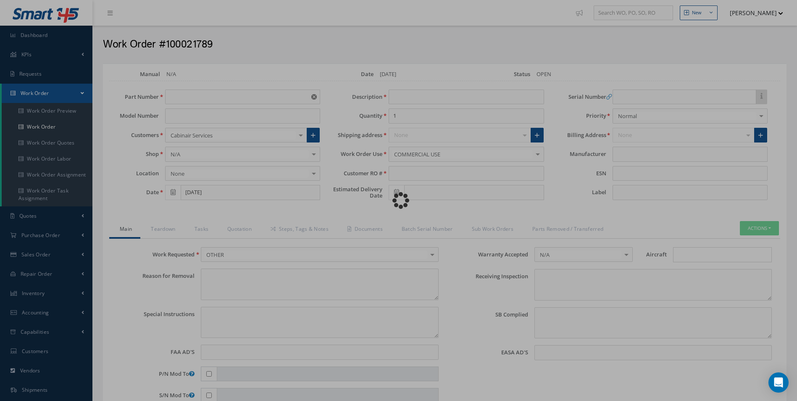
type input "07/29/2025"
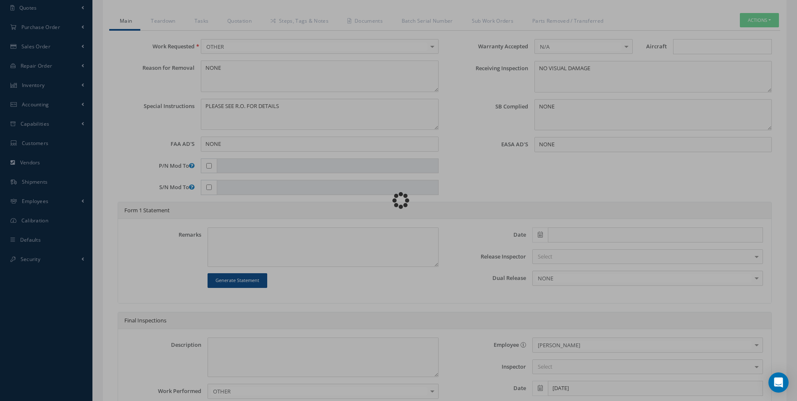
scroll to position [203, 0]
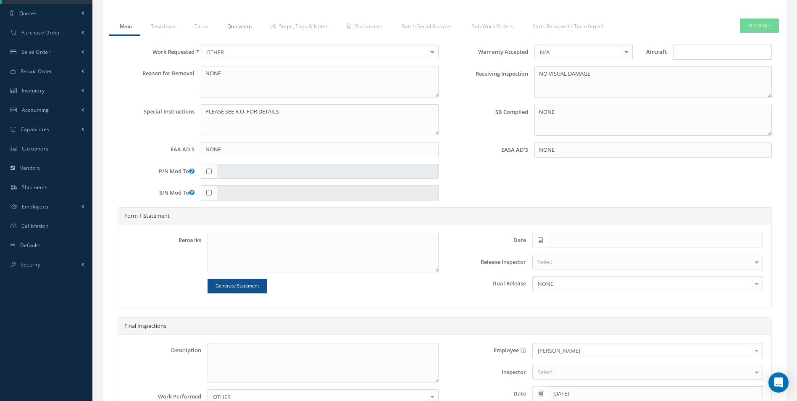
click at [226, 26] on link "Quotation" at bounding box center [238, 27] width 43 height 18
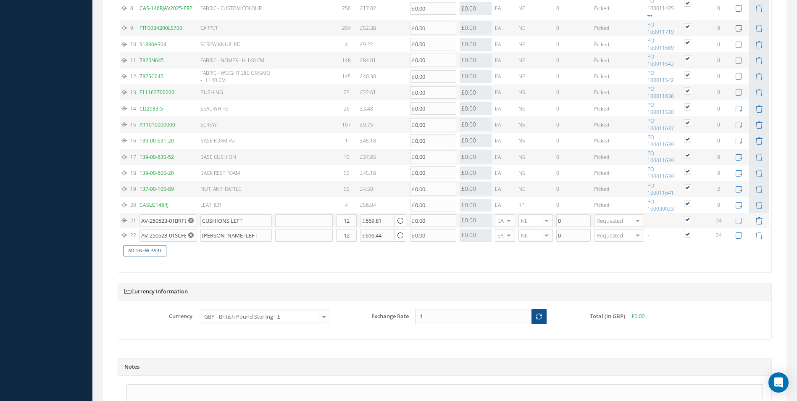
scroll to position [942, 0]
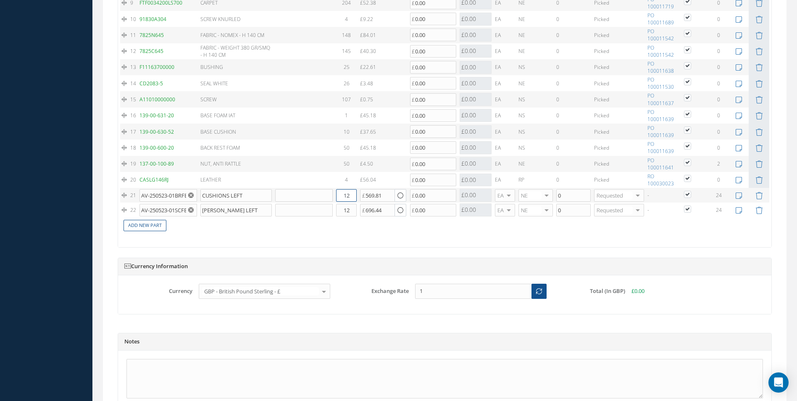
drag, startPoint x: 351, startPoint y: 197, endPoint x: 345, endPoint y: 194, distance: 6.8
click at [345, 194] on input "12" at bounding box center [346, 195] width 21 height 13
click at [343, 195] on input "12" at bounding box center [346, 195] width 21 height 13
type input "6"
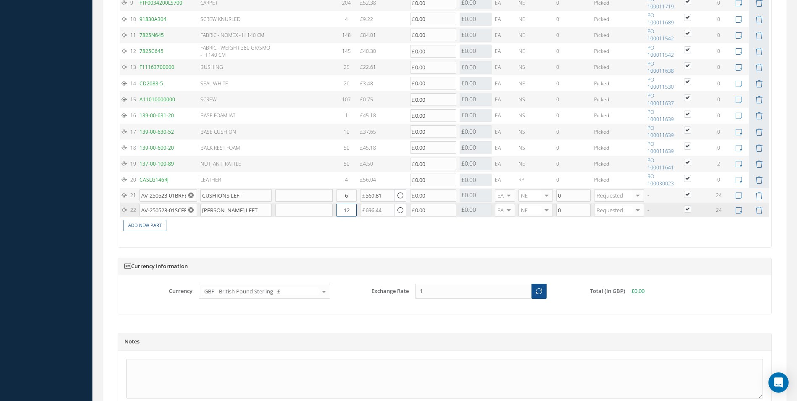
click at [347, 209] on input "12" at bounding box center [346, 210] width 21 height 13
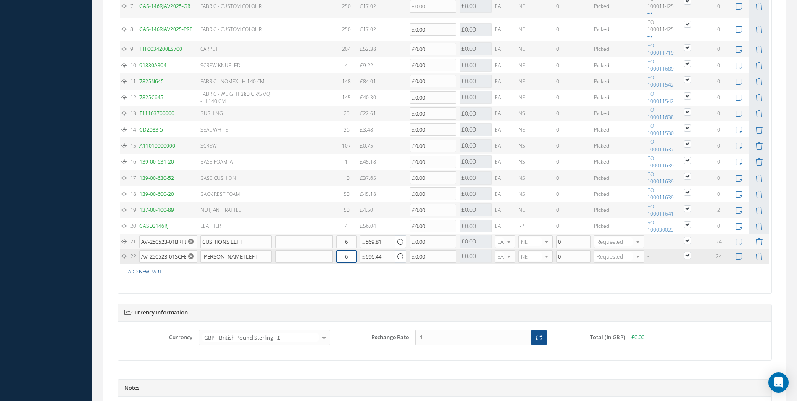
scroll to position [872, 0]
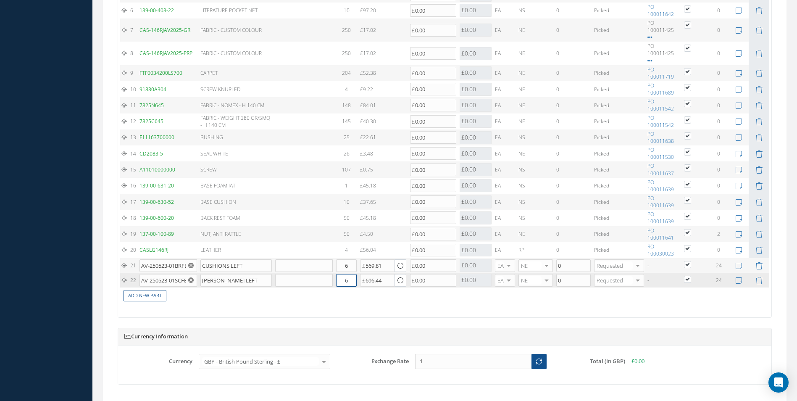
type input "6"
click at [669, 311] on div "The prices highlighted in Red are not current, please update the information on…" at bounding box center [444, 100] width 653 height 434
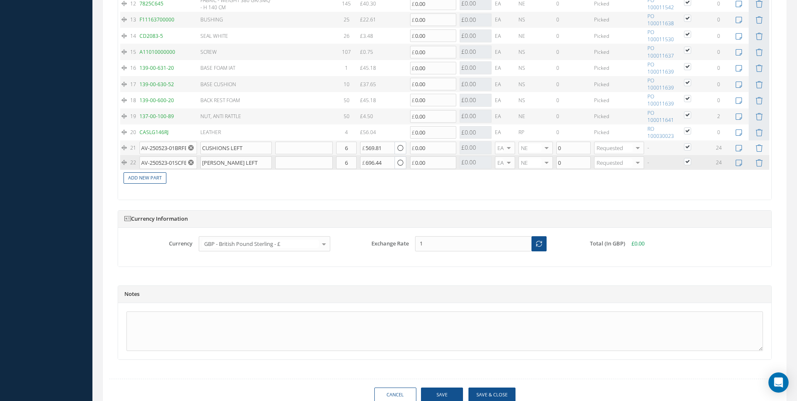
scroll to position [1024, 0]
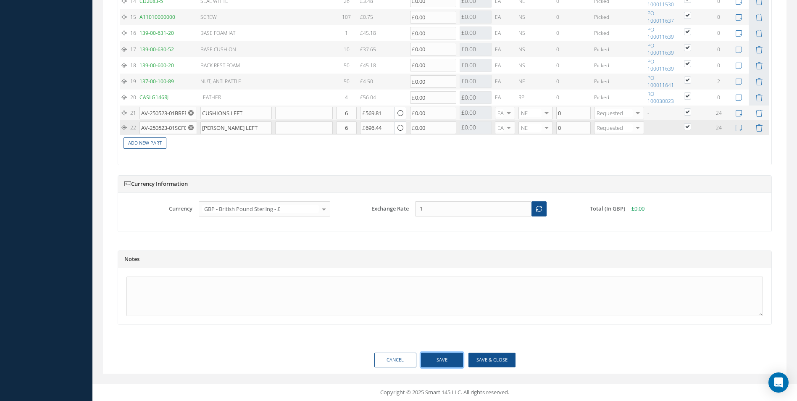
click at [442, 360] on button "Save" at bounding box center [442, 359] width 42 height 15
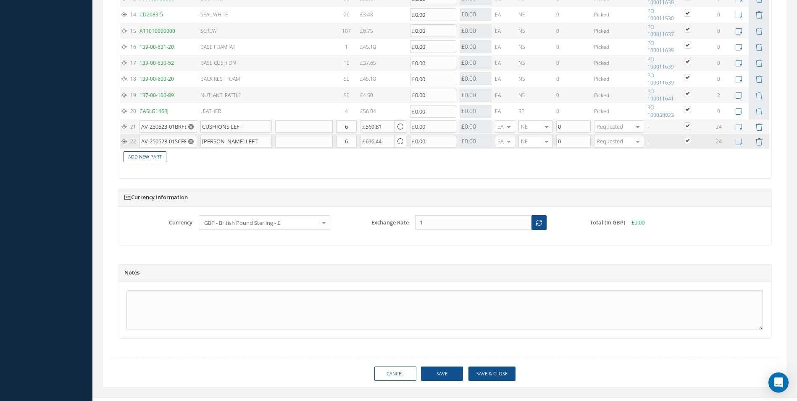
scroll to position [1038, 0]
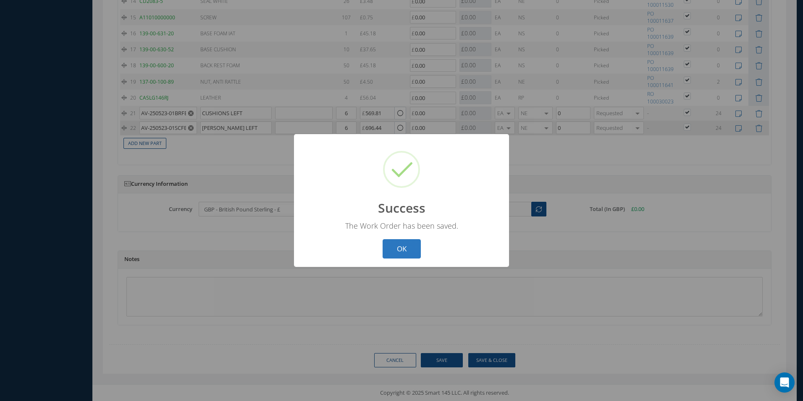
click at [413, 250] on button "OK" at bounding box center [402, 249] width 38 height 20
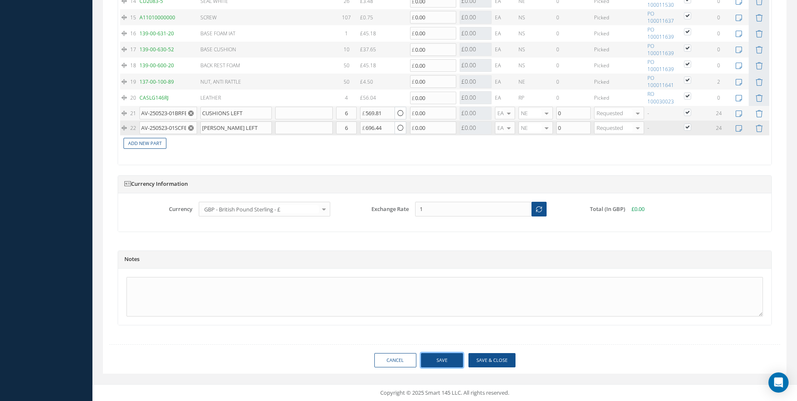
click at [444, 355] on button "Save" at bounding box center [442, 360] width 42 height 15
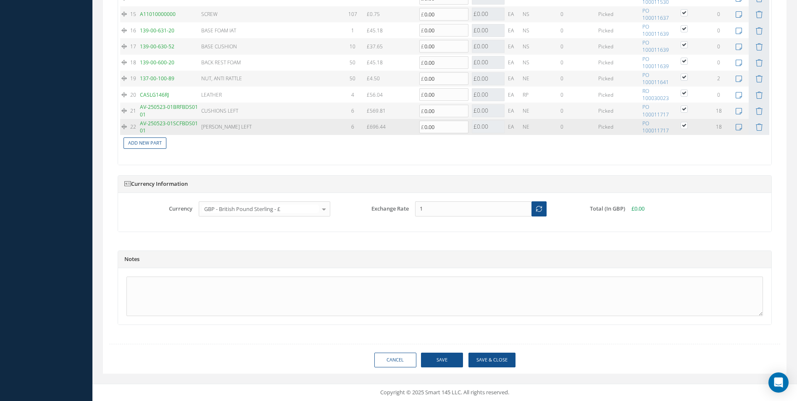
scroll to position [998, 0]
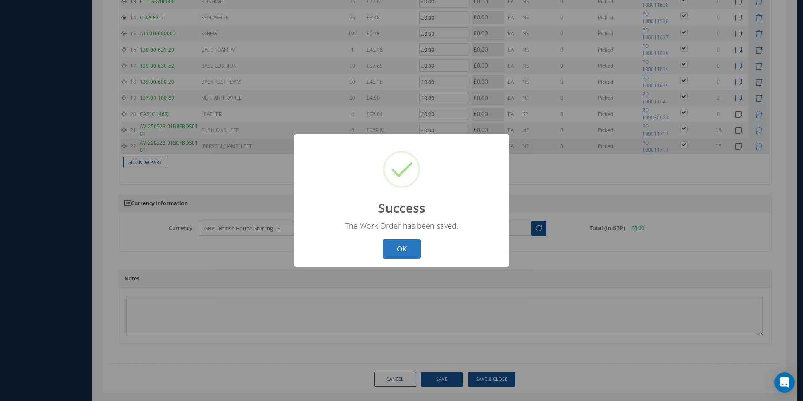
click at [405, 249] on button "OK" at bounding box center [402, 249] width 38 height 20
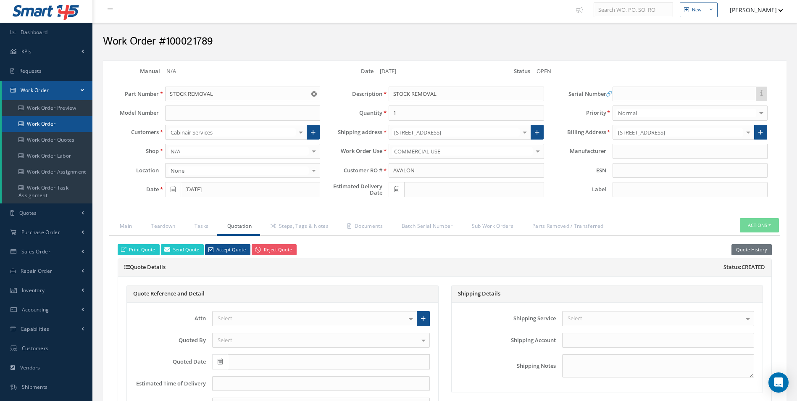
scroll to position [0, 0]
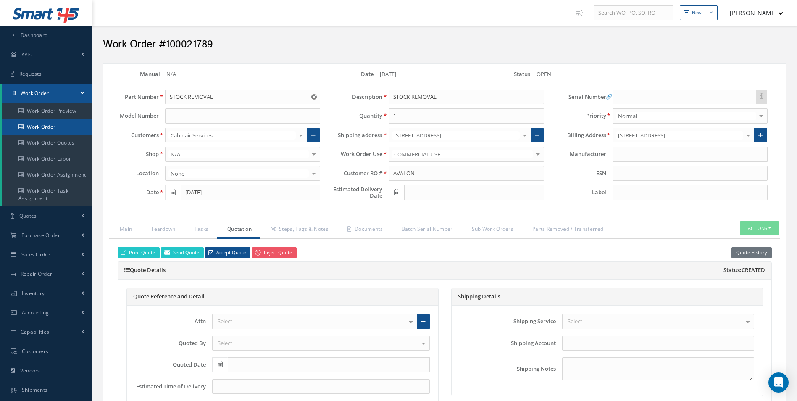
click at [71, 132] on link "Work Order" at bounding box center [47, 127] width 91 height 16
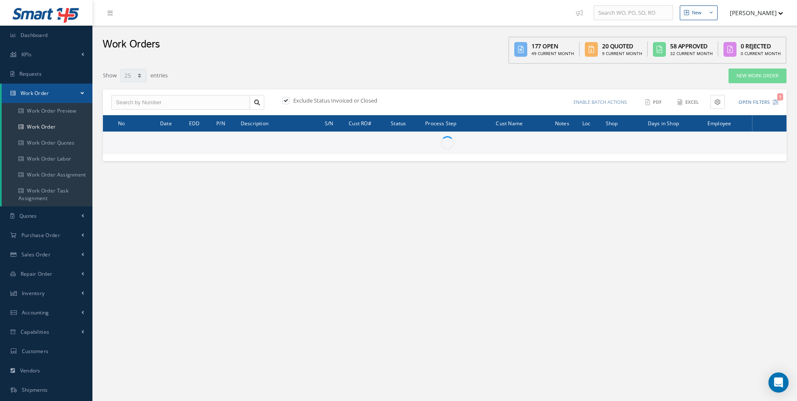
select select "25"
click at [179, 107] on input "text" at bounding box center [180, 102] width 139 height 15
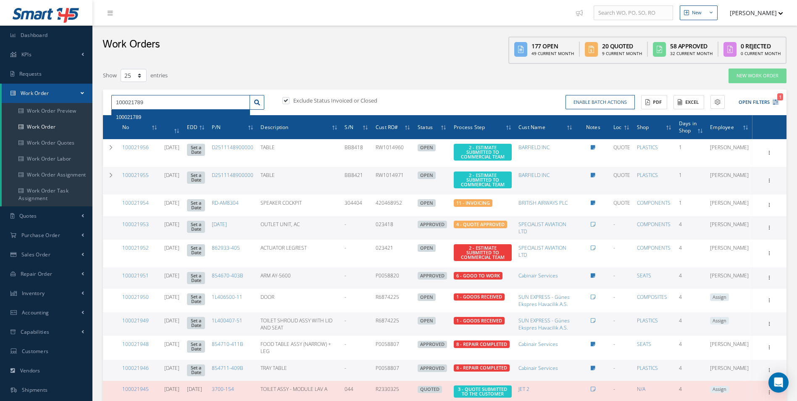
type input "100021789"
click at [193, 116] on div "100021789" at bounding box center [180, 117] width 129 height 8
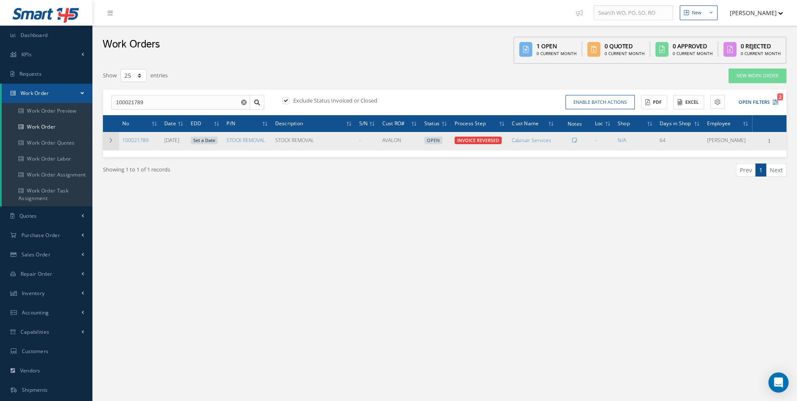
click at [111, 136] on td at bounding box center [111, 141] width 16 height 18
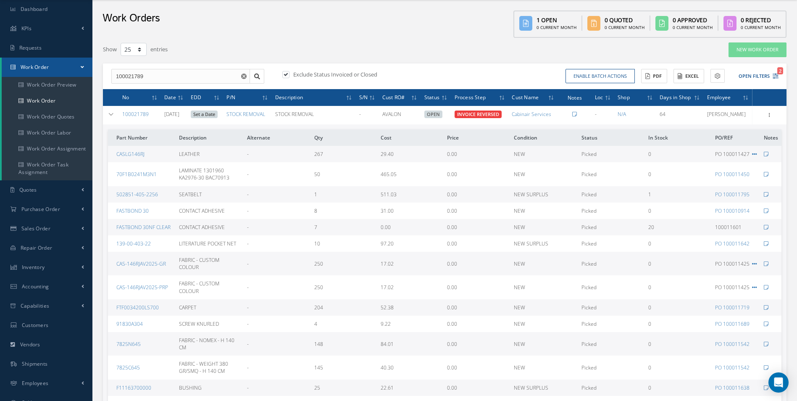
scroll to position [23, 0]
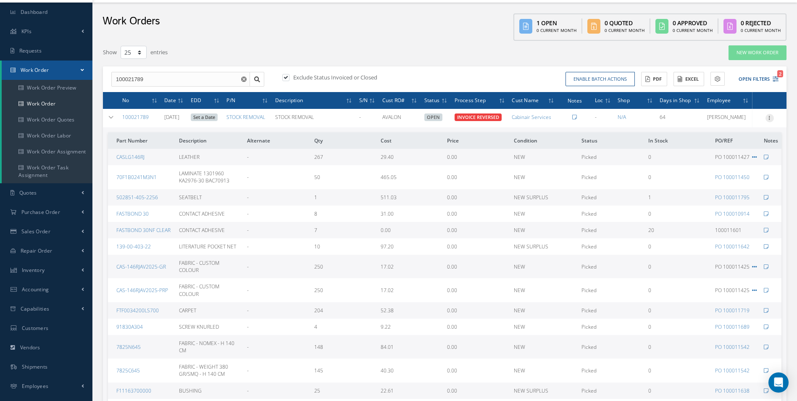
click at [771, 116] on icon at bounding box center [769, 117] width 8 height 7
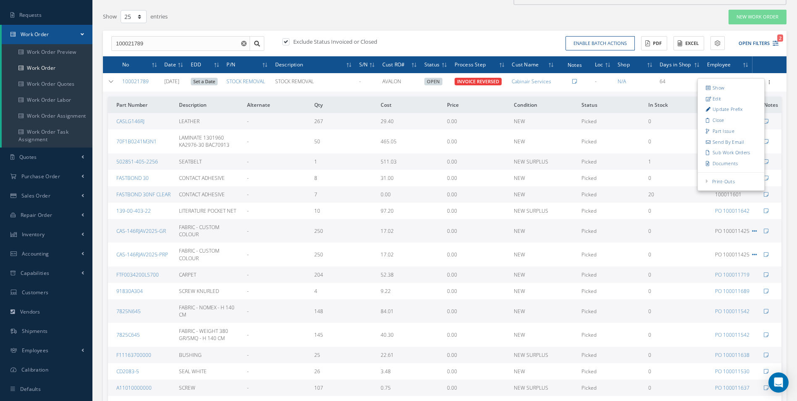
scroll to position [0, 0]
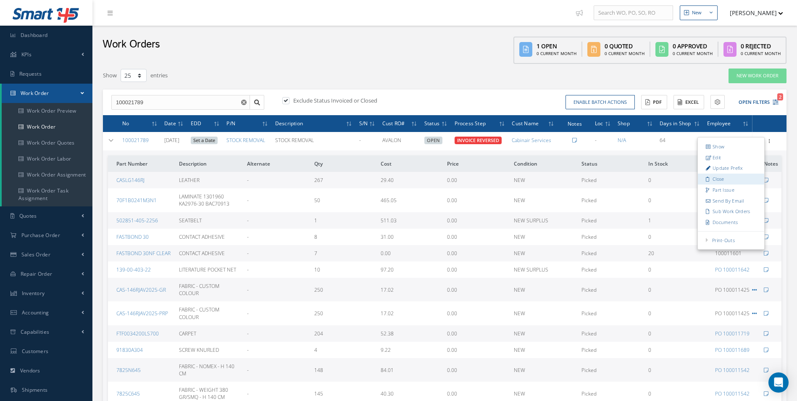
click at [728, 179] on link "Close" at bounding box center [731, 179] width 66 height 11
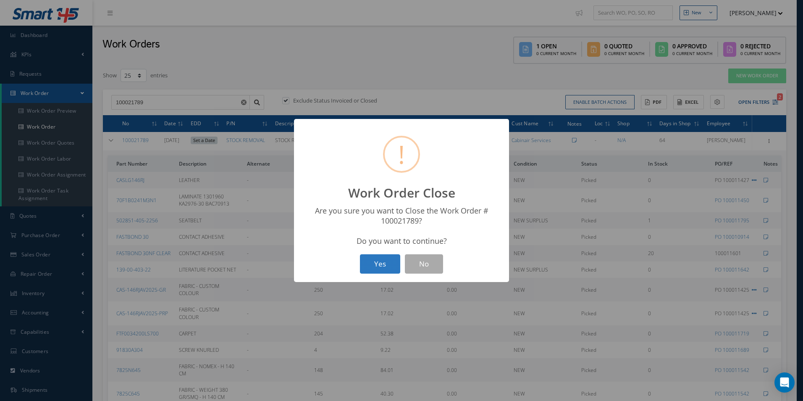
click at [379, 263] on button "Yes" at bounding box center [380, 264] width 40 height 20
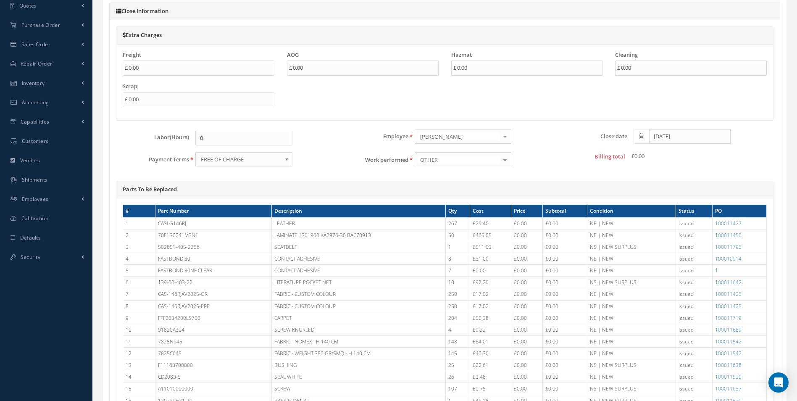
scroll to position [224, 0]
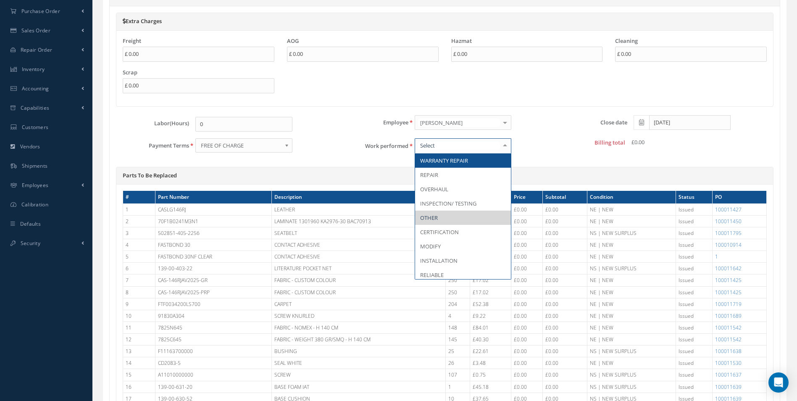
click at [439, 150] on div at bounding box center [463, 145] width 97 height 15
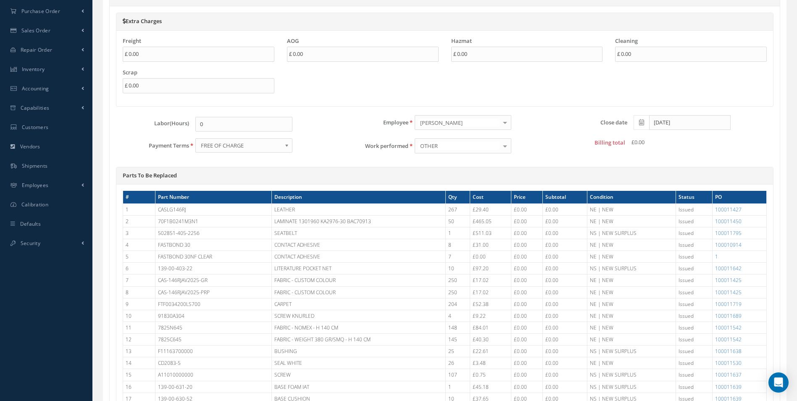
click at [551, 168] on div "Parts To Be Replaced" at bounding box center [444, 176] width 657 height 18
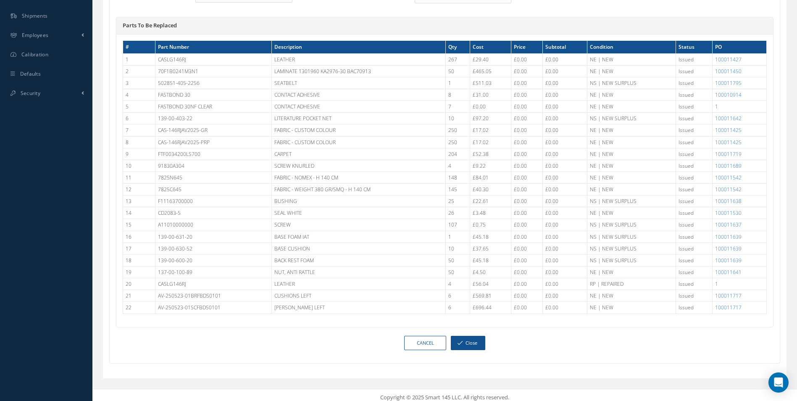
scroll to position [379, 0]
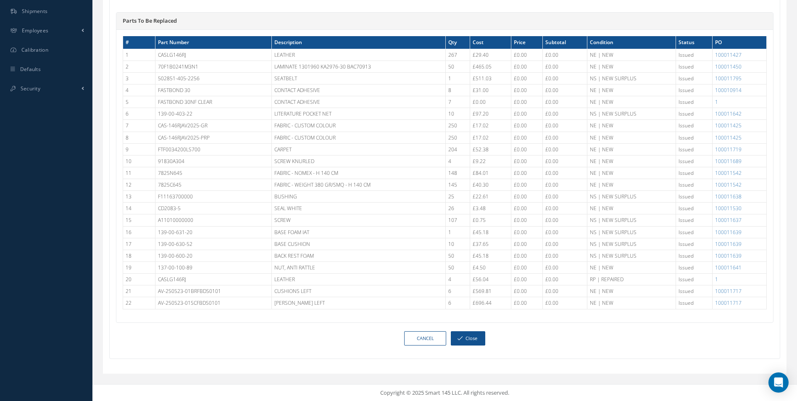
click at [458, 348] on div "Cancel Close" at bounding box center [445, 341] width 670 height 21
drag, startPoint x: 467, startPoint y: 340, endPoint x: 462, endPoint y: 340, distance: 5.1
click at [467, 340] on button "Close" at bounding box center [468, 338] width 34 height 15
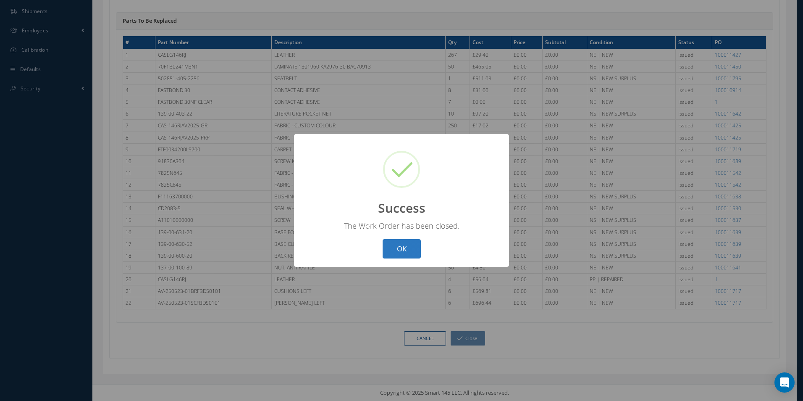
click at [405, 245] on button "OK" at bounding box center [402, 249] width 38 height 20
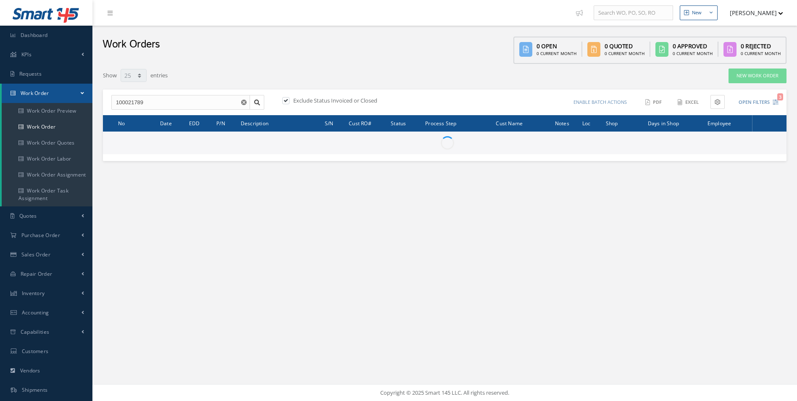
select select "25"
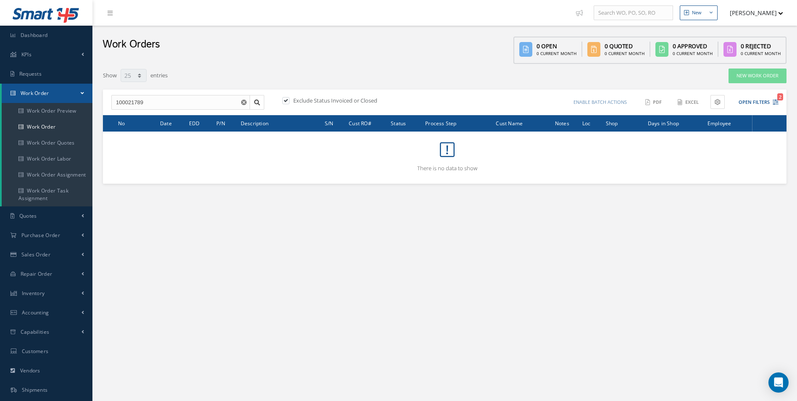
click at [334, 97] on label "Exclude Status Invoiced or Closed" at bounding box center [334, 101] width 86 height 8
click at [288, 98] on input "checkbox" at bounding box center [284, 100] width 5 height 5
checkbox input "false"
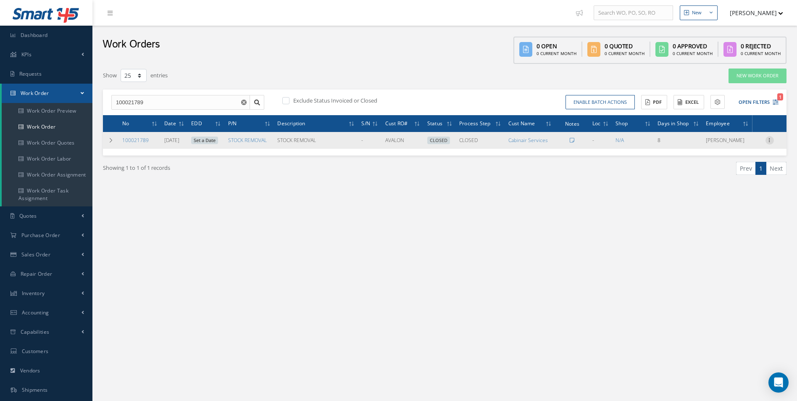
click at [771, 141] on icon at bounding box center [769, 139] width 8 height 7
click at [734, 167] on link "Reverse" at bounding box center [731, 167] width 66 height 11
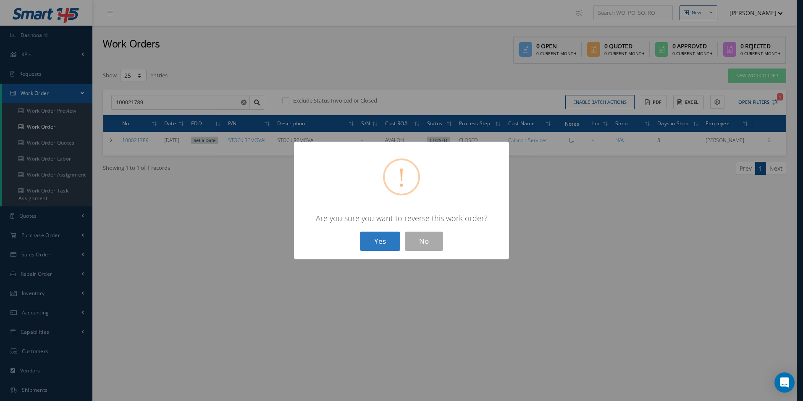
click at [379, 237] on button "Yes" at bounding box center [380, 241] width 40 height 20
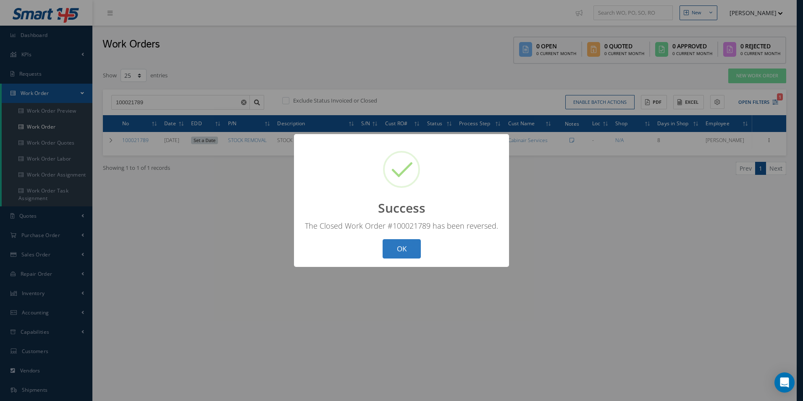
click at [400, 254] on button "OK" at bounding box center [402, 249] width 38 height 20
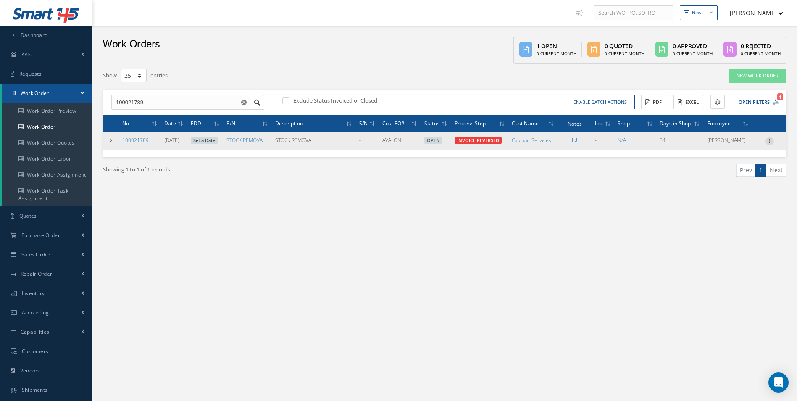
click at [769, 144] on div at bounding box center [769, 141] width 8 height 8
click at [740, 192] on link "Part Issue" at bounding box center [731, 189] width 66 height 11
drag, startPoint x: 769, startPoint y: 143, endPoint x: 761, endPoint y: 150, distance: 10.4
click at [770, 143] on icon at bounding box center [769, 140] width 8 height 7
click at [740, 160] on link "Edit" at bounding box center [731, 157] width 66 height 11
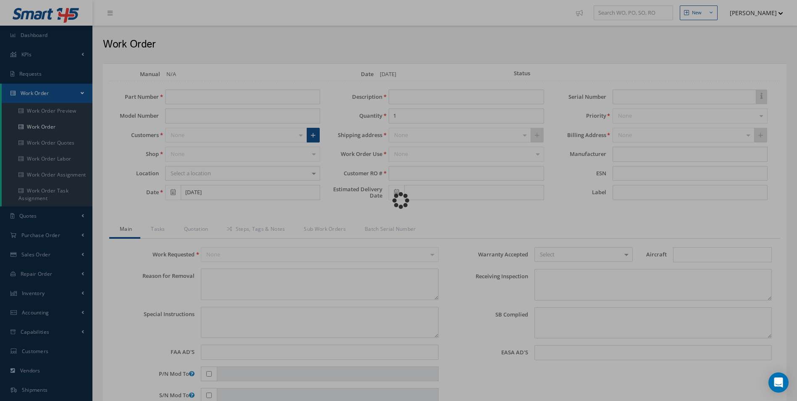
type input "STOCK REMOVAL"
type input "07/21/2025"
type input "STOCK REMOVAL"
type input "AVALON"
type textarea "NONE"
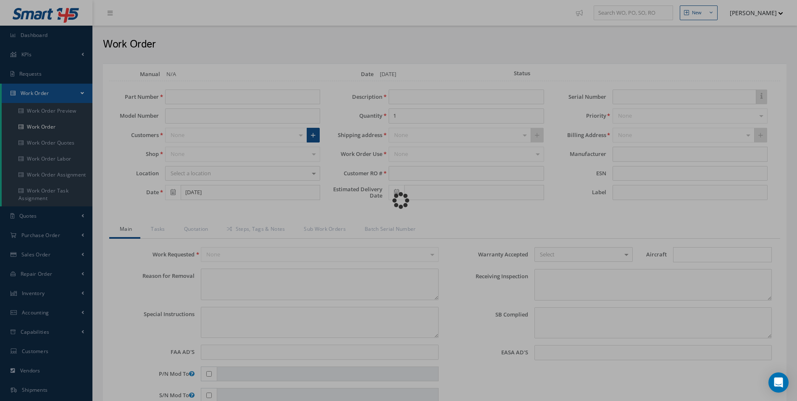
type textarea "PLEASE SEE R.O. FOR DETAILS"
type input "NONE"
type textarea "NO VISUAL DAMAGE"
type textarea "NONE"
type input "NONE"
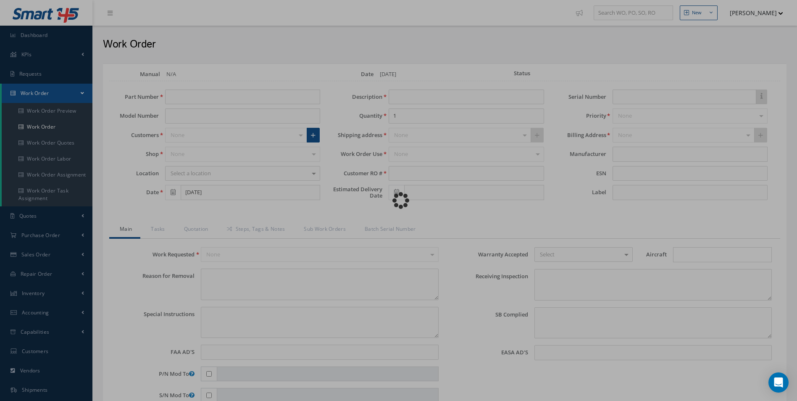
type input "07/29/2025"
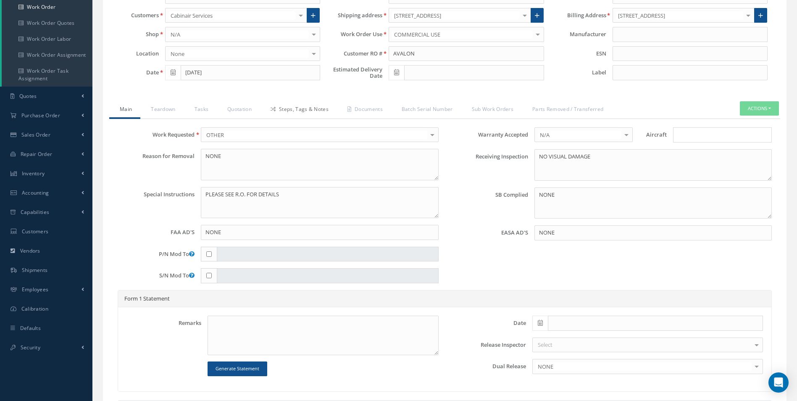
scroll to position [126, 0]
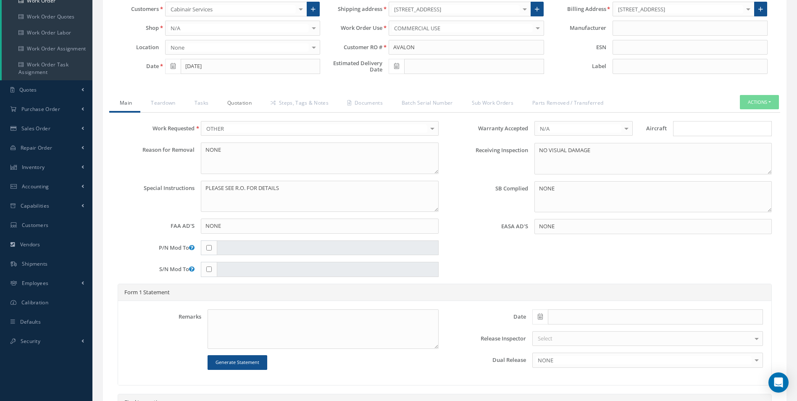
click at [243, 100] on link "Quotation" at bounding box center [238, 104] width 43 height 18
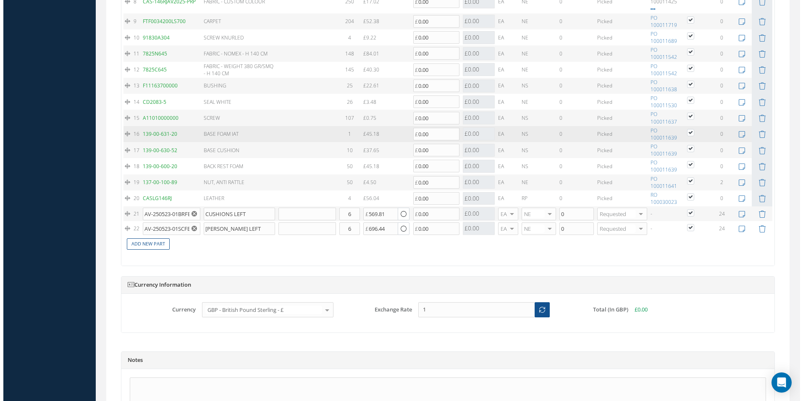
scroll to position [924, 0]
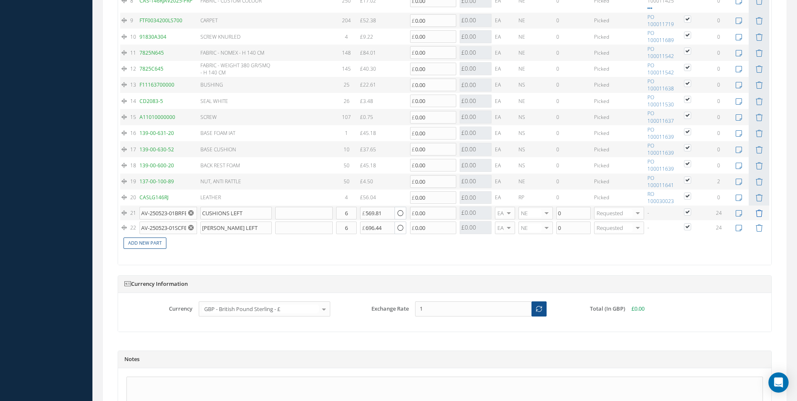
click at [758, 214] on icon at bounding box center [758, 213] width 7 height 7
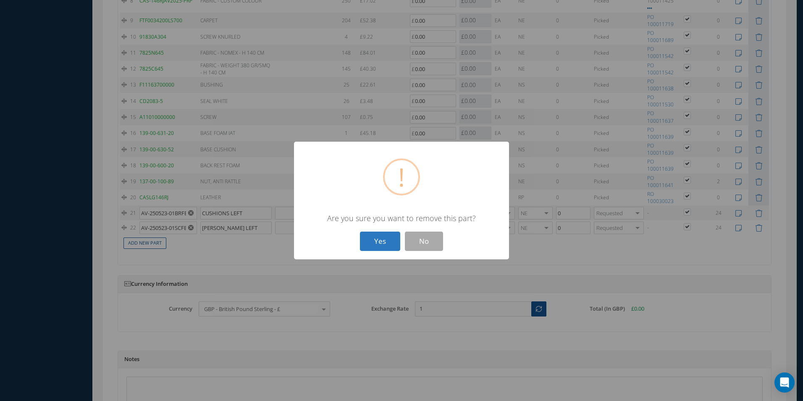
click at [379, 241] on button "Yes" at bounding box center [380, 241] width 40 height 20
type input "AV-250523-01SCFBDS0101"
type input "[PERSON_NAME] LEFT"
type input "696.44"
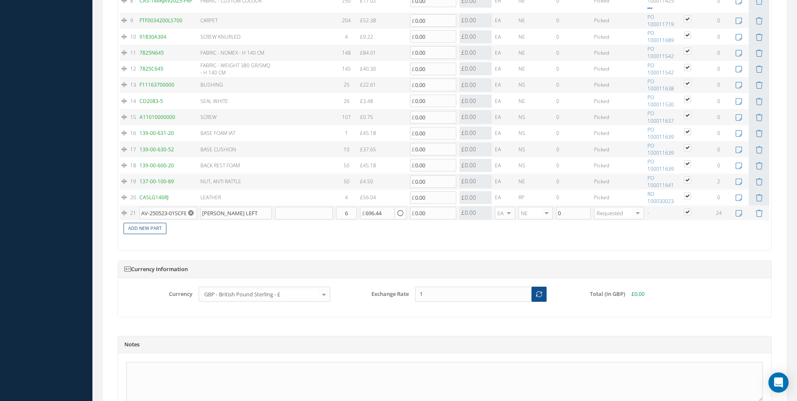
click at [759, 218] on td at bounding box center [759, 212] width 21 height 15
click at [757, 214] on icon at bounding box center [758, 213] width 7 height 7
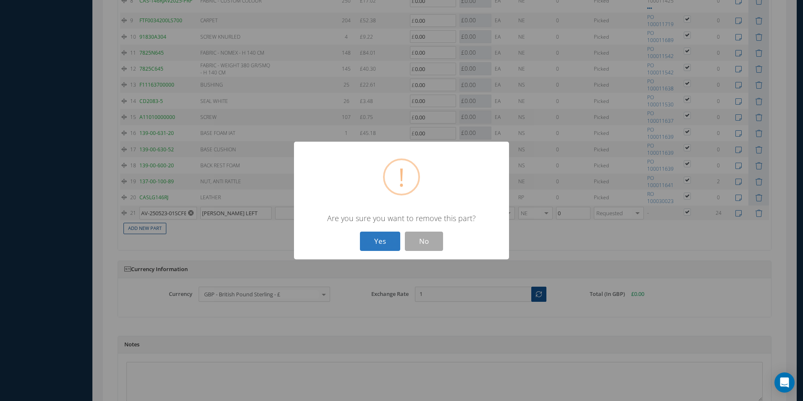
click at [374, 240] on button "Yes" at bounding box center [380, 241] width 40 height 20
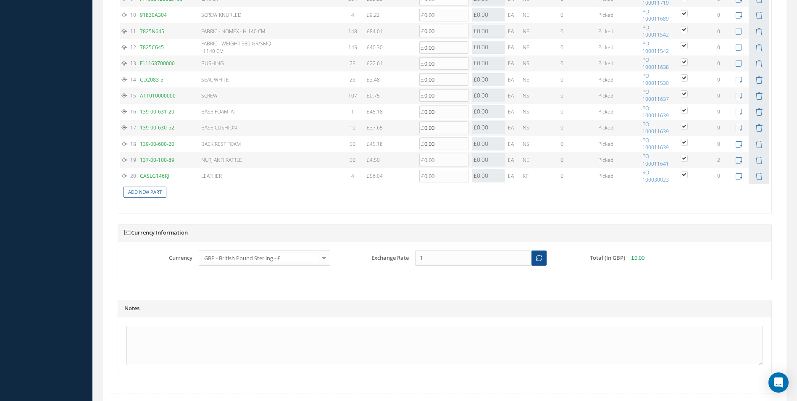
scroll to position [952, 0]
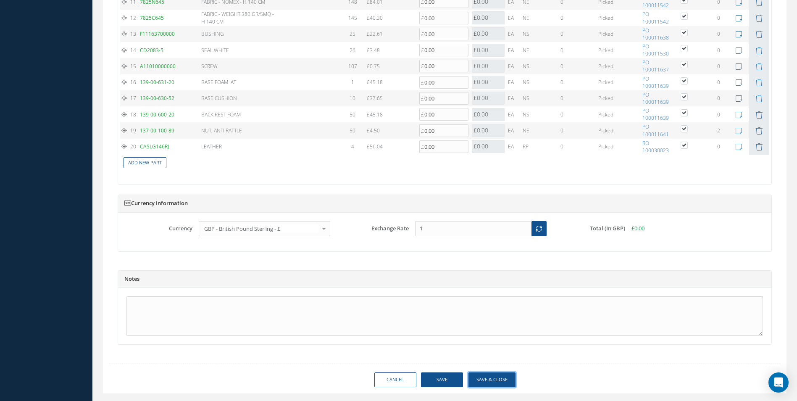
click at [497, 372] on button "Save & Close" at bounding box center [491, 379] width 47 height 15
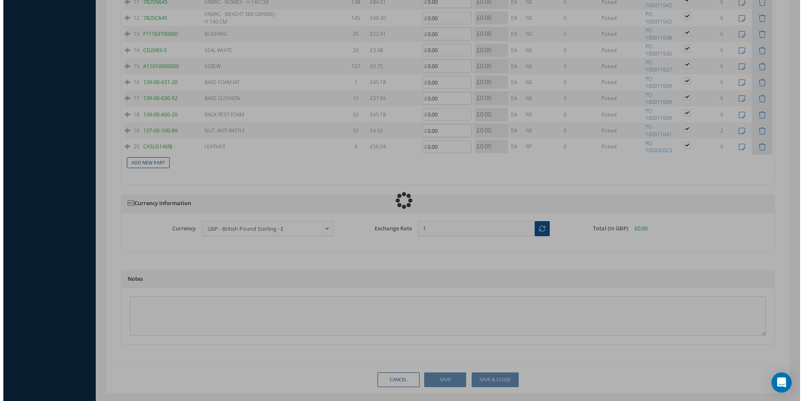
scroll to position [965, 0]
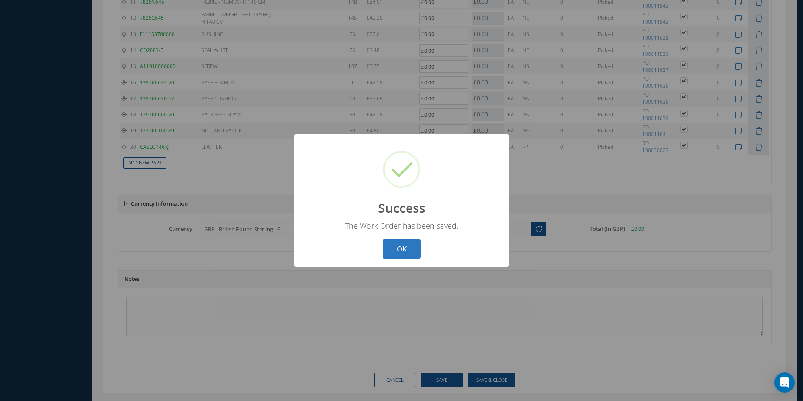
click at [397, 253] on button "OK" at bounding box center [402, 249] width 38 height 20
select select "25"
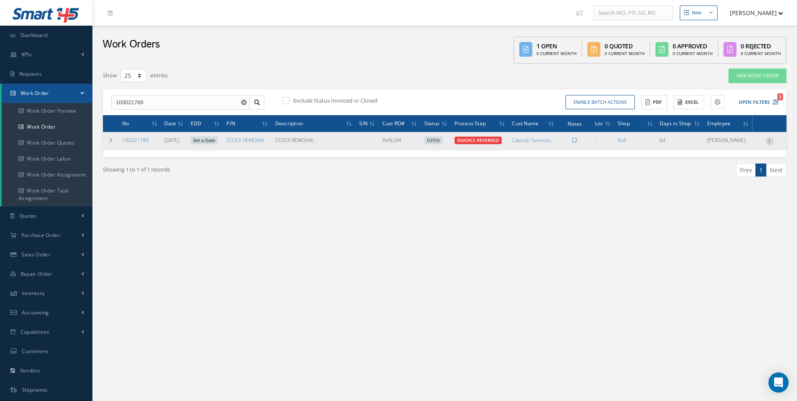
click at [770, 140] on icon at bounding box center [769, 140] width 8 height 7
click at [732, 179] on link "Close" at bounding box center [731, 179] width 66 height 11
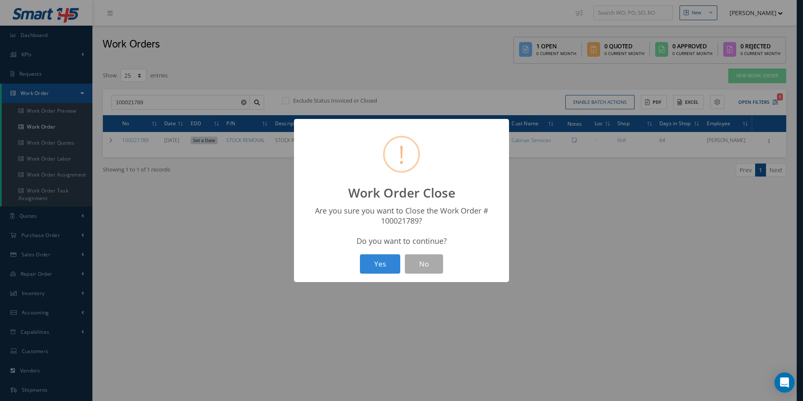
click at [382, 266] on button "Yes" at bounding box center [380, 264] width 40 height 20
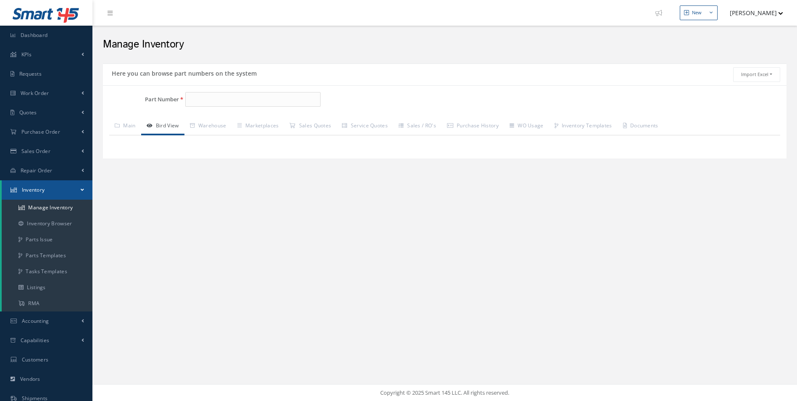
type input "AV-250523-01BRFBDS0101"
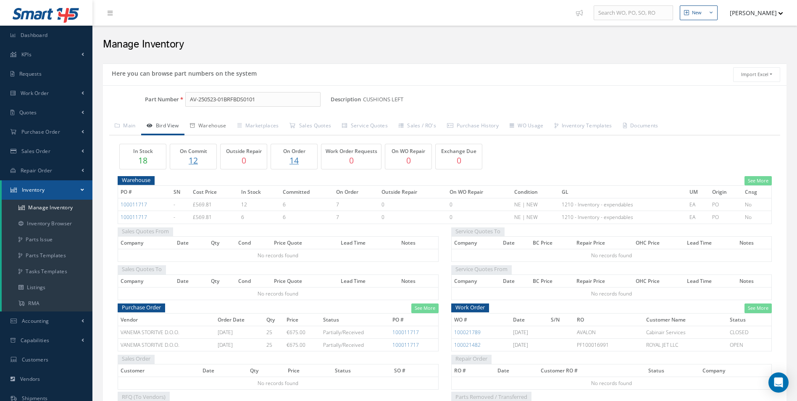
click at [200, 122] on link "Warehouse" at bounding box center [207, 127] width 47 height 18
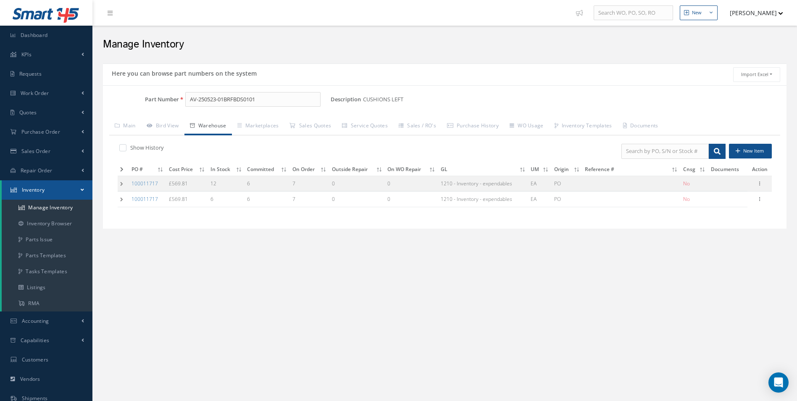
click at [118, 184] on td at bounding box center [123, 184] width 11 height 16
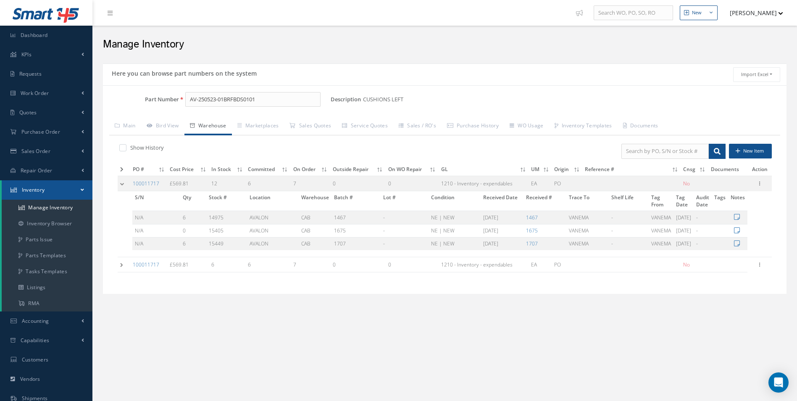
click at [107, 272] on div "Based on the selected General [PERSON_NAME], Warehouse & Marketplaces will be d…" at bounding box center [445, 203] width 684 height 170
click at [108, 273] on div "Based on the selected General [PERSON_NAME], Warehouse & Marketplaces will be d…" at bounding box center [445, 203] width 684 height 170
click at [115, 268] on div "Show History New Item PO # Cost Price In Stock Committed On Order Outside Repai…" at bounding box center [444, 211] width 671 height 152
click at [118, 268] on td at bounding box center [124, 265] width 13 height 16
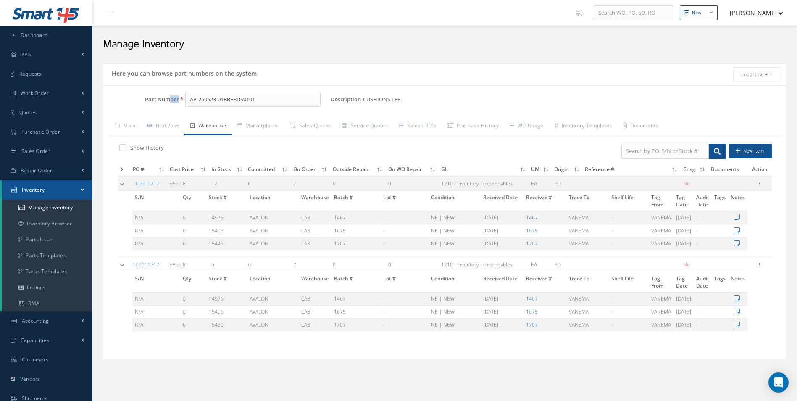
drag, startPoint x: 168, startPoint y: 106, endPoint x: 291, endPoint y: 100, distance: 122.8
click at [291, 100] on div "Part Number AV-250523-01BRFBDS0101" at bounding box center [217, 99] width 228 height 15
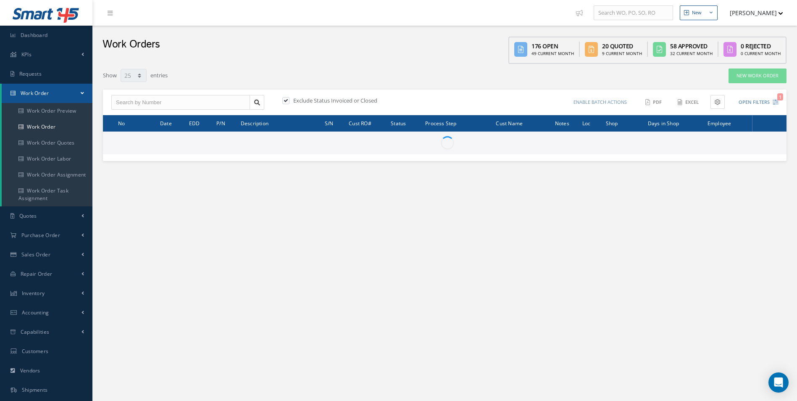
select select "25"
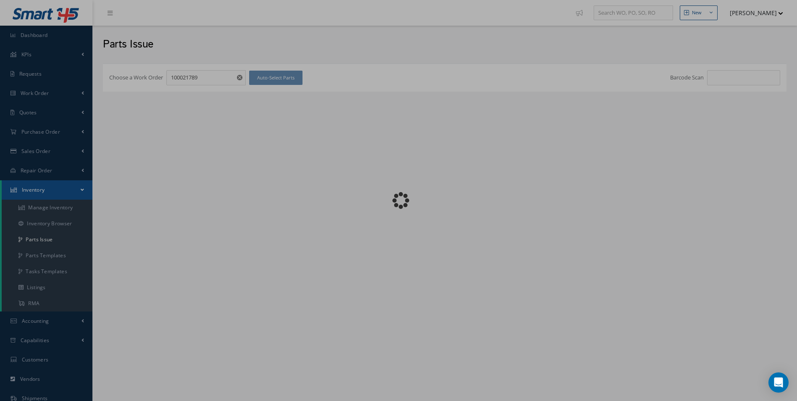
checkbox input "false"
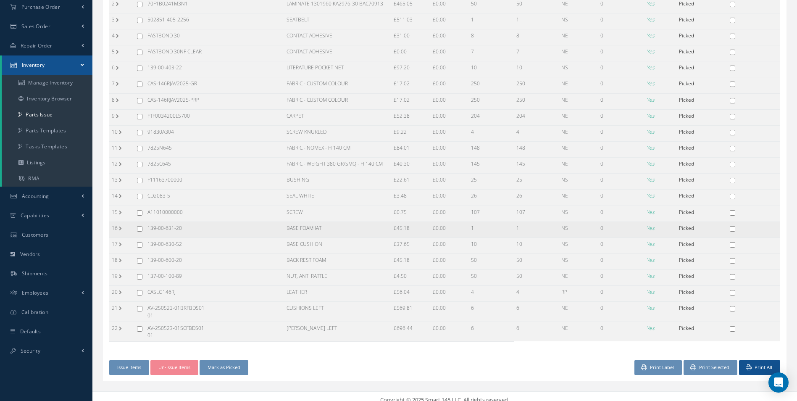
scroll to position [132, 0]
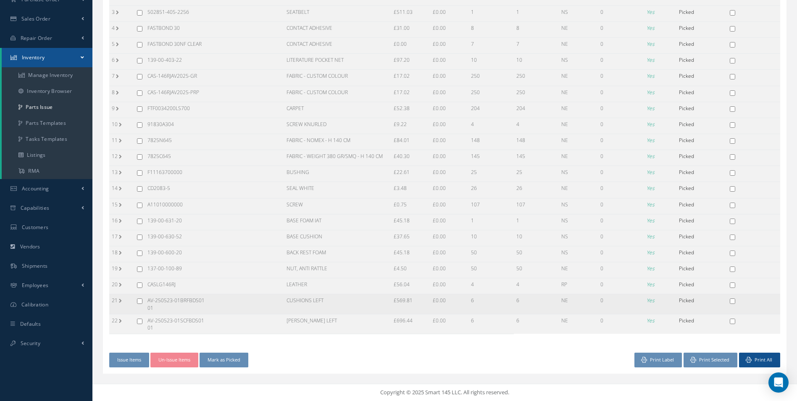
click at [129, 300] on td "21" at bounding box center [121, 304] width 25 height 20
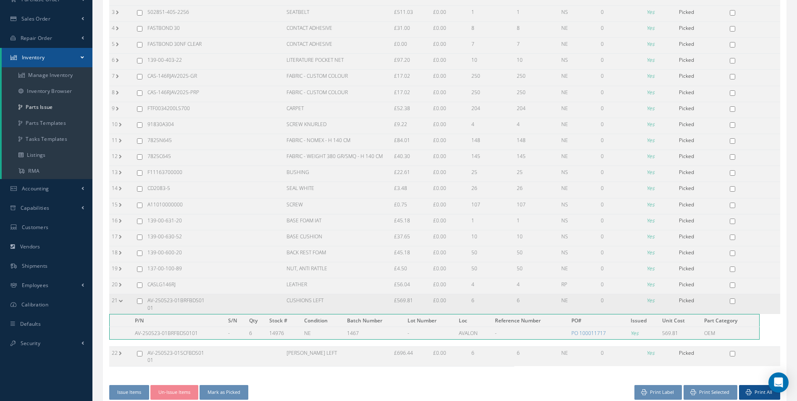
click at [140, 303] on input "checkbox" at bounding box center [139, 300] width 5 height 5
checkbox input "true"
click at [138, 351] on td at bounding box center [139, 357] width 11 height 20
drag, startPoint x: 128, startPoint y: 349, endPoint x: 132, endPoint y: 352, distance: 4.5
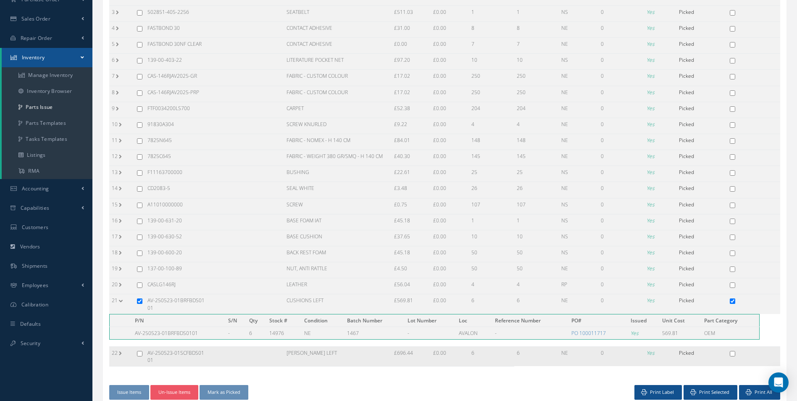
click at [129, 350] on td "22" at bounding box center [121, 357] width 25 height 20
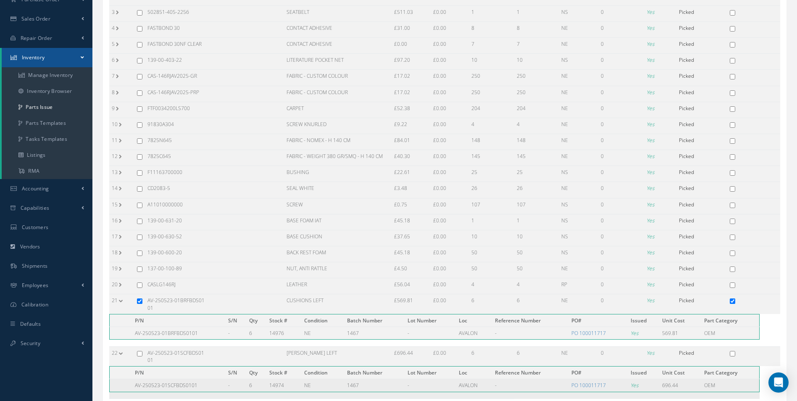
click at [137, 356] on input "checkbox" at bounding box center [139, 353] width 5 height 5
checkbox input "true"
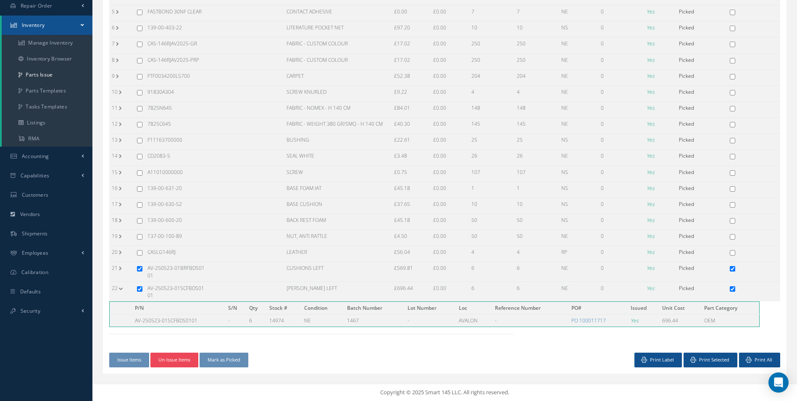
click at [186, 356] on button "Un-Issue Items" at bounding box center [174, 359] width 48 height 15
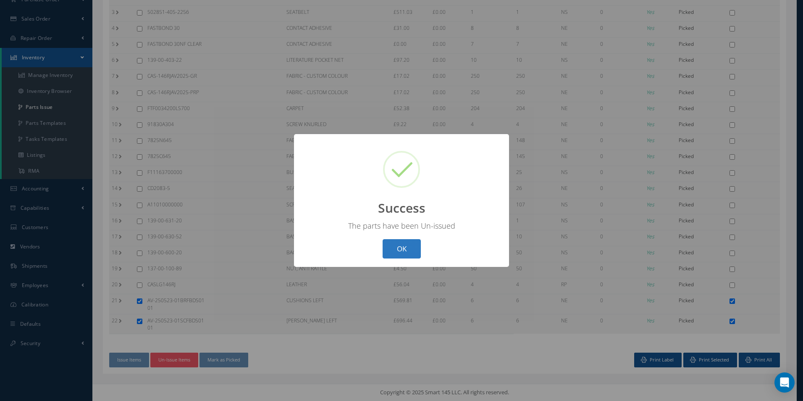
click at [415, 246] on button "OK" at bounding box center [402, 249] width 38 height 20
checkbox input "false"
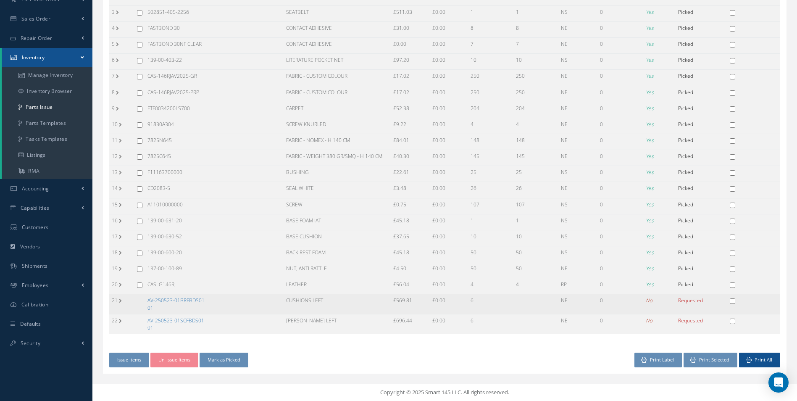
drag, startPoint x: 162, startPoint y: 309, endPoint x: 143, endPoint y: 298, distance: 22.0
click at [143, 297] on tr "21 AV-250523-01BRFBDS0101 CUSHIONS LEFT £569.81 £0.00 6 NE 0 No Requested" at bounding box center [444, 304] width 671 height 20
copy tr "AV-250523-01BRFBDS0101"
drag, startPoint x: 165, startPoint y: 327, endPoint x: 142, endPoint y: 326, distance: 22.7
click at [142, 326] on tr "22 AV-250523-01SCFBDS0101 CUSHION LEFT £696.44 £0.00 6 NE 0 No Requested" at bounding box center [444, 324] width 671 height 20
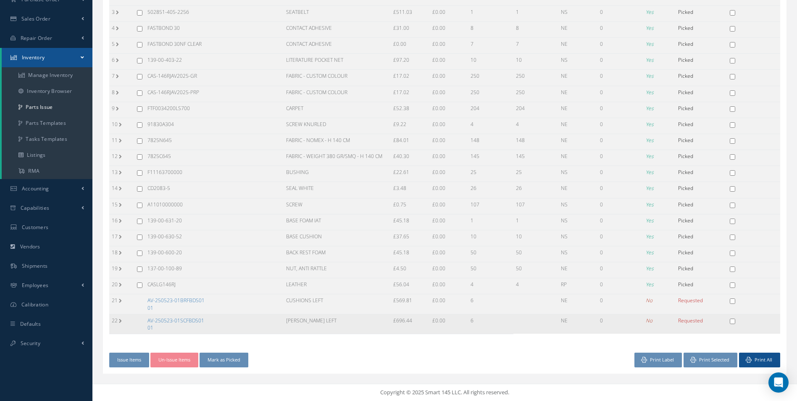
copy tr "AV-250523-01SCFBDS0101"
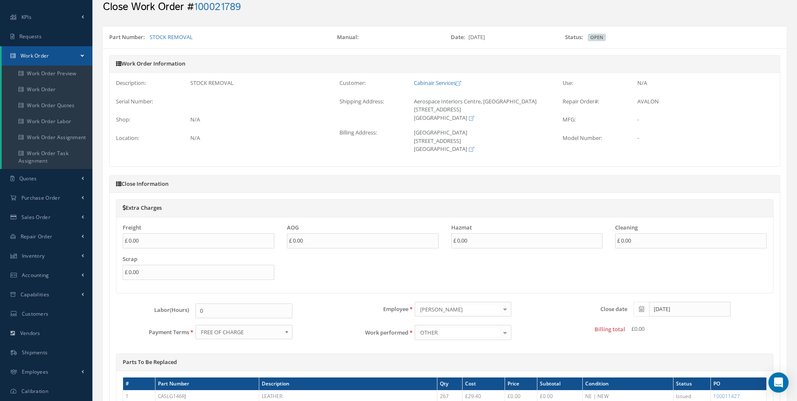
scroll to position [42, 0]
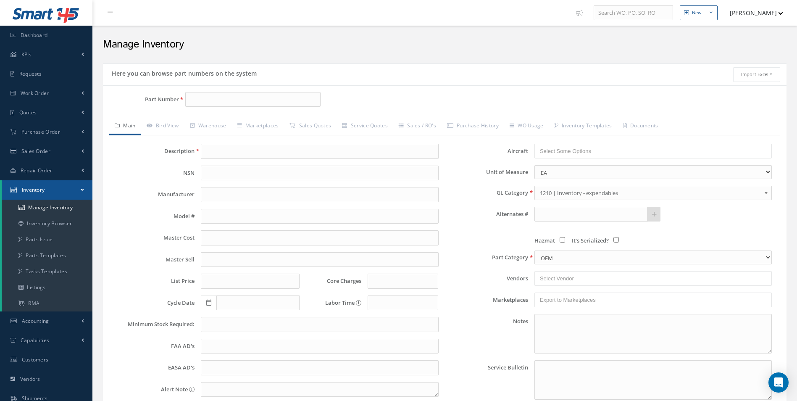
click at [196, 108] on div "Part Number" at bounding box center [217, 103] width 228 height 22
click at [199, 102] on input "Part Number" at bounding box center [253, 99] width 136 height 15
paste input "AV-250523-01BRFBDS0101"
click at [218, 124] on span "AV-250523-01BRFBDS0101" at bounding box center [226, 126] width 76 height 18
type input "AV-250523-01BRFBDS0101"
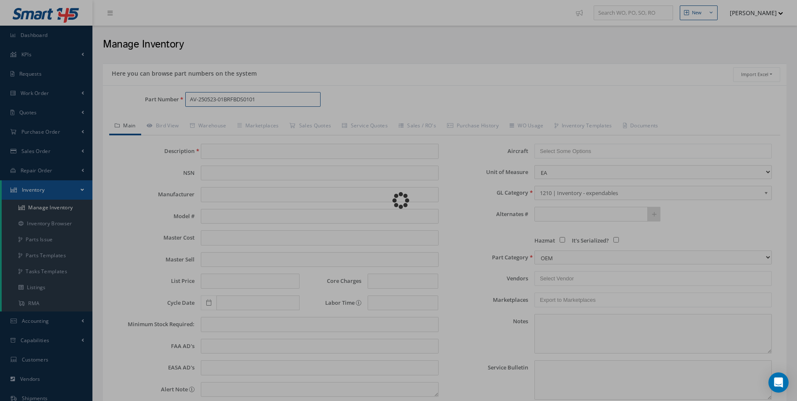
type input "CUSHIONS LEFT"
type input "675.00"
type input "0.00"
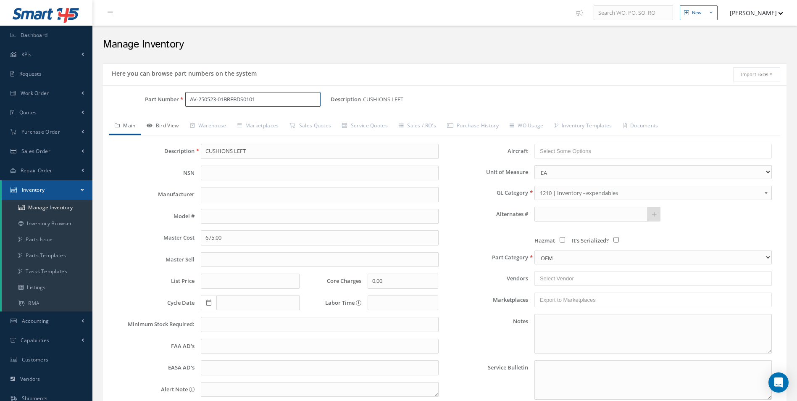
type input "AV-250523-01BRFBDS0101"
click at [165, 123] on link "Bird View" at bounding box center [162, 127] width 43 height 18
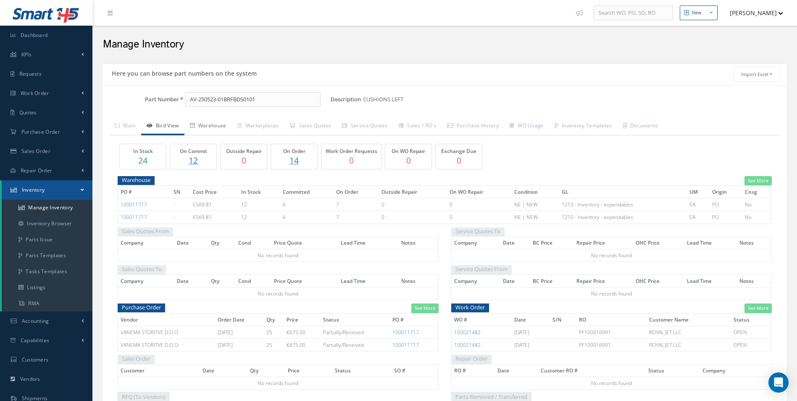
click at [195, 123] on icon at bounding box center [192, 125] width 5 height 5
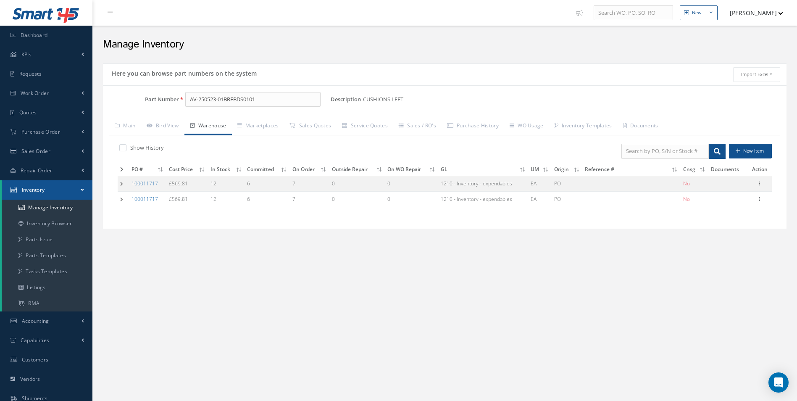
click at [121, 182] on td at bounding box center [123, 184] width 11 height 16
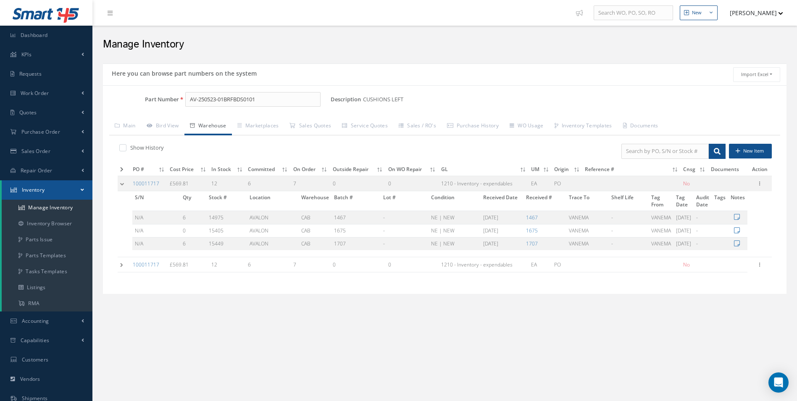
drag, startPoint x: 124, startPoint y: 254, endPoint x: 127, endPoint y: 260, distance: 7.3
click at [125, 256] on td "S/N Qty Stock # Location Warehouse Batch # Lot # Condition Received Date Receiv…" at bounding box center [433, 224] width 630 height 66
click at [121, 264] on td at bounding box center [124, 265] width 13 height 16
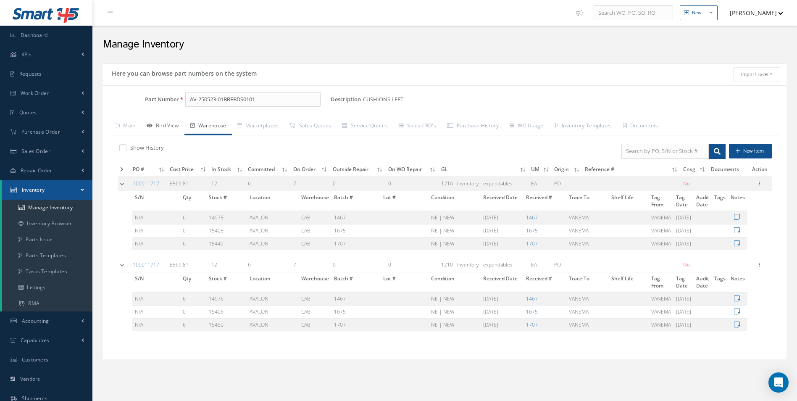
click at [173, 120] on link "Bird View" at bounding box center [162, 127] width 43 height 18
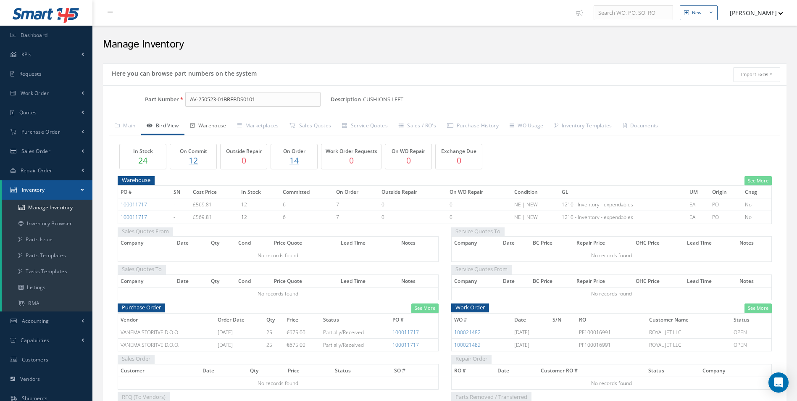
click at [213, 126] on link "Warehouse" at bounding box center [207, 127] width 47 height 18
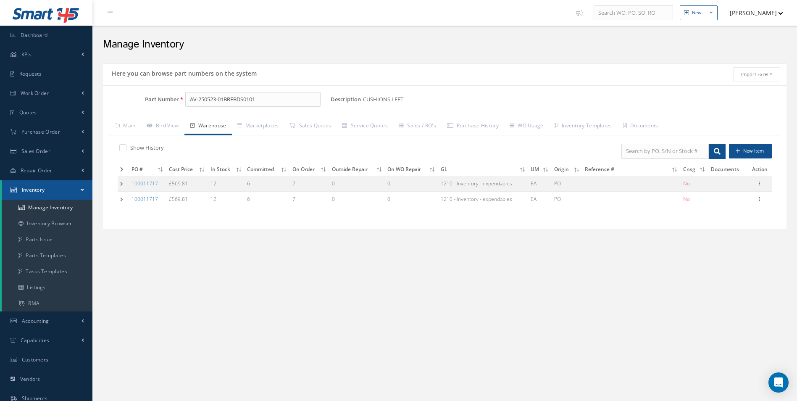
click at [122, 183] on td at bounding box center [123, 184] width 11 height 16
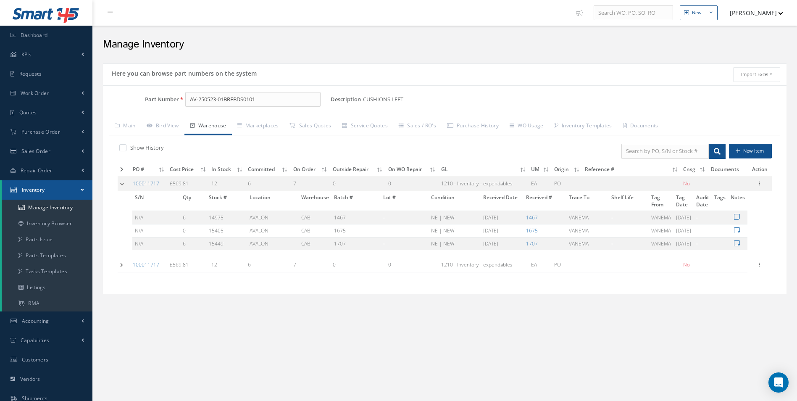
click at [118, 269] on td at bounding box center [124, 265] width 13 height 16
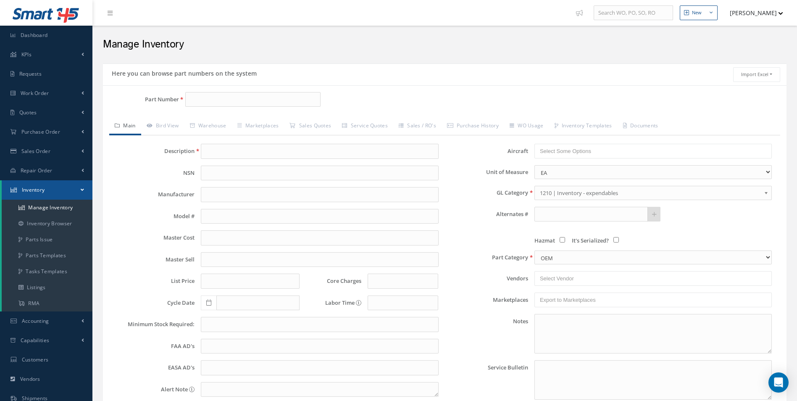
click at [239, 96] on input "Part Number" at bounding box center [253, 99] width 136 height 15
click at [218, 124] on span "AV-250523-01SCFBDS0101" at bounding box center [226, 126] width 76 height 18
type input "AV-250523-01SCFBDS0101"
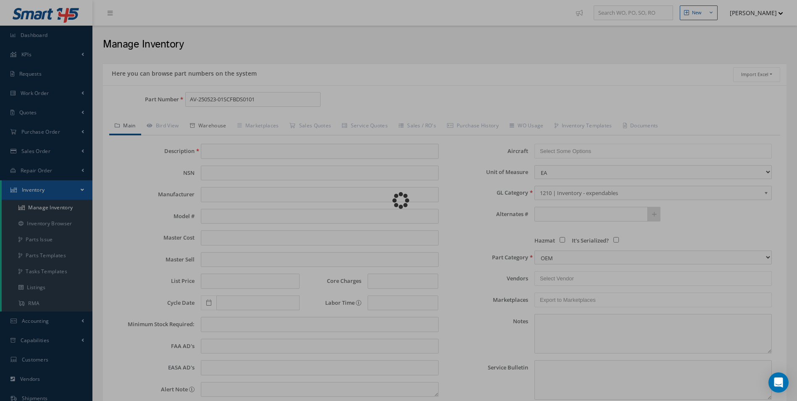
type input "[PERSON_NAME] LEFT"
type input "825.00"
type input "0.00"
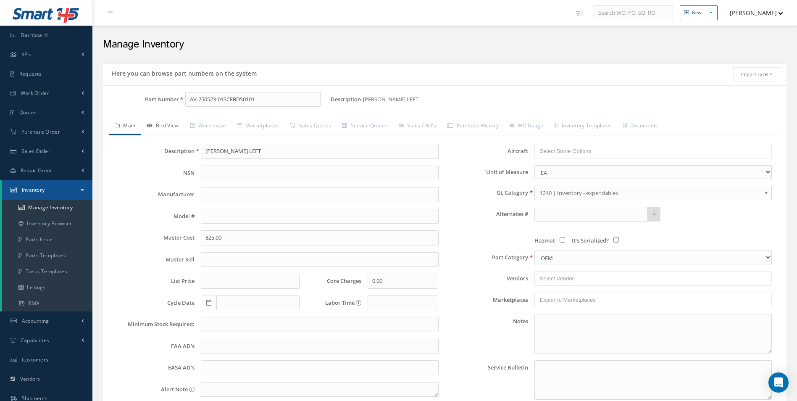
type input "AV-250523-01SCFBDS0101"
click at [157, 127] on link "Bird View" at bounding box center [162, 127] width 43 height 18
